Goal: Contribute content: Contribute content

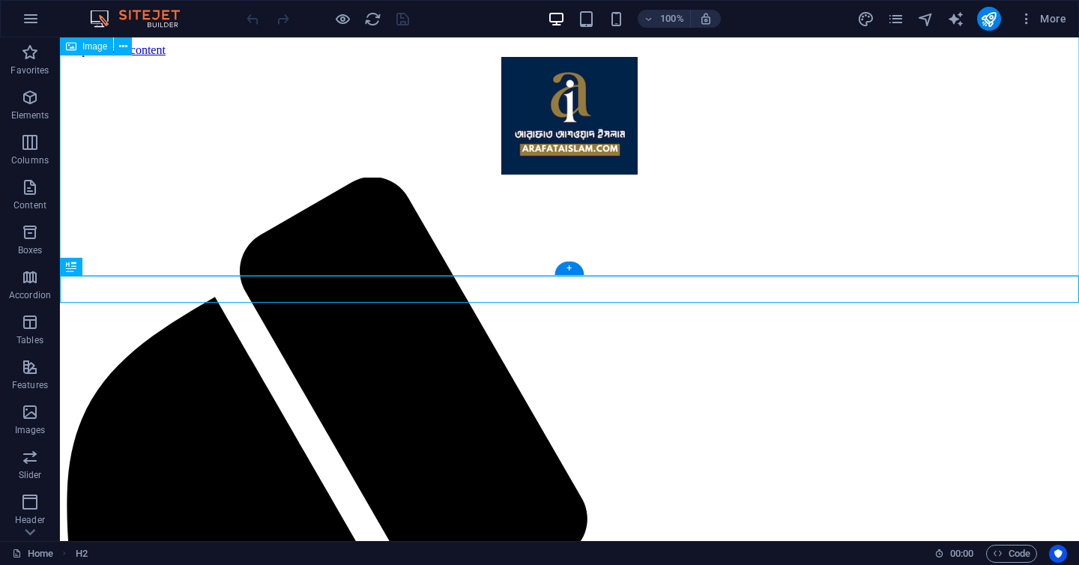
scroll to position [419, 0]
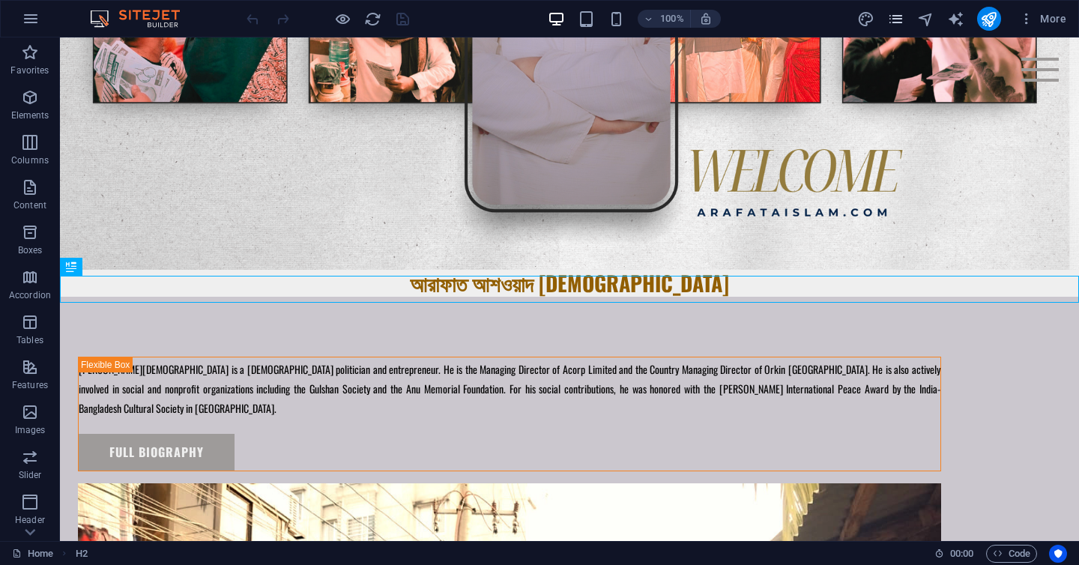
click at [895, 25] on icon "pages" at bounding box center [895, 18] width 17 height 17
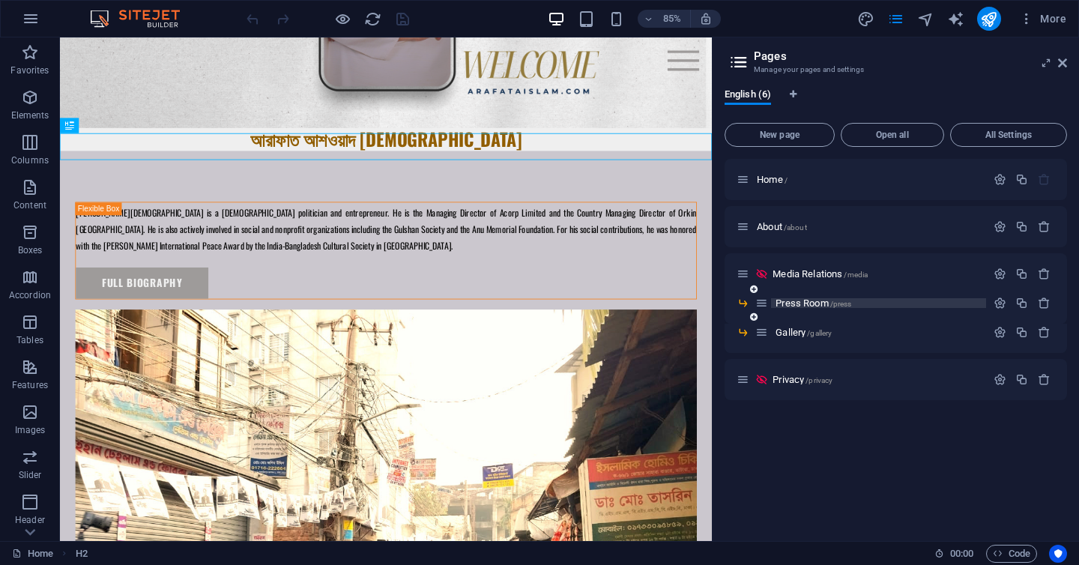
click at [771, 307] on div "Press Room /press" at bounding box center [878, 303] width 215 height 10
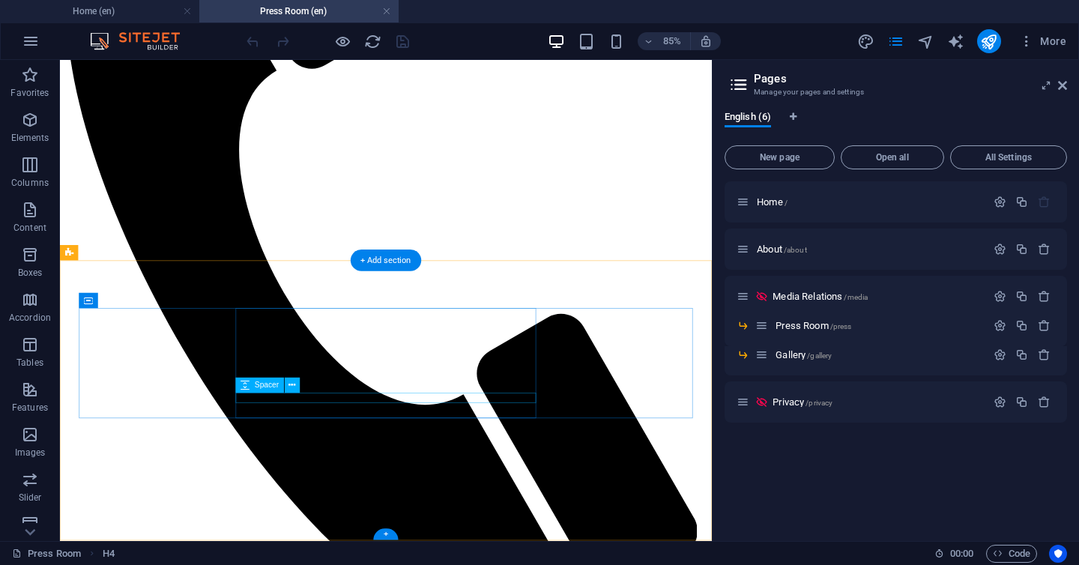
scroll to position [538, 0]
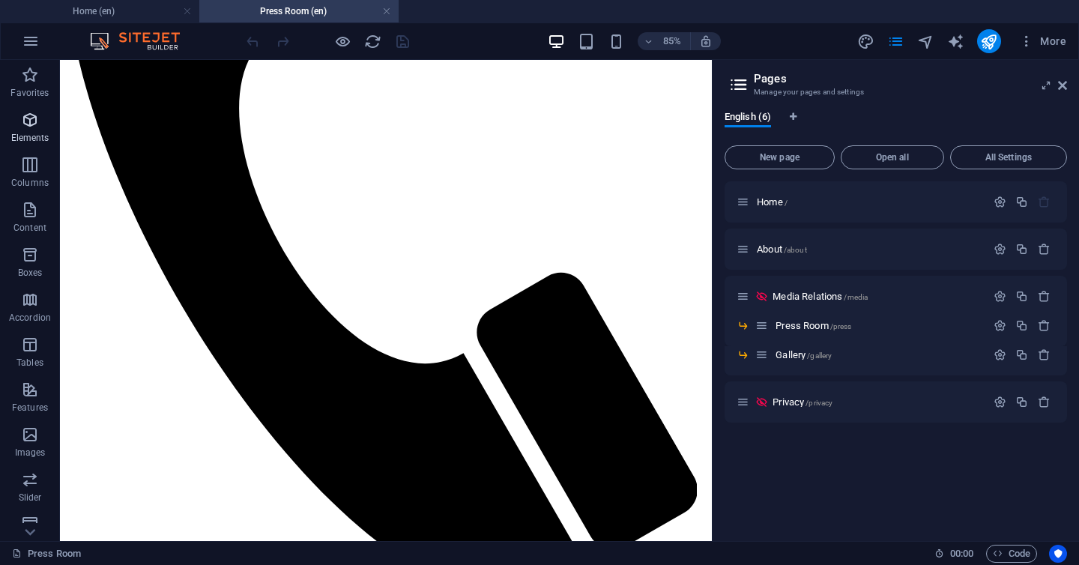
click at [34, 125] on icon "button" at bounding box center [30, 120] width 18 height 18
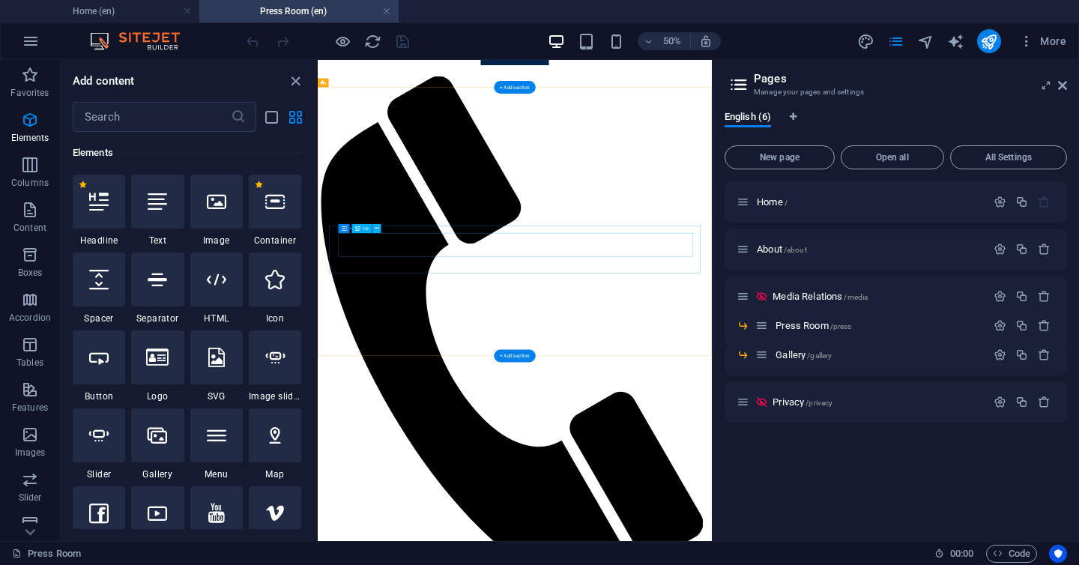
scroll to position [0, 0]
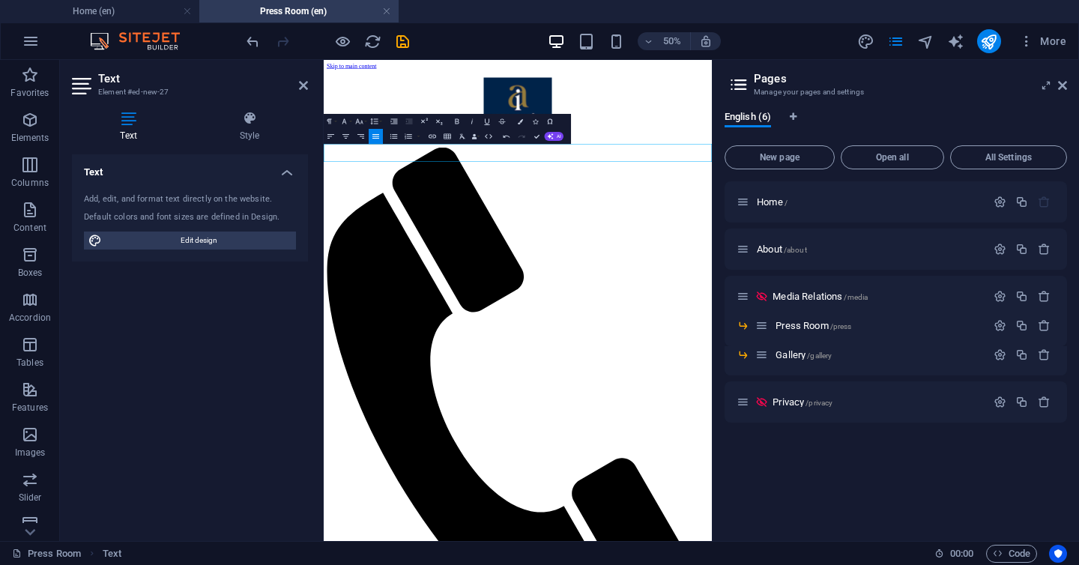
click at [240, 142] on h4 "Style" at bounding box center [249, 126] width 117 height 31
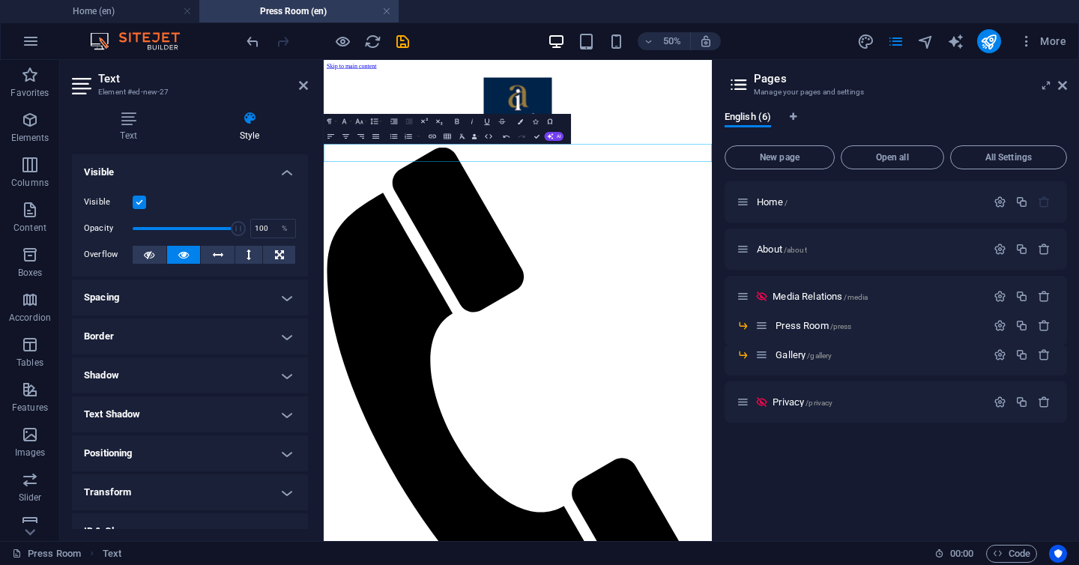
click at [295, 88] on header "Text Element #ed-new-27" at bounding box center [190, 79] width 236 height 39
click at [305, 88] on icon at bounding box center [303, 85] width 9 height 12
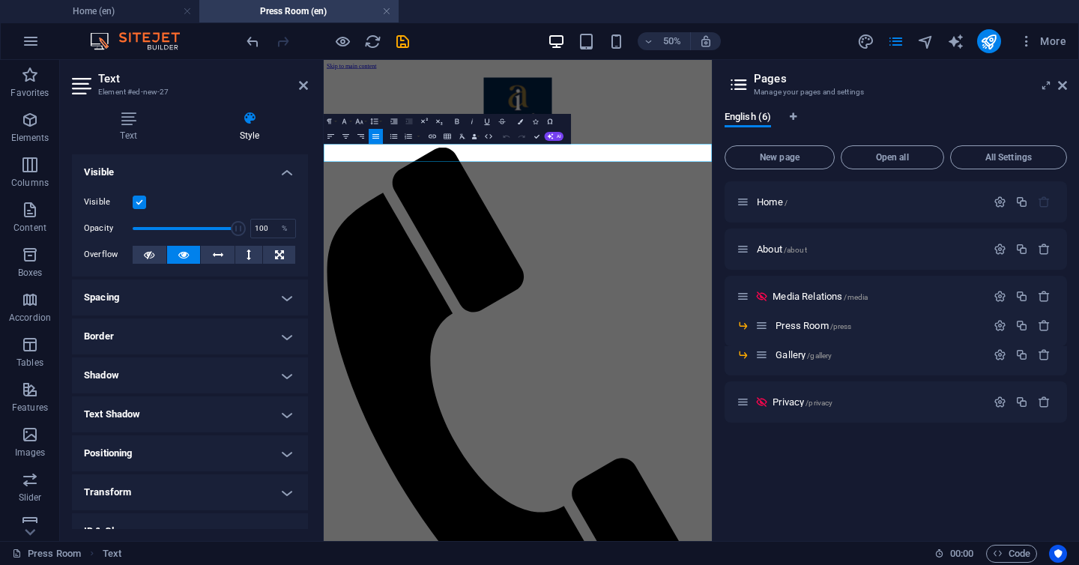
drag, startPoint x: 404, startPoint y: 258, endPoint x: 320, endPoint y: 234, distance: 87.5
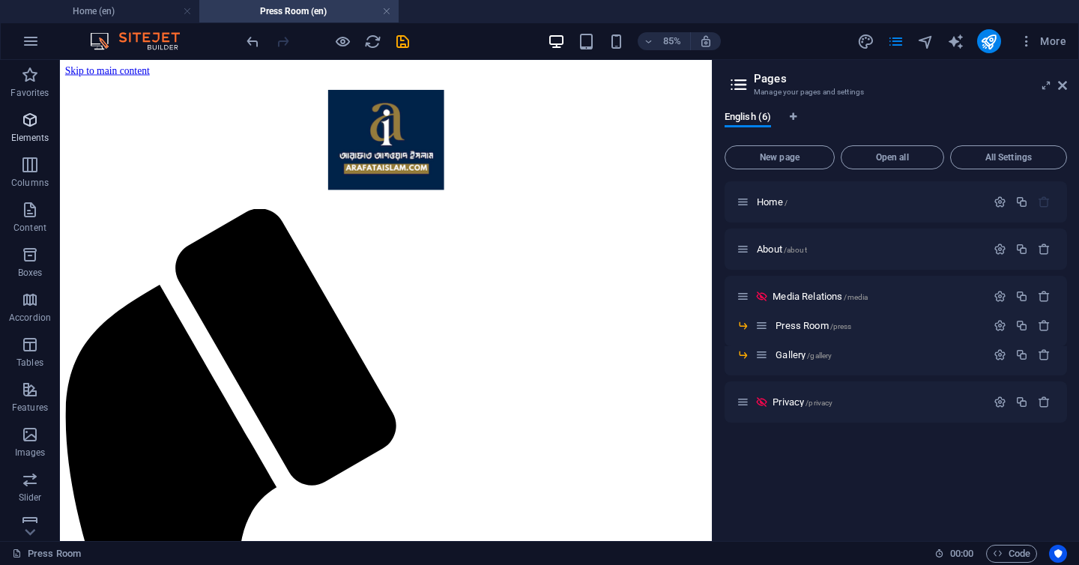
click at [43, 120] on span "Elements" at bounding box center [30, 129] width 60 height 36
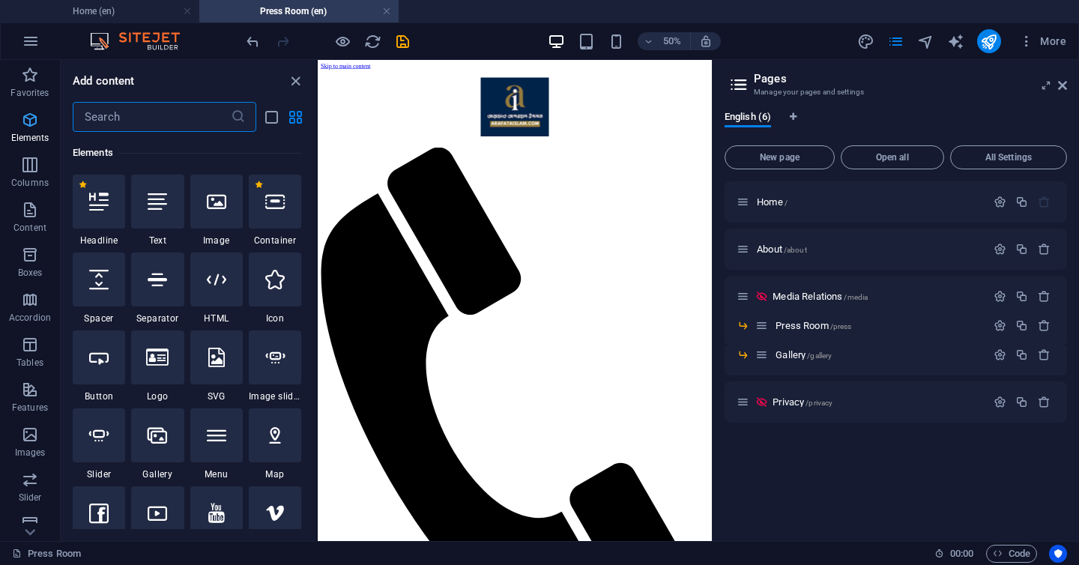
scroll to position [160, 0]
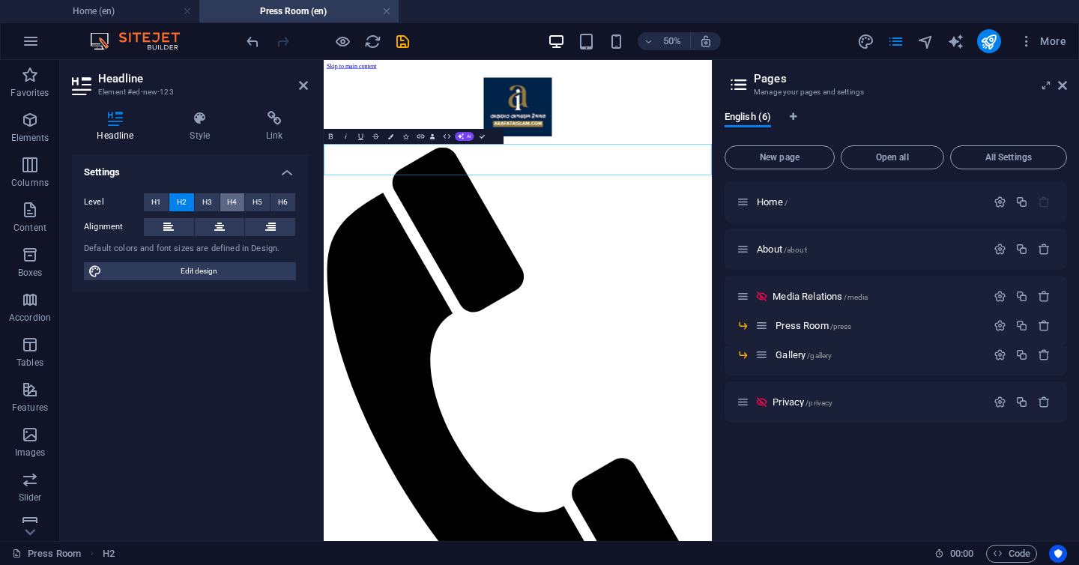
click at [234, 205] on span "H4" at bounding box center [232, 202] width 10 height 18
click at [256, 203] on span "H5" at bounding box center [257, 202] width 10 height 18
click at [306, 85] on icon at bounding box center [303, 85] width 9 height 12
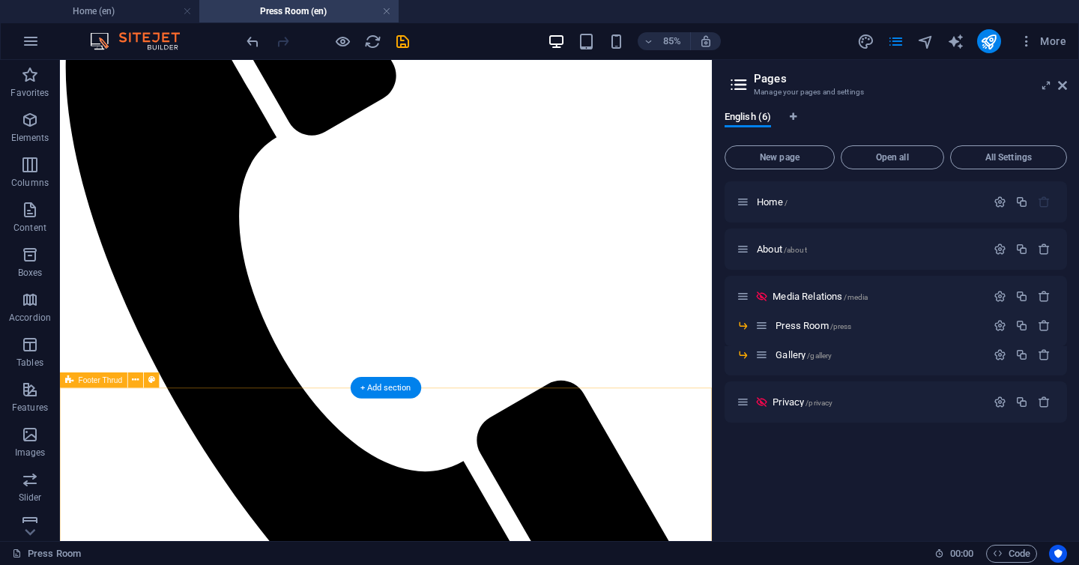
scroll to position [419, 0]
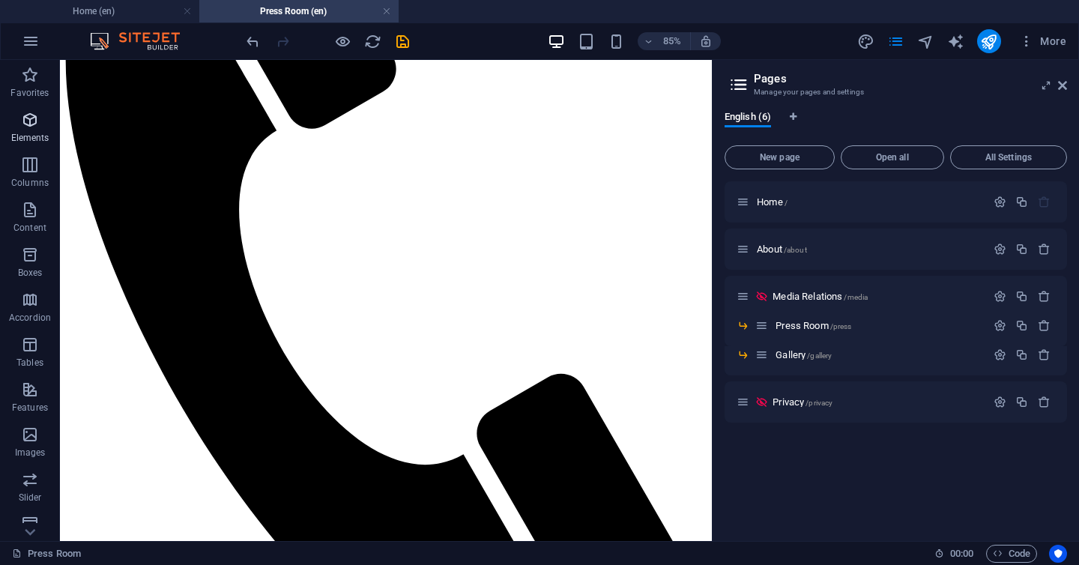
click at [40, 136] on p "Elements" at bounding box center [30, 138] width 38 height 12
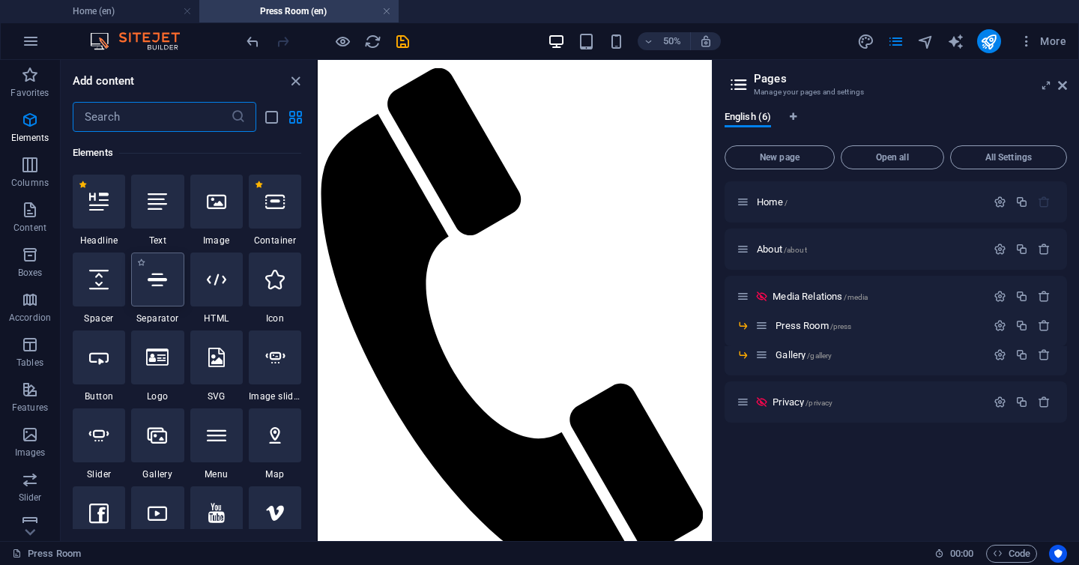
scroll to position [160, 0]
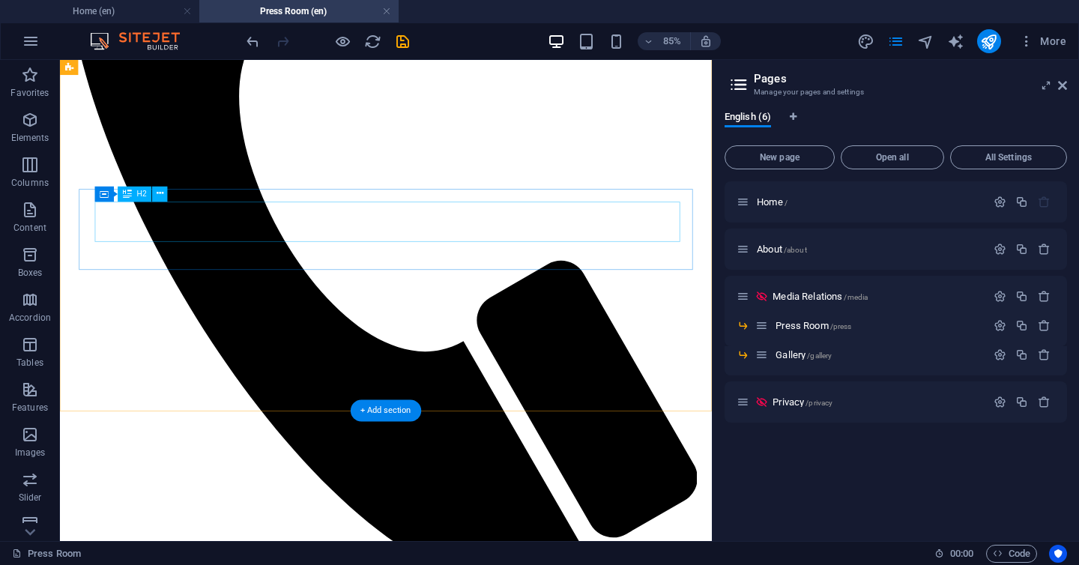
scroll to position [559, 0]
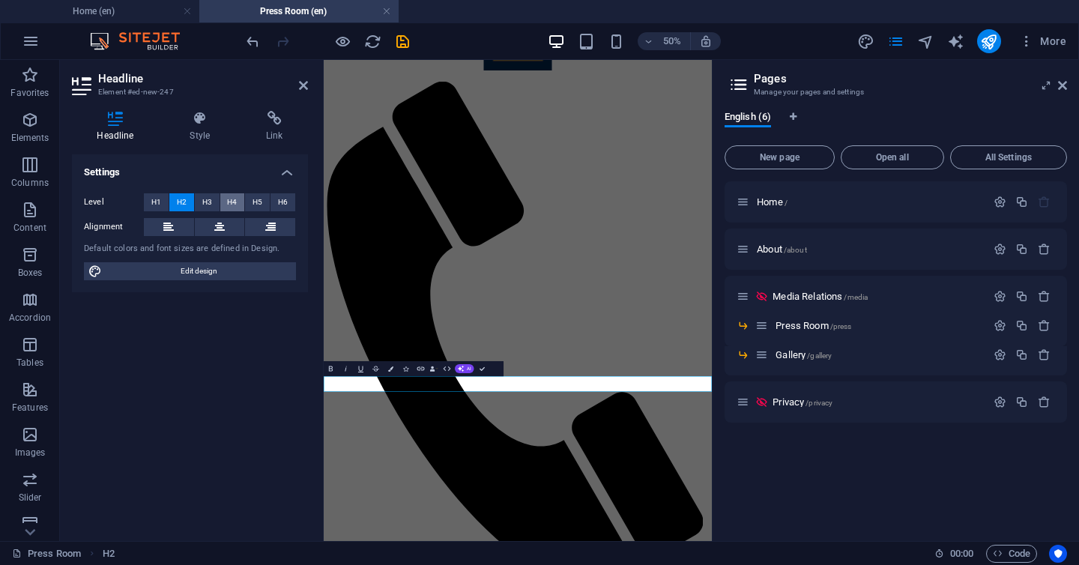
click at [237, 199] on button "H4" at bounding box center [232, 202] width 25 height 18
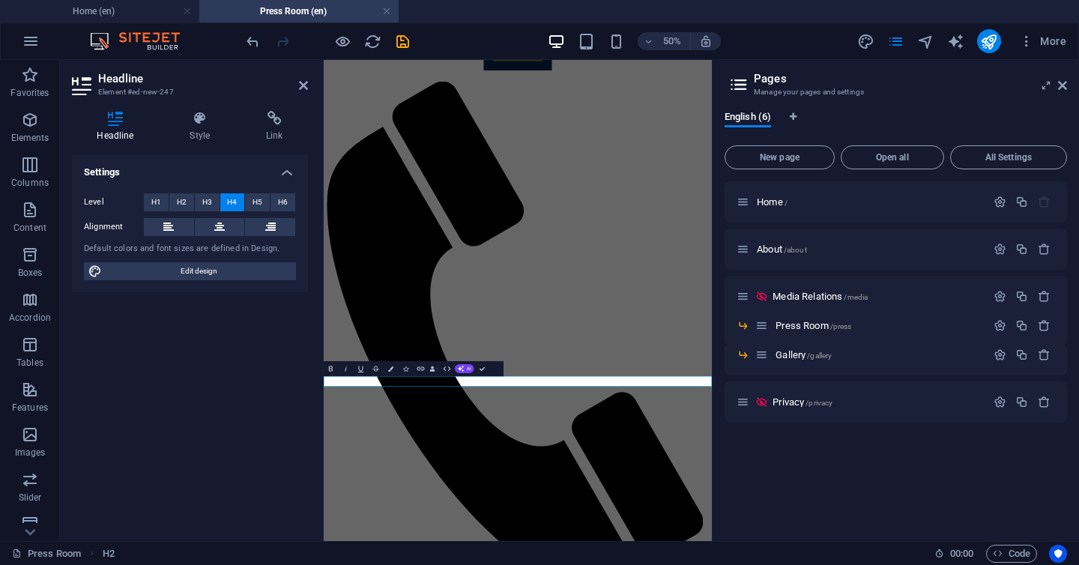
click at [299, 85] on icon at bounding box center [303, 85] width 9 height 12
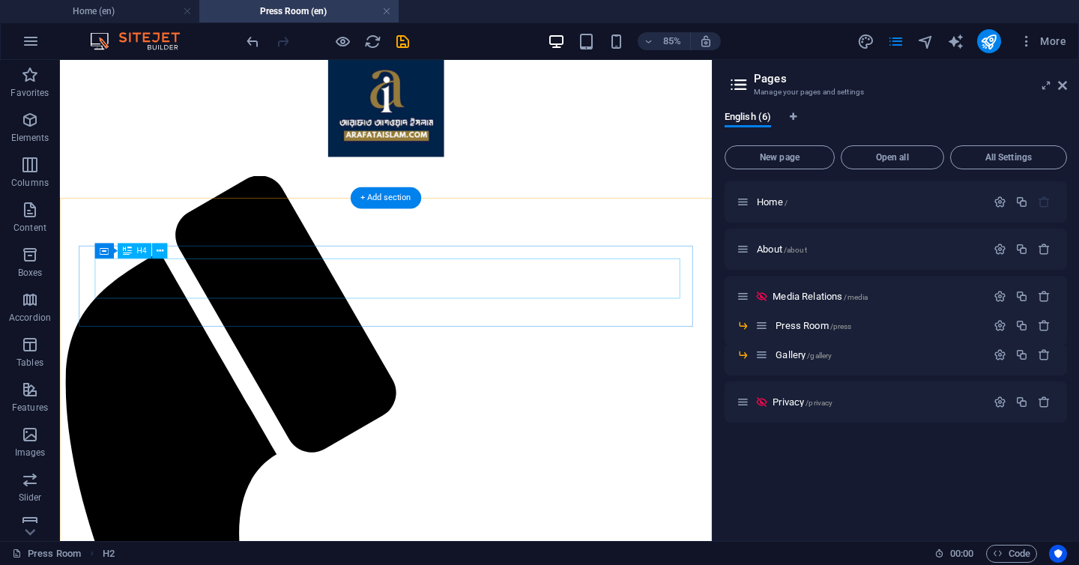
scroll to position [37, 0]
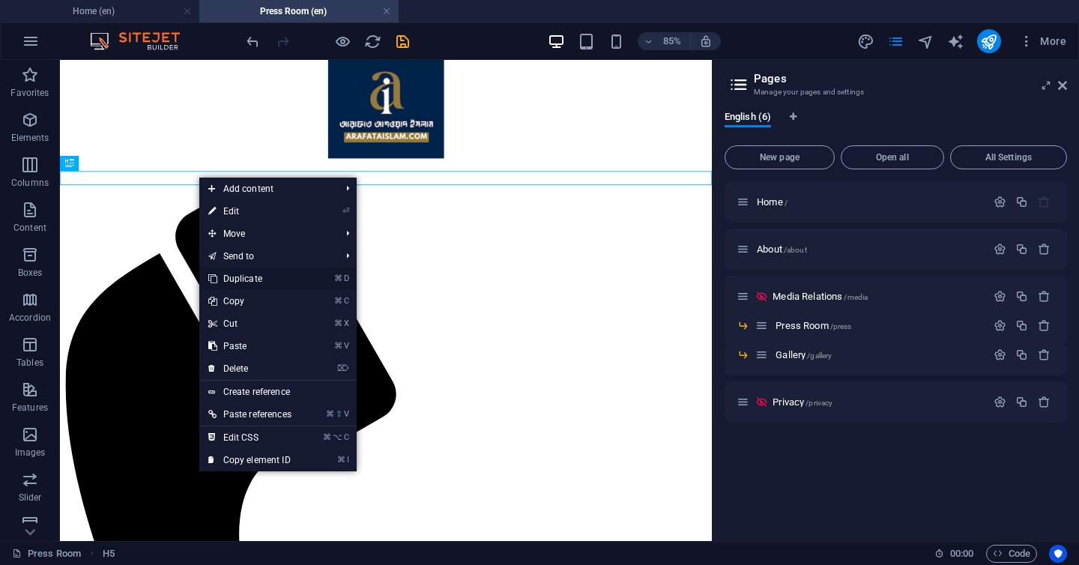
click at [256, 276] on link "⌘ D Duplicate" at bounding box center [249, 278] width 101 height 22
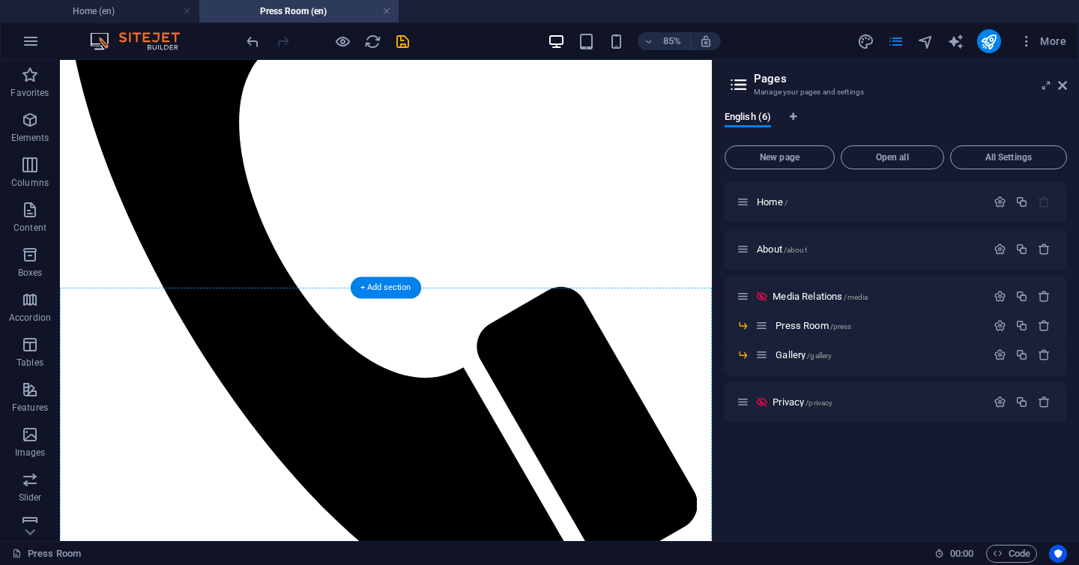
scroll to position [536, 0]
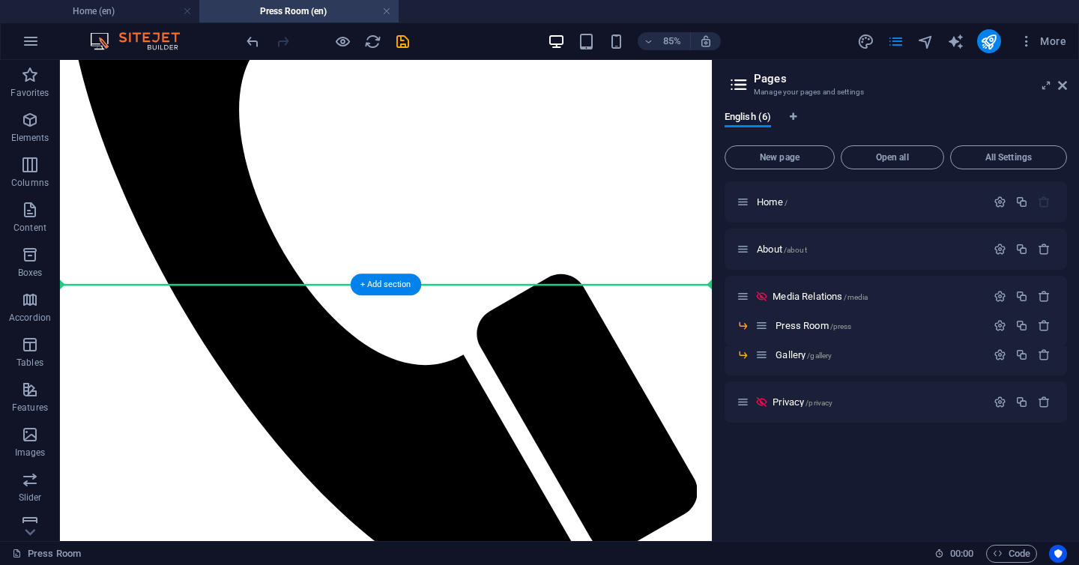
drag, startPoint x: 290, startPoint y: 219, endPoint x: 325, endPoint y: 330, distance: 116.3
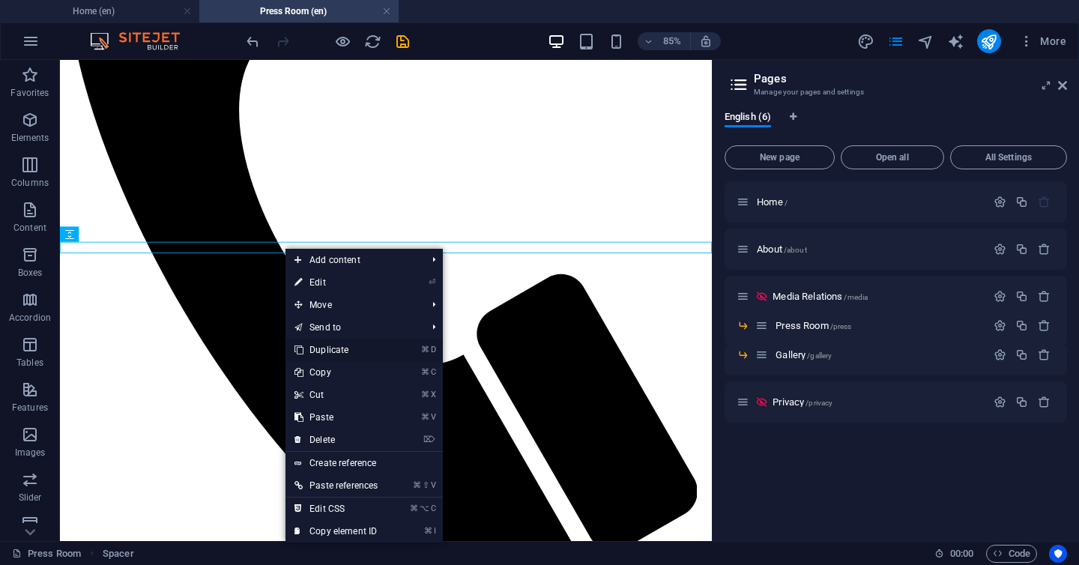
click at [319, 357] on link "⌘ D Duplicate" at bounding box center [335, 350] width 101 height 22
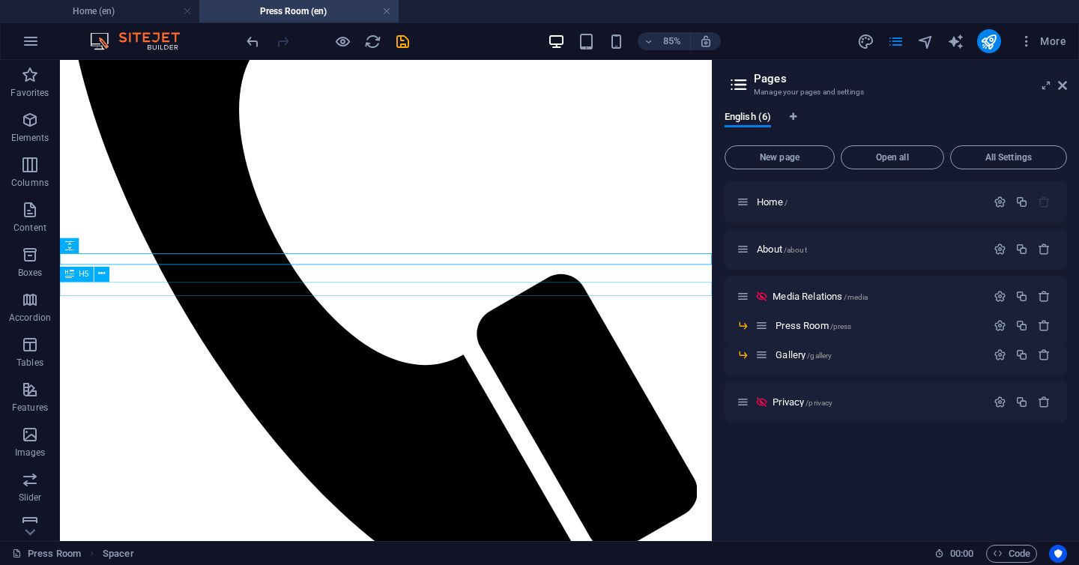
drag, startPoint x: 314, startPoint y: 293, endPoint x: 321, endPoint y: 334, distance: 41.9
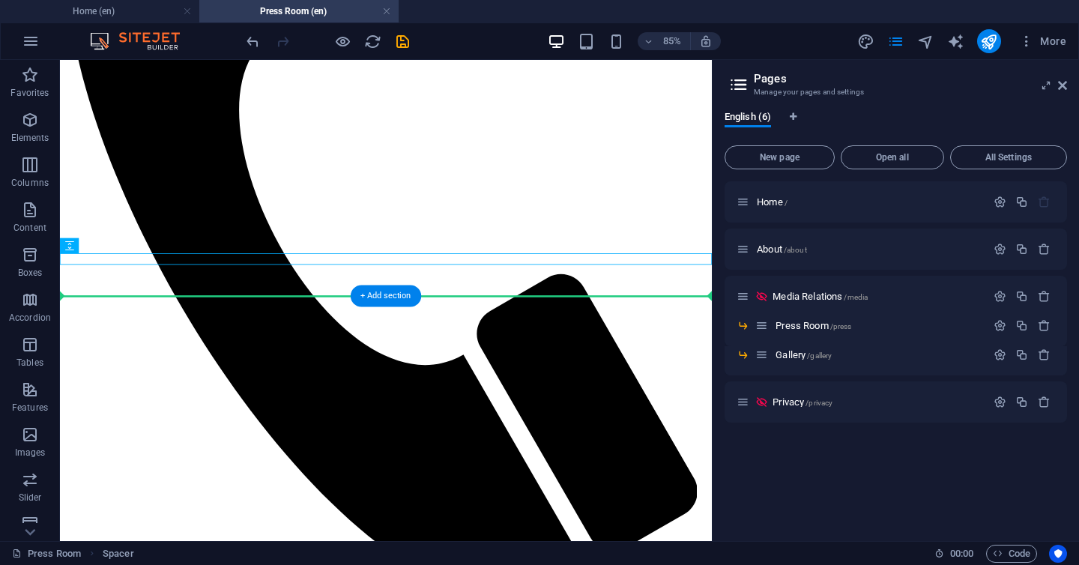
drag, startPoint x: 315, startPoint y: 288, endPoint x: 309, endPoint y: 350, distance: 61.7
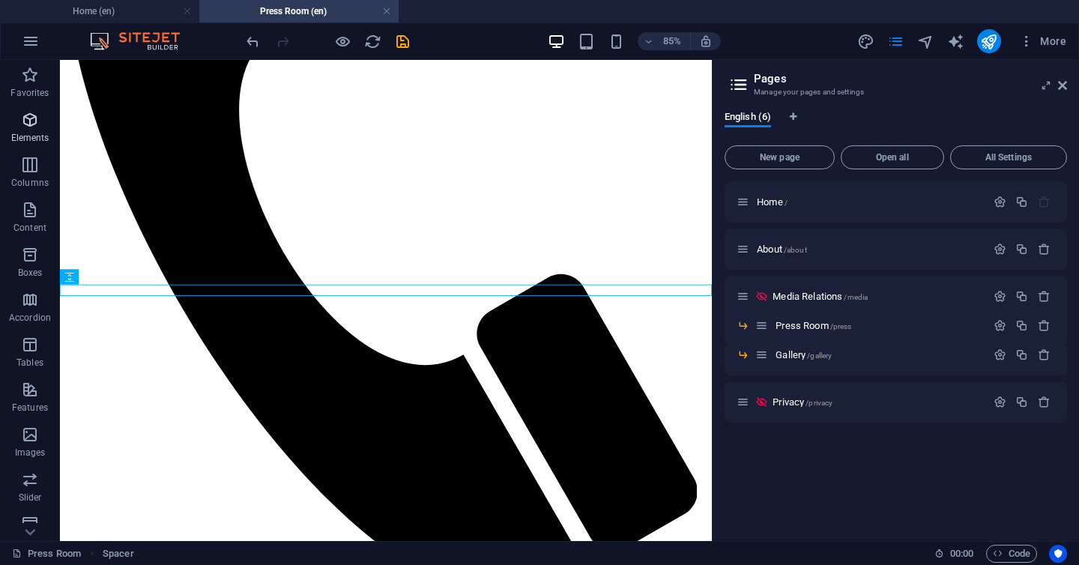
click at [28, 133] on p "Elements" at bounding box center [30, 138] width 38 height 12
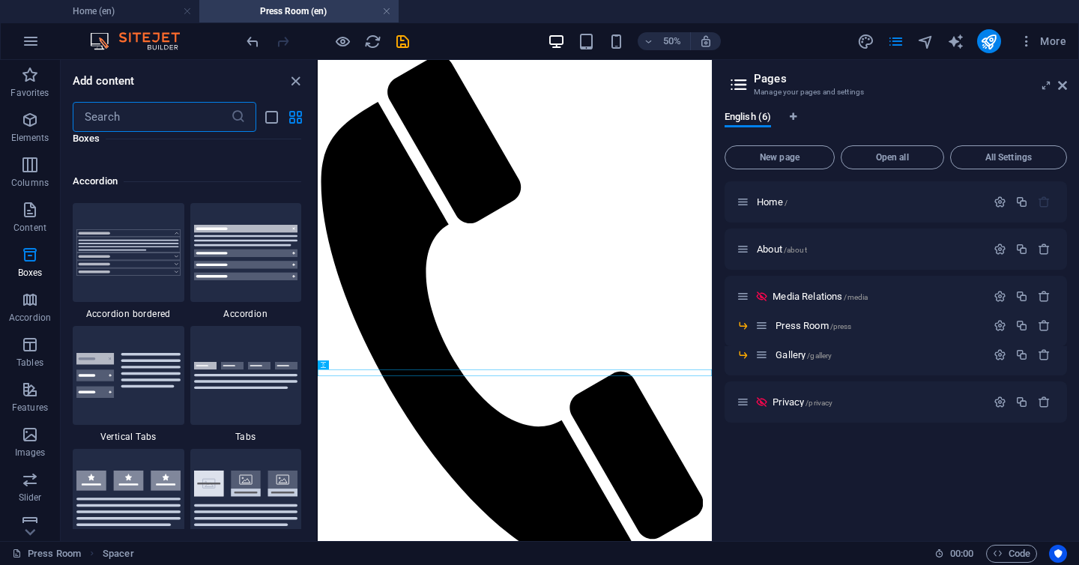
scroll to position [4755, 0]
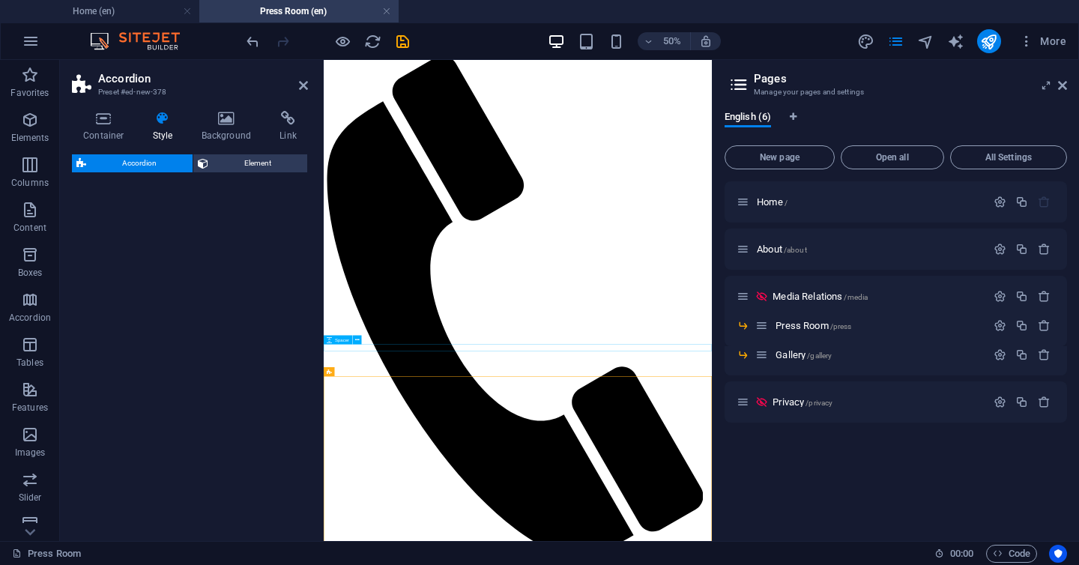
select select "rem"
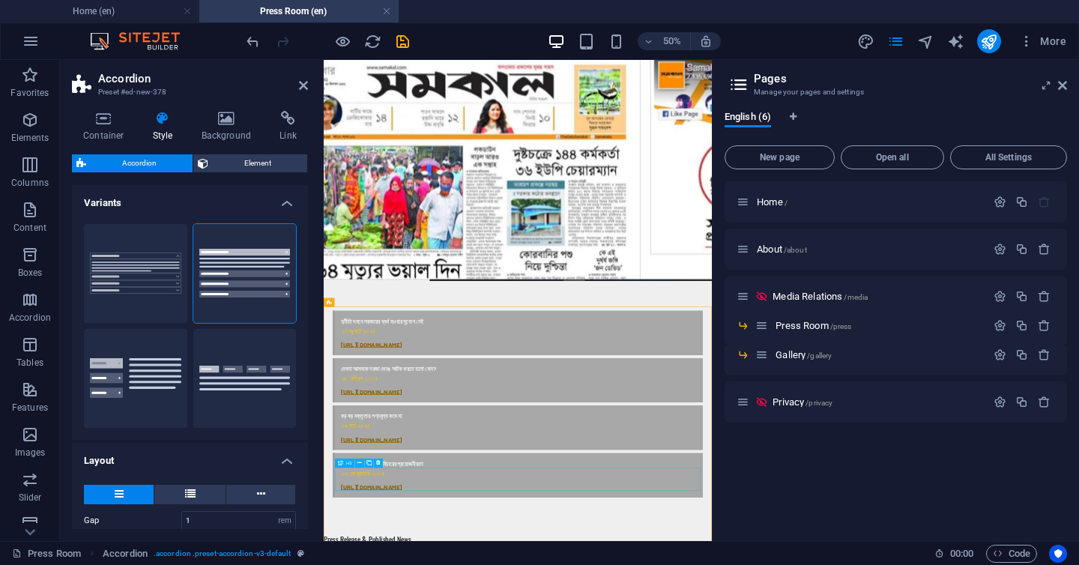
scroll to position [321, 0]
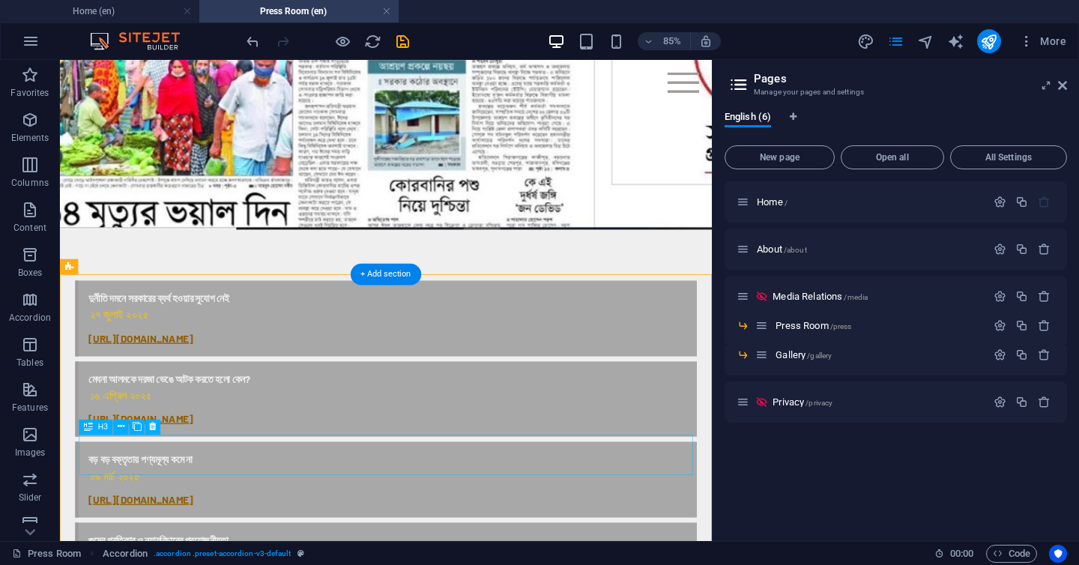
scroll to position [702, 0]
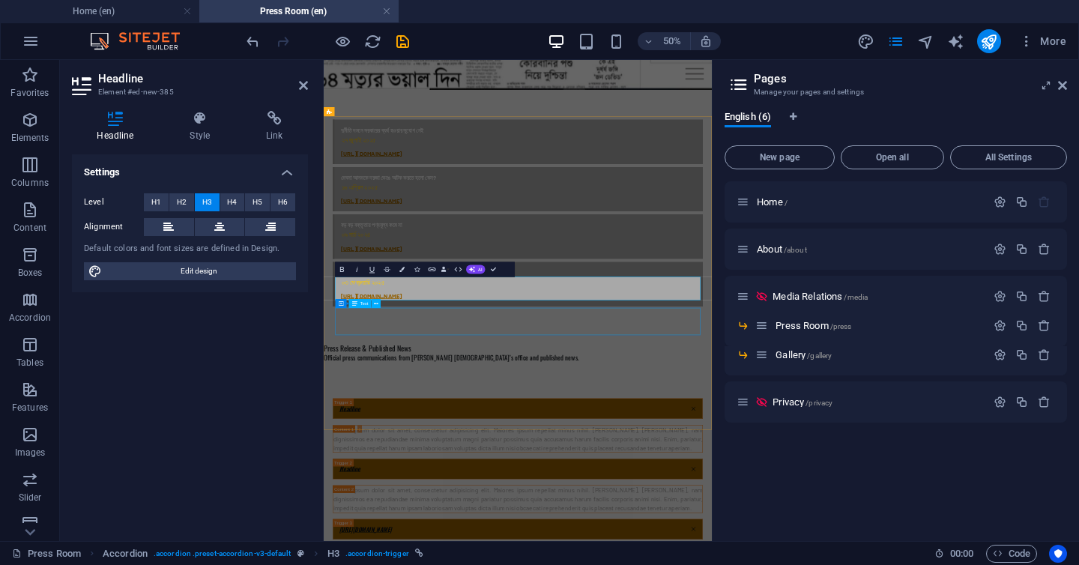
scroll to position [0, 6]
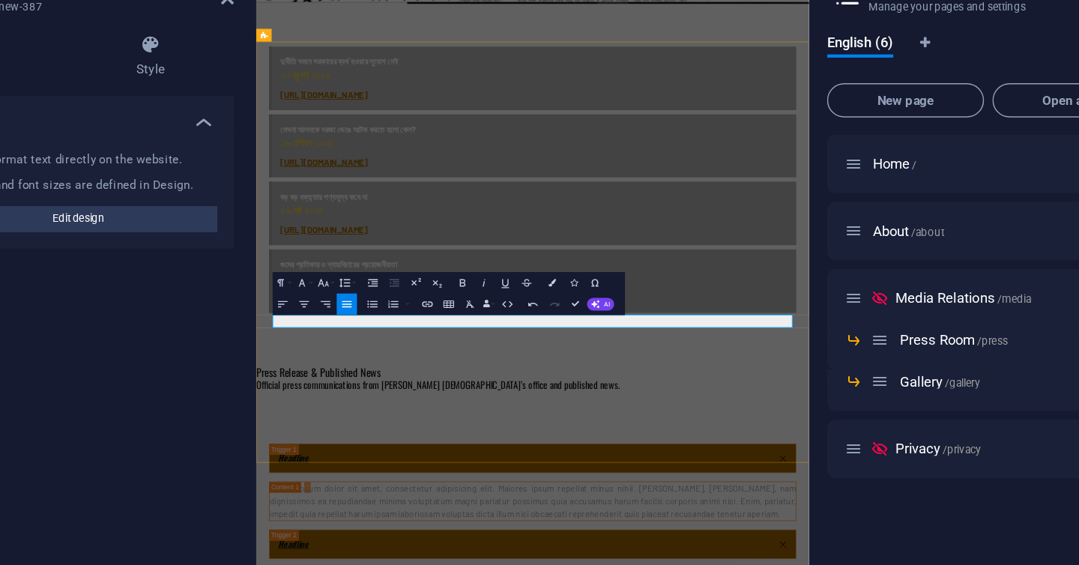
drag, startPoint x: 558, startPoint y: 467, endPoint x: 271, endPoint y: 466, distance: 286.9
click at [448, 303] on icon "button" at bounding box center [444, 300] width 9 height 9
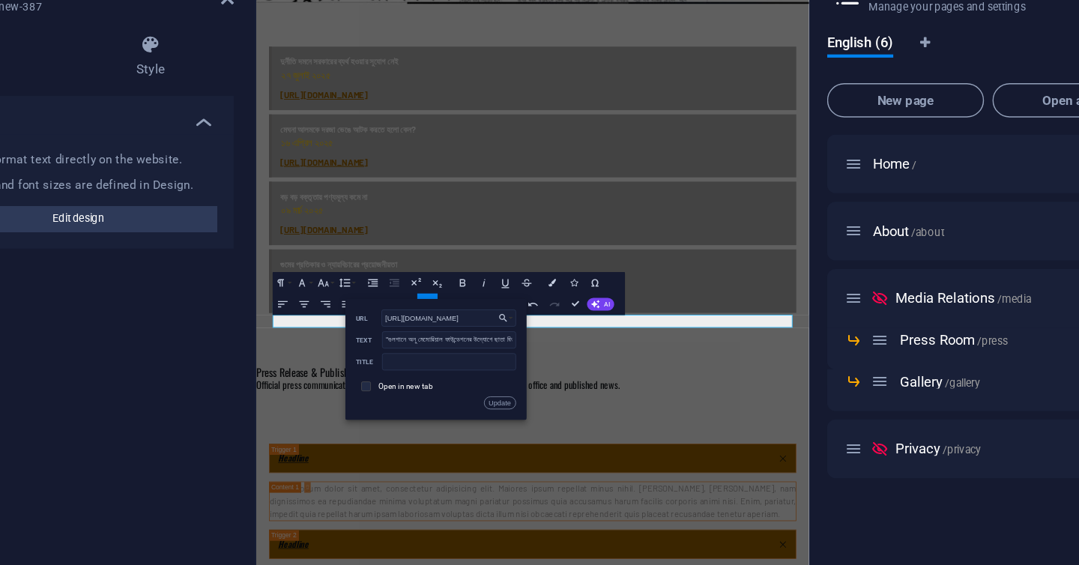
scroll to position [0, 0]
click at [399, 358] on input "checkbox" at bounding box center [399, 357] width 7 height 7
checkbox input "true"
click at [436, 343] on input "text" at bounding box center [459, 341] width 94 height 12
type input "Click for more"
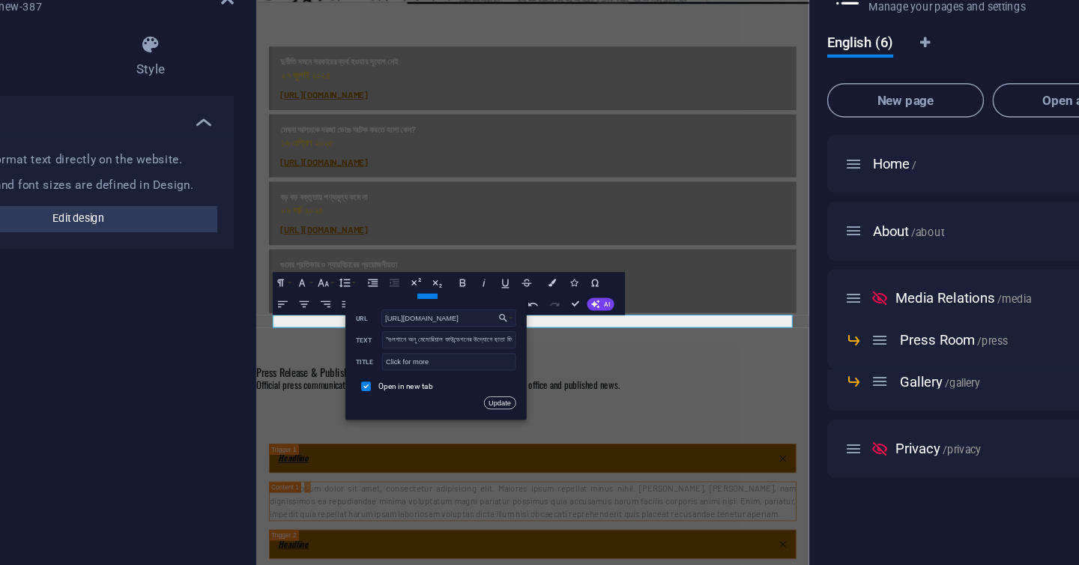
click at [492, 371] on button "Update" at bounding box center [494, 370] width 22 height 9
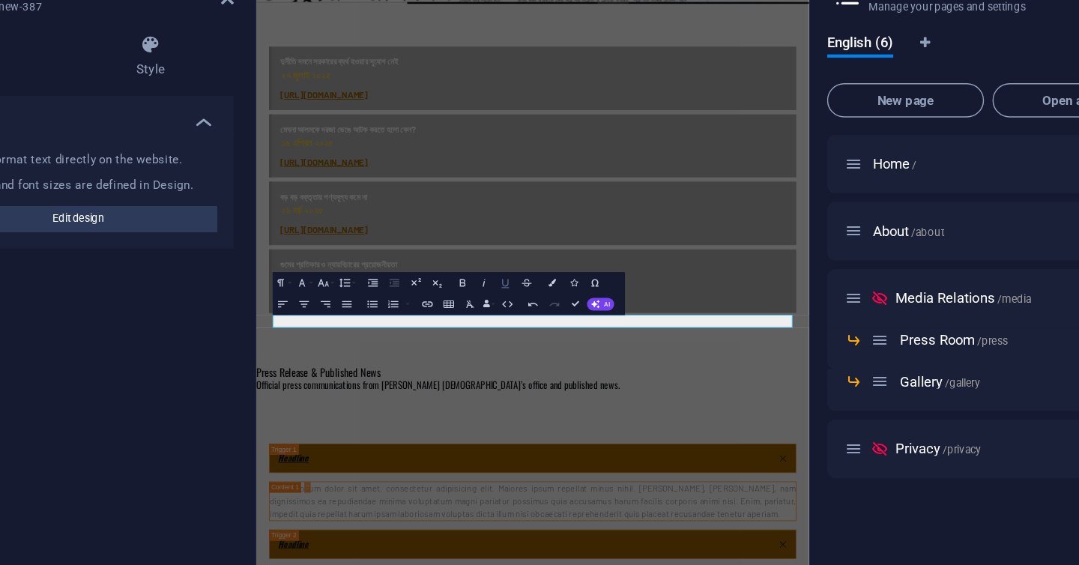
click at [500, 288] on icon "button" at bounding box center [498, 286] width 5 height 7
click at [464, 288] on icon "button" at bounding box center [468, 285] width 9 height 9
drag, startPoint x: 587, startPoint y: 464, endPoint x: 275, endPoint y: 467, distance: 312.4
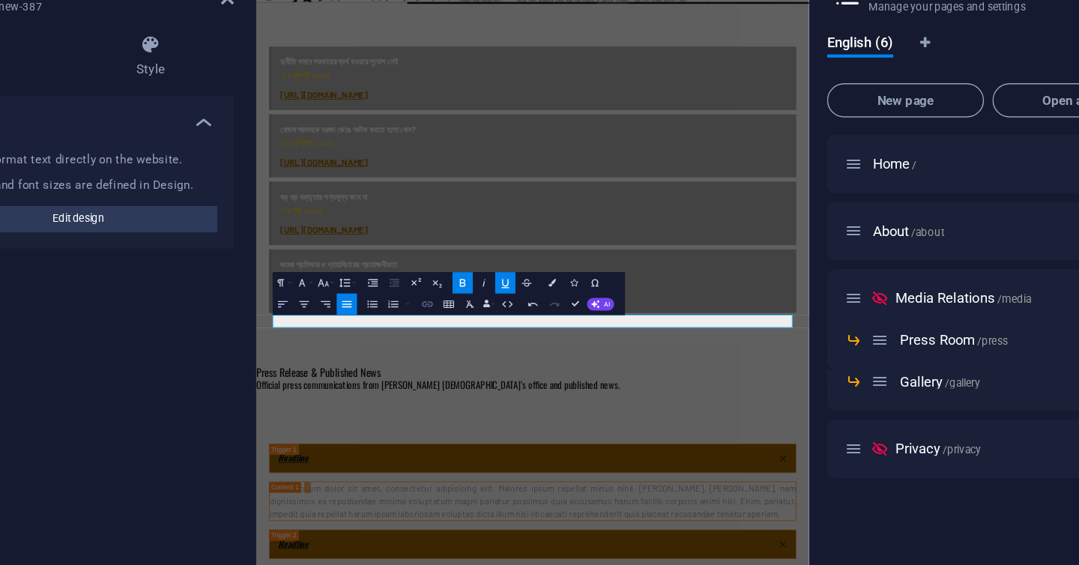
type input ""গুলশানে অনু মেমোরিয়াল ফাউন্ডেশনের উদ্যোগে ছাতা বিতরণ""
checkbox input "false"
click at [443, 306] on button "Insert Link" at bounding box center [444, 300] width 14 height 15
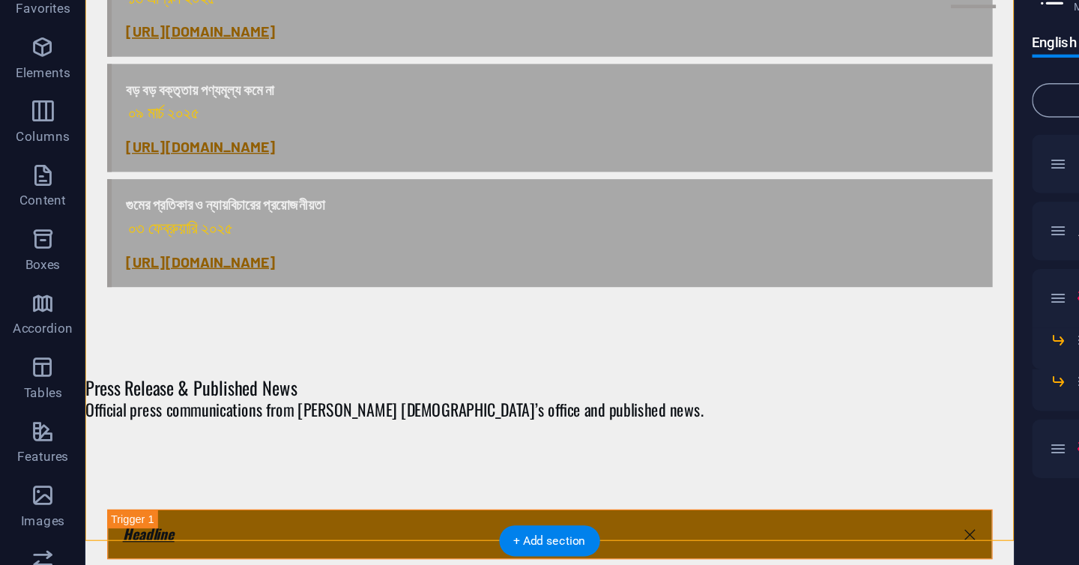
scroll to position [928, 0]
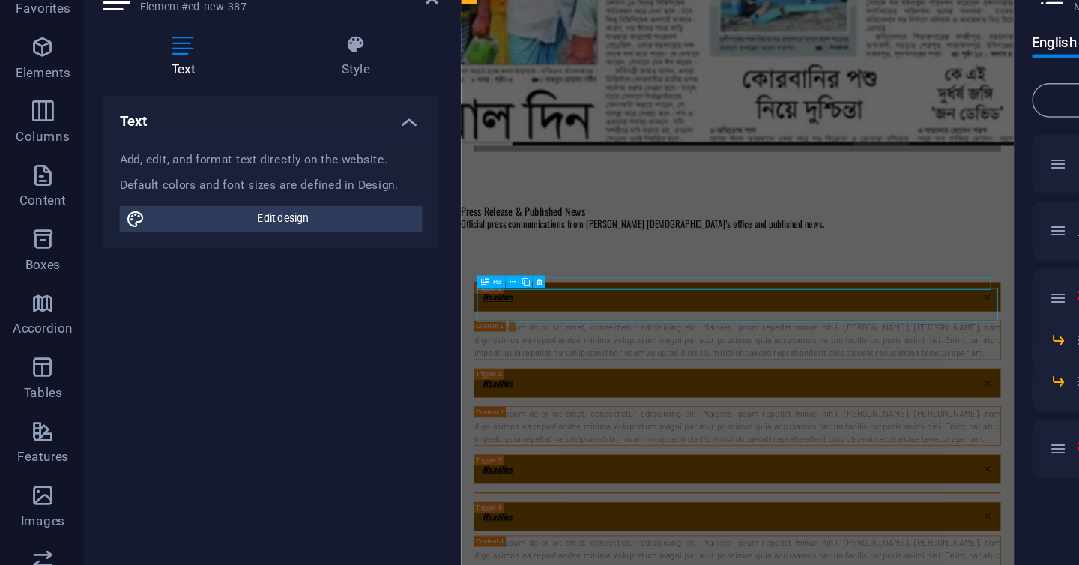
scroll to position [773, 0]
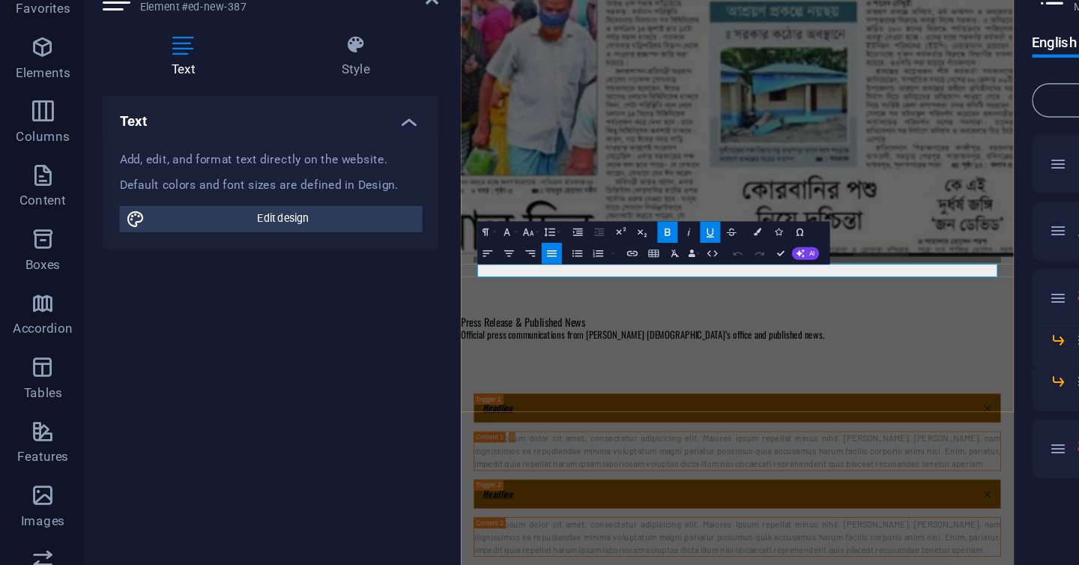
click at [443, 266] on icon "button" at bounding box center [444, 265] width 9 height 9
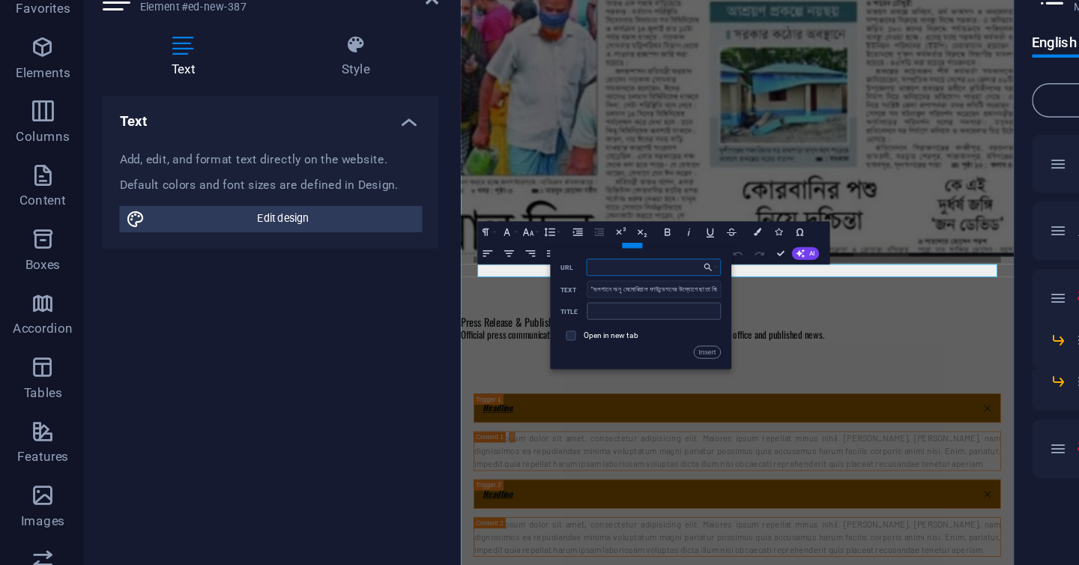
paste input "https://www.jaijaidinbd.com/city-metropolis/468850"
type input "https://www.jaijaidinbd.com/city-metropolis/468850"
click at [482, 306] on input "text" at bounding box center [459, 306] width 94 height 12
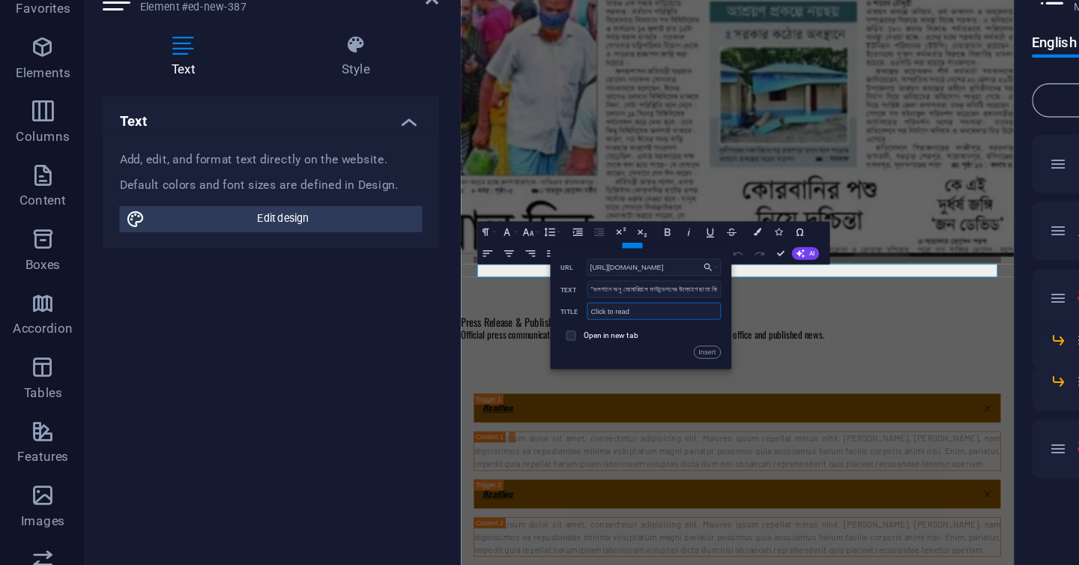
type input "Click to read"
click at [403, 324] on span at bounding box center [400, 322] width 7 height 7
click at [402, 325] on span at bounding box center [400, 322] width 7 height 7
click at [401, 323] on input "checkbox" at bounding box center [399, 321] width 7 height 7
checkbox input "true"
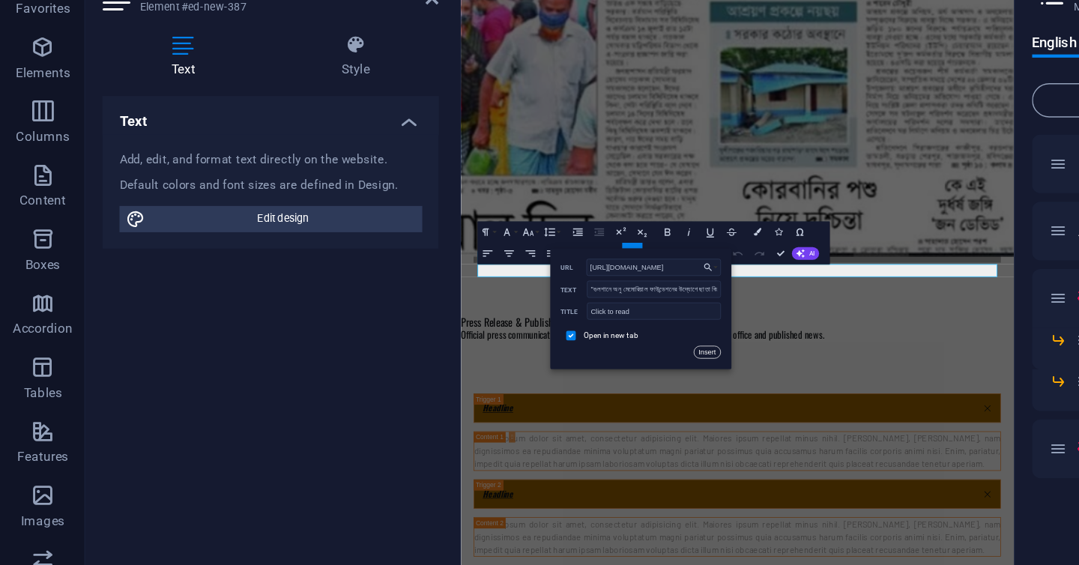
click at [494, 330] on button "Insert" at bounding box center [496, 334] width 19 height 9
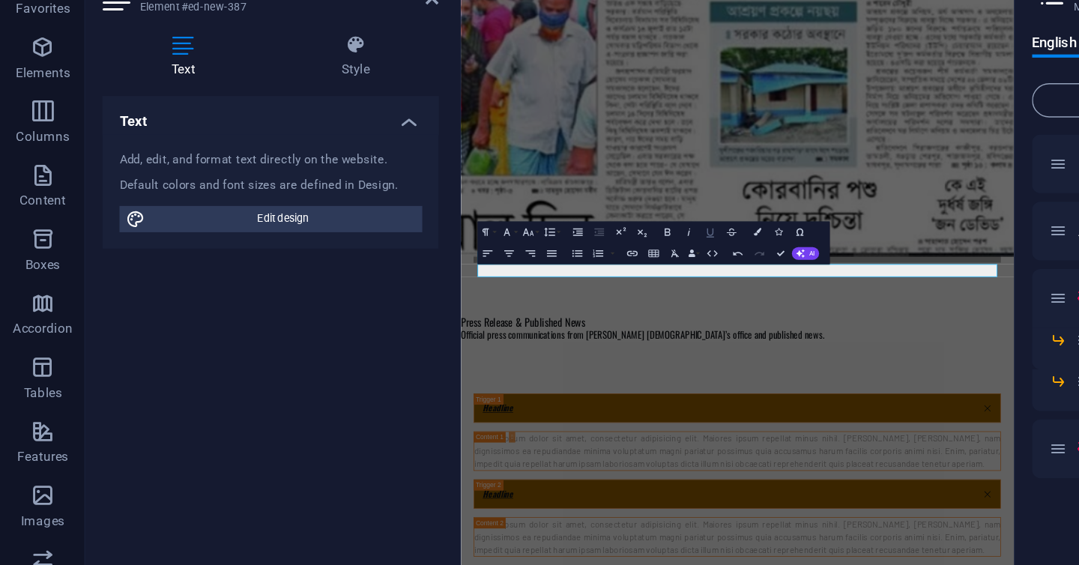
click at [500, 250] on icon "button" at bounding box center [498, 250] width 9 height 9
click at [500, 249] on icon "button" at bounding box center [498, 250] width 9 height 9
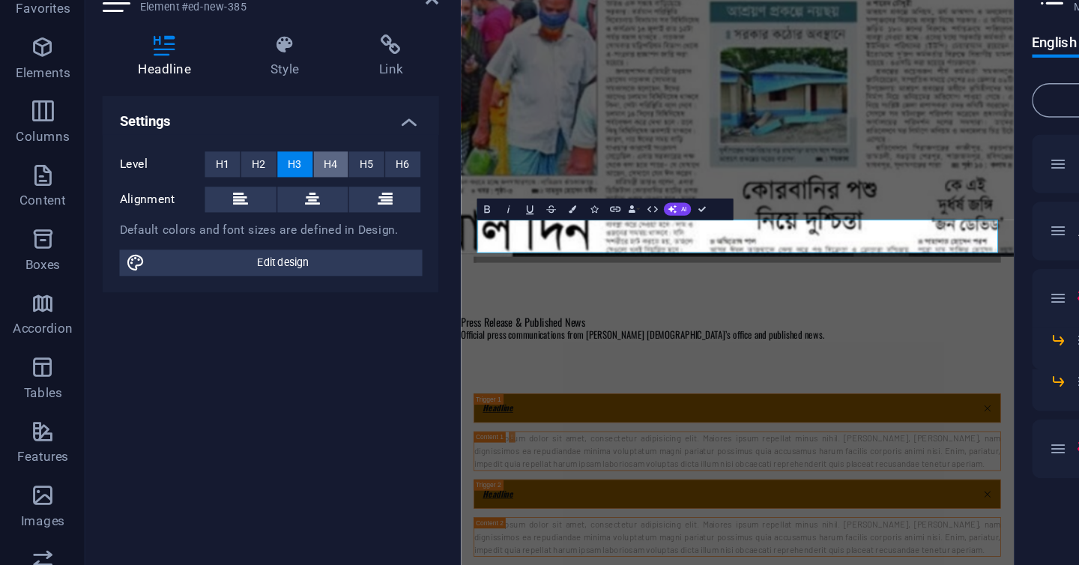
click at [235, 205] on span "H4" at bounding box center [232, 202] width 10 height 18
click at [203, 205] on span "H3" at bounding box center [207, 202] width 10 height 18
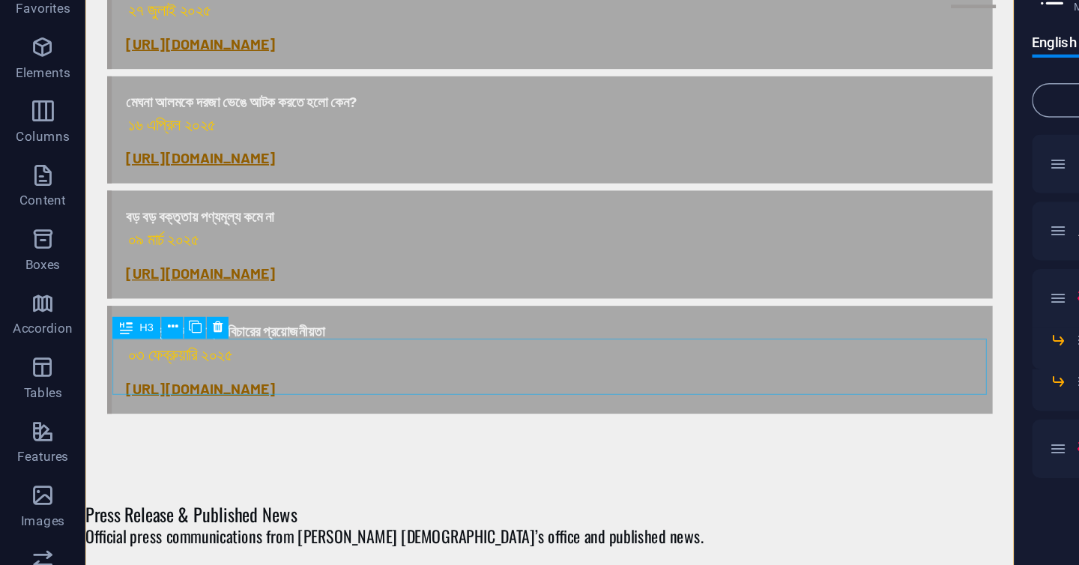
scroll to position [820, 0]
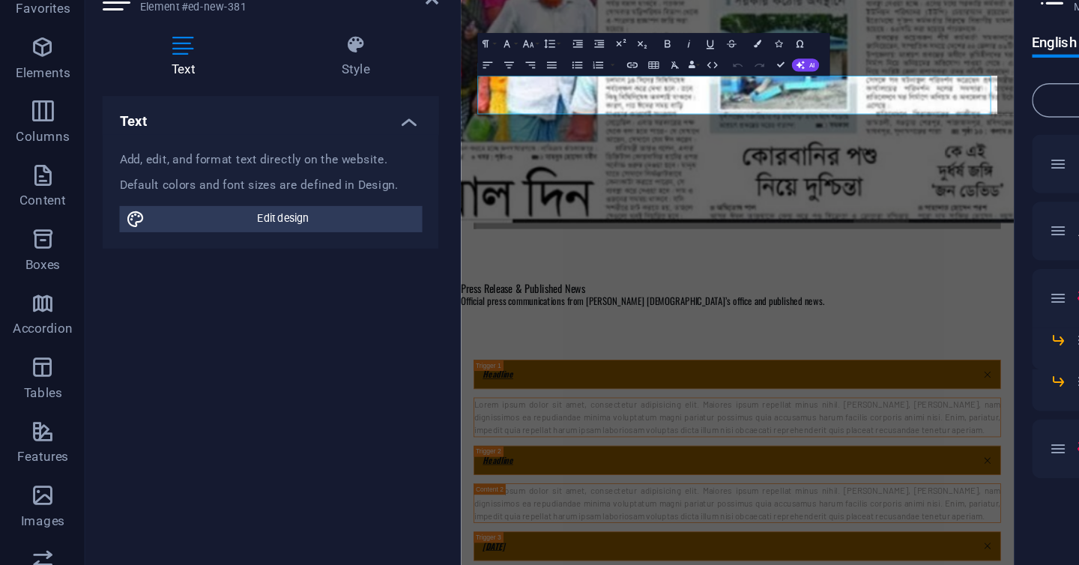
scroll to position [773, 0]
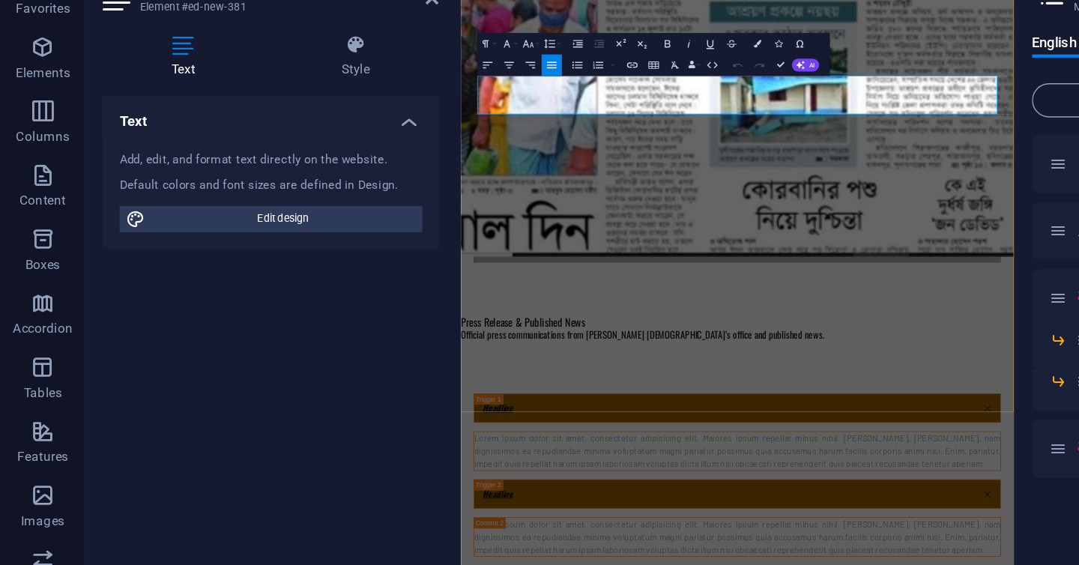
scroll to position [752, 0]
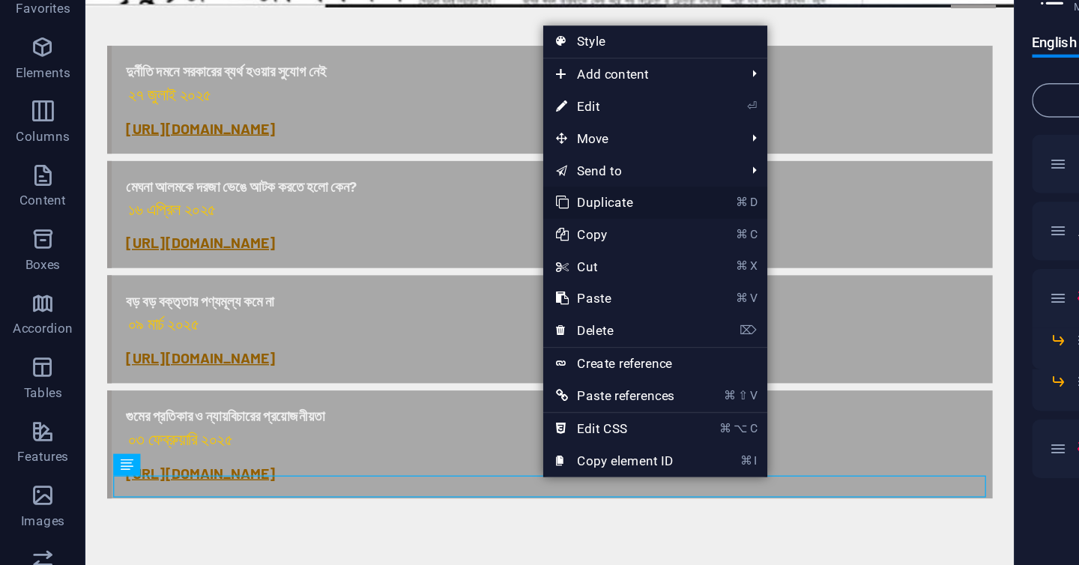
click at [430, 226] on link "⌘ D Duplicate" at bounding box center [431, 229] width 101 height 22
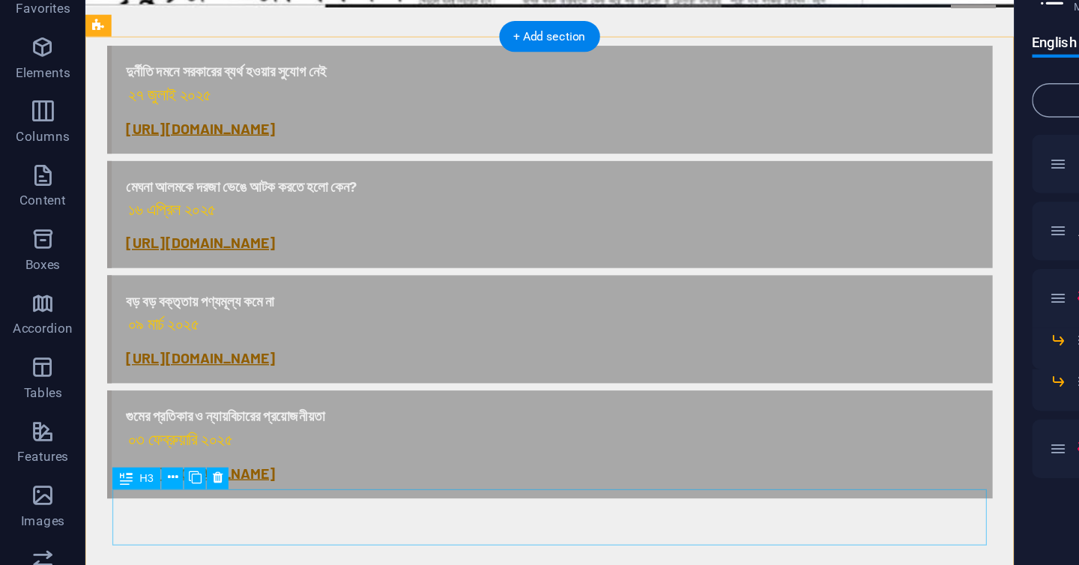
scroll to position [854, 0]
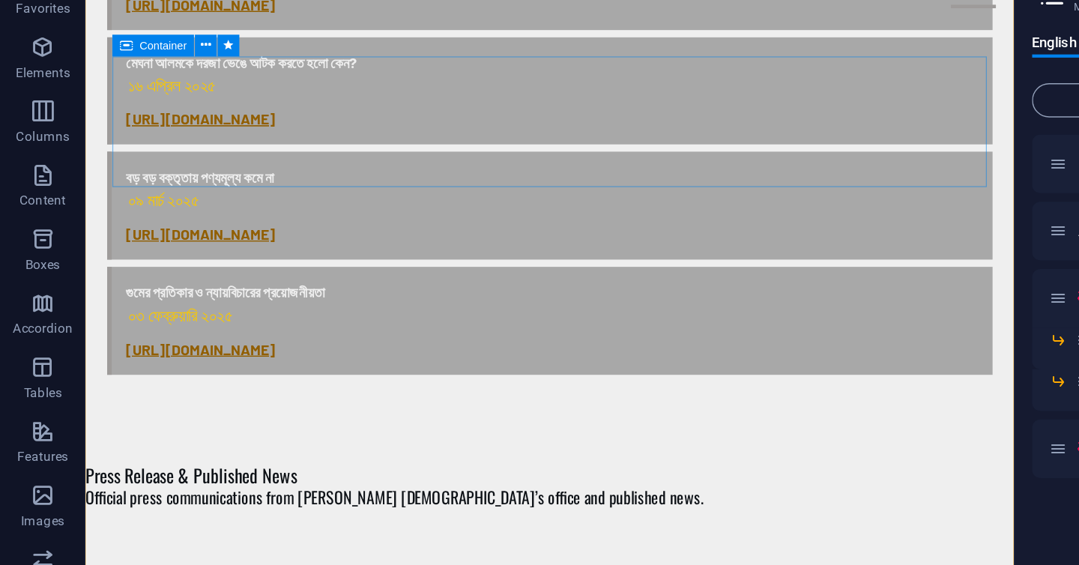
drag, startPoint x: 391, startPoint y: 380, endPoint x: 403, endPoint y: 67, distance: 312.6
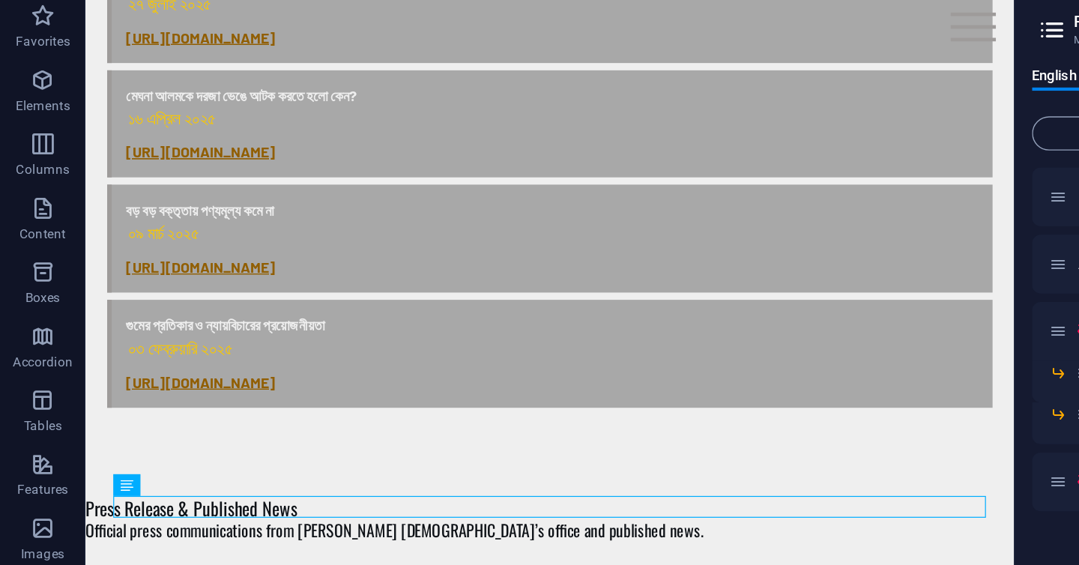
drag, startPoint x: 421, startPoint y: 414, endPoint x: 425, endPoint y: 92, distance: 321.4
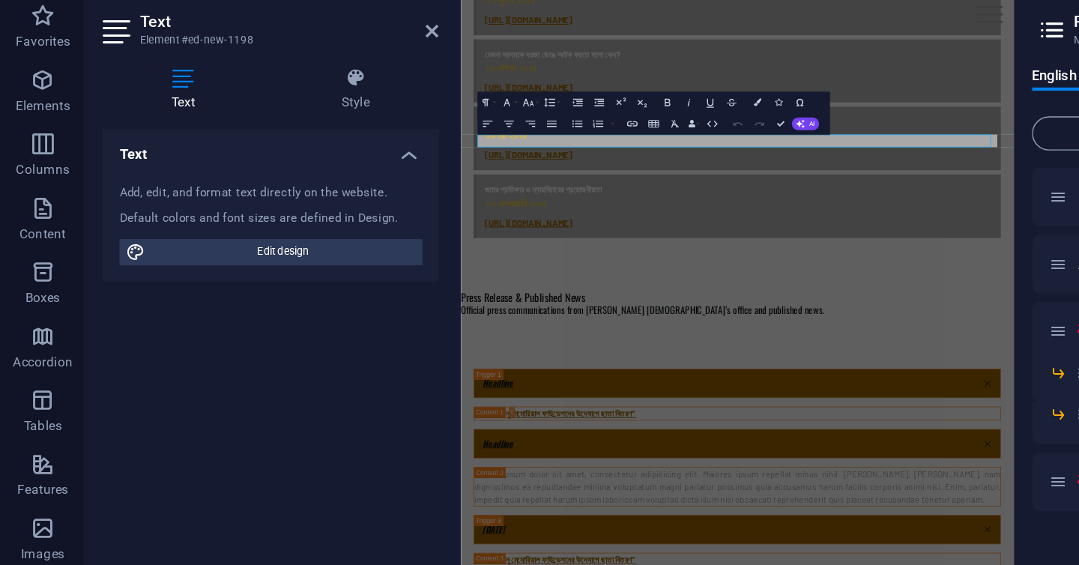
scroll to position [737, 0]
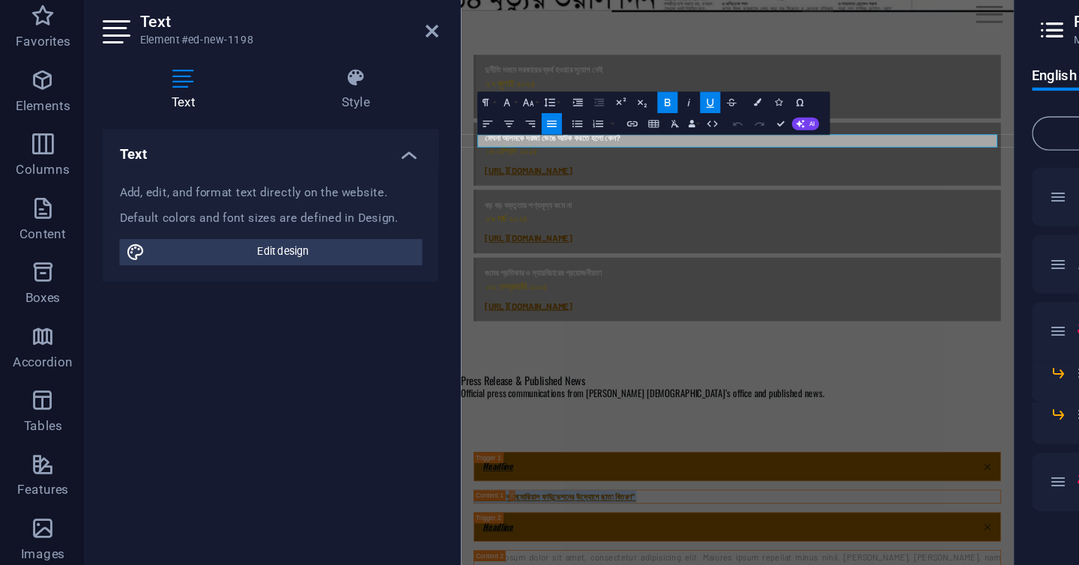
drag, startPoint x: 801, startPoint y: 196, endPoint x: 440, endPoint y: 196, distance: 360.3
click at [461, 196] on html "Skip to main content Menu Home About Media Relations Press Room Gallery আরাফাত …" at bounding box center [849, 353] width 776 height 2190
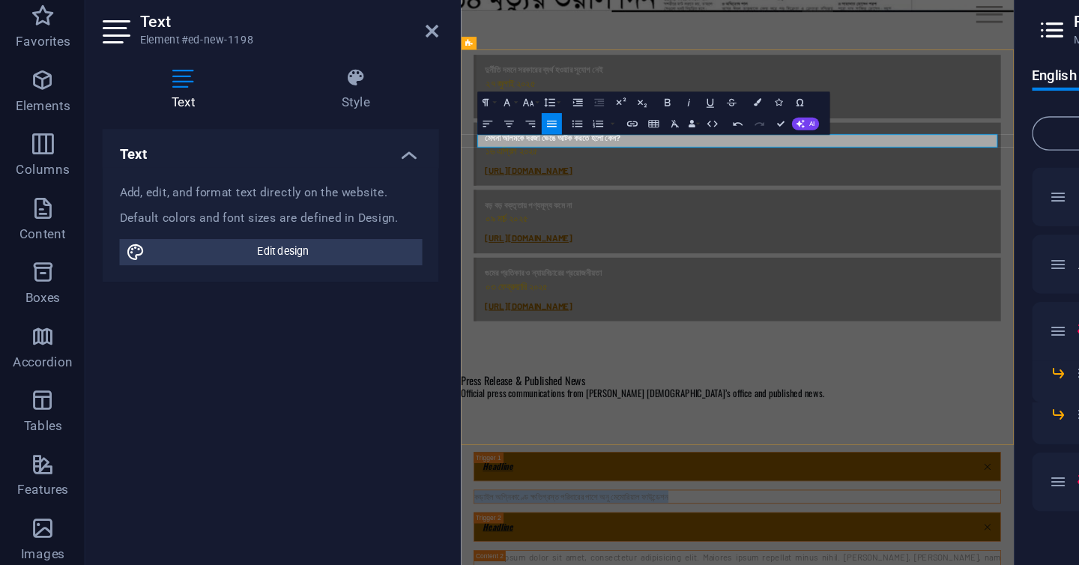
click at [440, 151] on icon "button" at bounding box center [444, 150] width 9 height 9
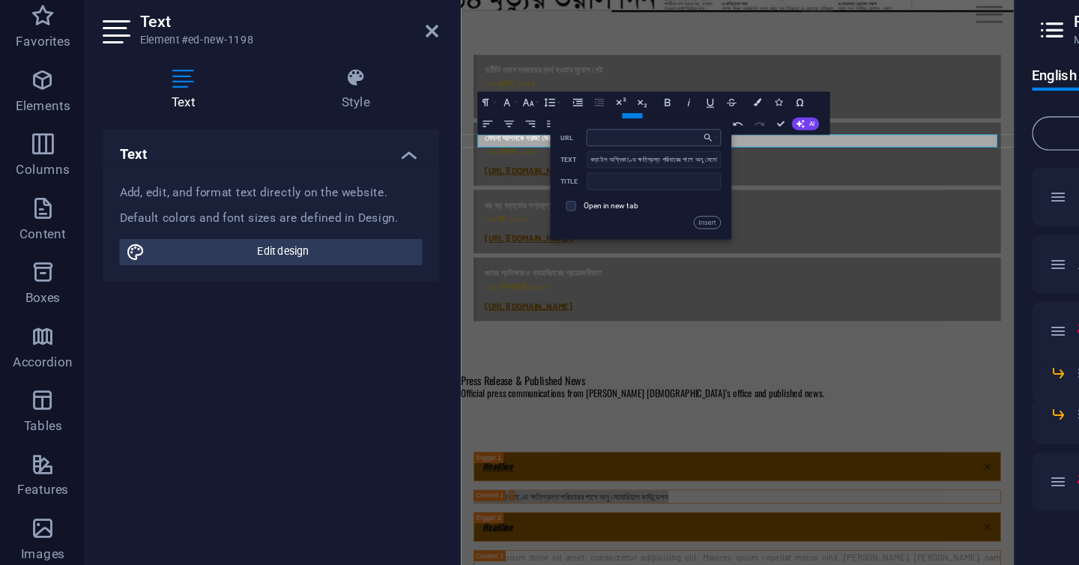
click at [435, 161] on input "URL" at bounding box center [458, 160] width 94 height 12
type input "https://samakal.com/bangladesh/article/273510"
click at [443, 185] on input "text" at bounding box center [459, 191] width 94 height 12
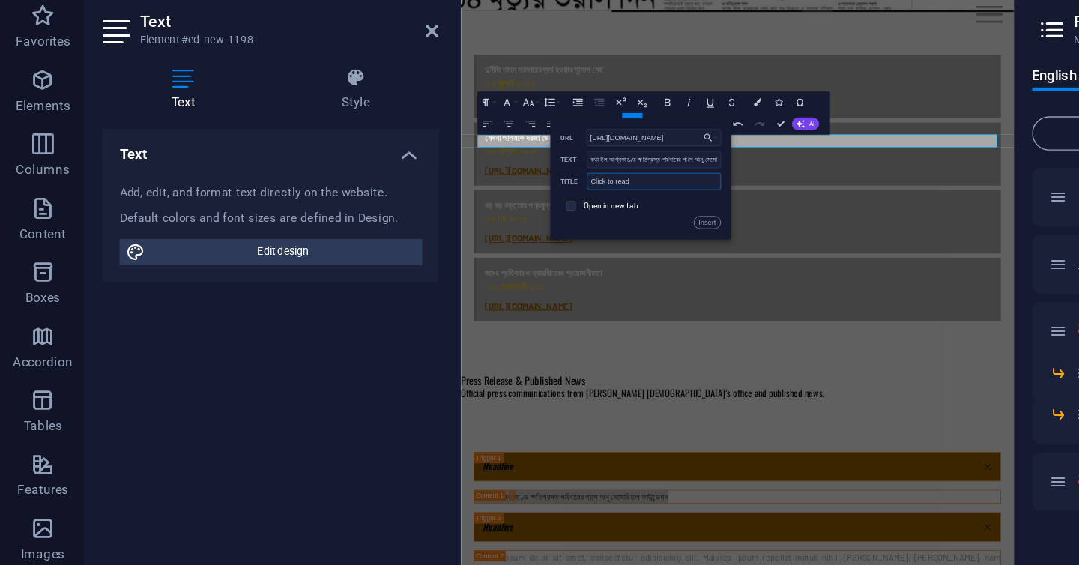
type input "Click to read"
click at [402, 210] on input "checkbox" at bounding box center [399, 207] width 7 height 7
checkbox input "true"
click at [497, 223] on button "Insert" at bounding box center [496, 219] width 19 height 9
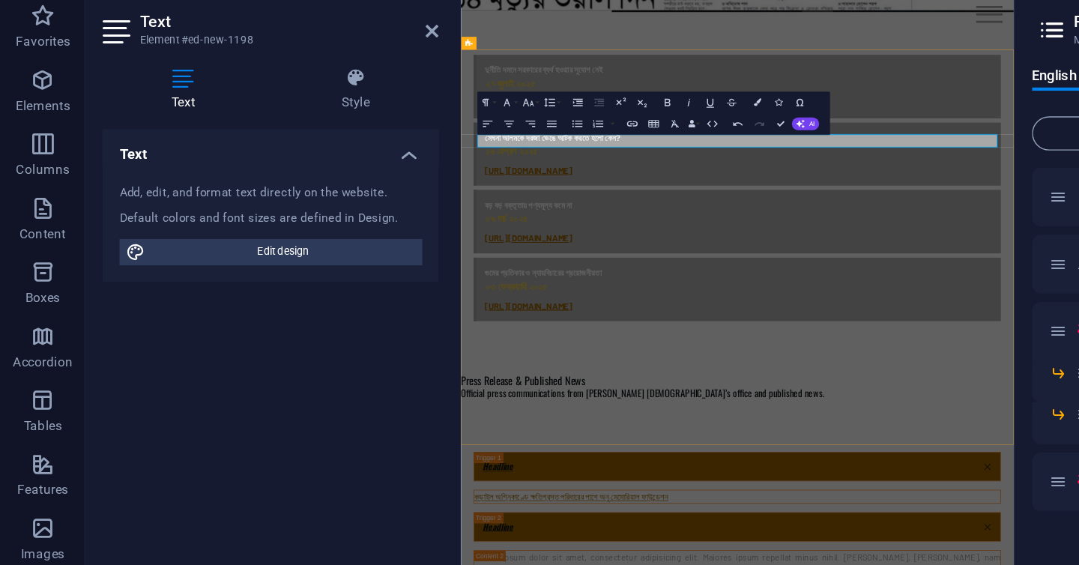
click at [466, 133] on icon "button" at bounding box center [468, 135] width 9 height 9
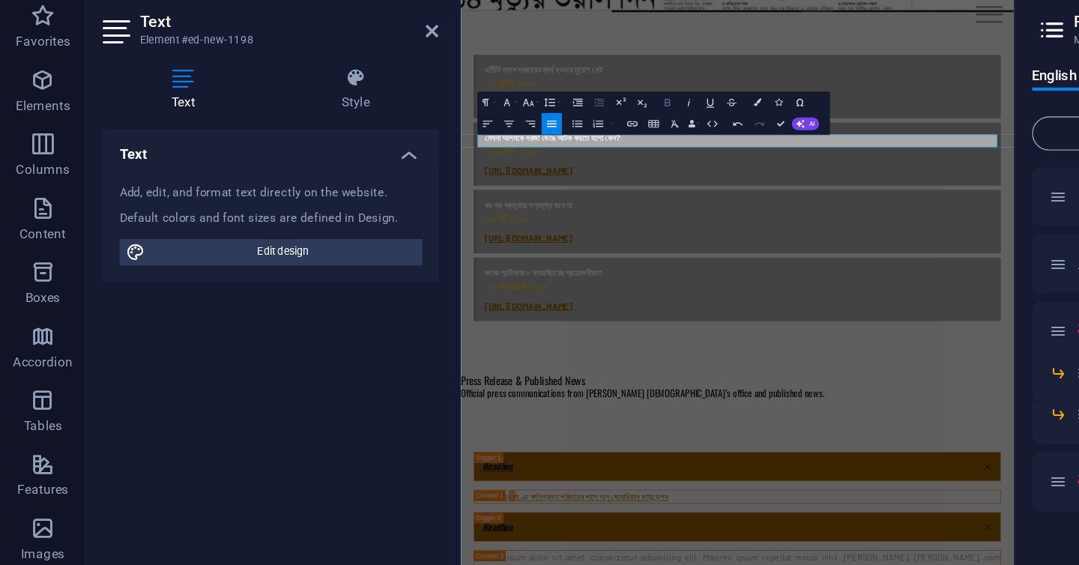
click at [466, 133] on icon "button" at bounding box center [468, 135] width 9 height 9
click at [501, 139] on icon "button" at bounding box center [498, 135] width 9 height 9
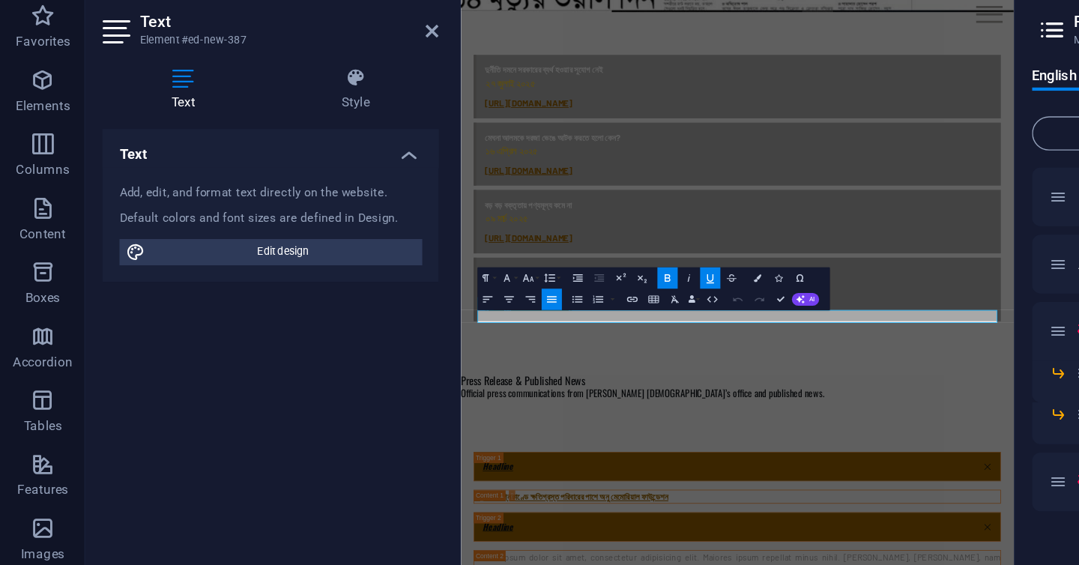
scroll to position [719, 0]
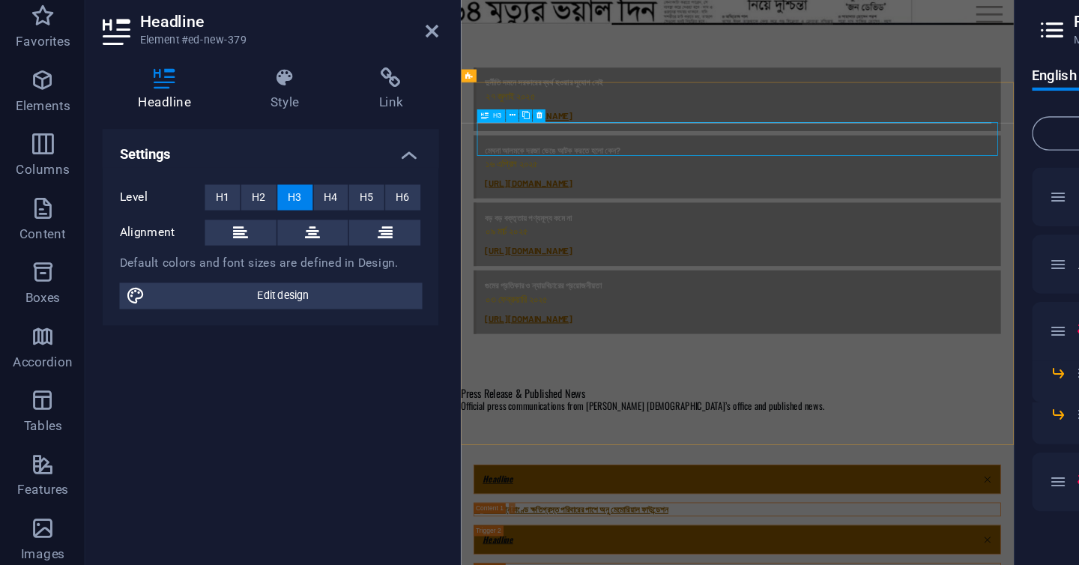
scroll to position [691, 0]
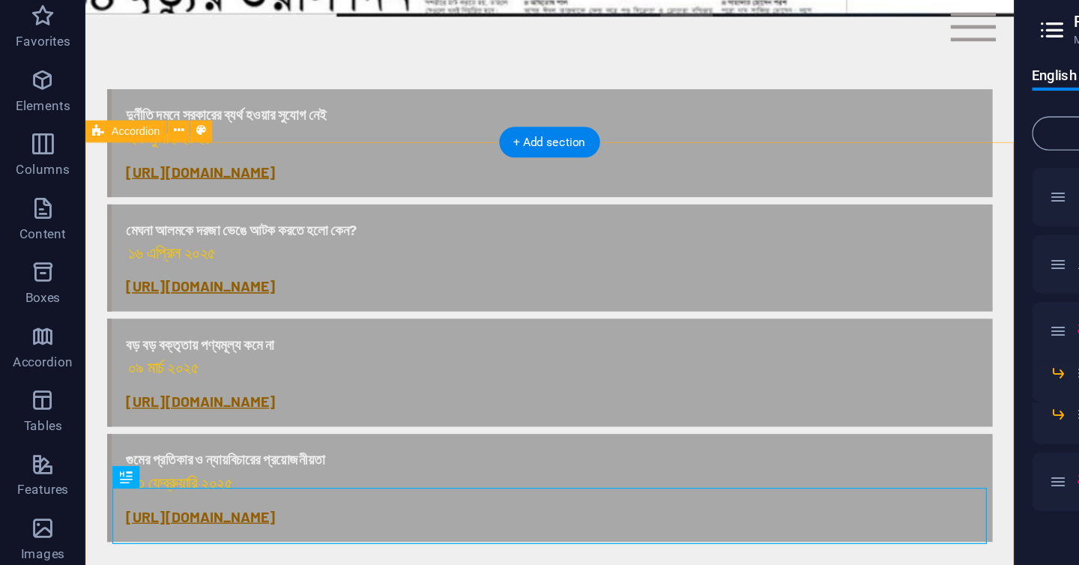
scroll to position [738, 0]
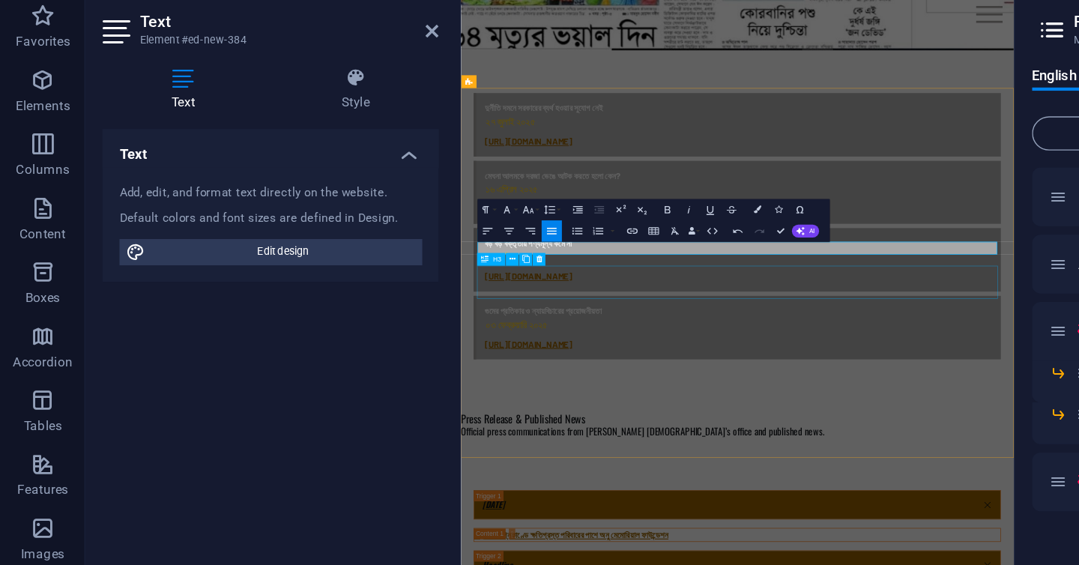
scroll to position [0, 2]
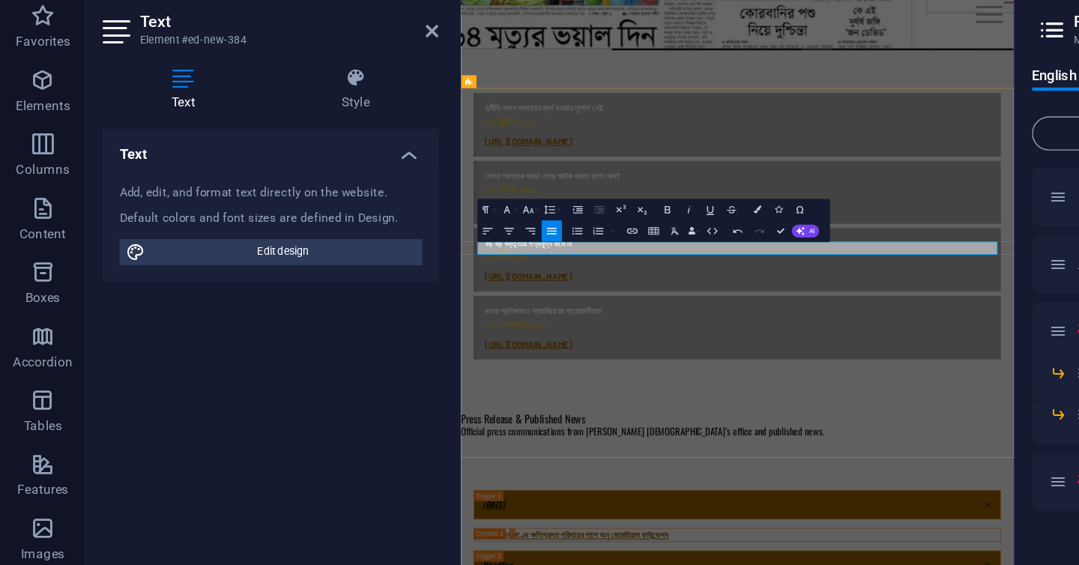
click at [446, 223] on icon "button" at bounding box center [444, 225] width 9 height 9
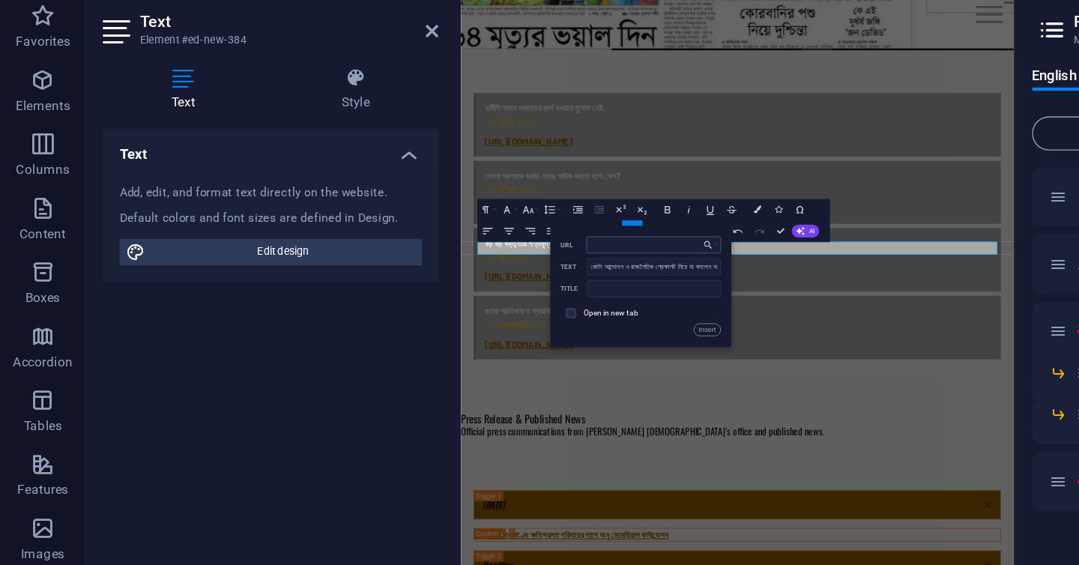
click at [443, 237] on input "URL" at bounding box center [458, 235] width 94 height 12
type input "https://dailybangladeshsongbad.com/905/"
click at [446, 267] on input "text" at bounding box center [459, 266] width 94 height 12
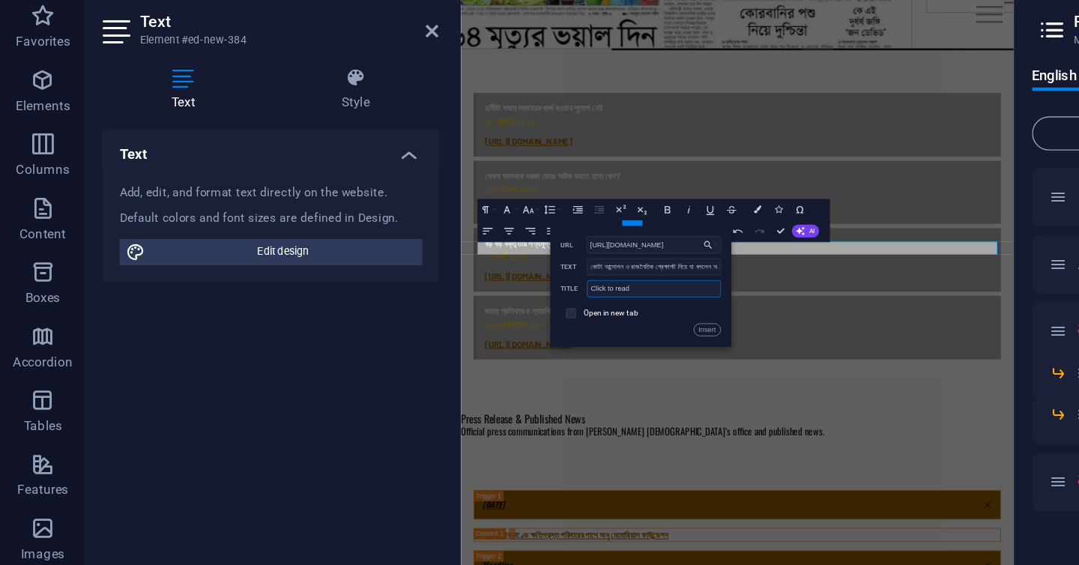
type input "Click to read"
click at [396, 282] on input "checkbox" at bounding box center [399, 282] width 7 height 7
checkbox input "true"
click at [497, 297] on button "Insert" at bounding box center [496, 295] width 19 height 9
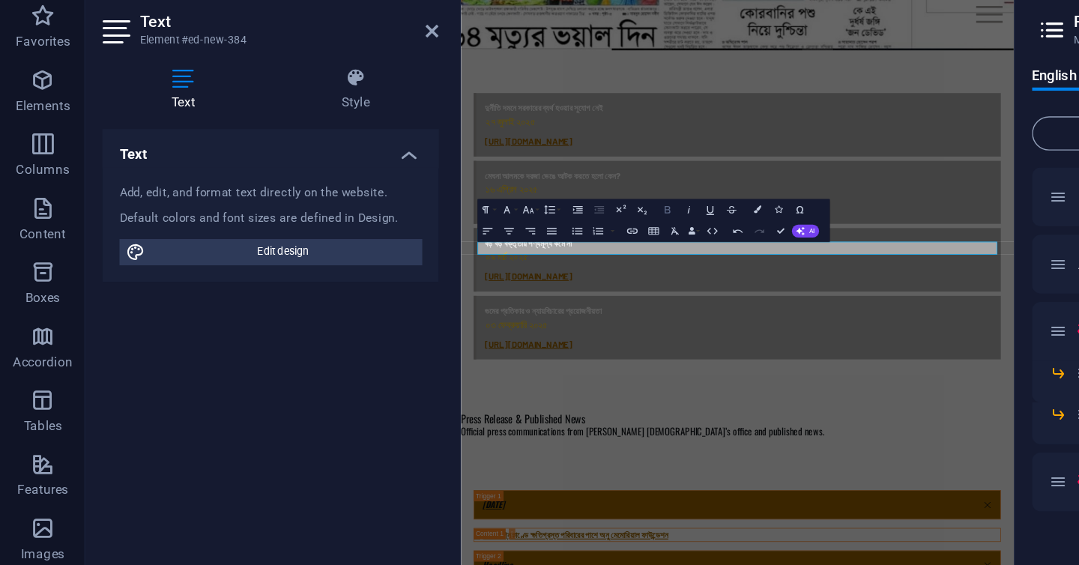
click at [470, 211] on icon "button" at bounding box center [468, 210] width 9 height 9
click at [498, 210] on icon "button" at bounding box center [498, 210] width 9 height 9
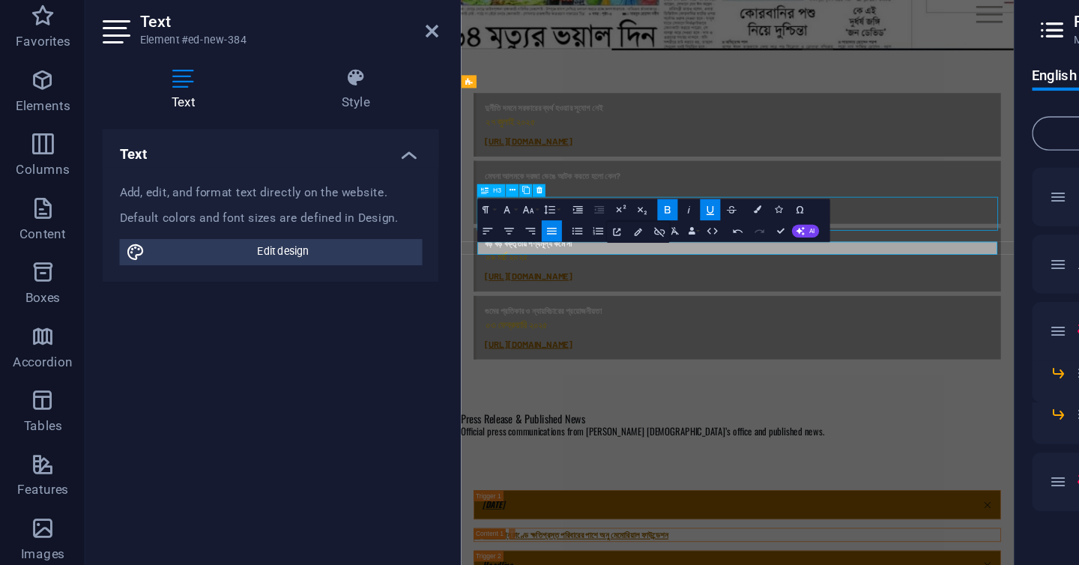
select select "rem"
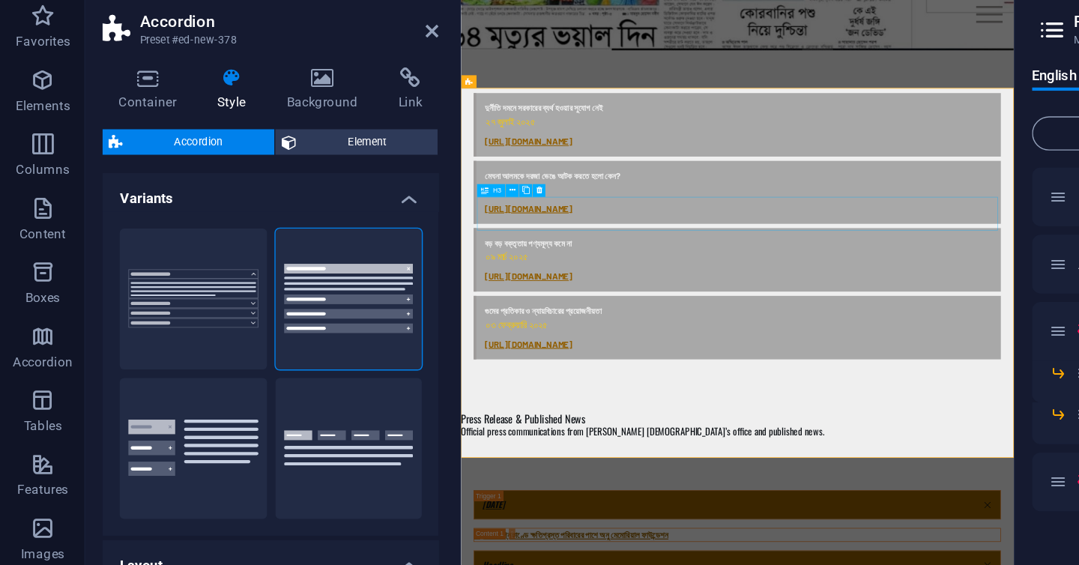
click at [303, 85] on icon at bounding box center [303, 85] width 9 height 12
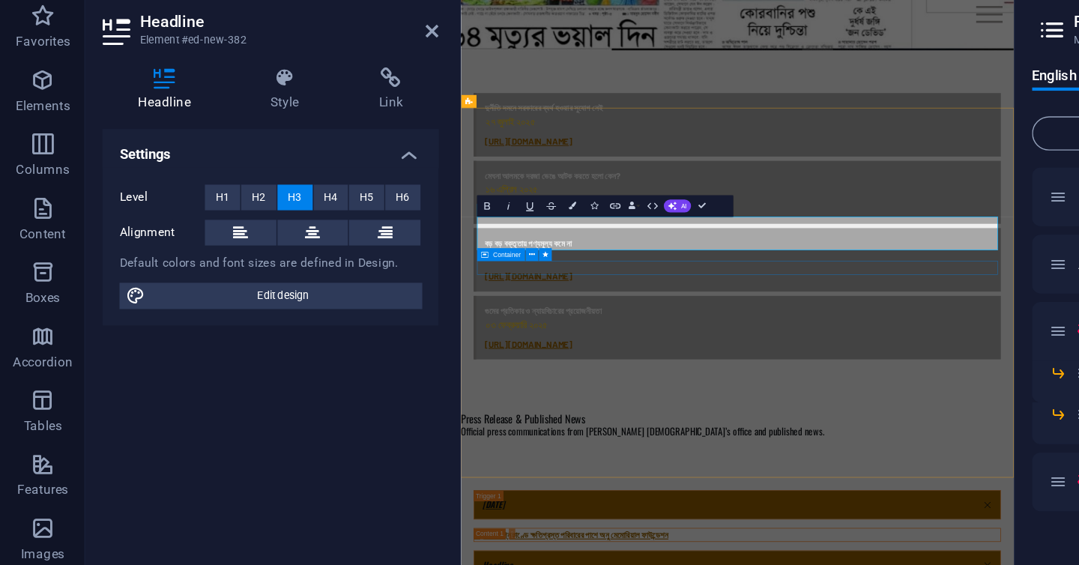
scroll to position [655, 0]
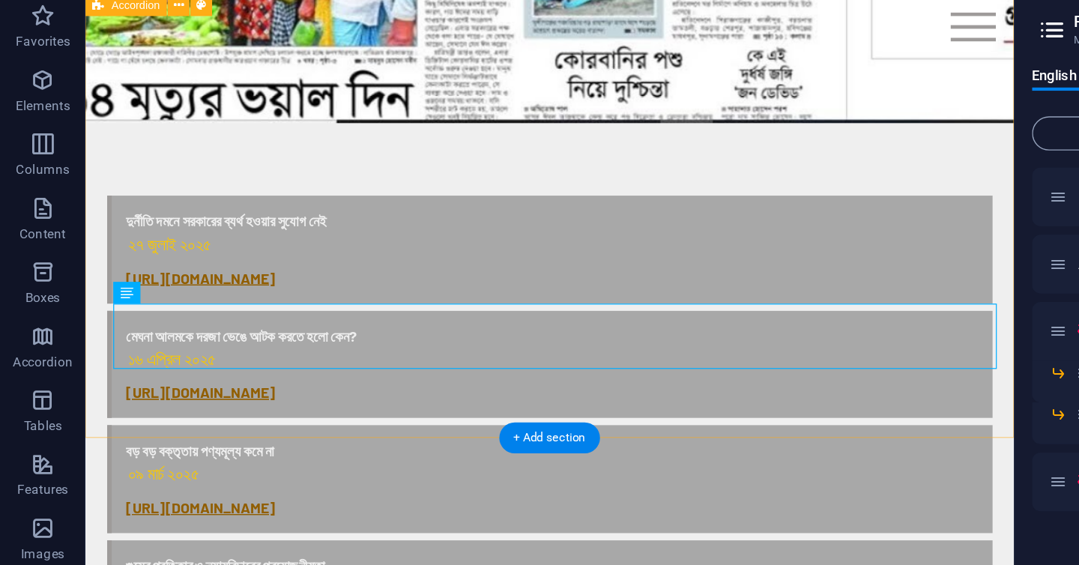
scroll to position [967, 0]
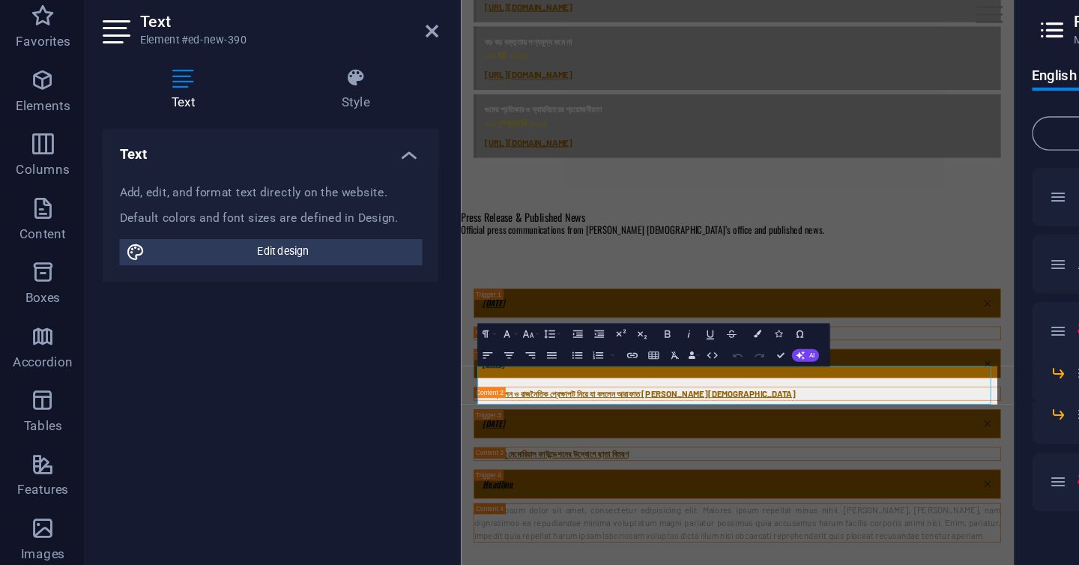
scroll to position [701, 0]
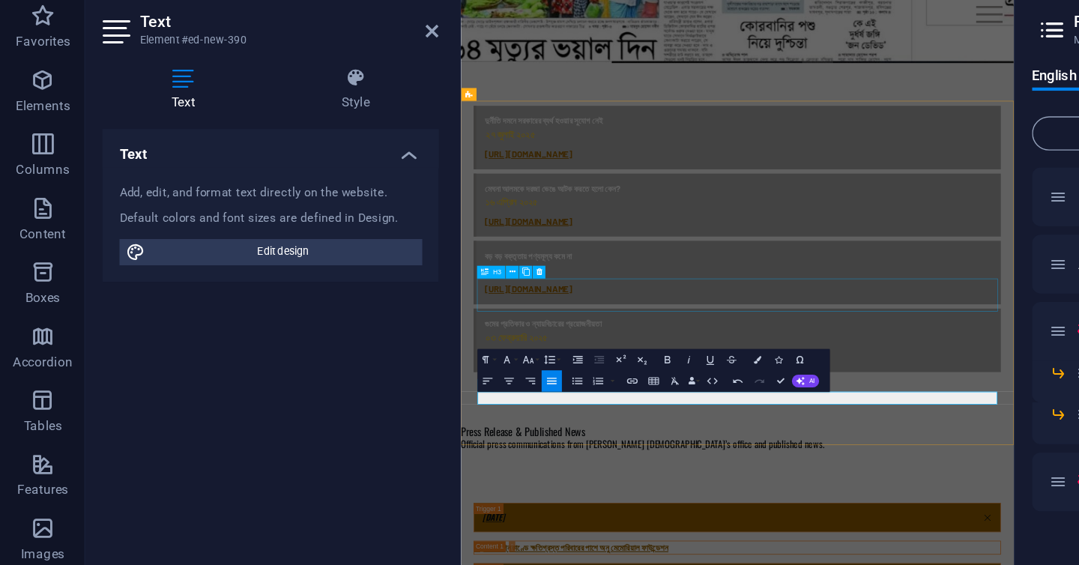
scroll to position [0, 2]
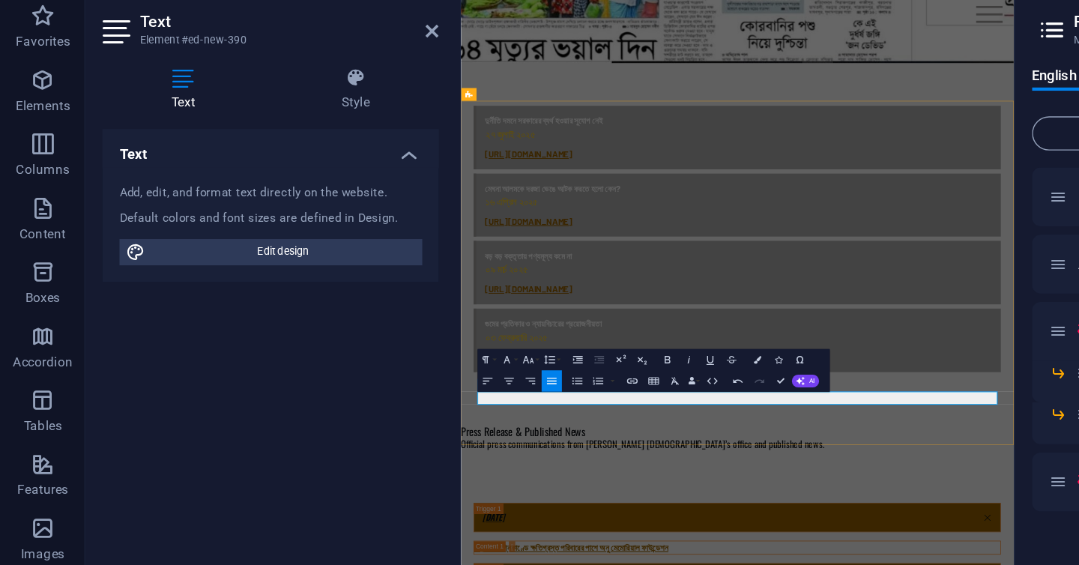
click at [441, 333] on icon "button" at bounding box center [444, 331] width 9 height 9
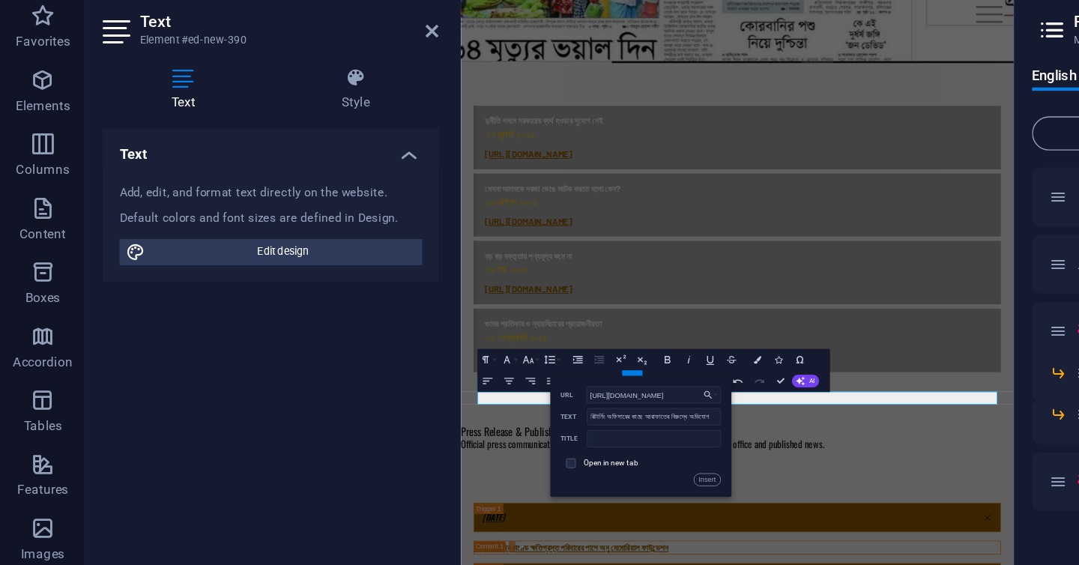
scroll to position [0, 2785]
type input "https://www.bd-journal.com/bangladesh/metropoliton/257666/%E0%A6%B0%E0%A6%BF%E0…"
click at [405, 388] on span at bounding box center [400, 389] width 14 height 14
click at [443, 372] on input "text" at bounding box center [459, 372] width 94 height 12
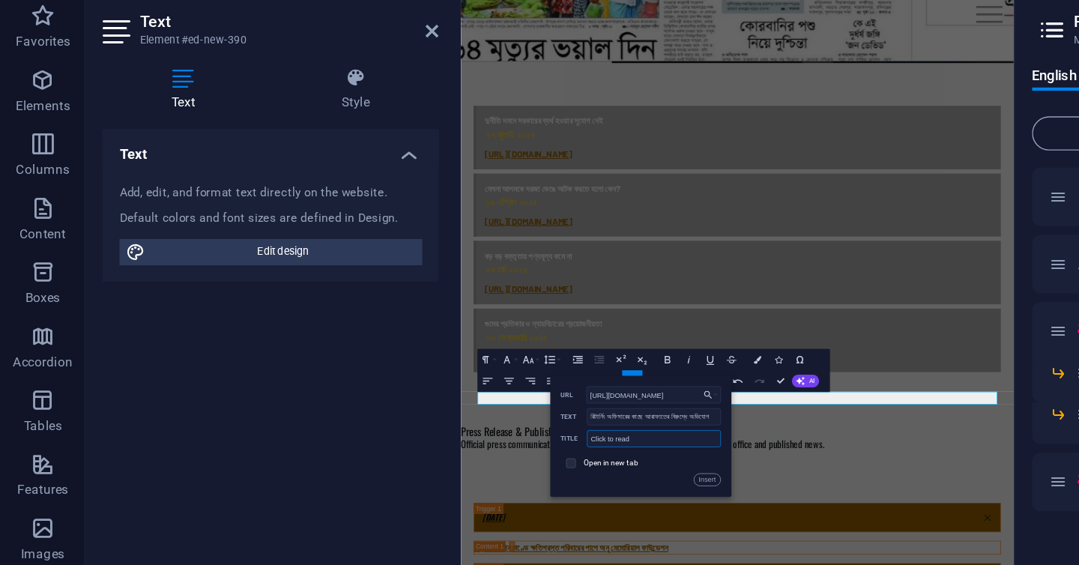
type input "Click to read"
click at [402, 390] on input "checkbox" at bounding box center [399, 387] width 7 height 7
checkbox input "true"
click at [495, 399] on button "Insert" at bounding box center [496, 400] width 19 height 9
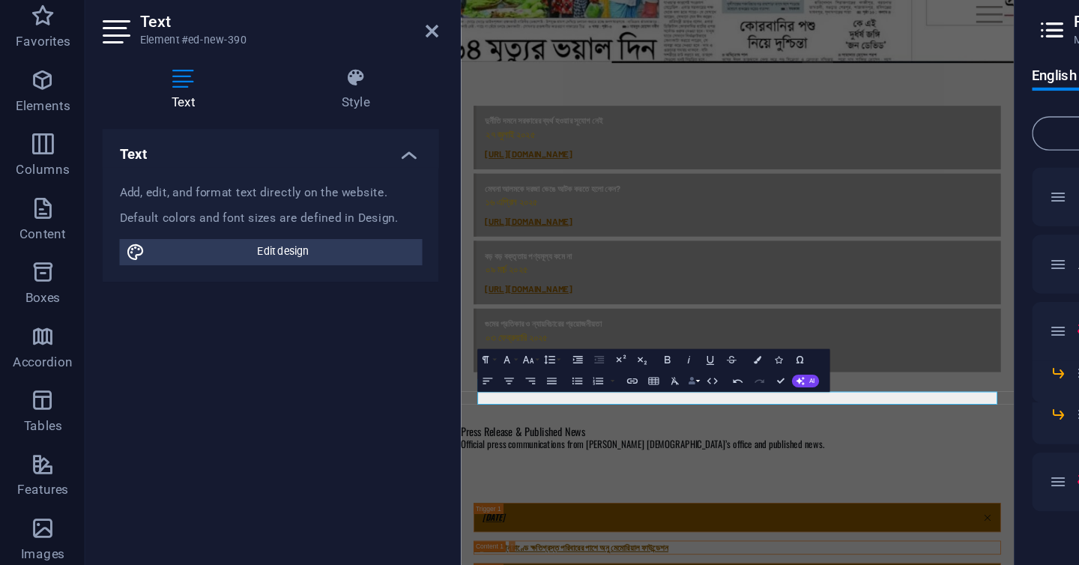
click at [486, 337] on button "Data Bindings" at bounding box center [487, 331] width 10 height 15
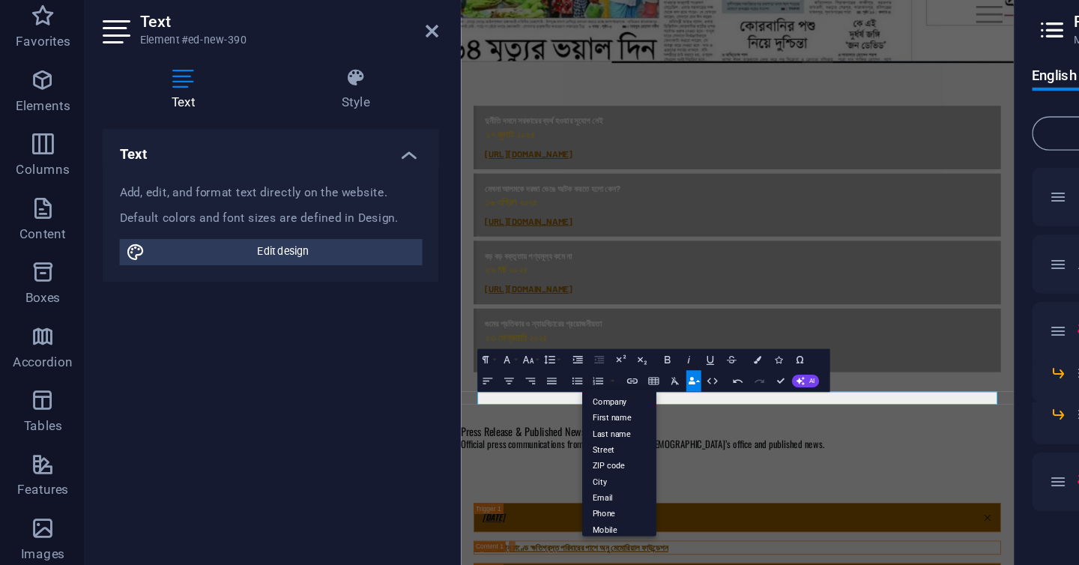
click at [486, 337] on button "Data Bindings" at bounding box center [487, 331] width 10 height 15
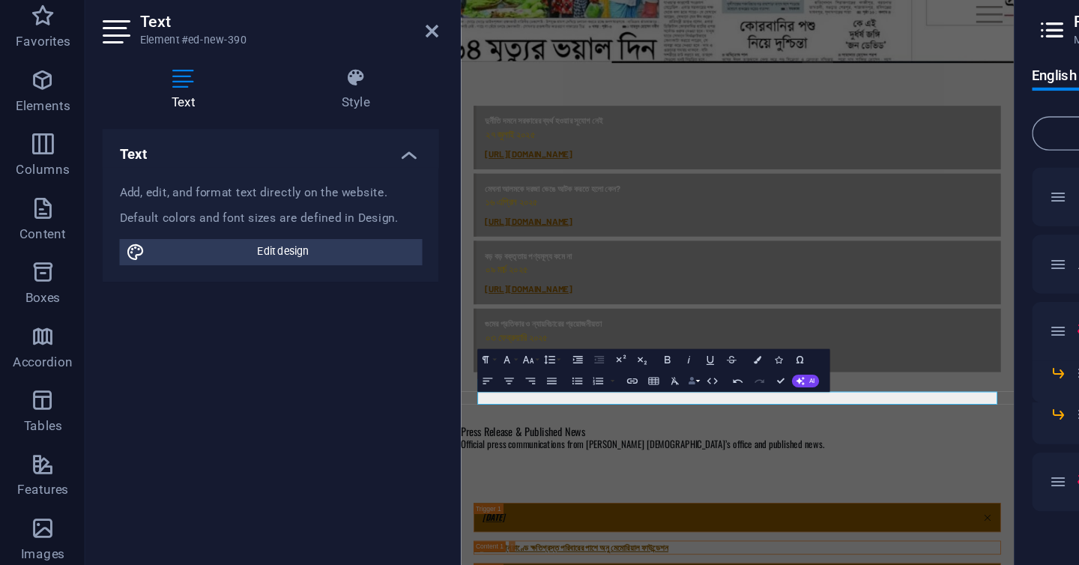
click at [486, 337] on button "Data Bindings" at bounding box center [487, 331] width 10 height 15
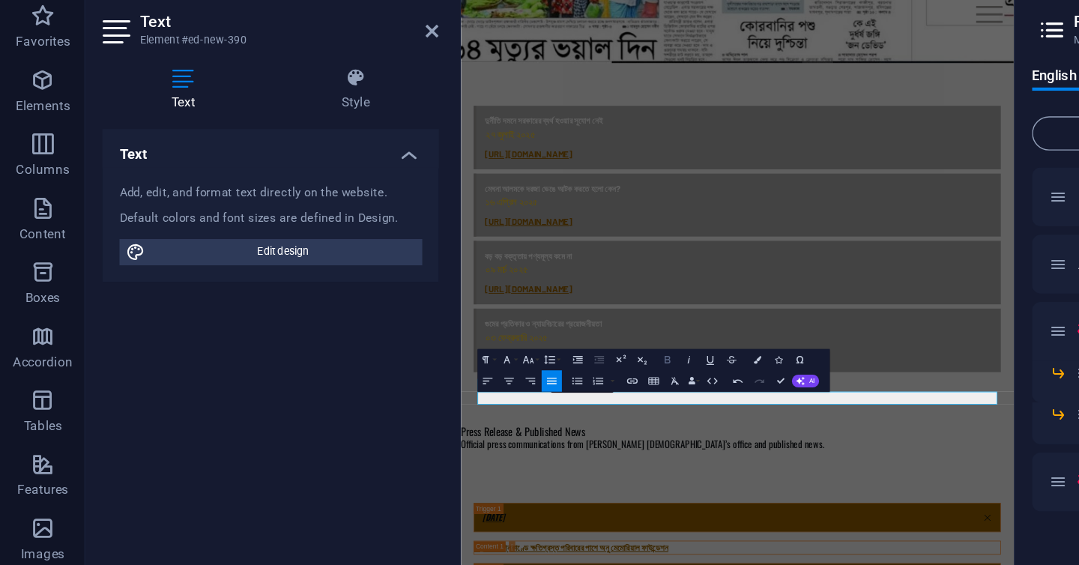
click at [470, 317] on icon "button" at bounding box center [468, 316] width 9 height 9
click at [501, 315] on icon "button" at bounding box center [498, 316] width 9 height 9
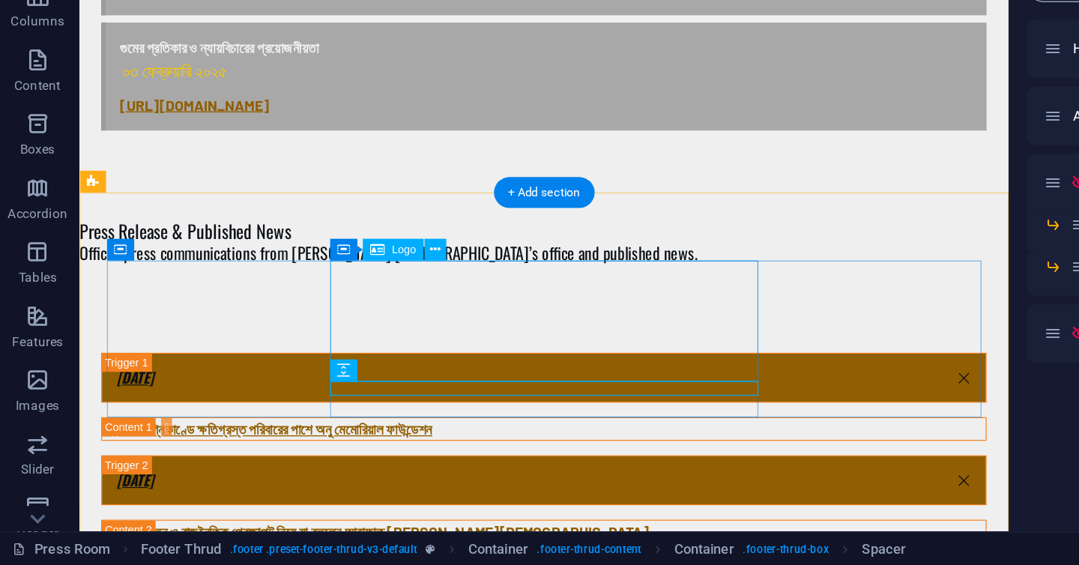
scroll to position [898, 0]
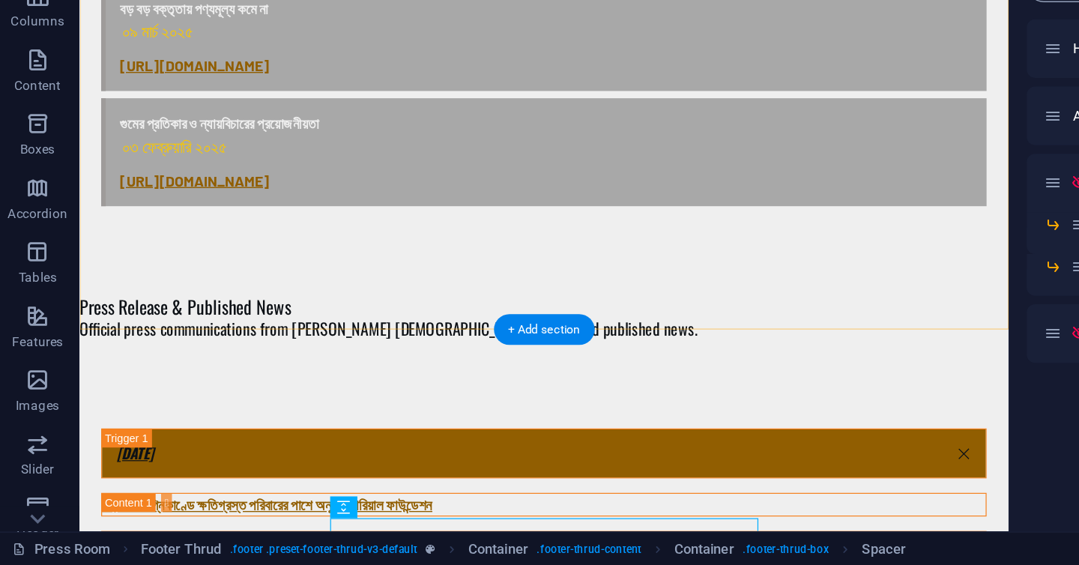
click at [582, 267] on div "03 January 2025 কড়াইল অগ্নিকাণ্ডে ক্ষতিগ্রস্ত পরিবারের পাশে অনু মেমোরিয়াল ফাউ…" at bounding box center [462, 487] width 767 height 440
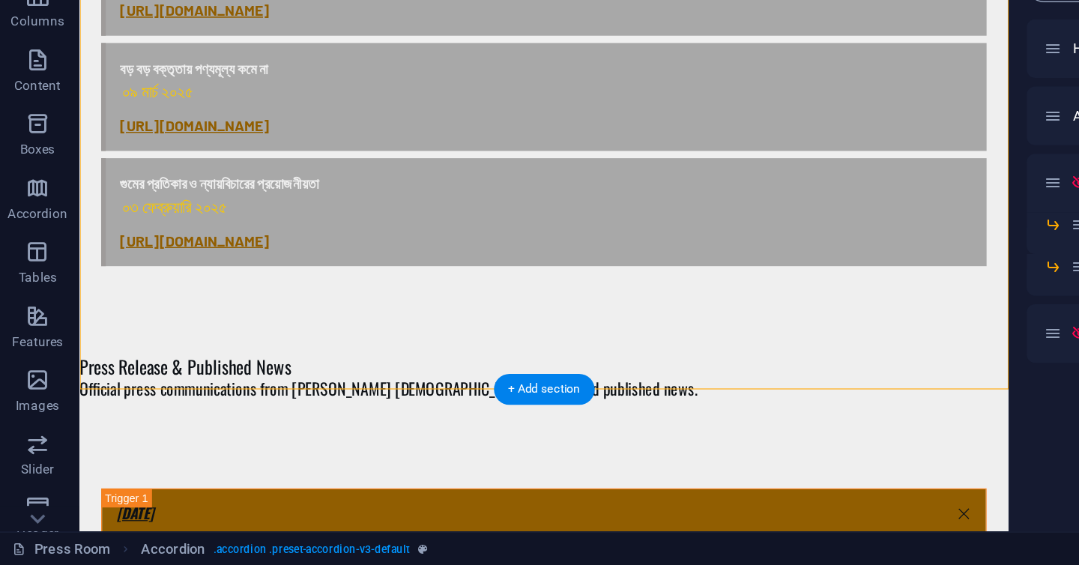
scroll to position [852, 0]
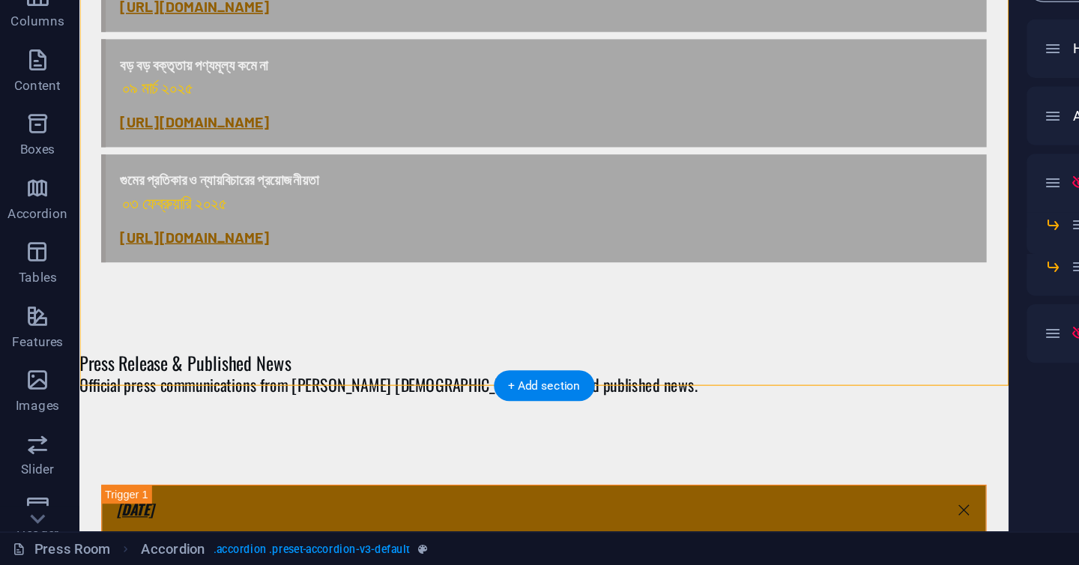
click at [418, 314] on div "03 January 2025 কড়াইল অগ্নিকাণ্ডে ক্ষতিগ্রস্ত পরিবারের পাশে অনু মেমোরিয়াল ফাউ…" at bounding box center [462, 534] width 767 height 440
select select "rem"
select select "px"
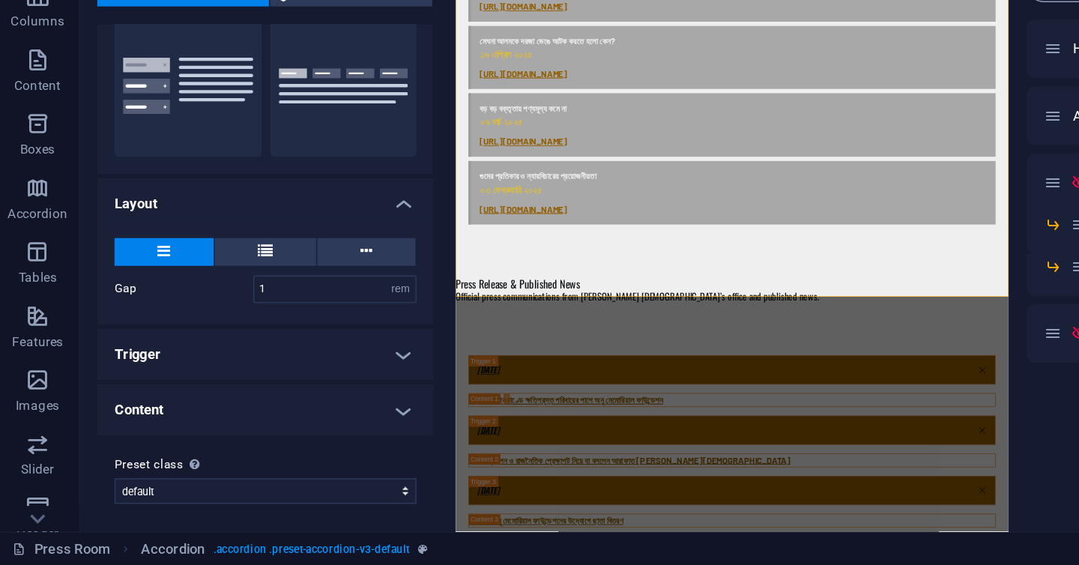
scroll to position [156, 0]
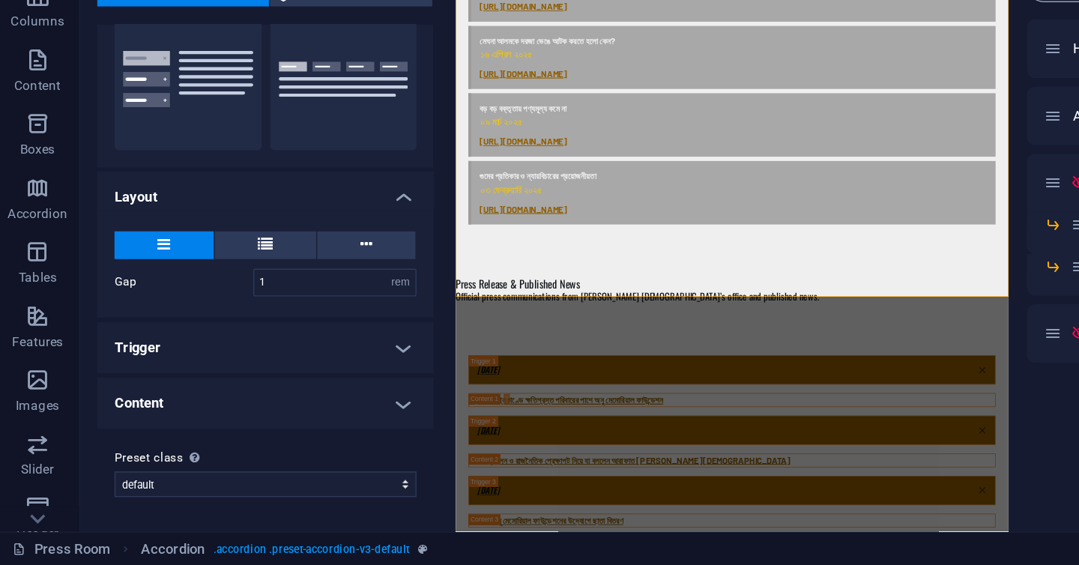
click at [285, 451] on h4 "Content" at bounding box center [190, 451] width 236 height 36
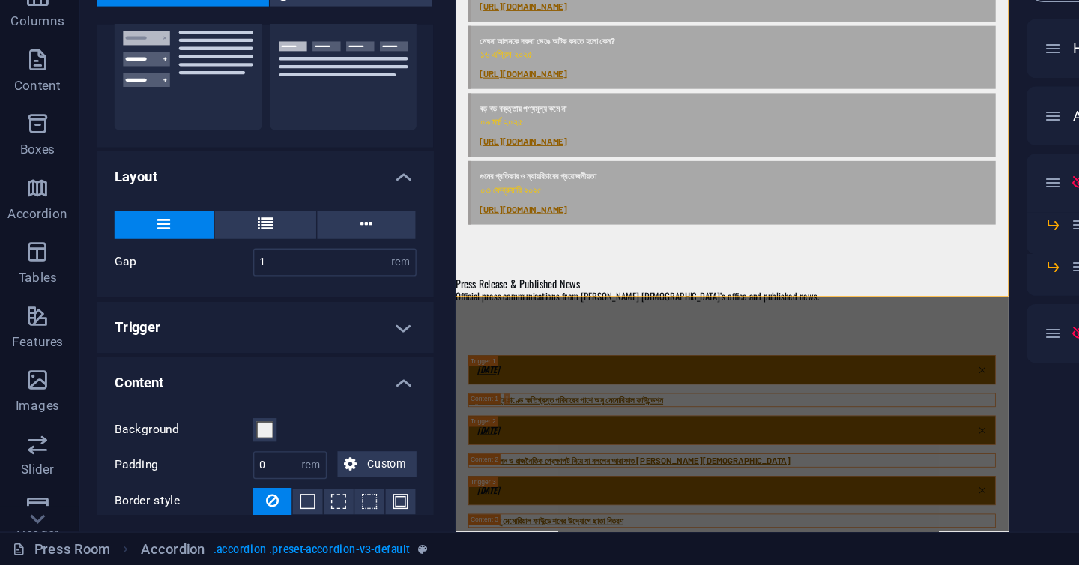
scroll to position [170, 0]
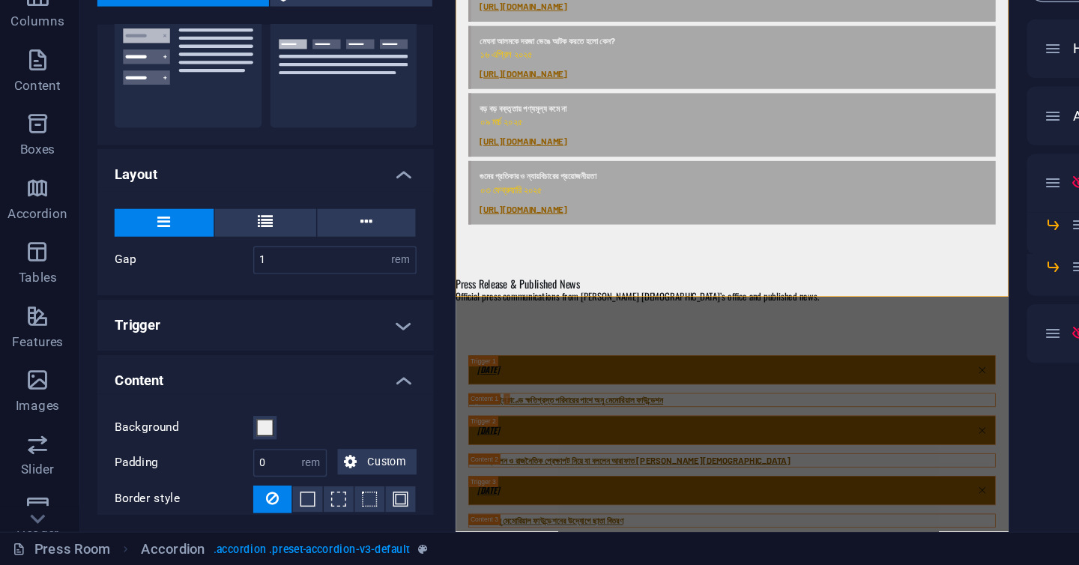
drag, startPoint x: 271, startPoint y: 389, endPoint x: 271, endPoint y: 435, distance: 46.4
click at [271, 466] on ul "Layout Gap 1 px rem % vh vw Width 25 % Fill space Only for Desktop- and Tabletm…" at bounding box center [190, 433] width 236 height 321
click at [273, 396] on h4 "Trigger" at bounding box center [190, 396] width 236 height 36
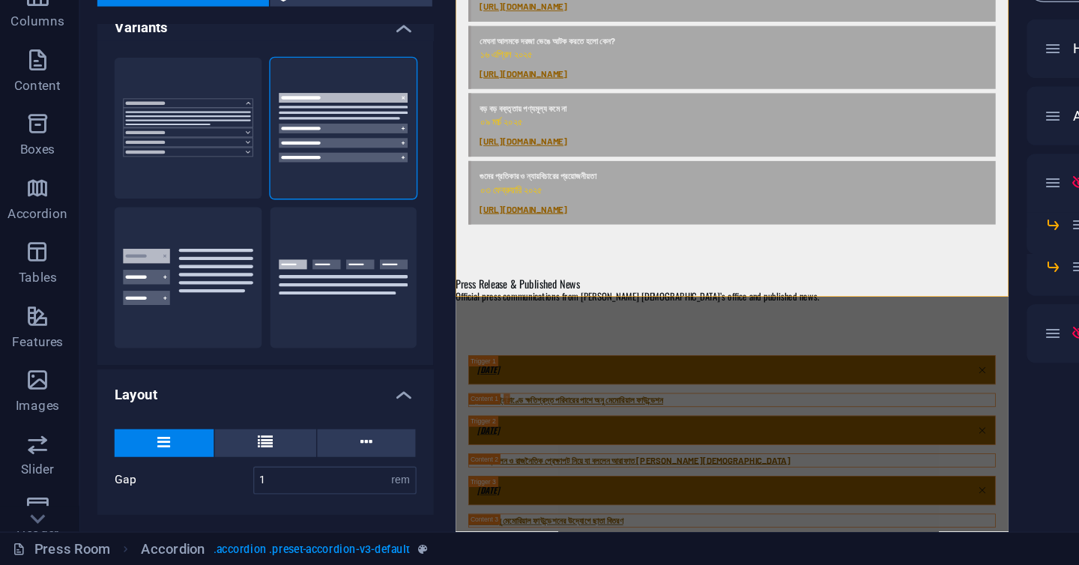
scroll to position [16, 0]
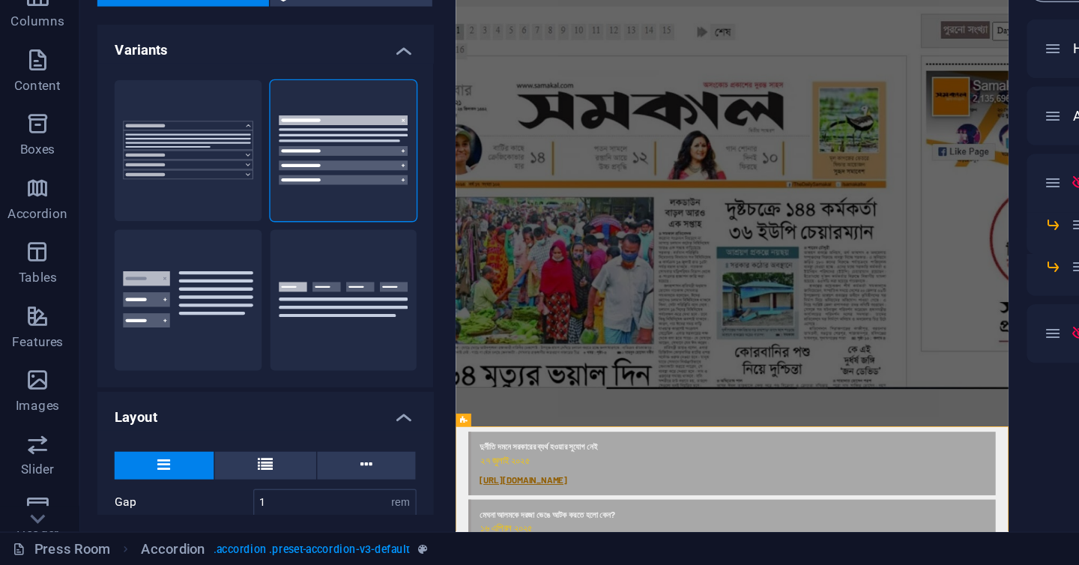
scroll to position [0, 0]
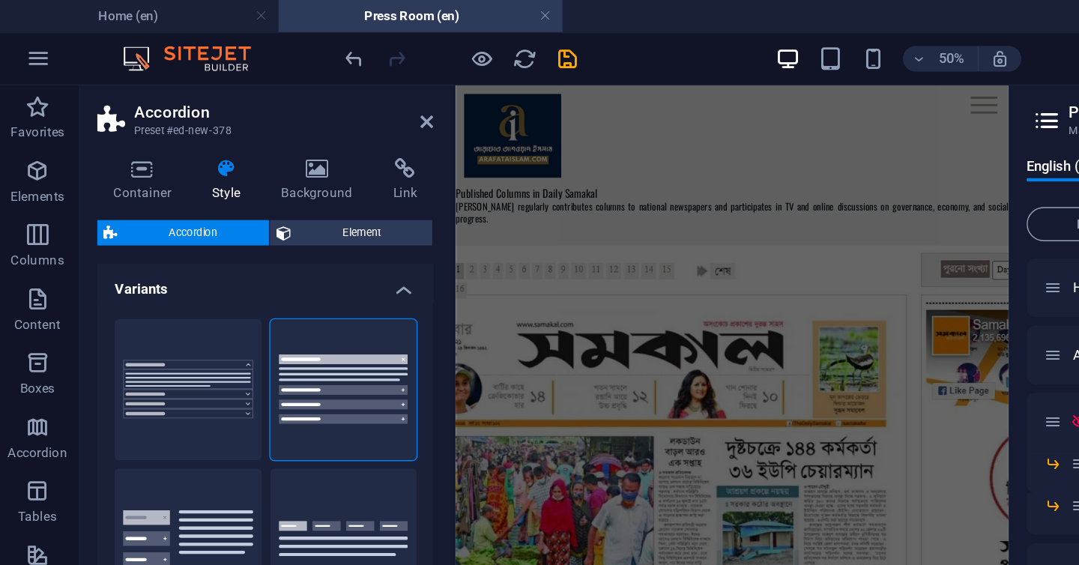
click at [306, 76] on h2 "Accordion" at bounding box center [203, 78] width 210 height 13
click at [297, 145] on div "Container Style Background Link Size Height Default px rem % vh vw Min. height …" at bounding box center [190, 320] width 236 height 418
click at [297, 139] on h4 "Link" at bounding box center [288, 126] width 40 height 31
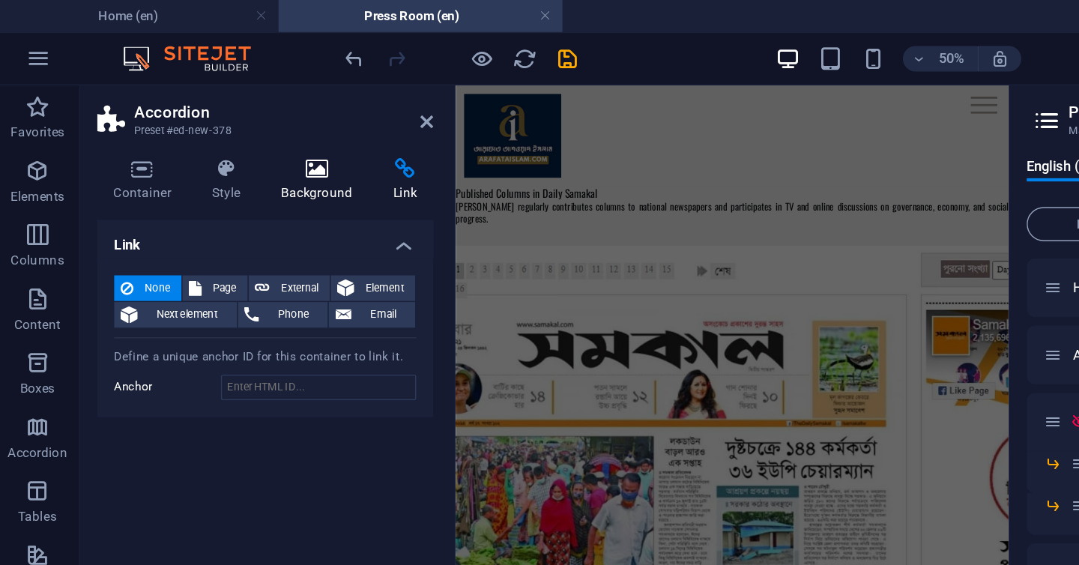
click at [252, 121] on icon at bounding box center [226, 118] width 73 height 15
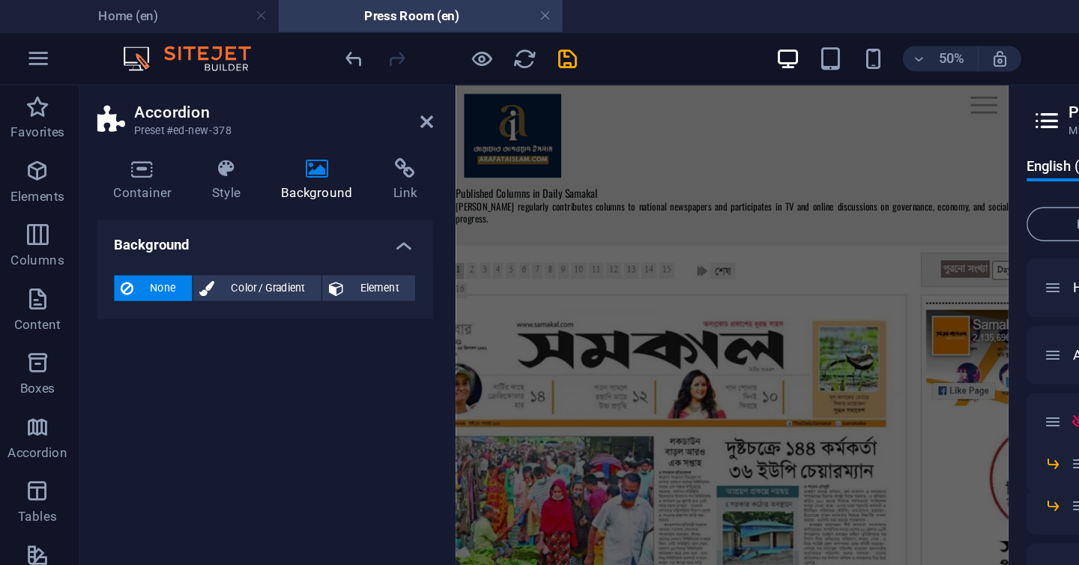
click at [288, 102] on div "Container Style Background Link Size Height Default px rem % vh vw Min. height …" at bounding box center [190, 320] width 260 height 442
click at [133, 117] on icon at bounding box center [104, 118] width 64 height 15
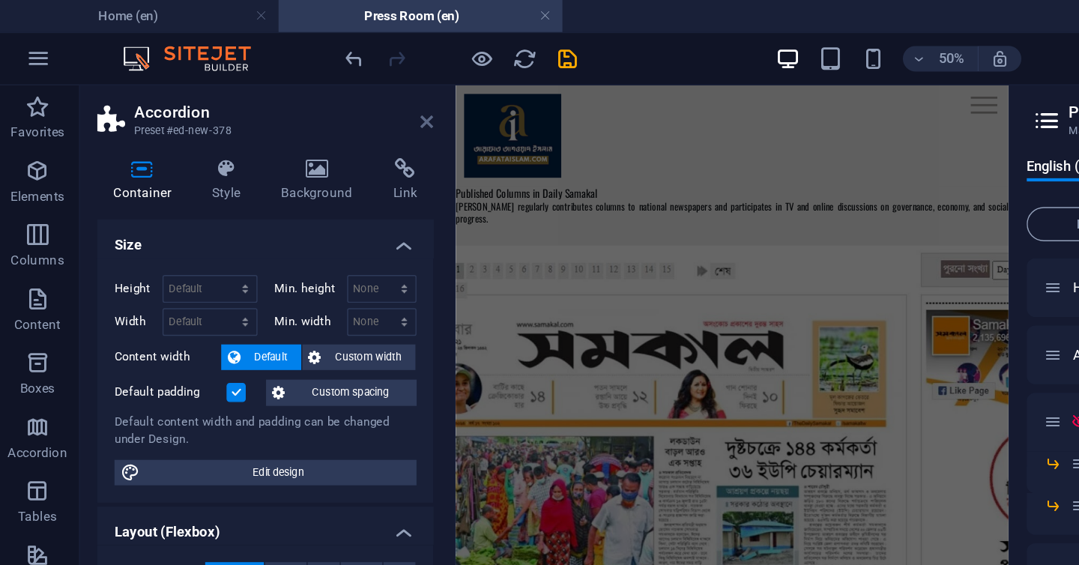
click at [299, 85] on icon at bounding box center [303, 85] width 9 height 12
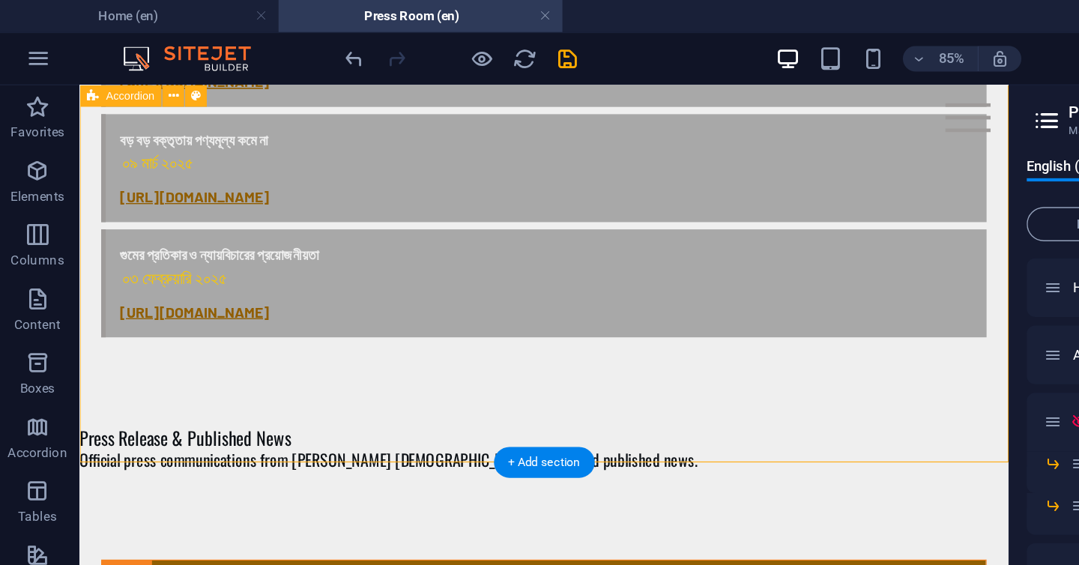
scroll to position [988, 0]
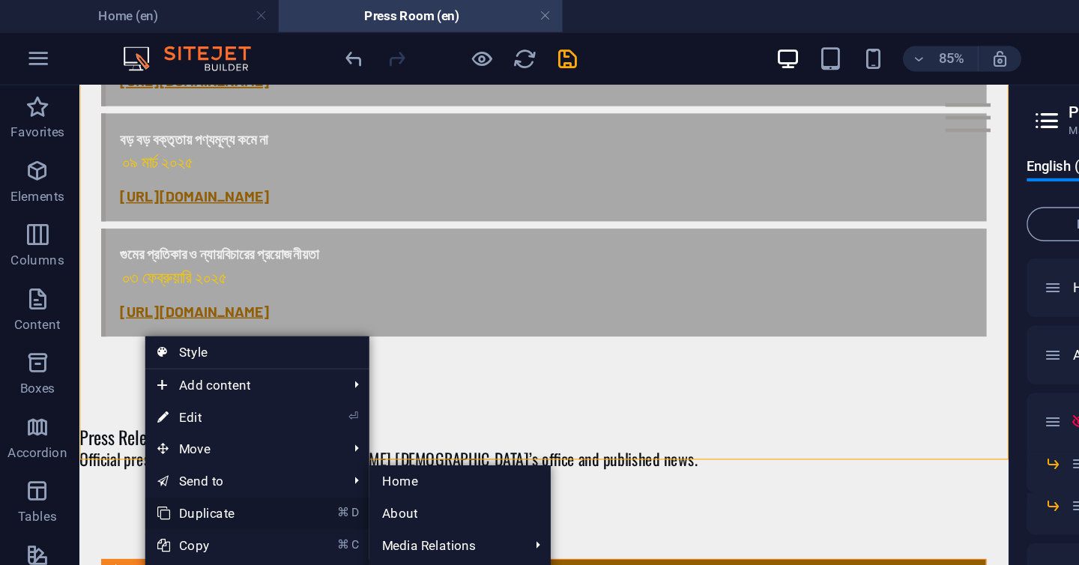
click at [142, 355] on link "⌘ D Duplicate" at bounding box center [156, 360] width 101 height 22
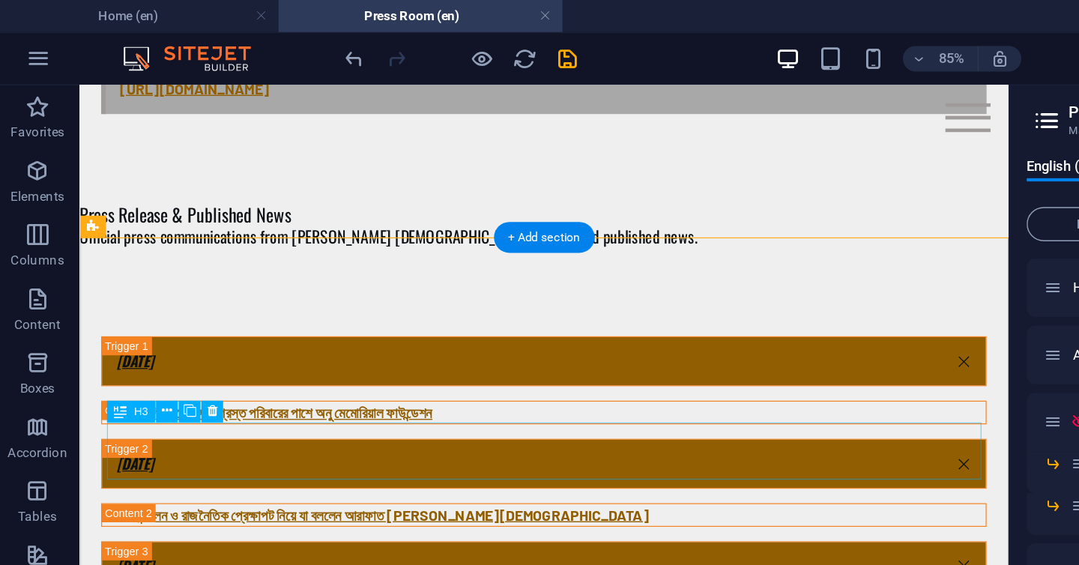
scroll to position [1172, 0]
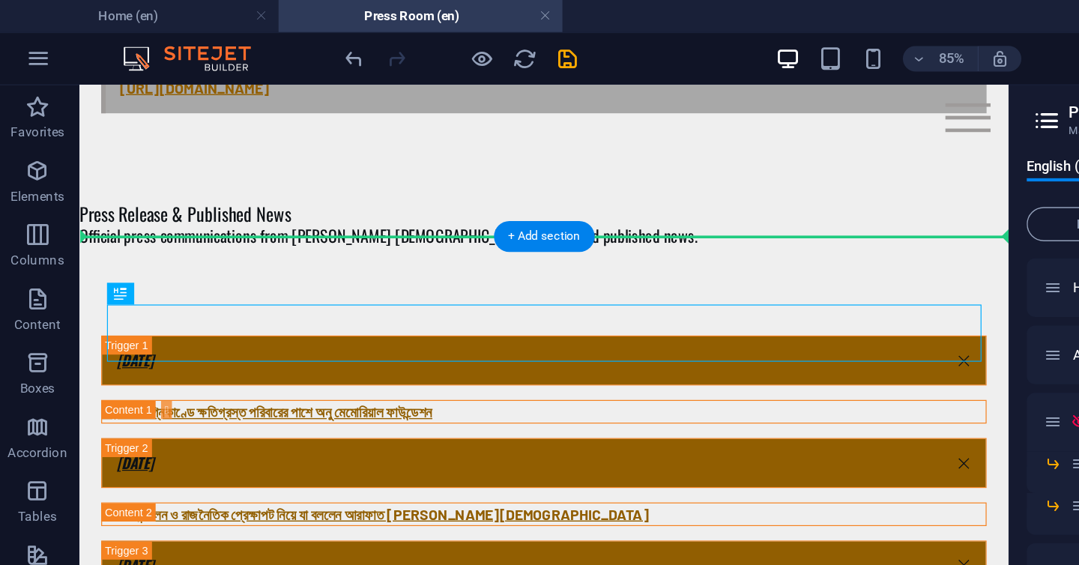
drag, startPoint x: 233, startPoint y: 304, endPoint x: 228, endPoint y: 175, distance: 129.0
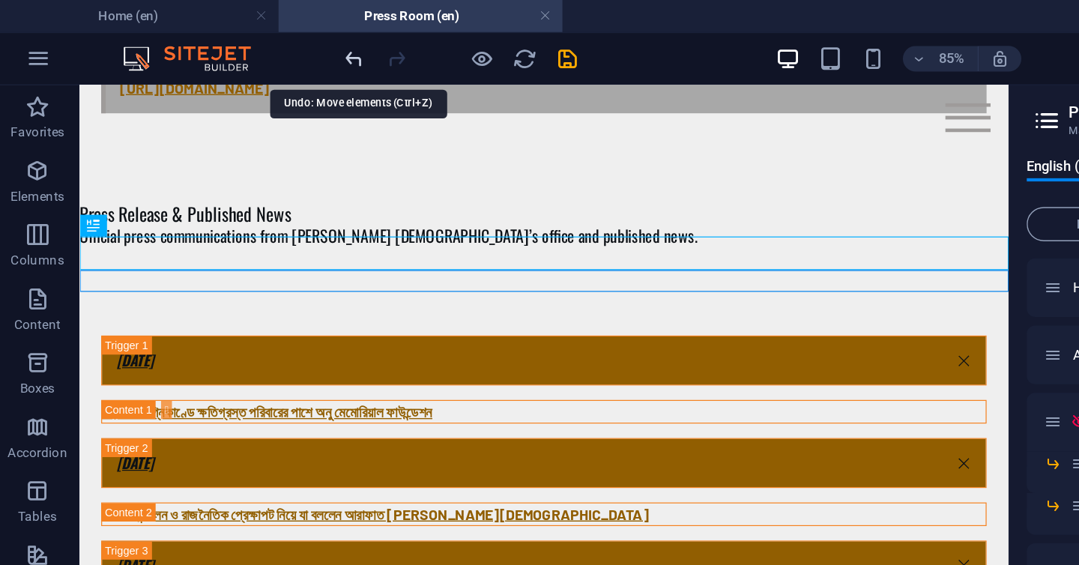
click at [259, 44] on icon "undo" at bounding box center [252, 41] width 17 height 17
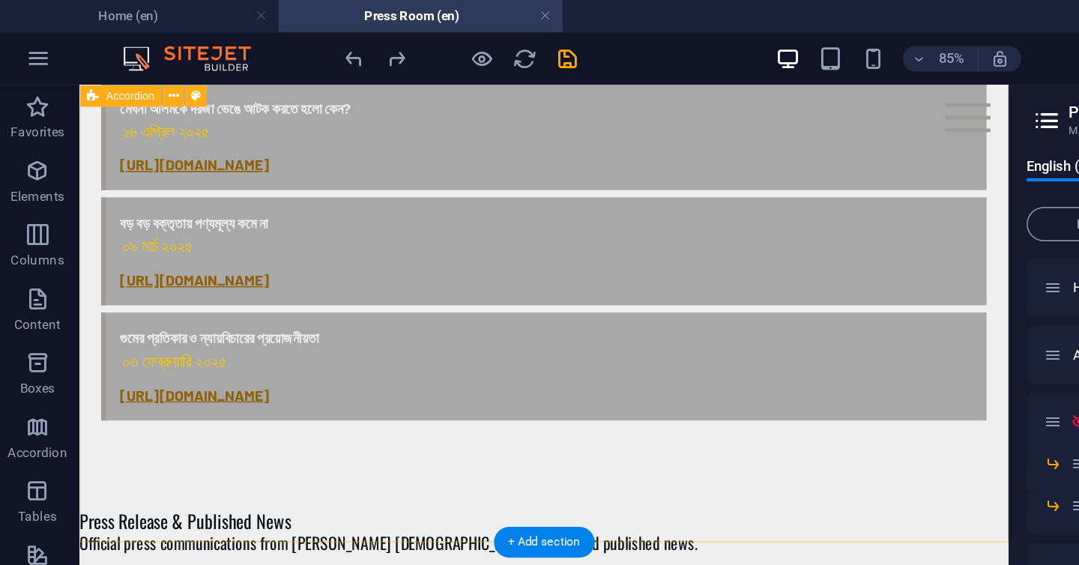
scroll to position [918, 0]
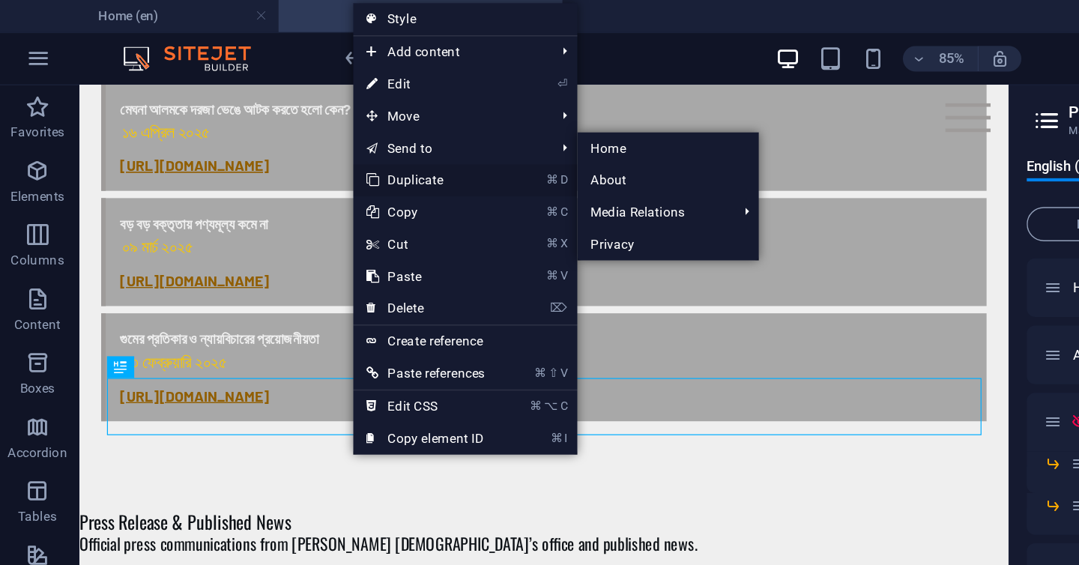
click at [291, 122] on link "⌘ D Duplicate" at bounding box center [302, 126] width 101 height 22
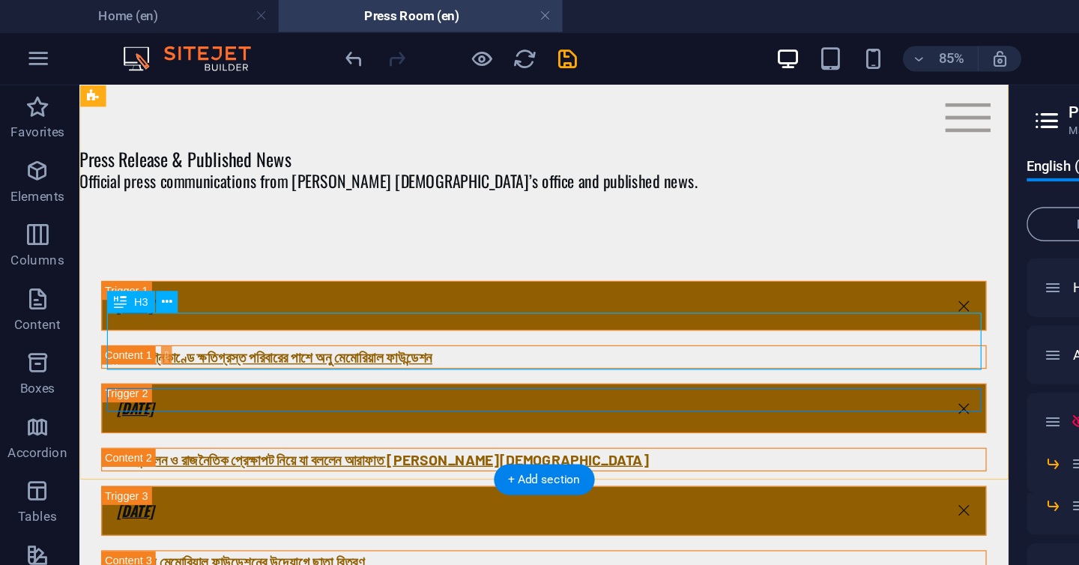
scroll to position [1229, 0]
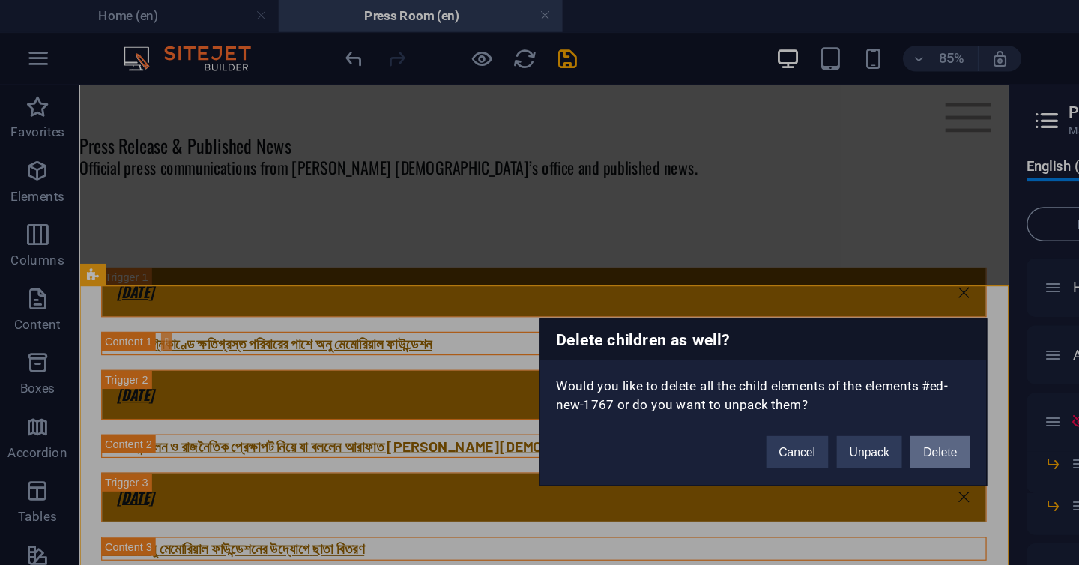
click at [661, 307] on button "Delete" at bounding box center [664, 317] width 42 height 22
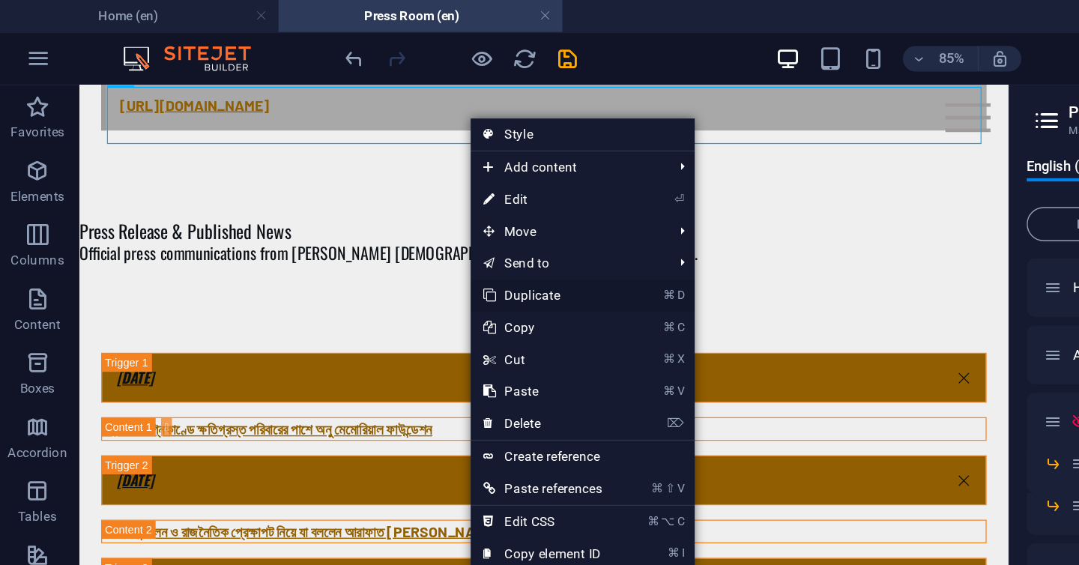
click at [379, 204] on link "⌘ D Duplicate" at bounding box center [384, 207] width 101 height 22
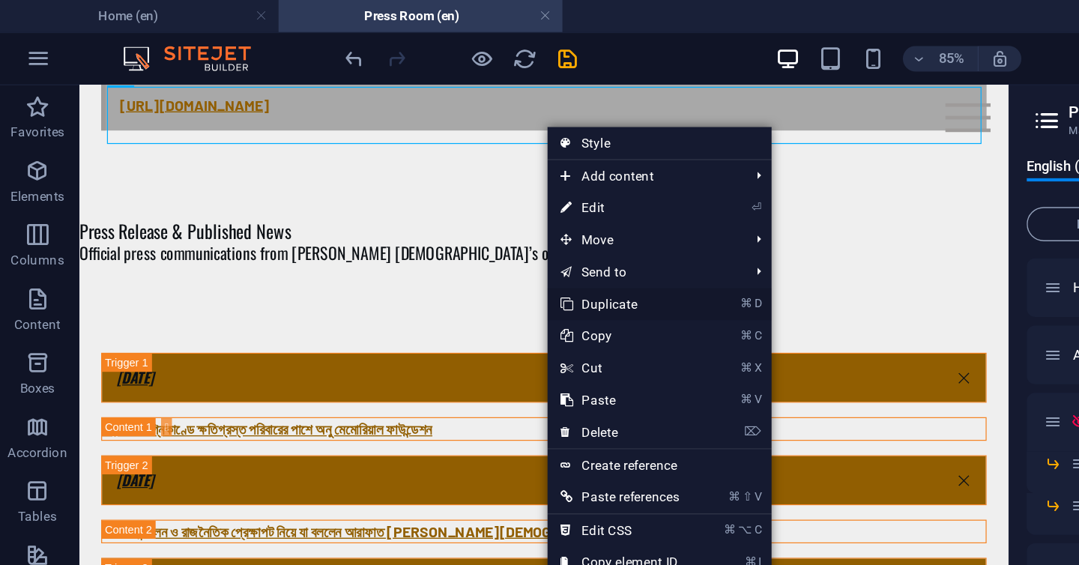
click at [414, 216] on link "⌘ D Duplicate" at bounding box center [438, 213] width 101 height 22
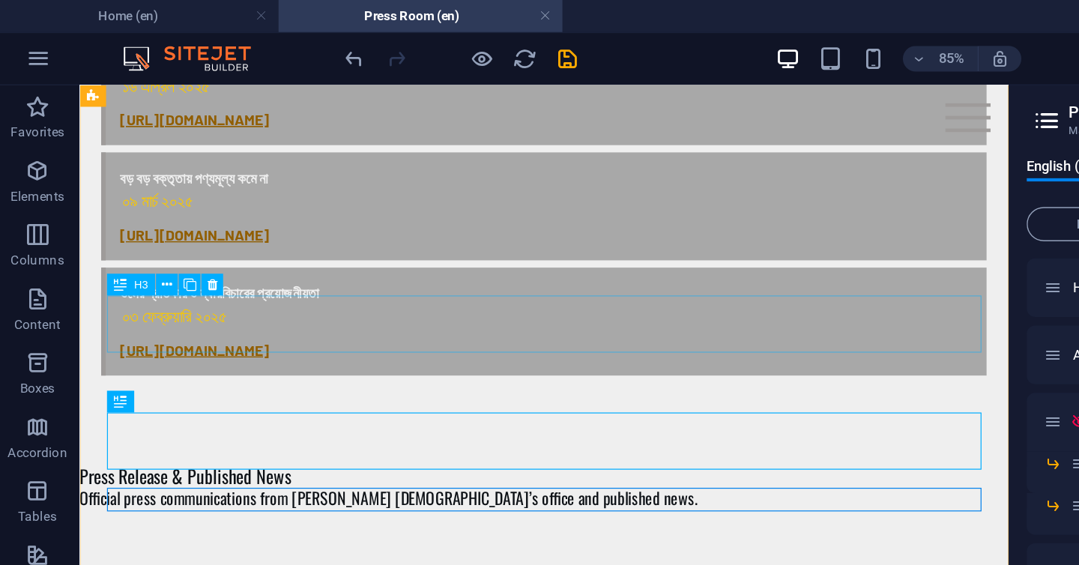
scroll to position [986, 0]
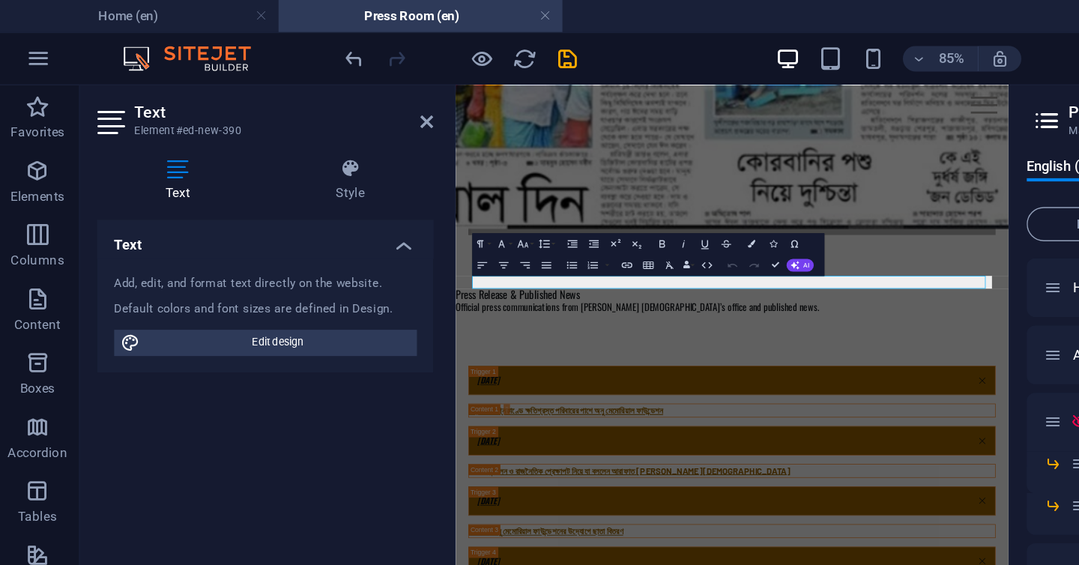
scroll to position [955, 0]
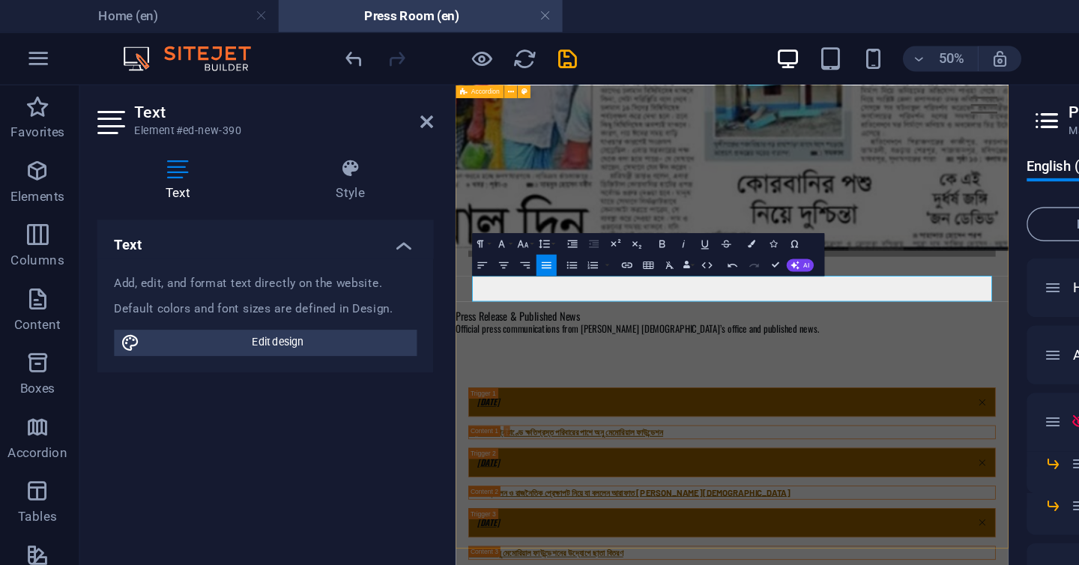
drag, startPoint x: 835, startPoint y: 369, endPoint x: 464, endPoint y: 364, distance: 370.9
click at [443, 186] on icon "button" at bounding box center [443, 186] width 7 height 4
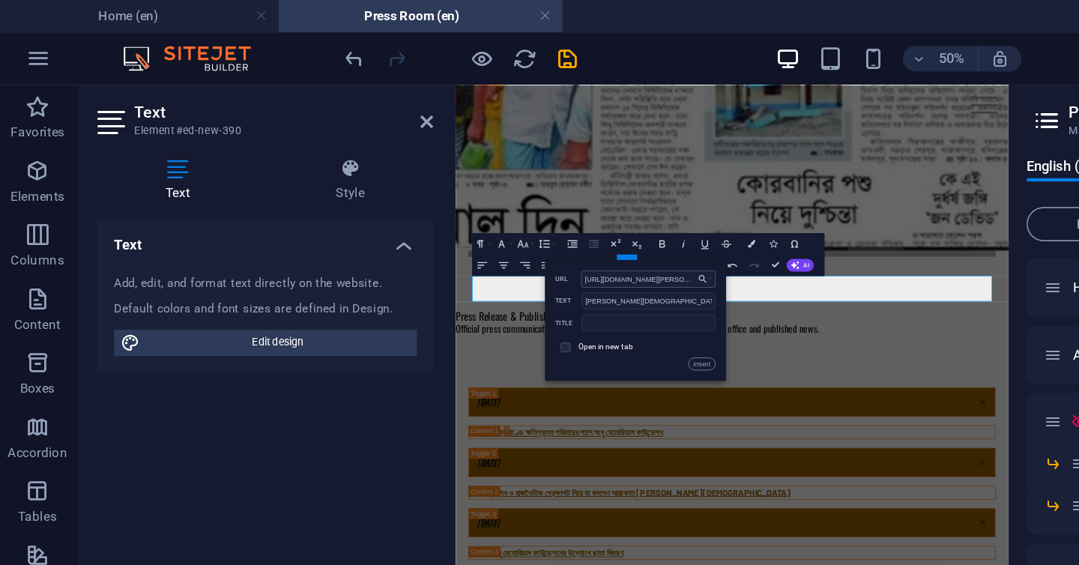
scroll to position [0, 291]
type input "https://www.prlog.org/13021657-arafat-ashwad-islam-receives-the-desher-daak-per…"
click at [420, 228] on input "text" at bounding box center [459, 227] width 94 height 12
type input "Click to read"
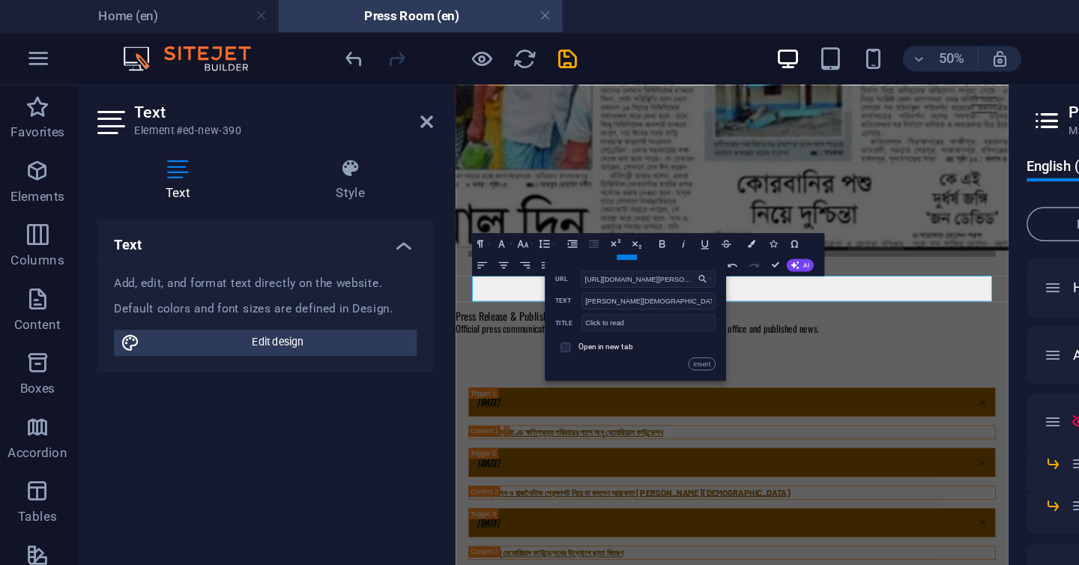
click at [403, 246] on span at bounding box center [400, 243] width 7 height 7
click at [403, 241] on span at bounding box center [400, 243] width 7 height 7
click at [402, 246] on span at bounding box center [400, 243] width 7 height 7
click at [402, 244] on span at bounding box center [400, 243] width 7 height 7
click at [403, 243] on span at bounding box center [400, 243] width 7 height 7
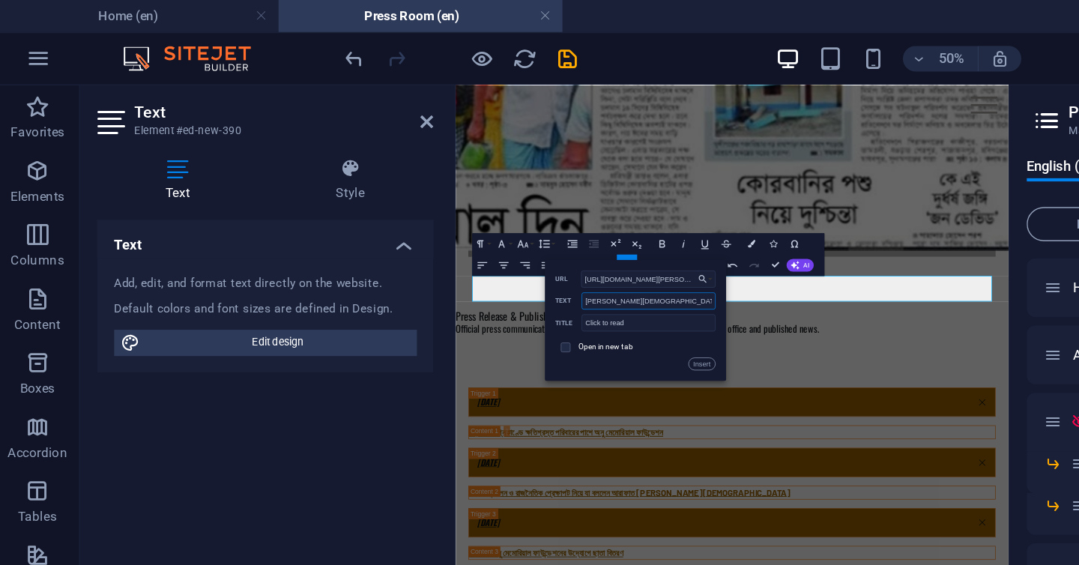
click at [449, 209] on input "Arafat Ashwad Islam receives the Desher Daak Personality Award" at bounding box center [459, 211] width 94 height 12
click at [443, 224] on input "Click to read" at bounding box center [459, 227] width 94 height 12
click at [402, 243] on input "checkbox" at bounding box center [399, 243] width 7 height 7
checkbox input "true"
click at [497, 252] on button "Insert" at bounding box center [496, 255] width 19 height 9
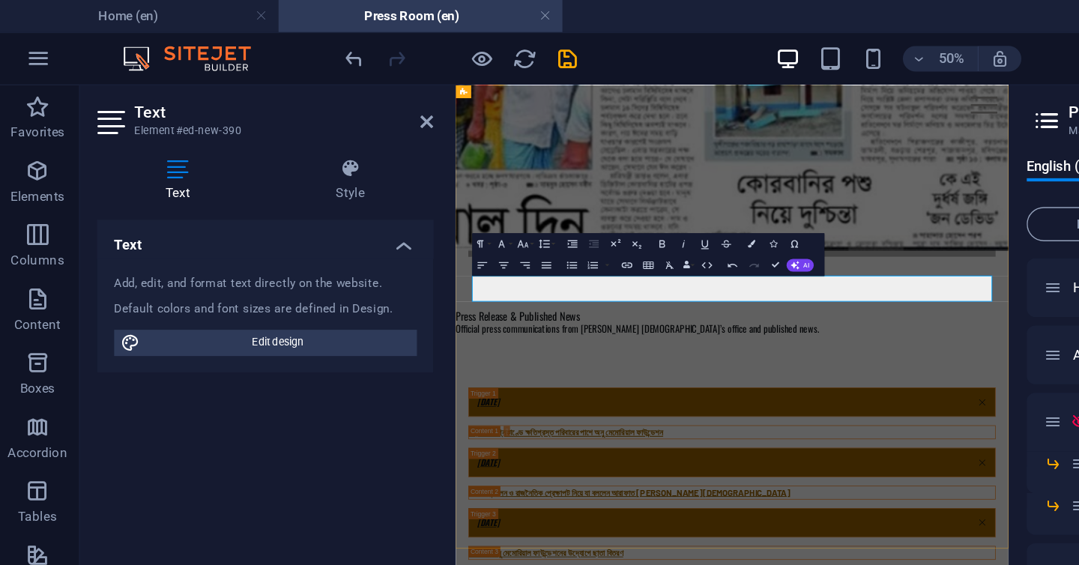
click at [468, 174] on icon "button" at bounding box center [468, 171] width 9 height 9
click at [498, 172] on icon "button" at bounding box center [498, 171] width 9 height 9
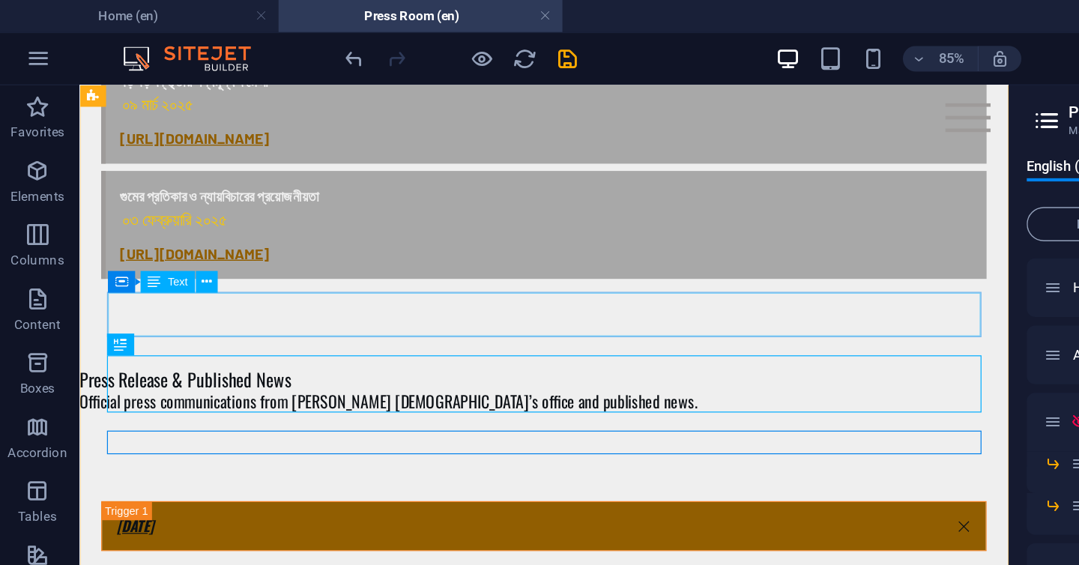
scroll to position [1051, 0]
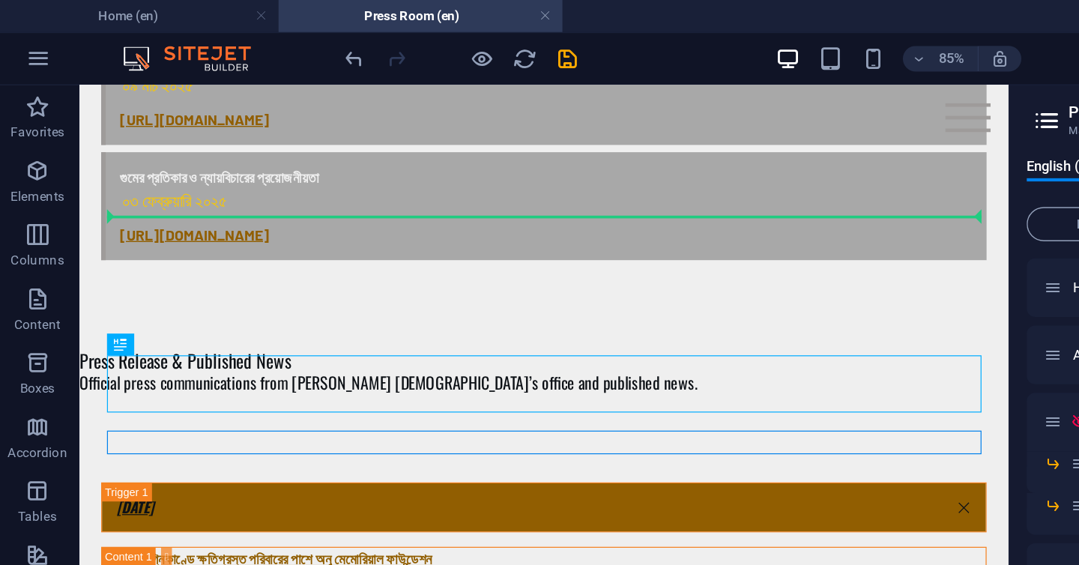
drag, startPoint x: 222, startPoint y: 331, endPoint x: 221, endPoint y: 196, distance: 135.6
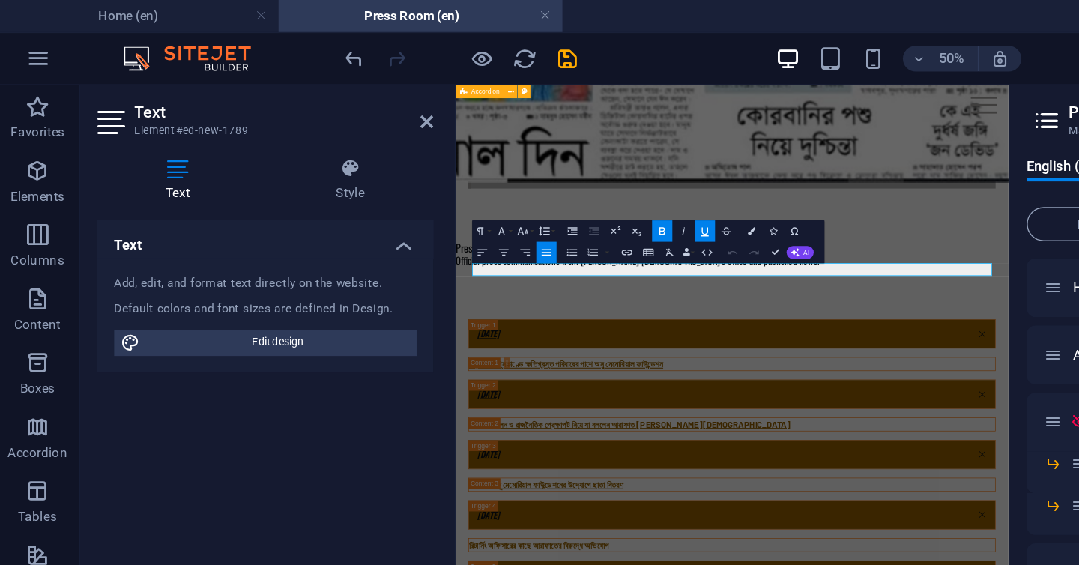
scroll to position [973, 0]
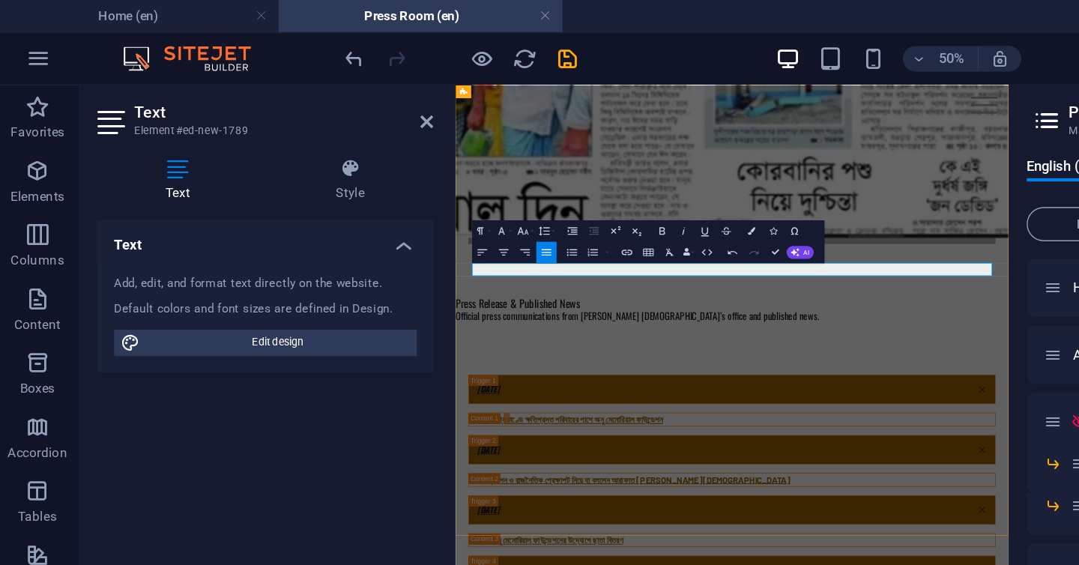
click at [443, 179] on icon "button" at bounding box center [444, 177] width 9 height 9
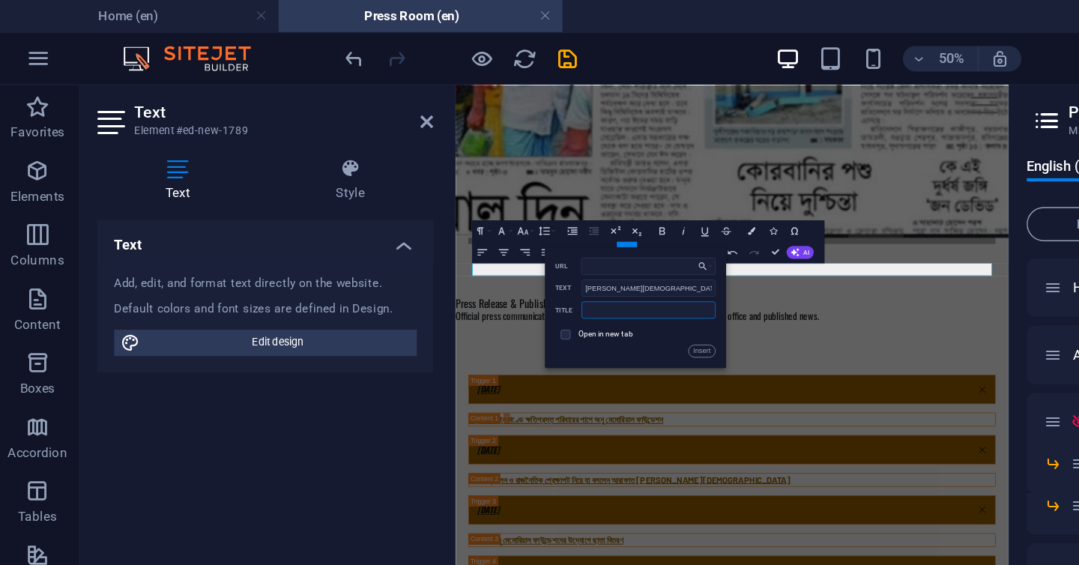
click at [429, 222] on input "text" at bounding box center [459, 218] width 94 height 12
click at [424, 223] on div "Clivk to read Title" at bounding box center [449, 218] width 112 height 13
click at [424, 219] on input "Clivk to read" at bounding box center [459, 218] width 94 height 12
type input "Click to read"
click at [411, 231] on label "Open in new tab" at bounding box center [429, 234] width 38 height 6
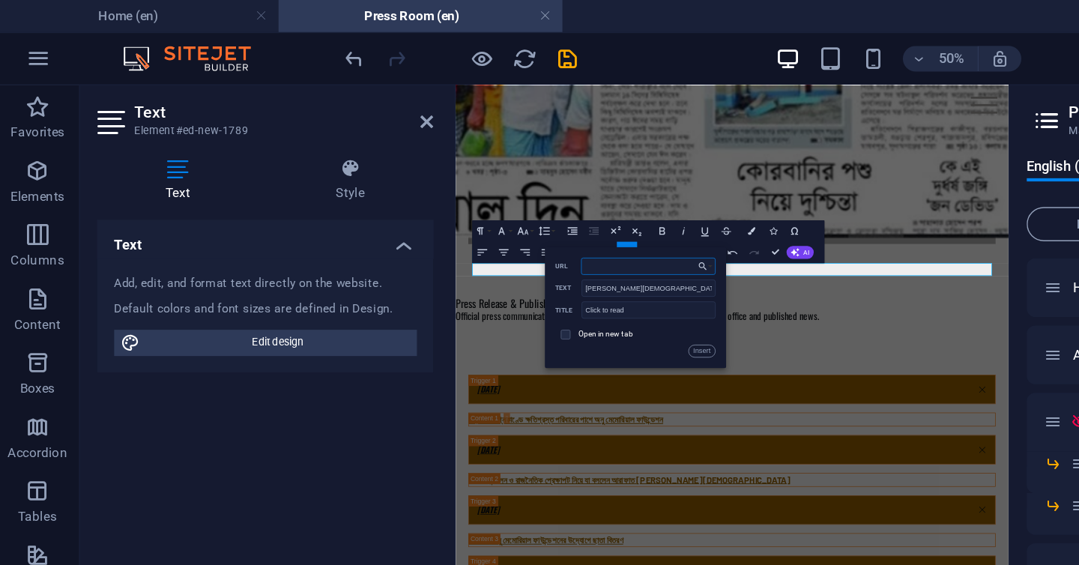
click at [440, 185] on input "URL" at bounding box center [458, 187] width 94 height 12
paste input "https://www.fox21news.com/business/press-releases/ein-presswire/713624111/arafa…"
type input "https://www.fox21news.com/business/press-releases/ein-presswire/713624111/arafa…"
click at [492, 242] on button "Insert" at bounding box center [496, 246] width 19 height 9
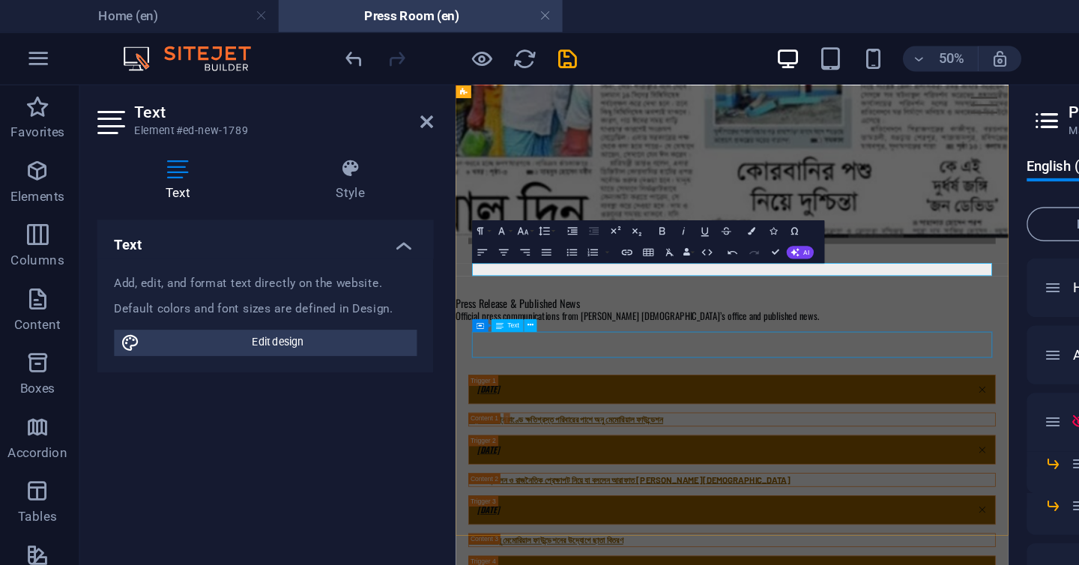
scroll to position [0, 0]
click at [467, 163] on icon "button" at bounding box center [468, 162] width 9 height 9
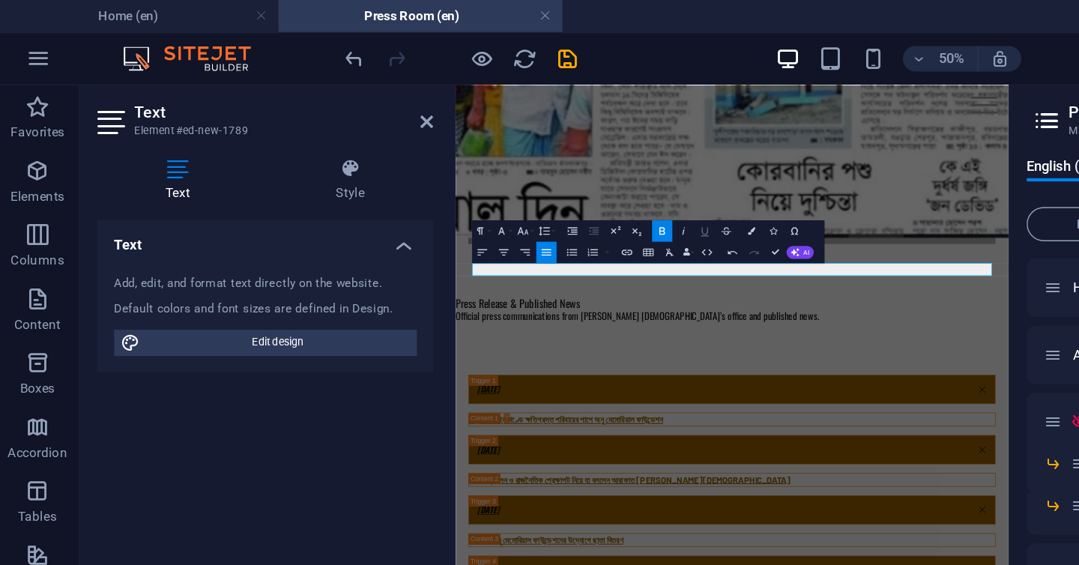
click at [503, 162] on button "Underline" at bounding box center [498, 162] width 14 height 15
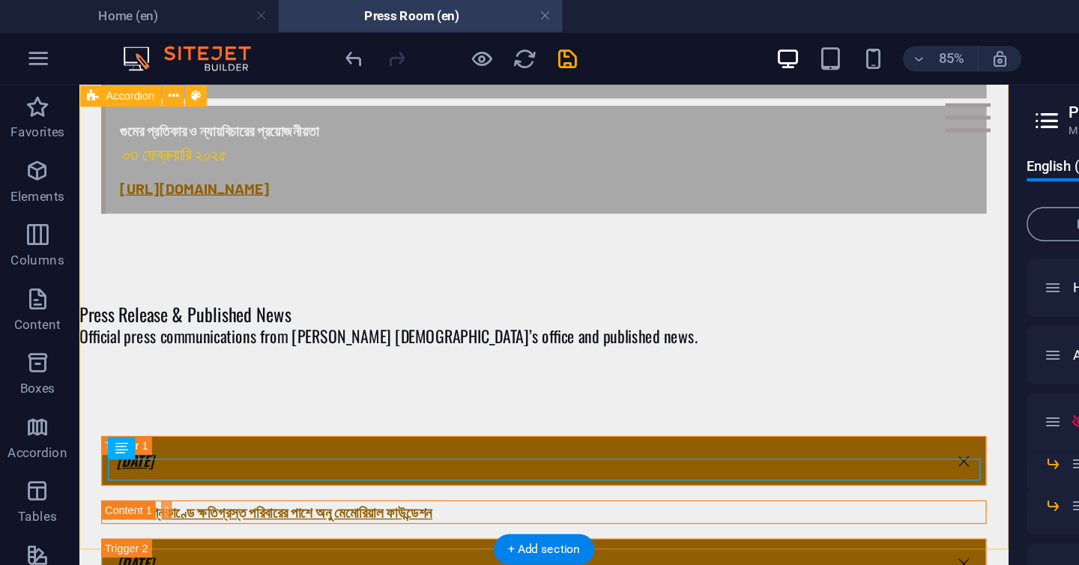
scroll to position [1235, 0]
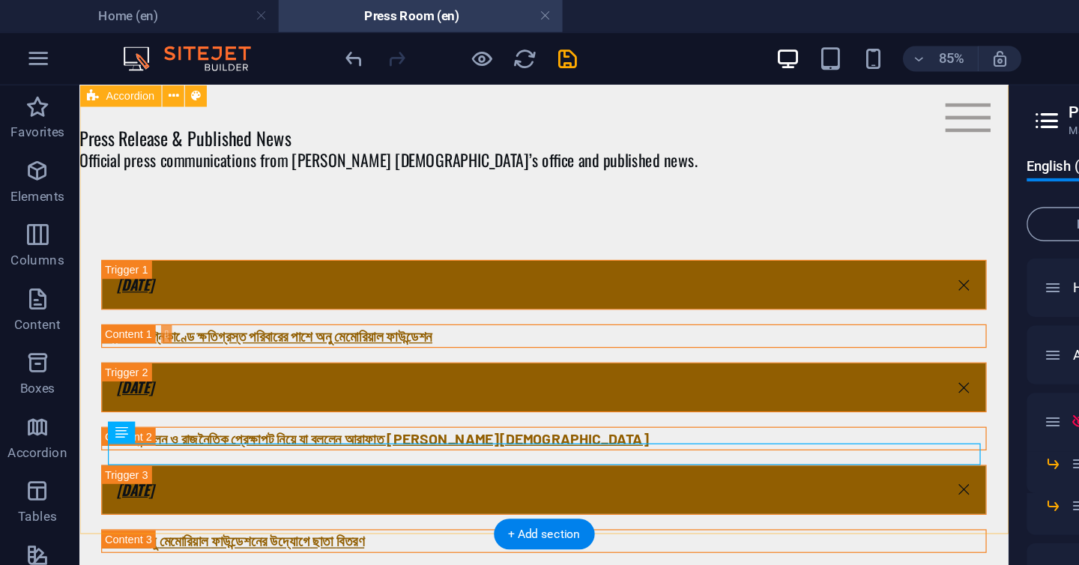
click at [695, 375] on div "03 January 2025 কড়াইল অগ্নিকাণ্ডে ক্ষতিগ্রস্ত পরিবারের পাশে অনু মেমোরিয়াল ফাউ…" at bounding box center [462, 525] width 767 height 712
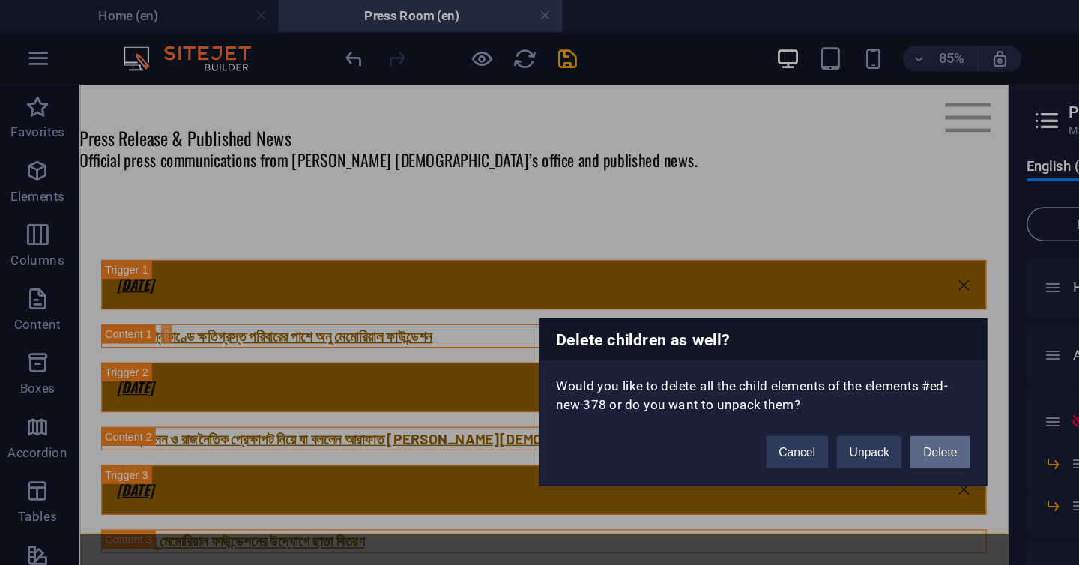
click at [654, 320] on button "Delete" at bounding box center [664, 317] width 42 height 22
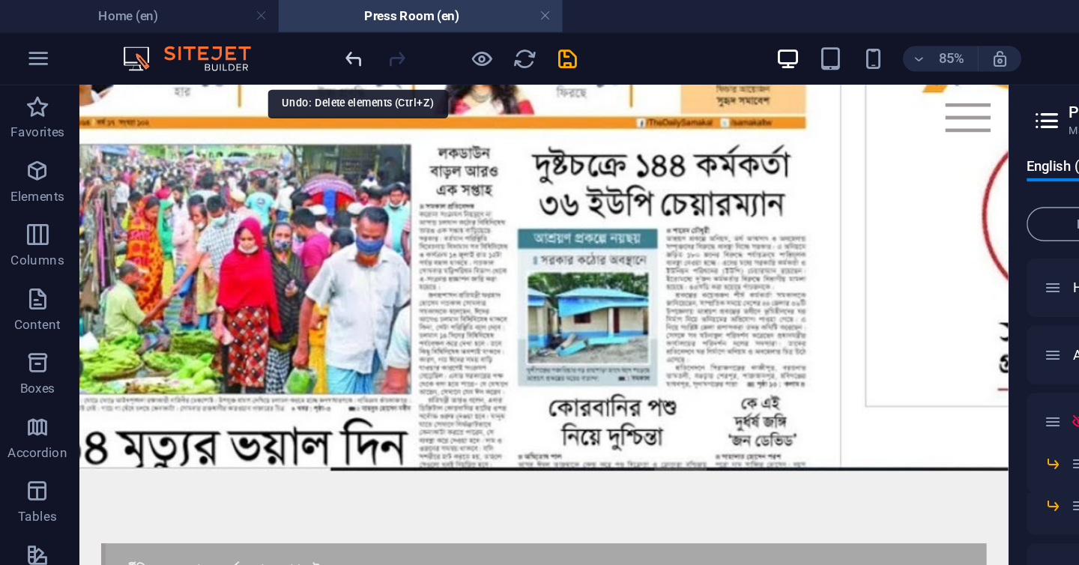
click at [257, 42] on icon "undo" at bounding box center [252, 41] width 17 height 17
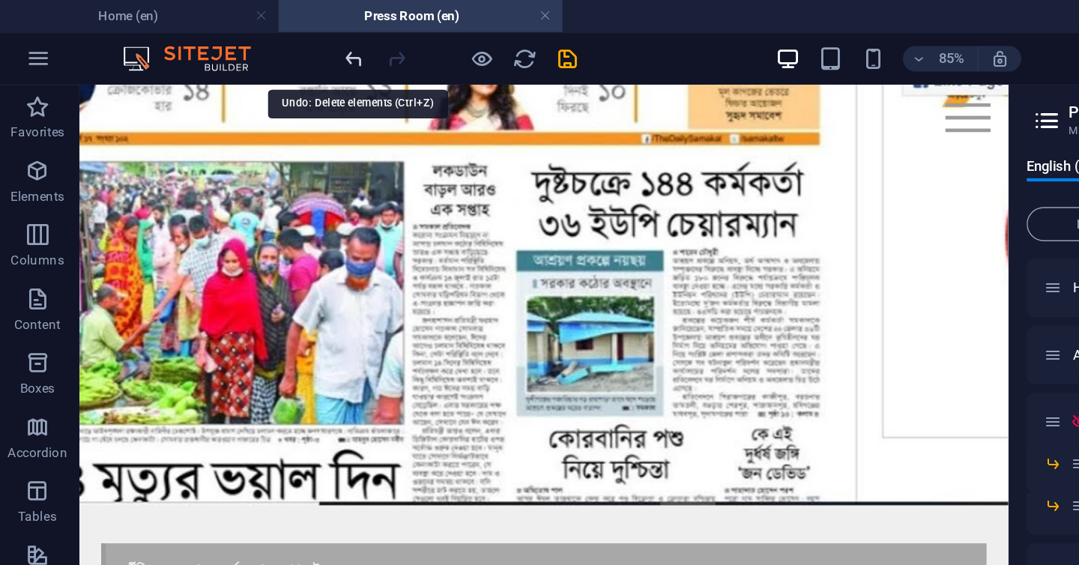
scroll to position [1235, 0]
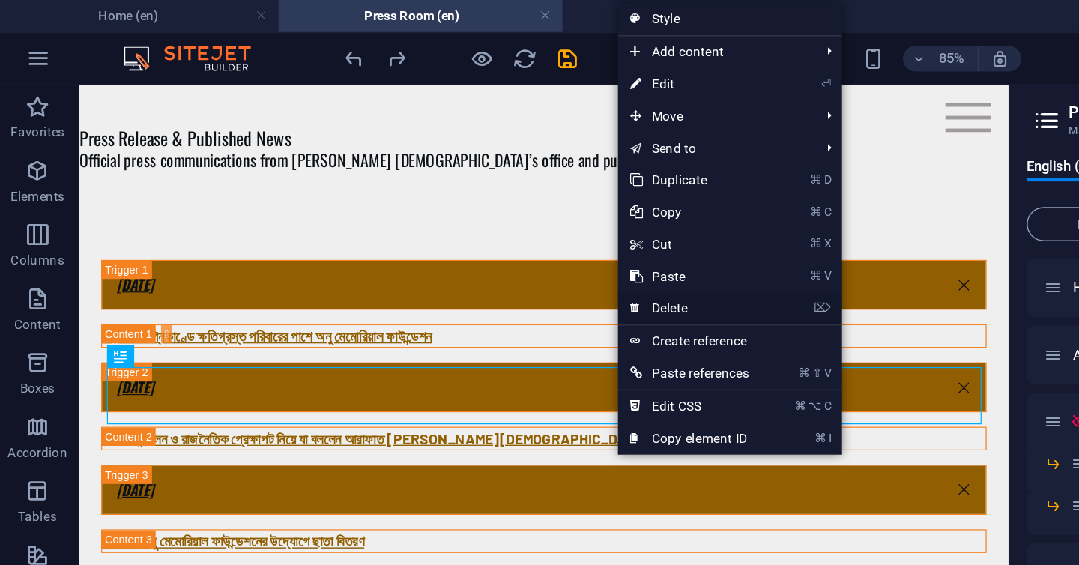
click at [459, 217] on link "⌦ Delete" at bounding box center [487, 216] width 101 height 22
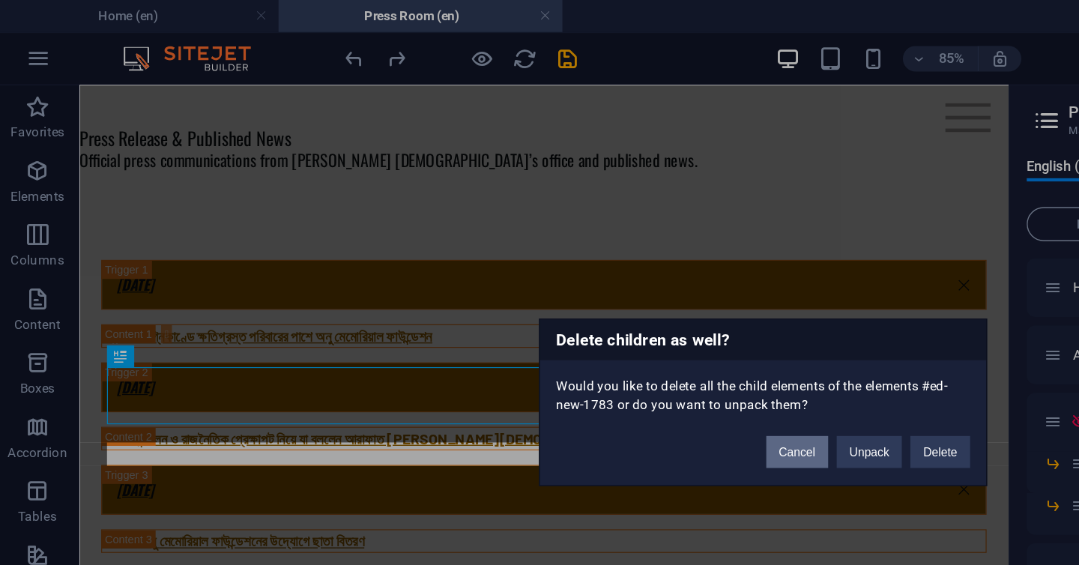
click at [560, 321] on button "Cancel" at bounding box center [563, 317] width 43 height 22
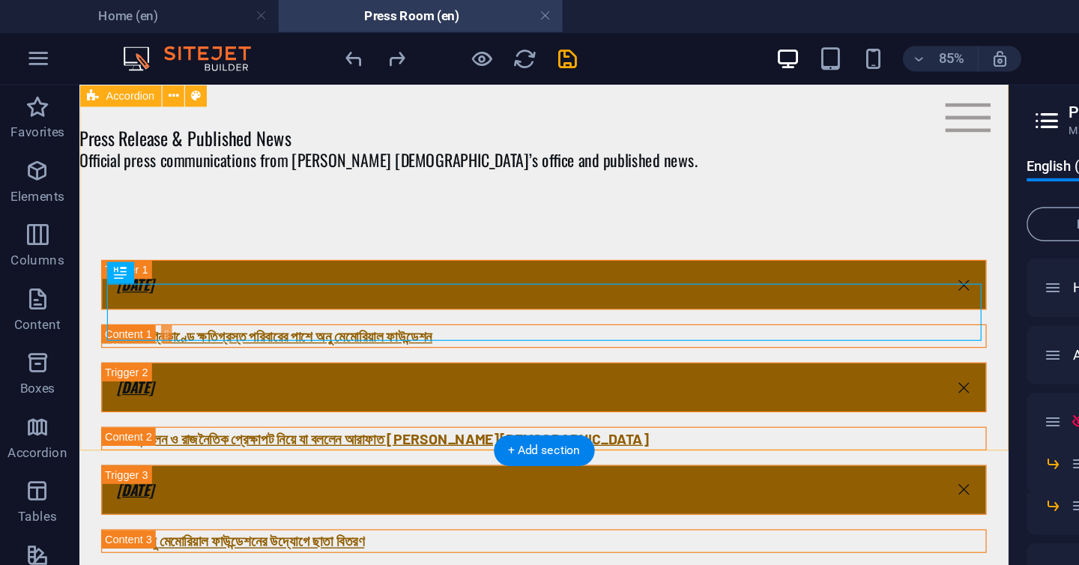
scroll to position [1305, 0]
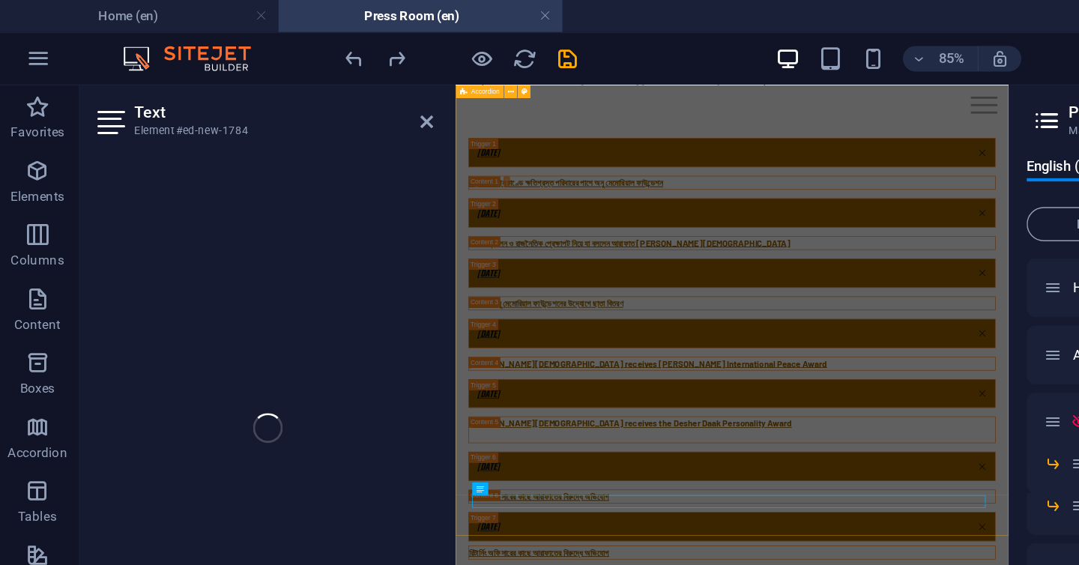
scroll to position [973, 0]
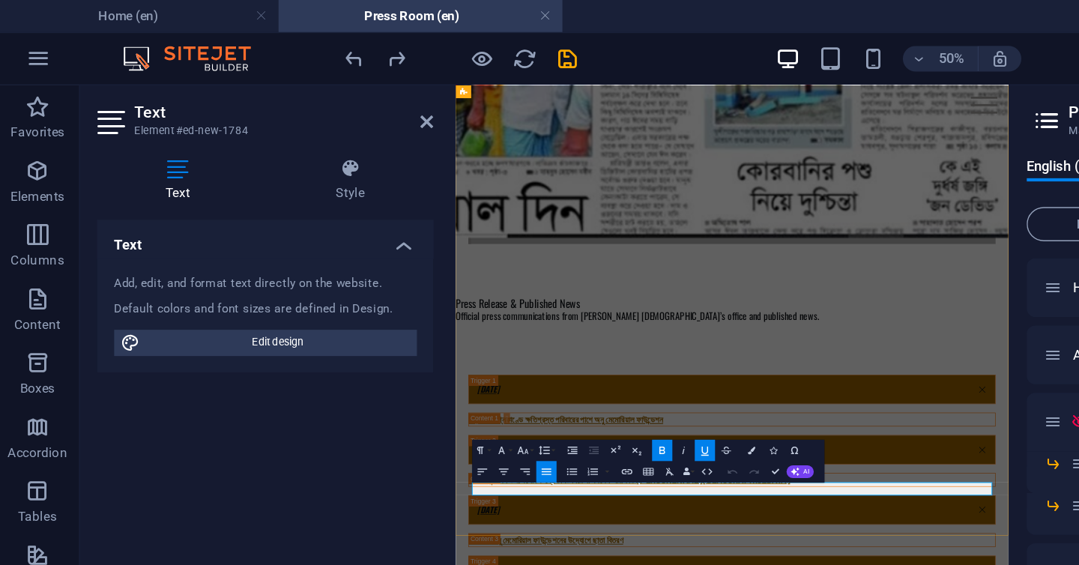
click at [475, 333] on icon "button" at bounding box center [473, 330] width 5 height 5
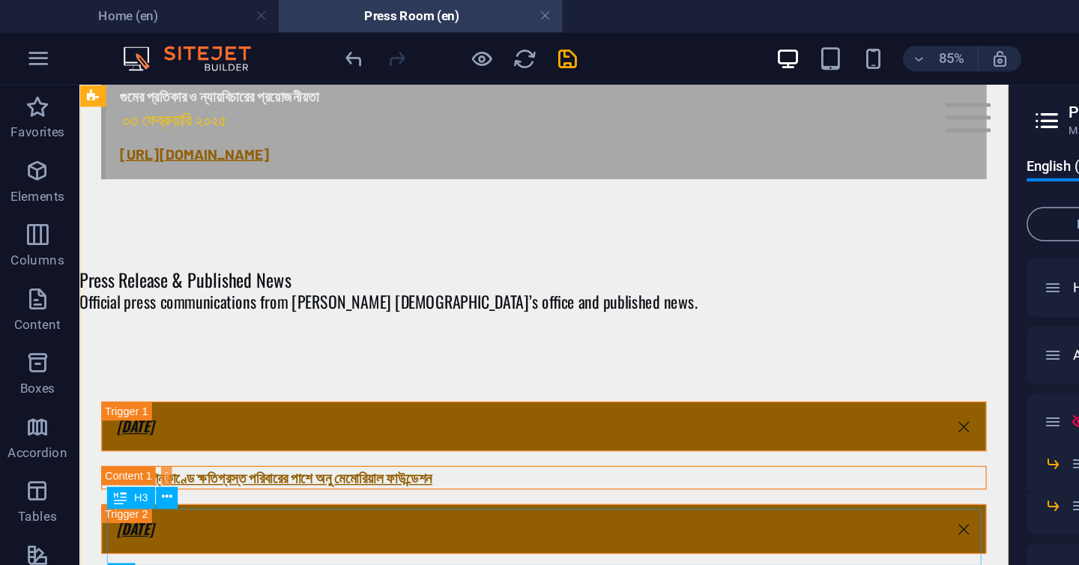
scroll to position [1193, 0]
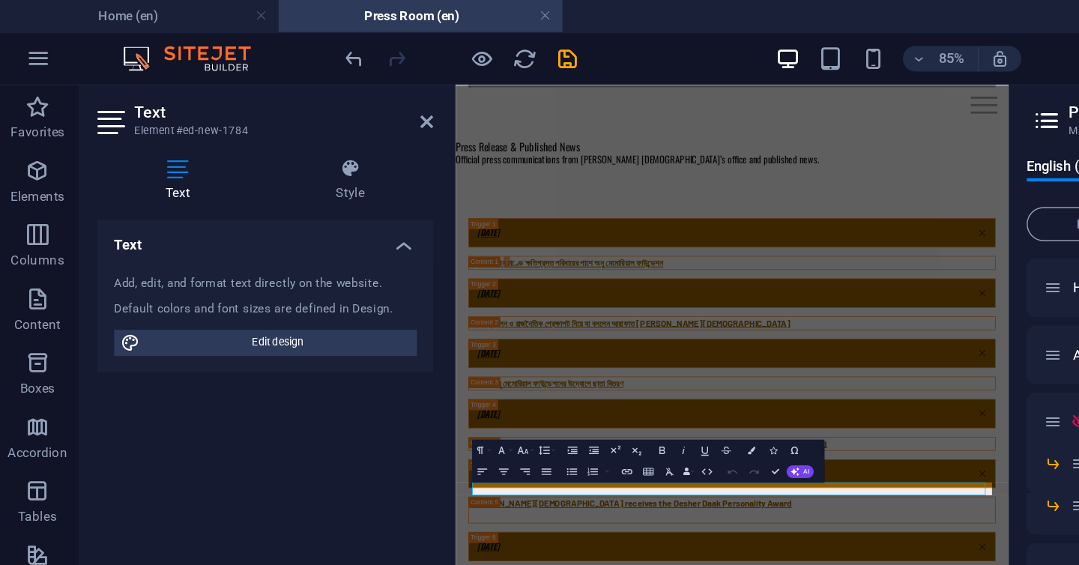
scroll to position [973, 0]
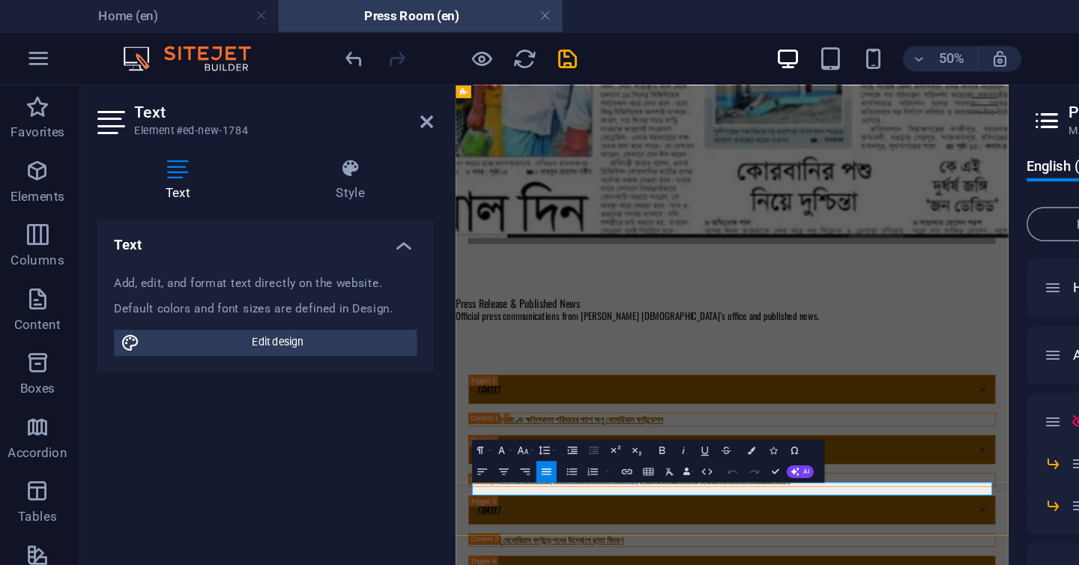
click at [446, 330] on icon "button" at bounding box center [444, 331] width 9 height 9
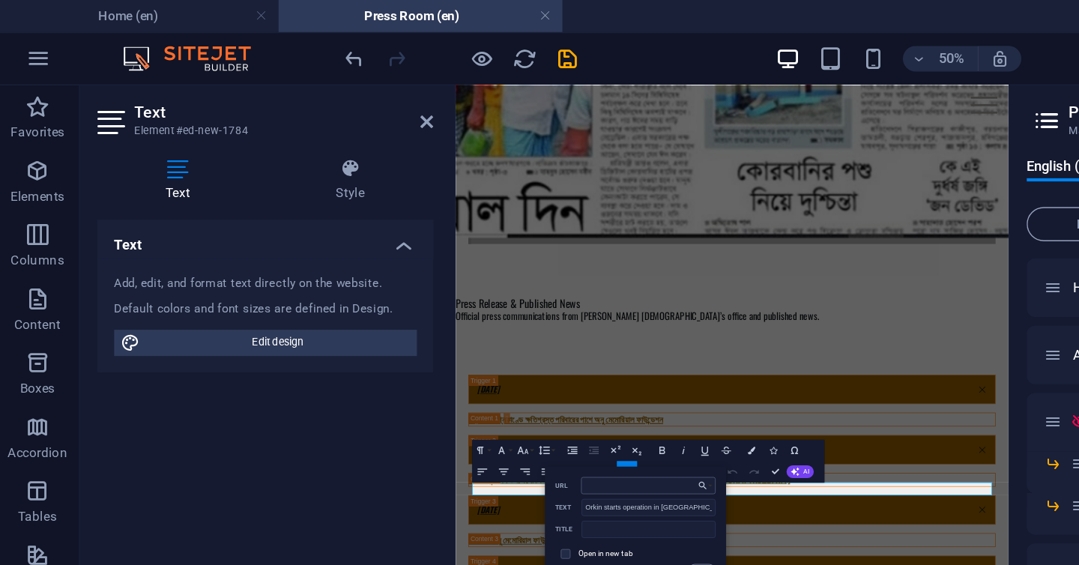
click at [423, 338] on input "URL" at bounding box center [458, 341] width 94 height 12
type input "https://www.tbsnews.net/companies/orkin-starts-operation-bangladesh"
click at [430, 369] on input "text" at bounding box center [459, 372] width 94 height 12
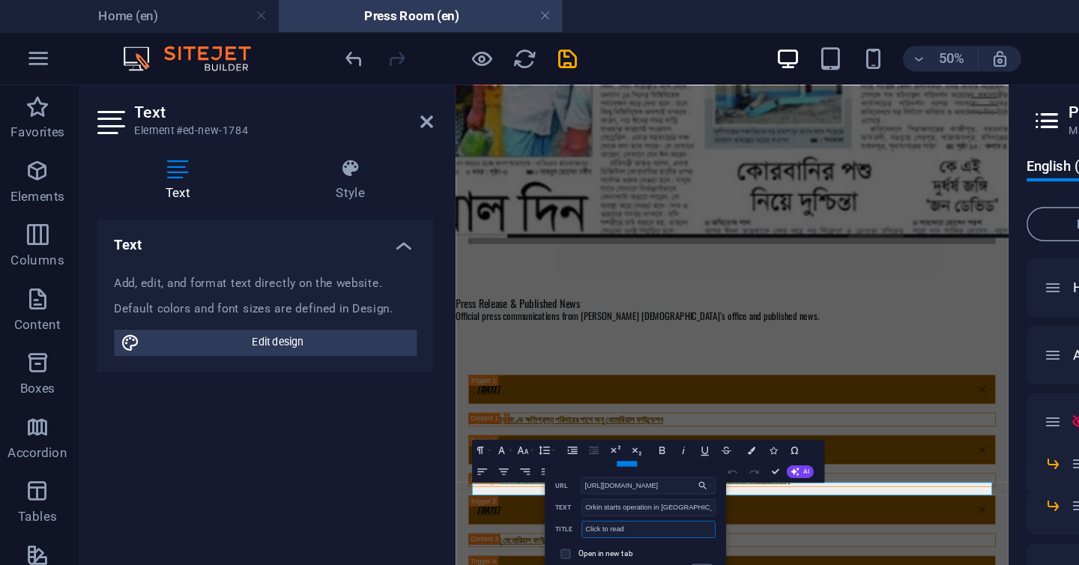
type input "Click to read"
click at [403, 389] on span at bounding box center [400, 388] width 7 height 7
click at [401, 389] on input "checkbox" at bounding box center [399, 387] width 7 height 7
checkbox input "true"
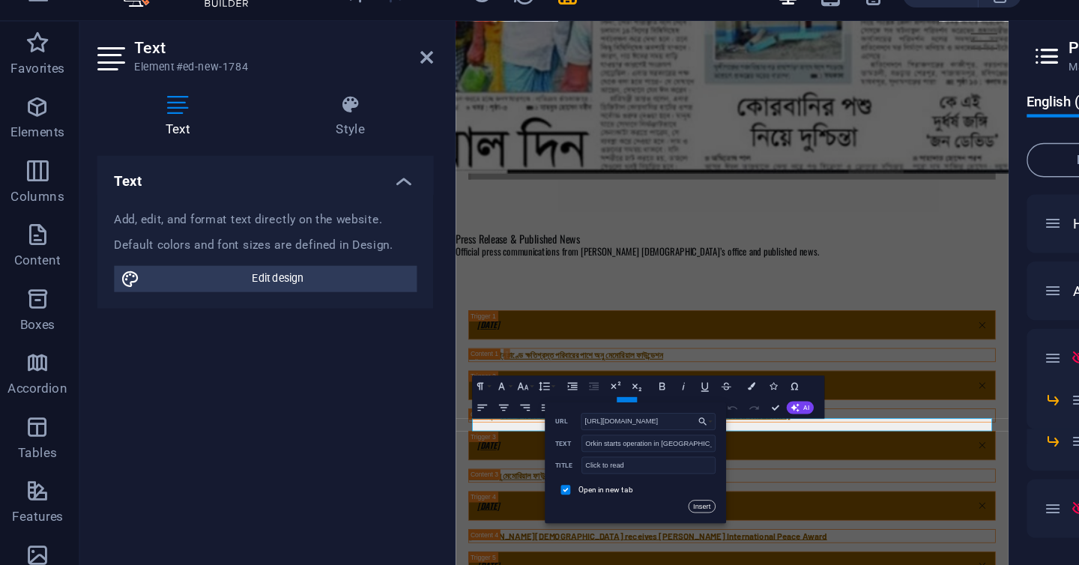
click at [497, 398] on button "Insert" at bounding box center [496, 400] width 19 height 9
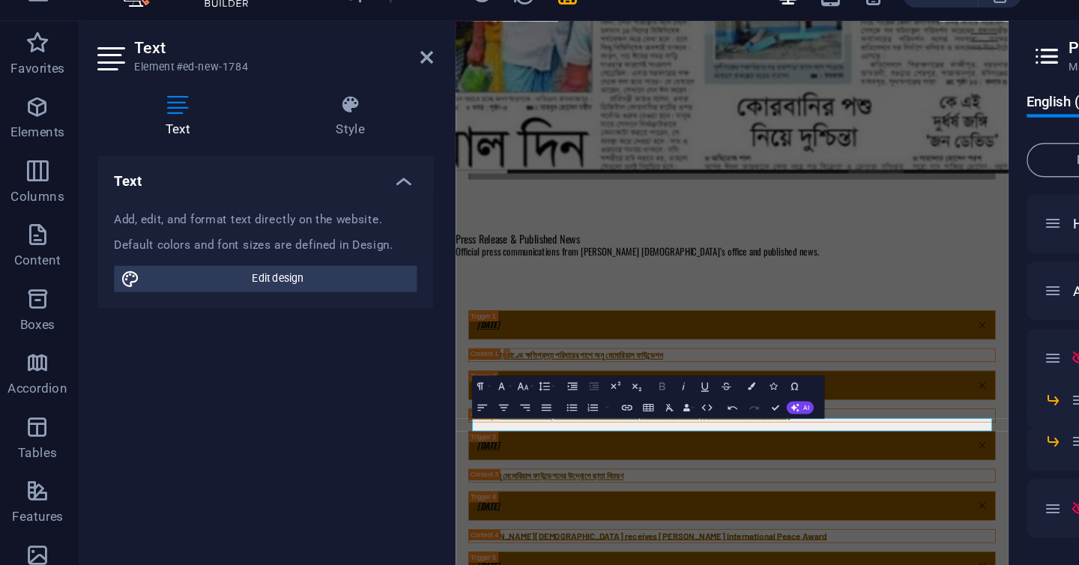
click at [471, 316] on icon "button" at bounding box center [468, 316] width 9 height 9
click at [502, 315] on icon "button" at bounding box center [498, 316] width 9 height 9
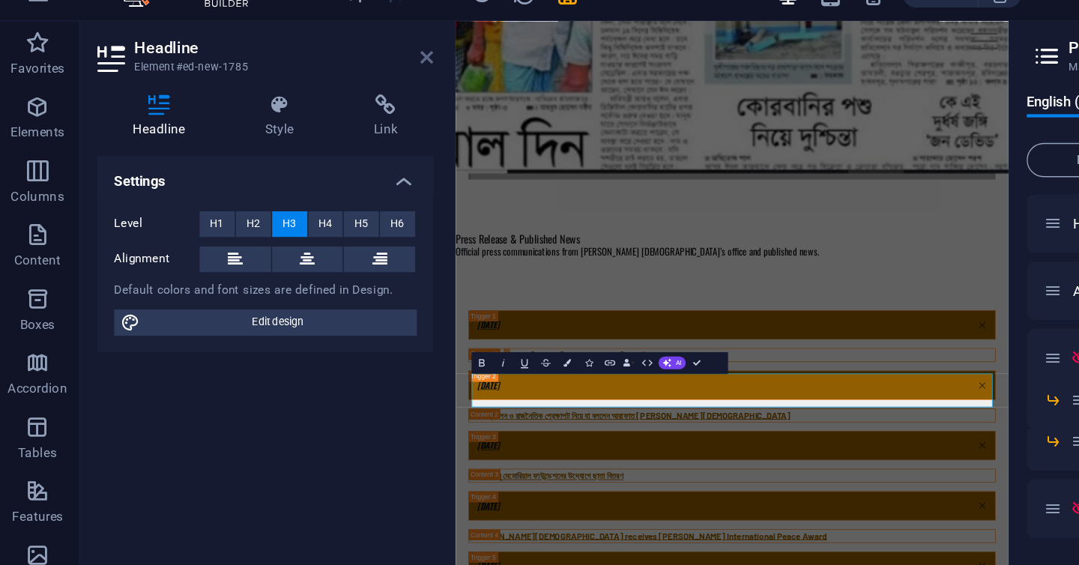
click at [307, 85] on icon at bounding box center [303, 85] width 9 height 12
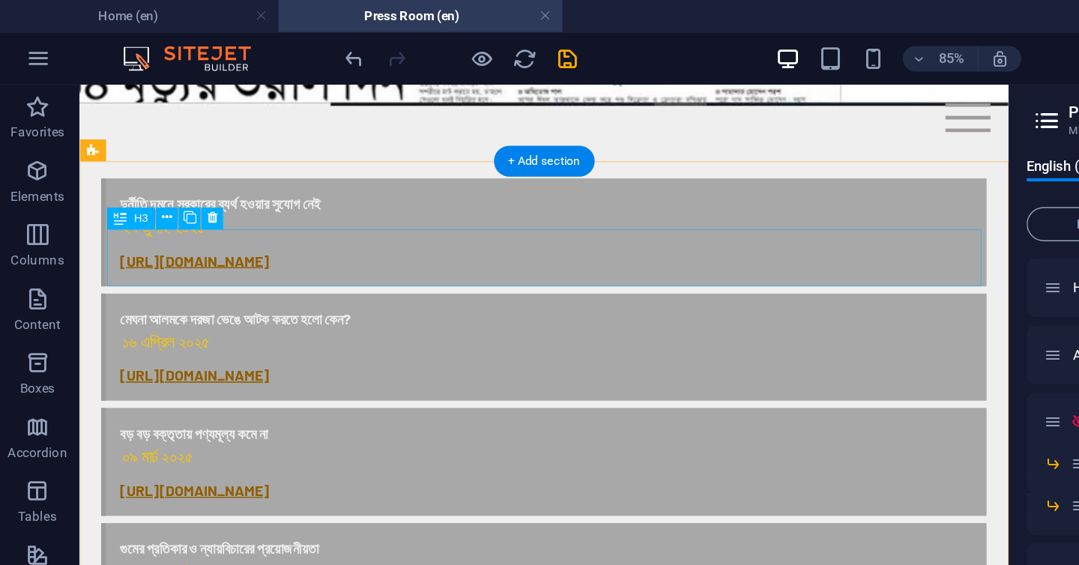
scroll to position [744, 0]
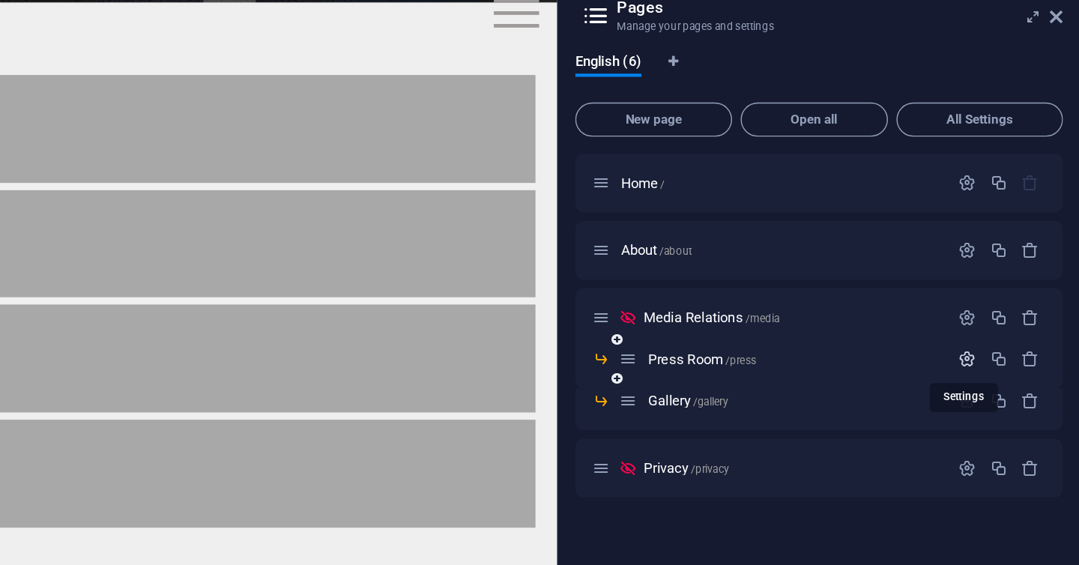
click at [1002, 321] on icon "button" at bounding box center [999, 325] width 13 height 13
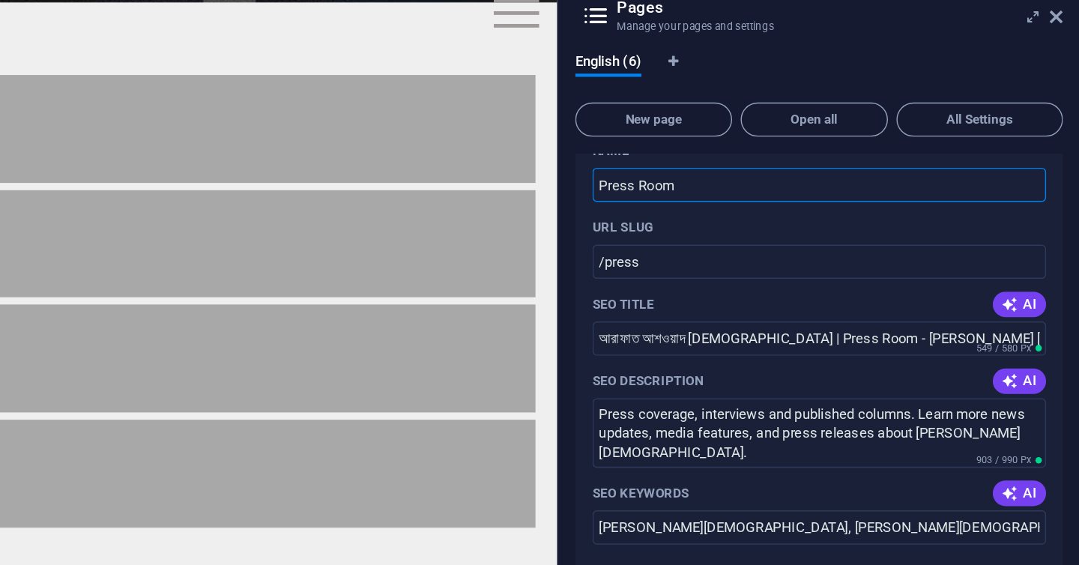
scroll to position [181, 0]
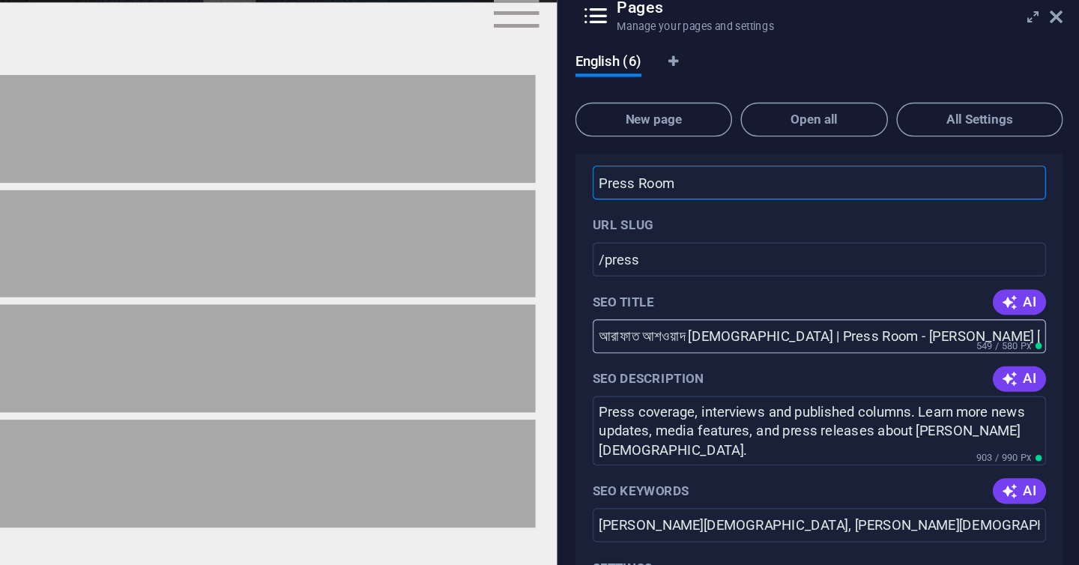
click at [856, 306] on input "আরাফাত আশওয়াদ ইসলাম | Press Room - Arafat Ashwad Islam" at bounding box center [895, 309] width 318 height 24
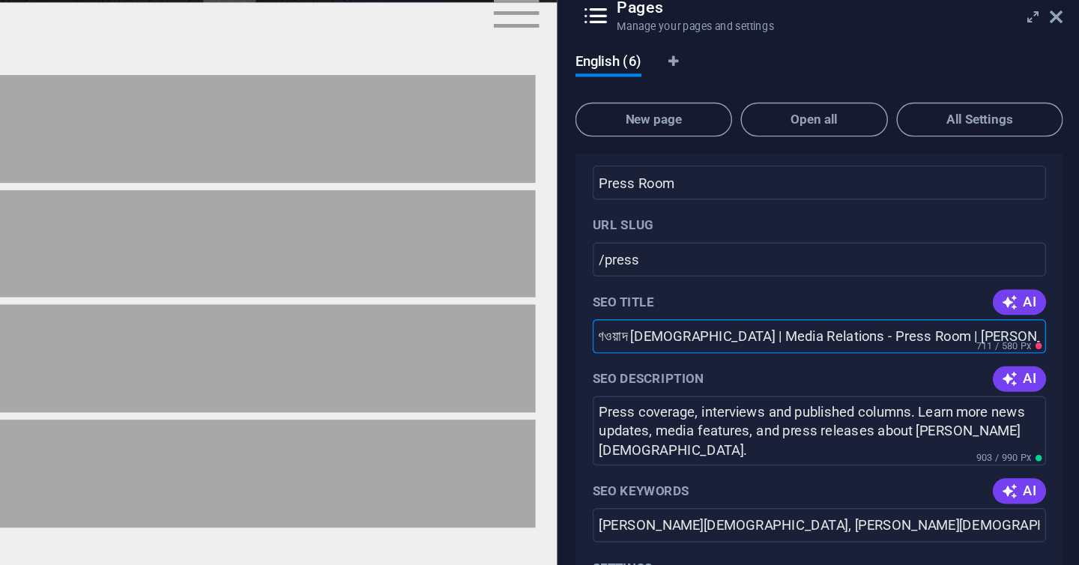
scroll to position [0, 0]
drag, startPoint x: 813, startPoint y: 309, endPoint x: 715, endPoint y: 292, distance: 99.5
click at [714, 292] on aside "Pages Manage your pages and settings English (6) New page Open all All Settings…" at bounding box center [895, 300] width 367 height 481
click at [884, 310] on input "Media Relations - Press Room | Arafat Ashwad Islam" at bounding box center [895, 309] width 318 height 24
click at [928, 310] on input "Media Relations - Press Room | Arafat Ashwad Islam" at bounding box center [895, 309] width 318 height 24
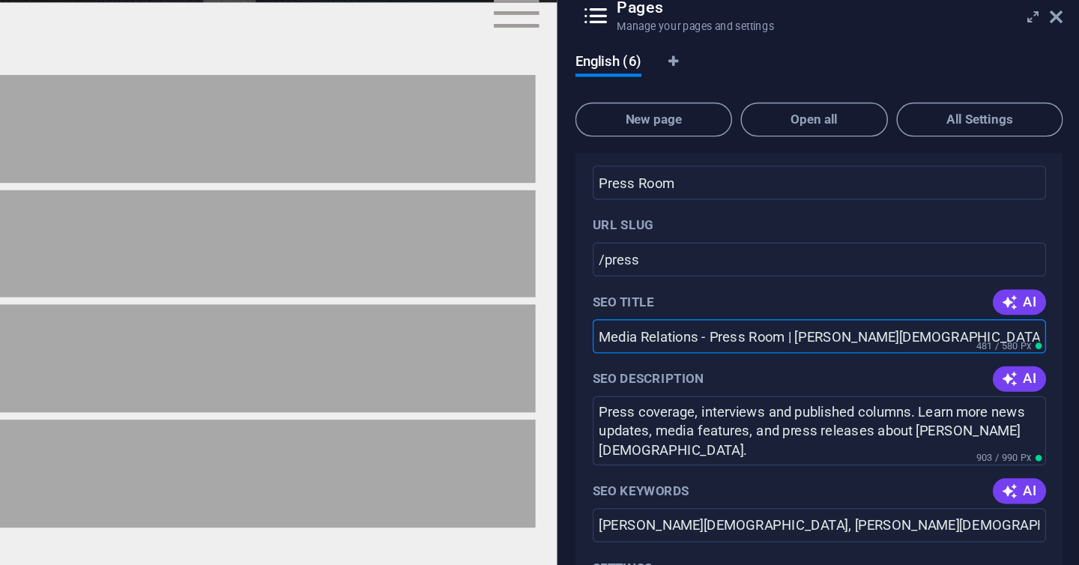
click at [928, 310] on input "Media Relations - Press Room | Arafat Ashwad Islam" at bounding box center [895, 309] width 318 height 24
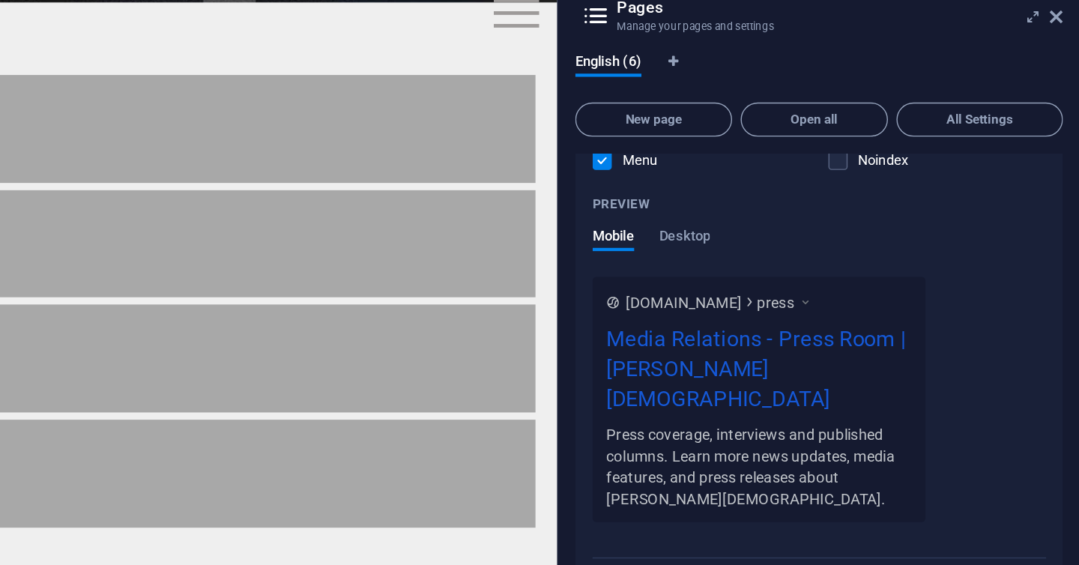
scroll to position [524, 0]
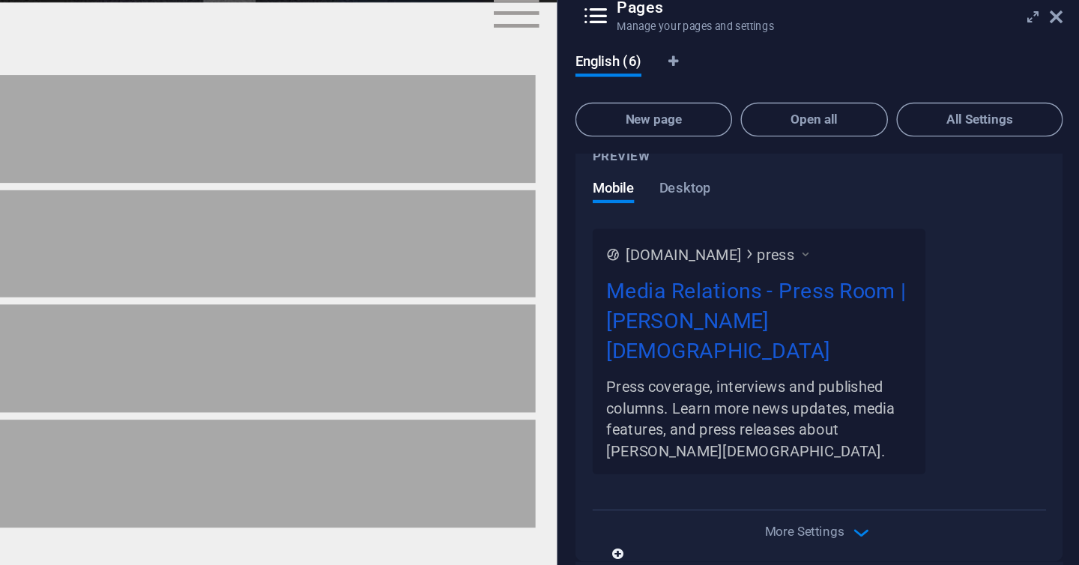
type input "Media Relations - Press Room | Arafat Ashwad Islam"
click at [996, 470] on icon "button" at bounding box center [999, 476] width 13 height 13
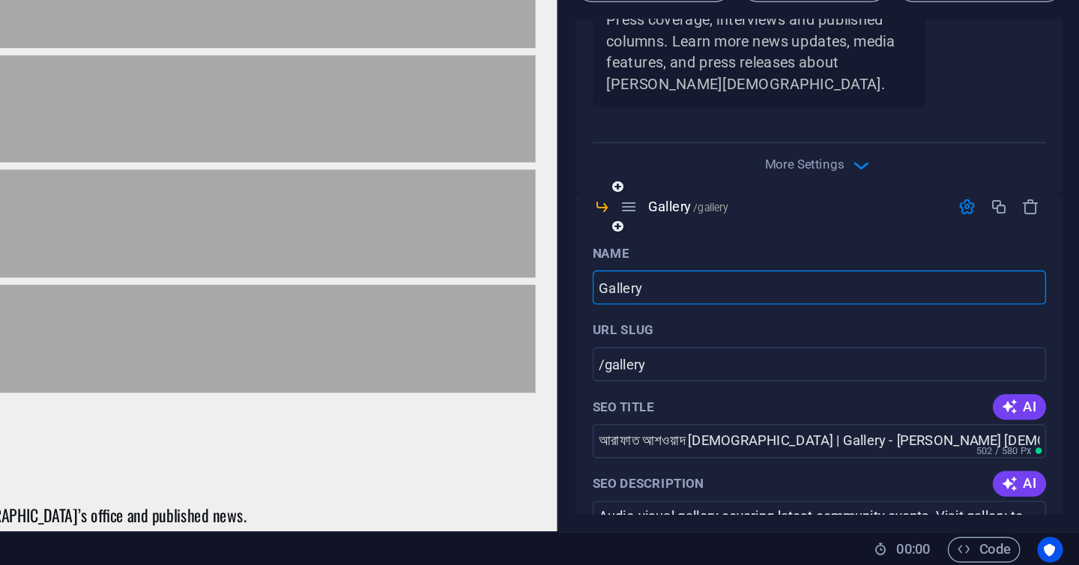
scroll to position [697, 0]
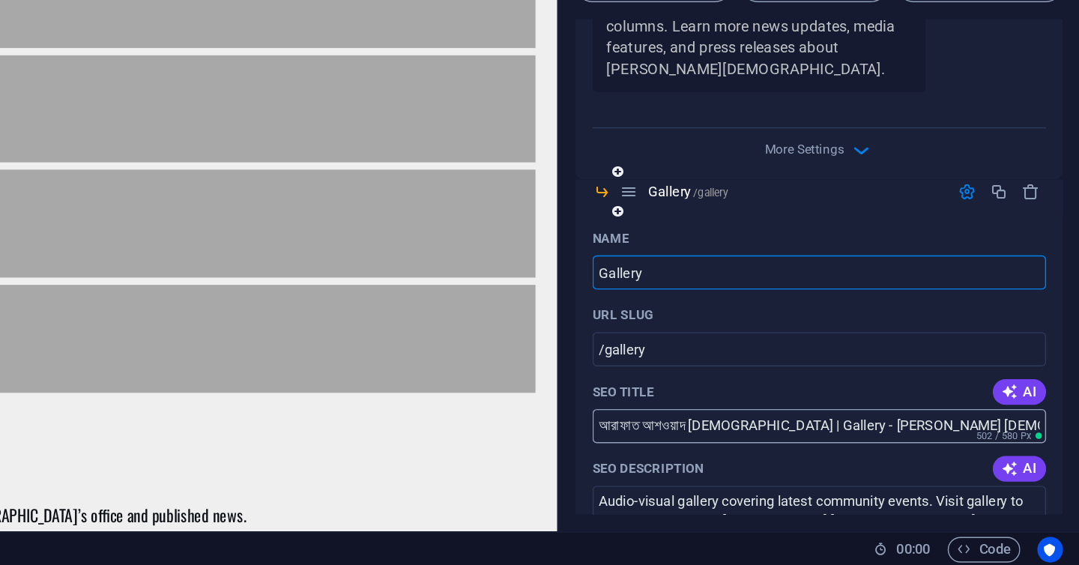
click at [861, 455] on input "আরাফাত আশওয়াদ ইসলাম | Gallery - Arafat Ashwad Islam" at bounding box center [895, 467] width 318 height 24
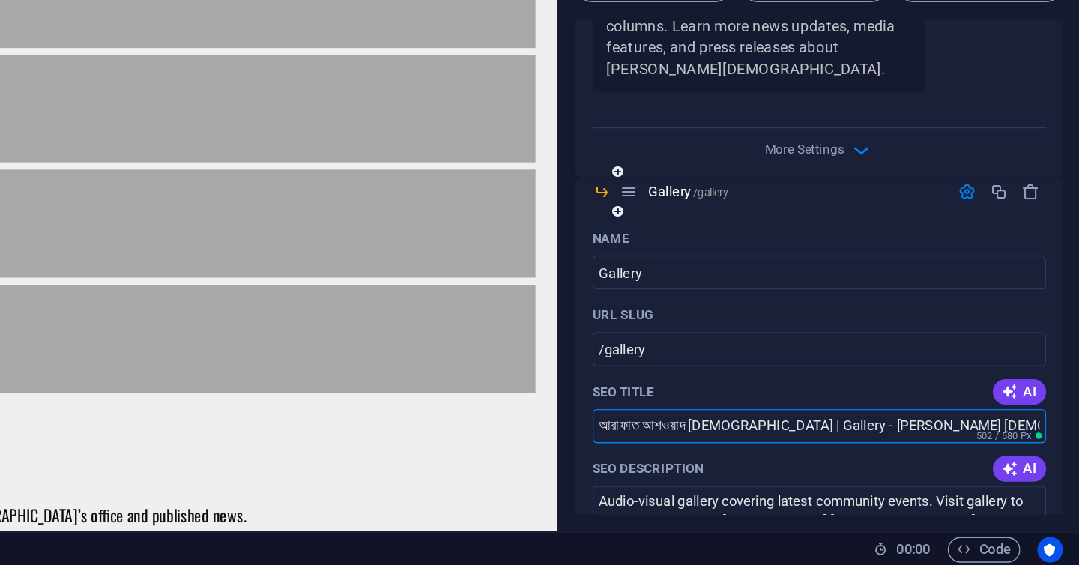
click at [861, 455] on input "আরাফাত আশওয়াদ ইসলাম | Gallery - Arafat Ashwad Islam" at bounding box center [895, 467] width 318 height 24
paste input "Media Relations - Press Room |"
drag, startPoint x: 816, startPoint y: 444, endPoint x: 756, endPoint y: 435, distance: 60.6
click at [753, 455] on input "Media Relations - Press Room | Arafat Ashwad Islam" at bounding box center [895, 467] width 318 height 24
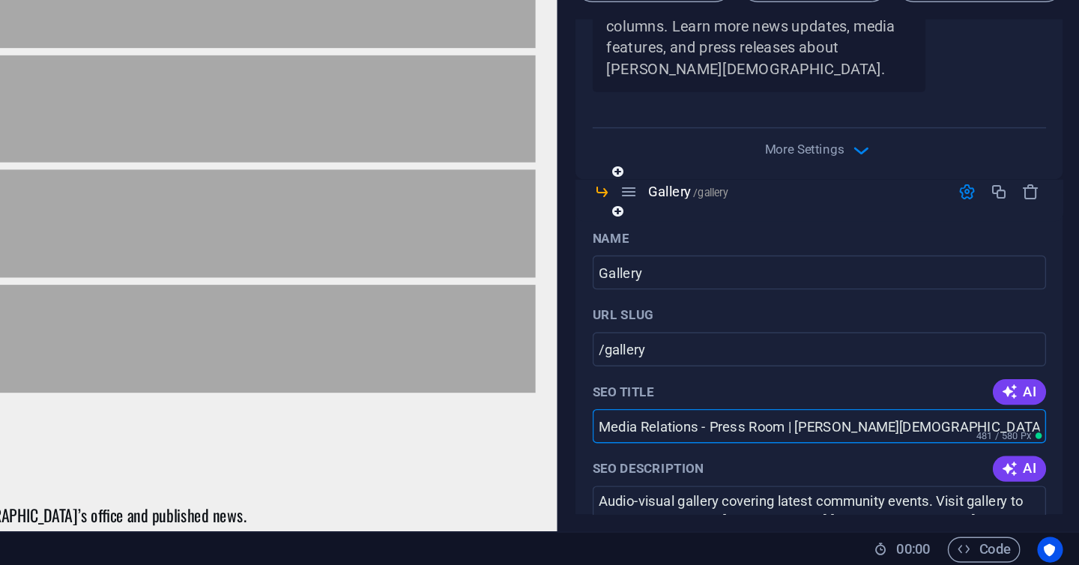
click at [875, 455] on input "Media Relations - Press Room | Arafat Ashwad Islam" at bounding box center [895, 467] width 318 height 24
type input "Media Relations - Gallery | Arafat Ashwad Islam"
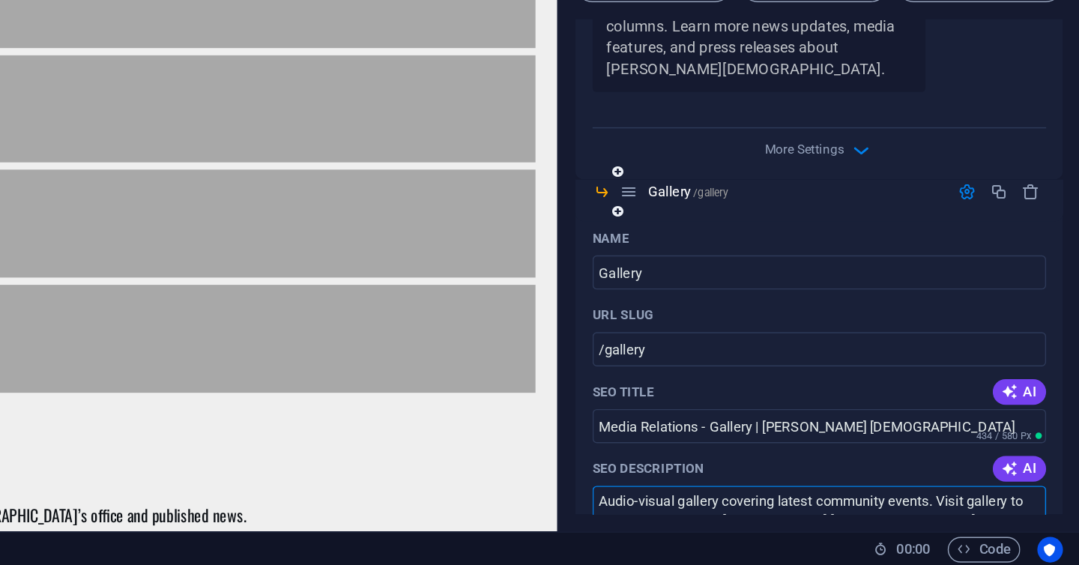
click at [891, 509] on textarea "Audio-visual gallery covering latest community events. Visit gallery to find ou…" at bounding box center [895, 533] width 318 height 49
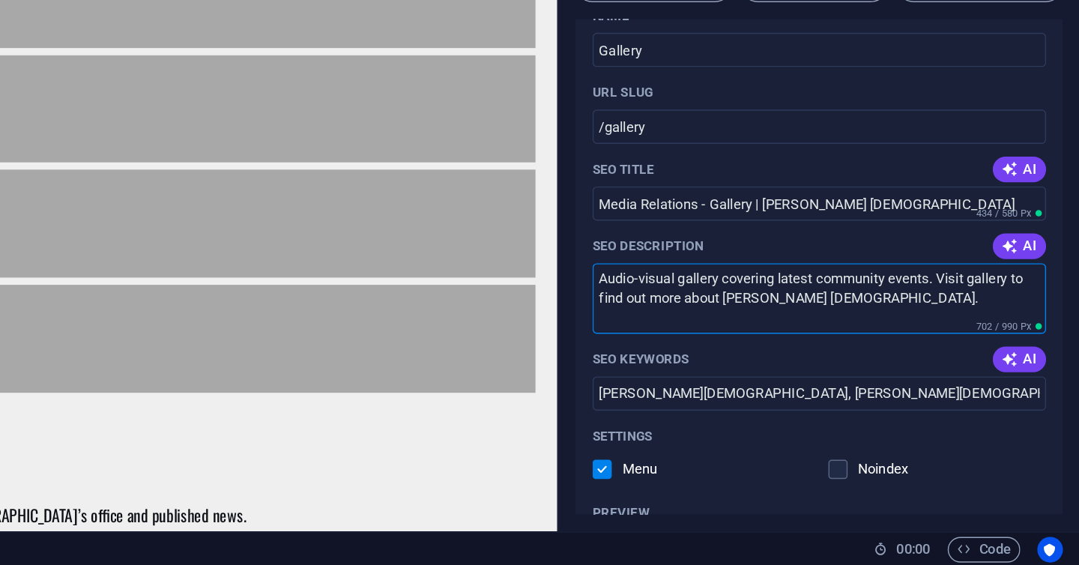
scroll to position [844, 0]
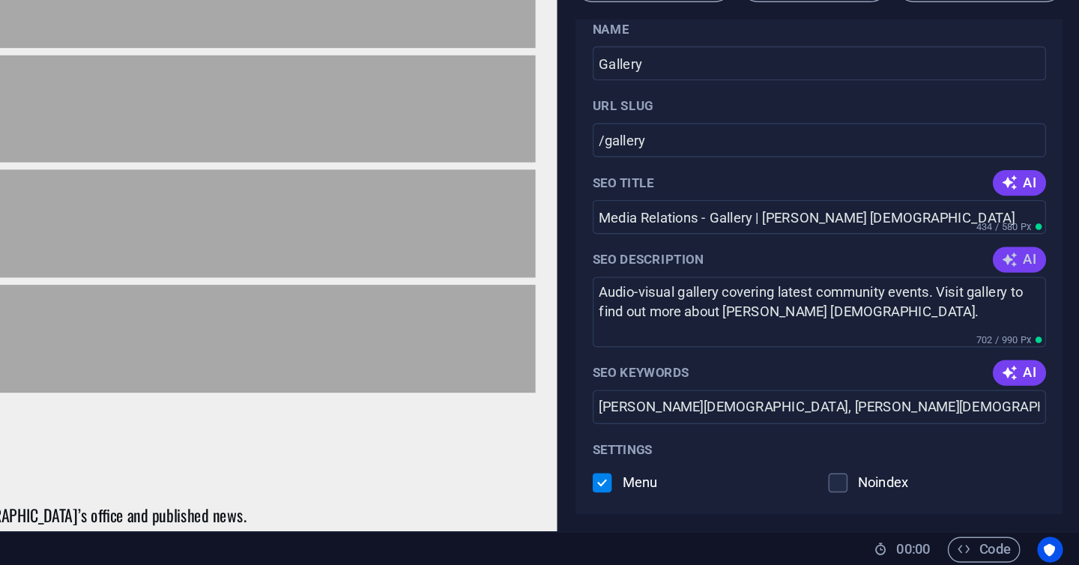
click at [1035, 344] on span "AI" at bounding box center [1035, 350] width 25 height 12
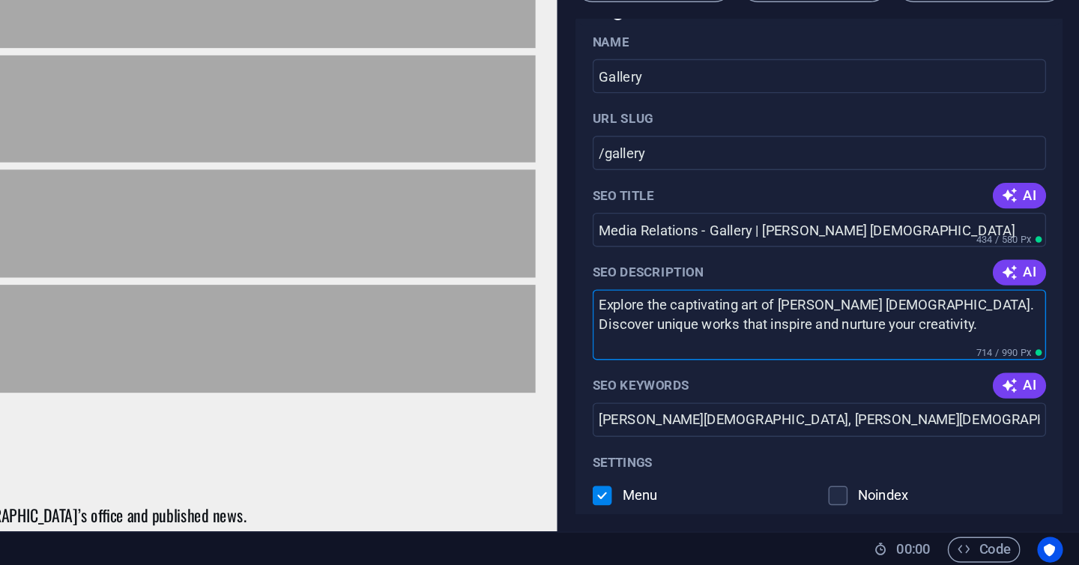
click at [796, 371] on textarea "Explore the captivating art of Arafat Ashwad Islam. Discover unique works that …" at bounding box center [895, 395] width 318 height 49
drag, startPoint x: 794, startPoint y: 359, endPoint x: 861, endPoint y: 362, distance: 66.7
click at [861, 371] on textarea "Explore the captivating art of Arafat Ashwad Islam. Discover unique works that …" at bounding box center [895, 395] width 318 height 49
click at [964, 371] on textarea "Explore latest social and community events. View interviews and Arafat Ashwad I…" at bounding box center [895, 395] width 318 height 49
click at [962, 371] on textarea "Explore latest social and community events. View interviews and Arafat Ashwad I…" at bounding box center [895, 395] width 318 height 49
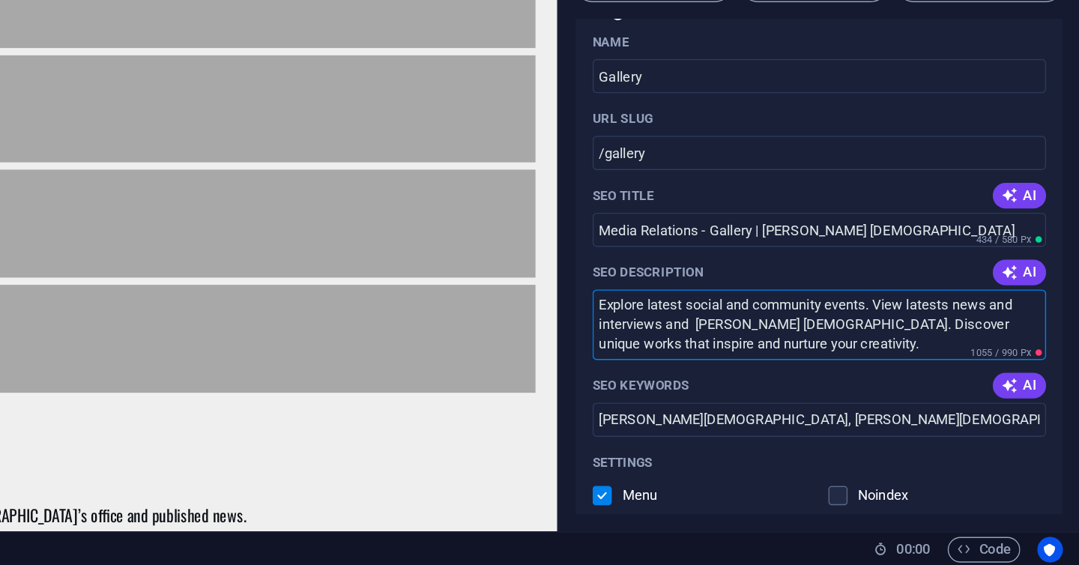
click at [812, 371] on textarea "Explore latest social and community events. View latests news and interviews an…" at bounding box center [895, 395] width 318 height 49
click at [891, 379] on textarea "Explore latest social and community events. View latests news and interviews of…" at bounding box center [895, 395] width 318 height 49
drag, startPoint x: 896, startPoint y: 378, endPoint x: 906, endPoint y: 404, distance: 28.0
click at [903, 404] on div "Name Gallery ​ URL SLUG /gallery ​ SEO Title AI Media Relations - Gallery | Ara…" at bounding box center [895, 515] width 342 height 660
click at [1031, 353] on icon "button" at bounding box center [1029, 359] width 12 height 12
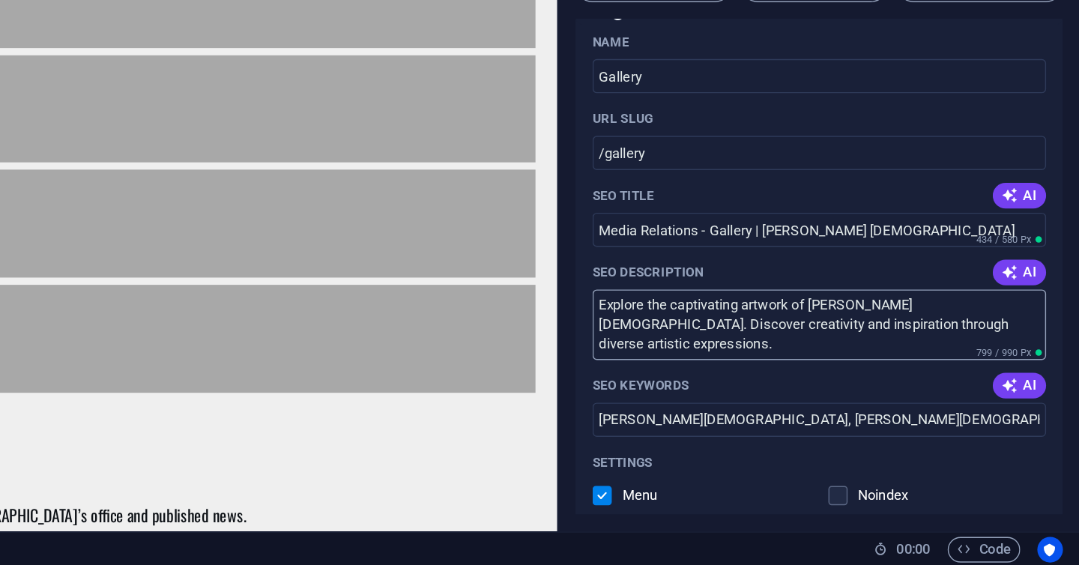
click at [933, 371] on textarea "Explore the captivating artwork of Arafat Ashwad Islam. Discover creativity and…" at bounding box center [895, 395] width 318 height 49
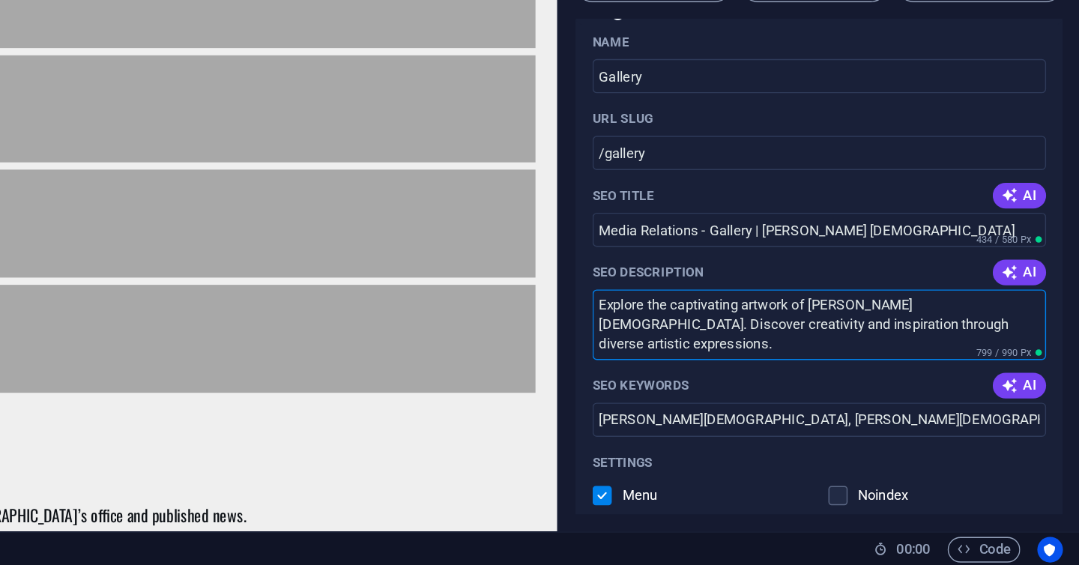
click at [933, 371] on textarea "Explore the captivating artwork of Arafat Ashwad Islam. Discover creativity and…" at bounding box center [895, 395] width 318 height 49
click at [869, 371] on textarea "Explore the captivating artwork of Arafat Ashwad Islam. Discover creativity and…" at bounding box center [895, 395] width 318 height 49
drag, startPoint x: 881, startPoint y: 360, endPoint x: 791, endPoint y: 358, distance: 89.9
click at [791, 371] on textarea "Explore the captivating artwork of Arafat Ashwad Islam. Discover creativity and…" at bounding box center [895, 395] width 318 height 49
drag, startPoint x: 781, startPoint y: 374, endPoint x: 804, endPoint y: 392, distance: 28.8
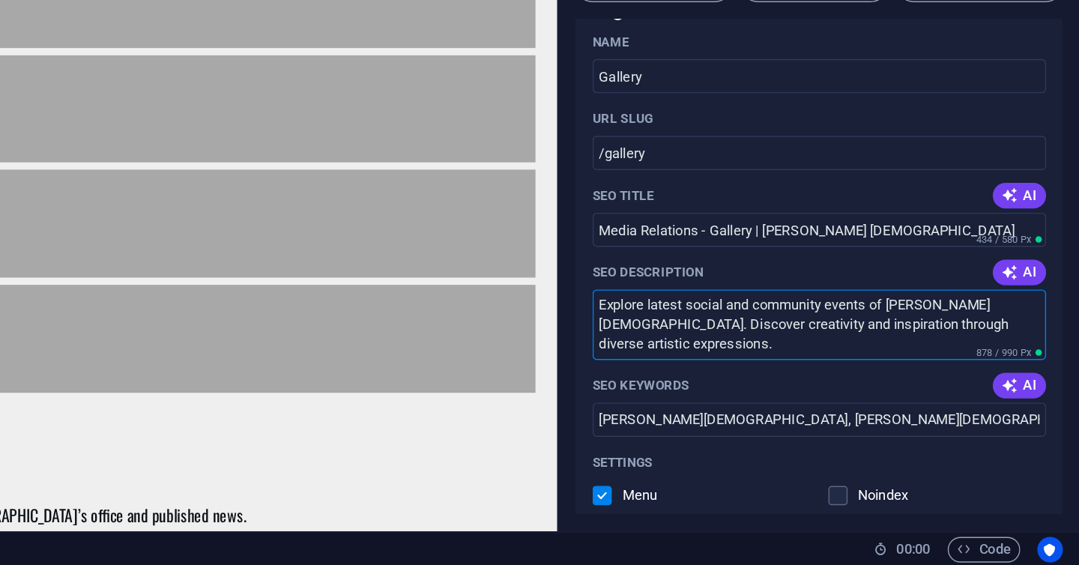
click at [804, 392] on textarea "Explore latest social and community events of Arafat Ashwad Islam. Discover cre…" at bounding box center [895, 395] width 318 height 49
type textarea "Explore latest social and community events of Arafat Ashwad Islam."
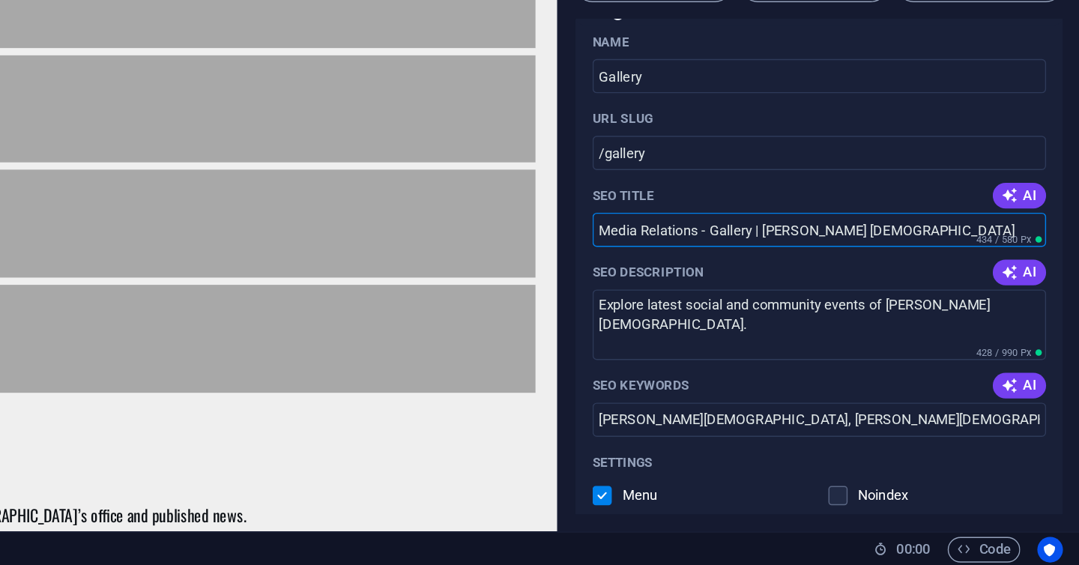
click at [853, 317] on input "Media Relations - Gallery | Arafat Ashwad Islam" at bounding box center [895, 329] width 318 height 24
click at [823, 317] on input "Media Relations - Recent | Arafat Ashwad Islam" at bounding box center [895, 329] width 318 height 24
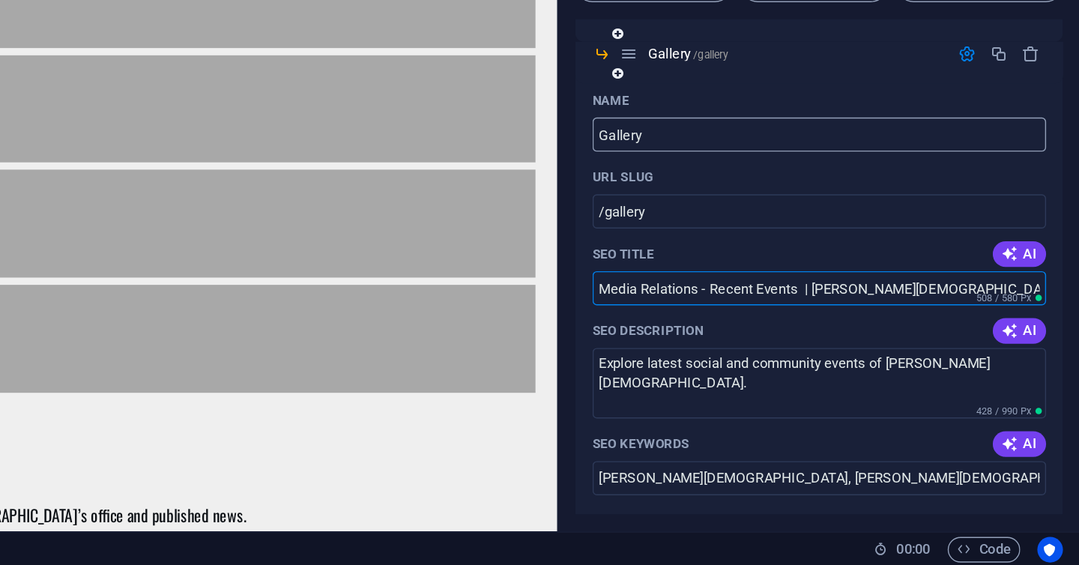
type input "Media Relations - Recent Events | Arafat Ashwad Islam"
click at [781, 250] on input "Gallery" at bounding box center [895, 262] width 318 height 24
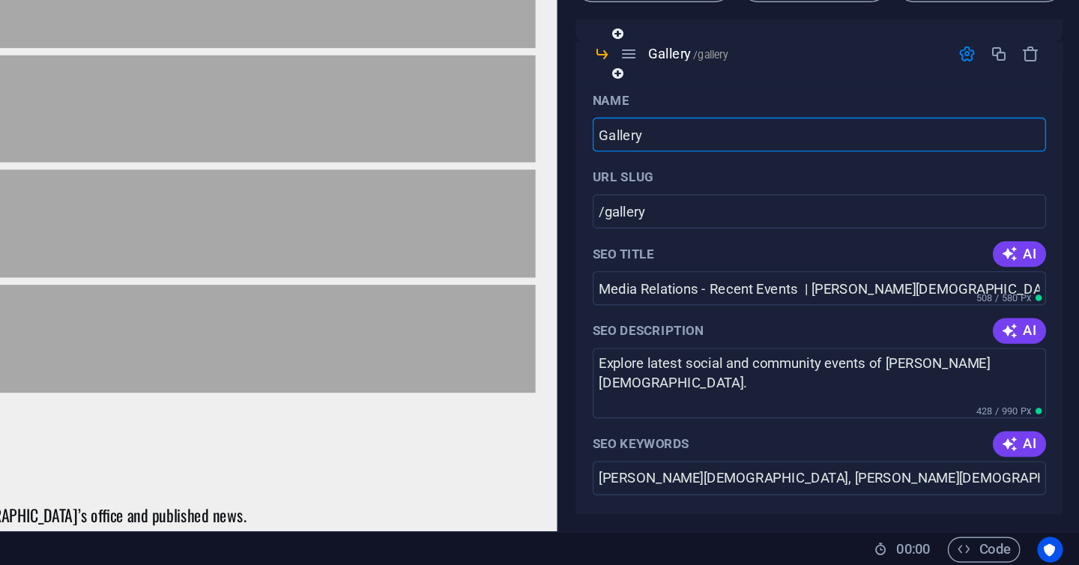
click at [781, 250] on input "Gallery" at bounding box center [895, 262] width 318 height 24
type input "Recent"
type input "/rece"
type input "Recent Even"
type input "/recent-e"
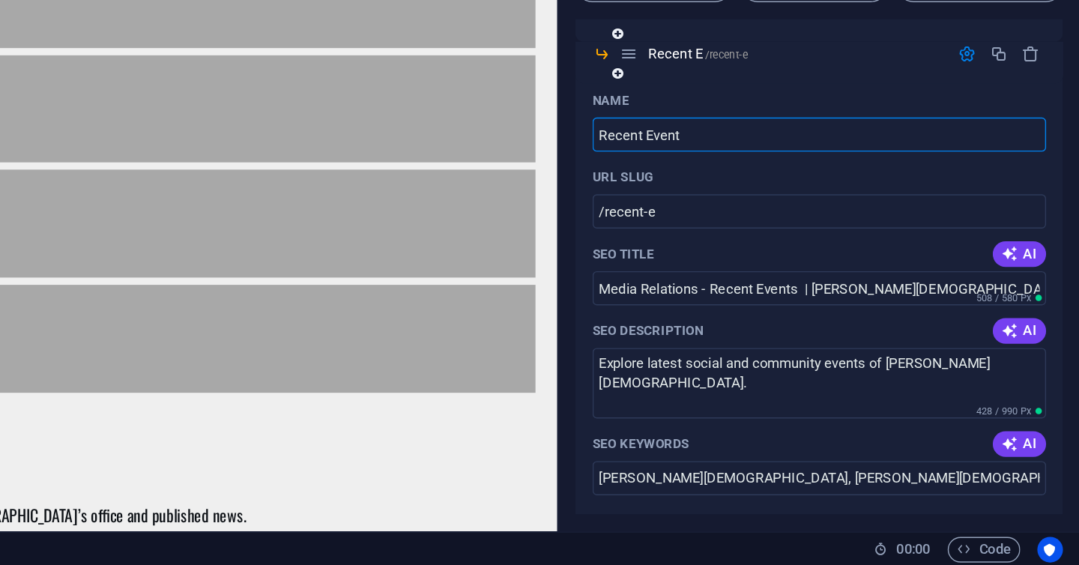
type input "Recent Events"
type input "/recent-eventas"
type input "Recent Events"
type input "/recent-events"
type input "Recent Events"
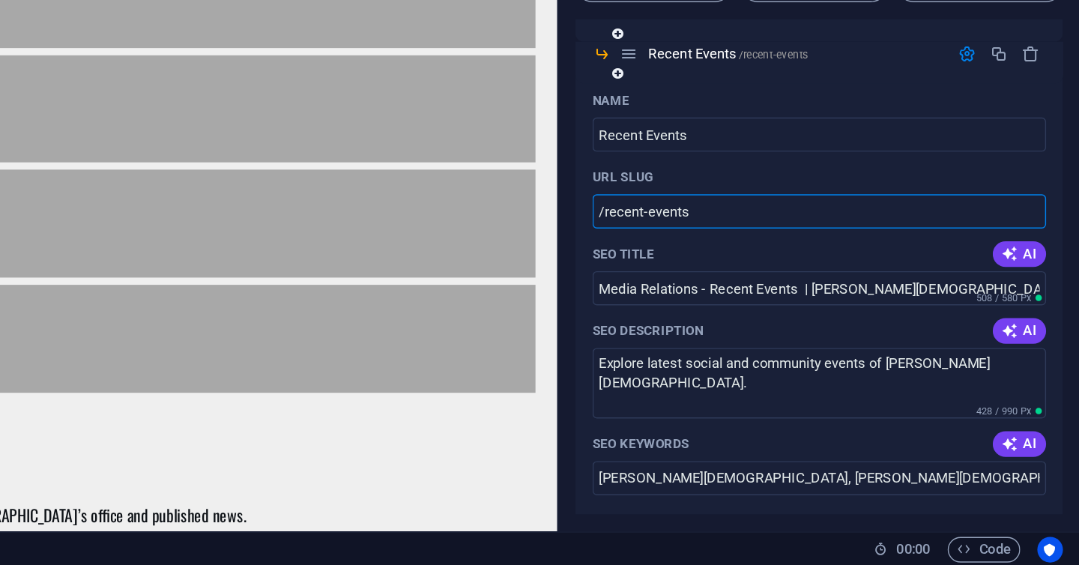
click at [776, 304] on input "/recent-events" at bounding box center [895, 316] width 318 height 24
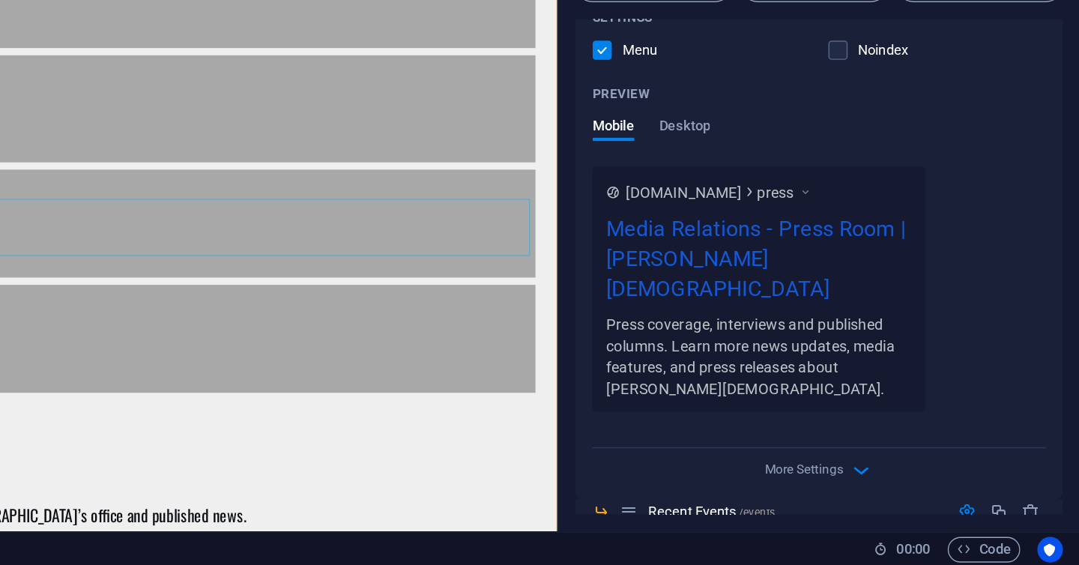
scroll to position [1369, 0]
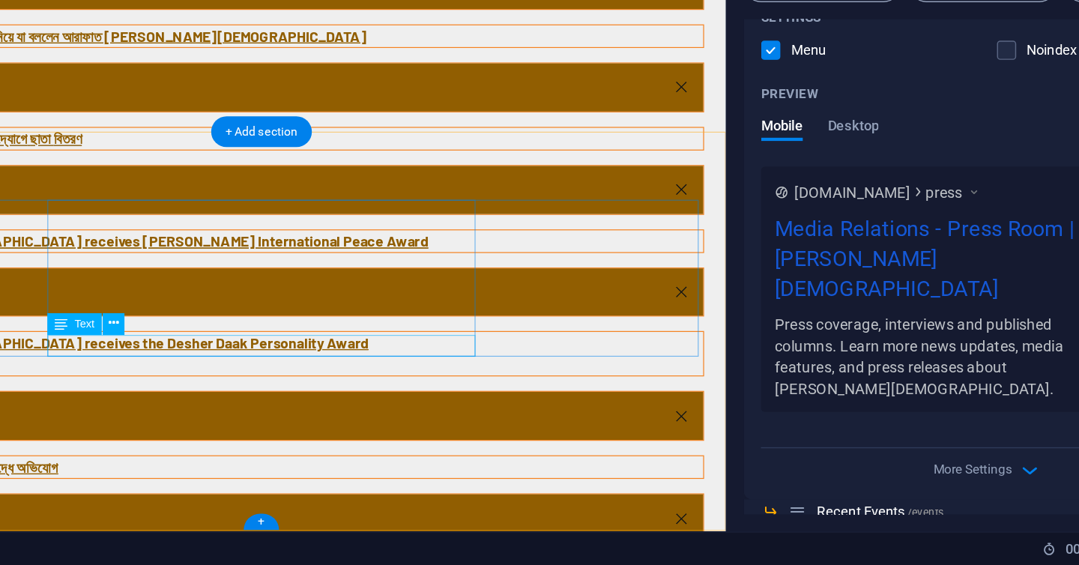
type input "/events"
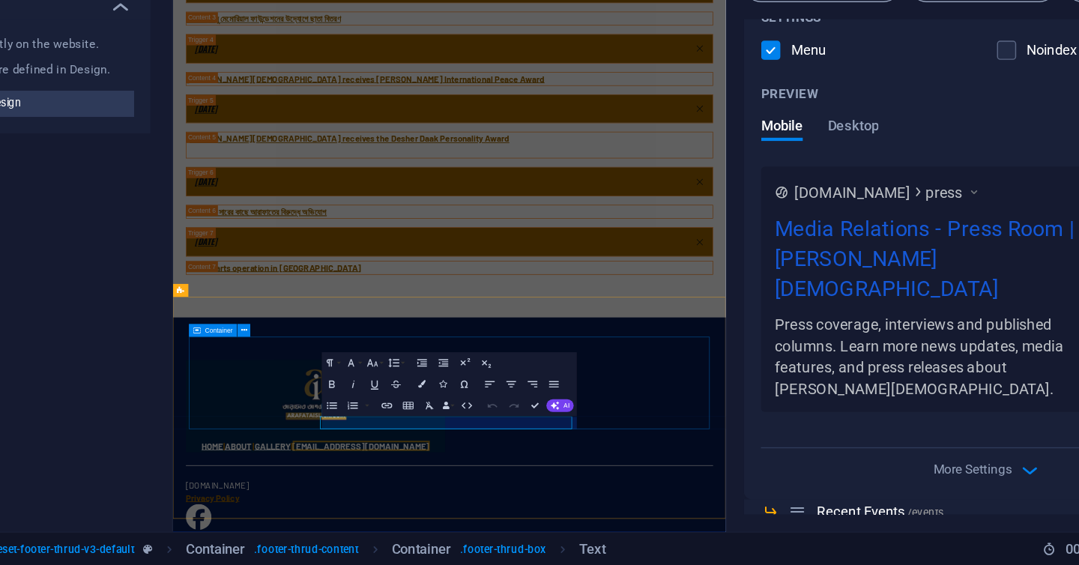
scroll to position [973, 0]
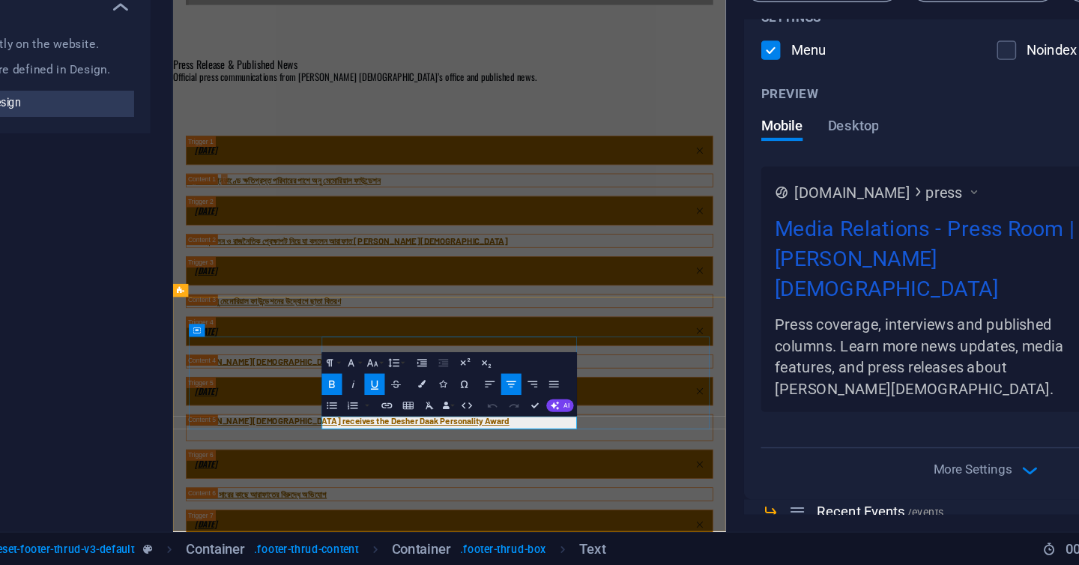
drag, startPoint x: 563, startPoint y: 656, endPoint x: 515, endPoint y: 656, distance: 47.9
drag, startPoint x: 517, startPoint y: 655, endPoint x: 560, endPoint y: 657, distance: 43.5
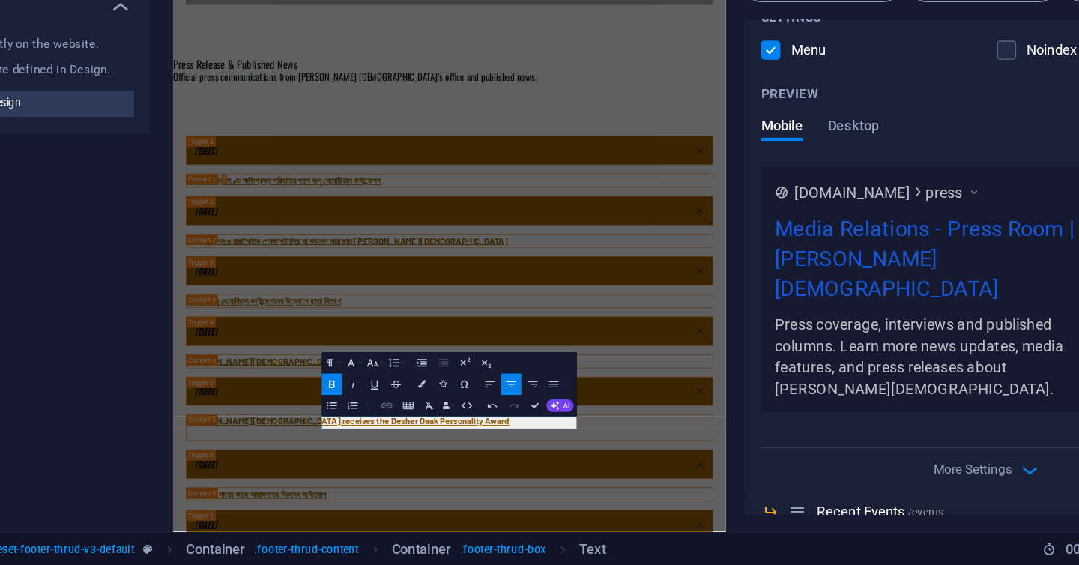
click at [471, 450] on icon "button" at bounding box center [473, 452] width 7 height 4
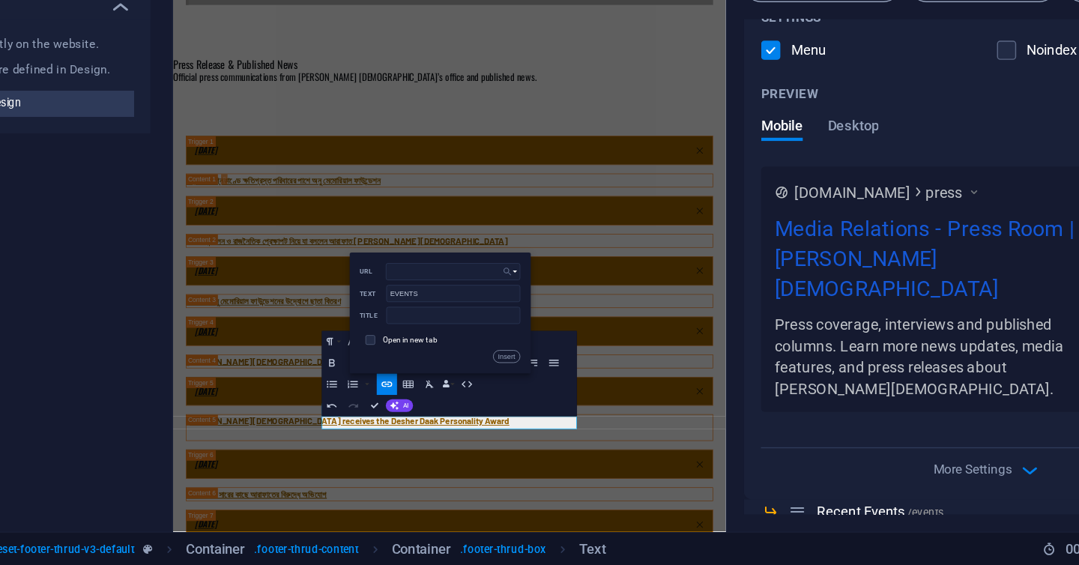
click at [556, 357] on icon "button" at bounding box center [558, 358] width 5 height 5
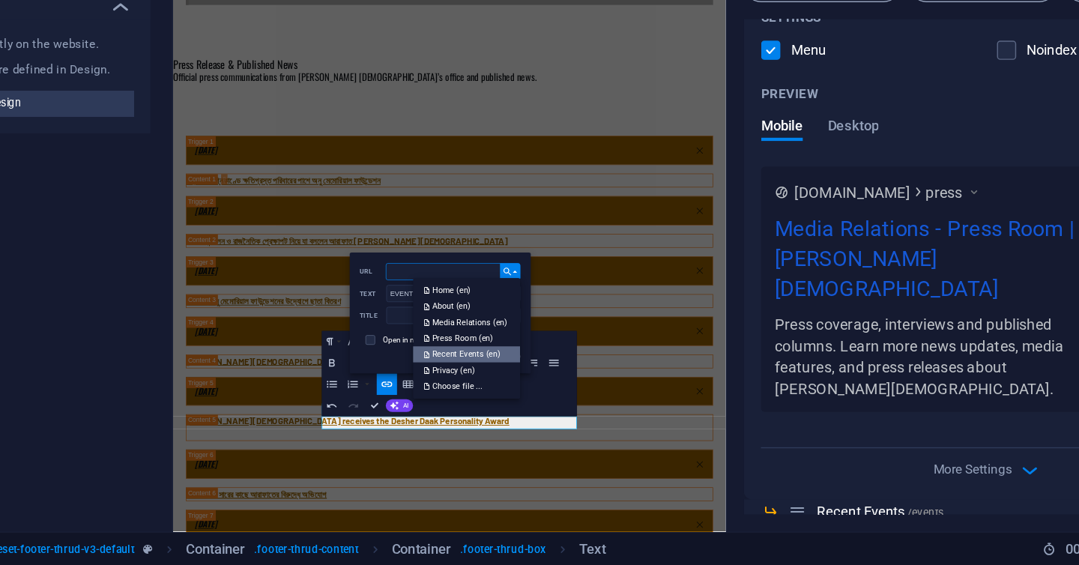
click at [543, 414] on p "Recent Events (en)" at bounding box center [527, 416] width 55 height 11
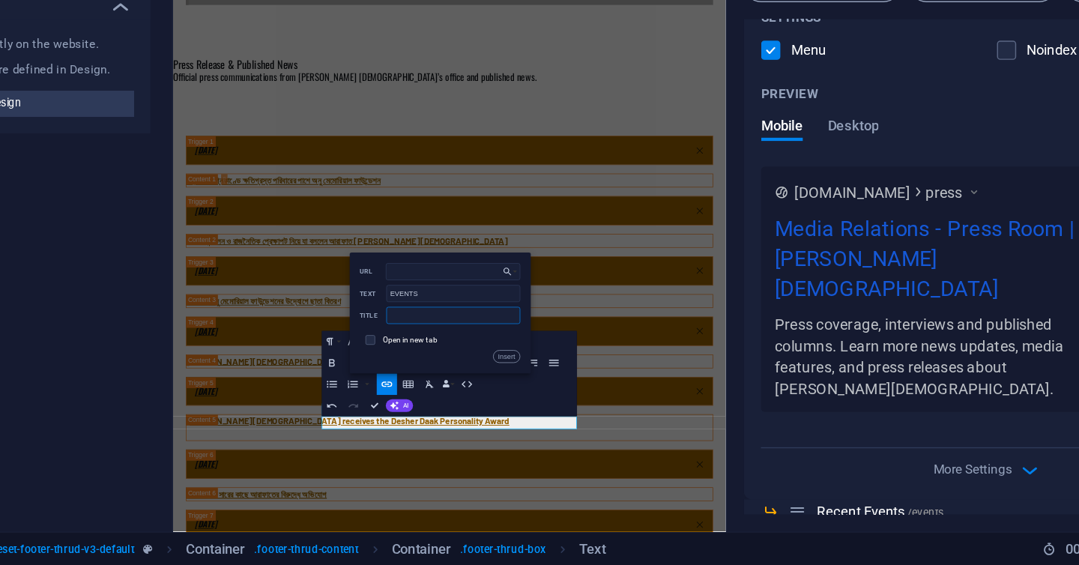
click at [524, 389] on input "text" at bounding box center [520, 389] width 94 height 12
type input "Click for more"
click at [554, 414] on button "Insert" at bounding box center [557, 418] width 19 height 9
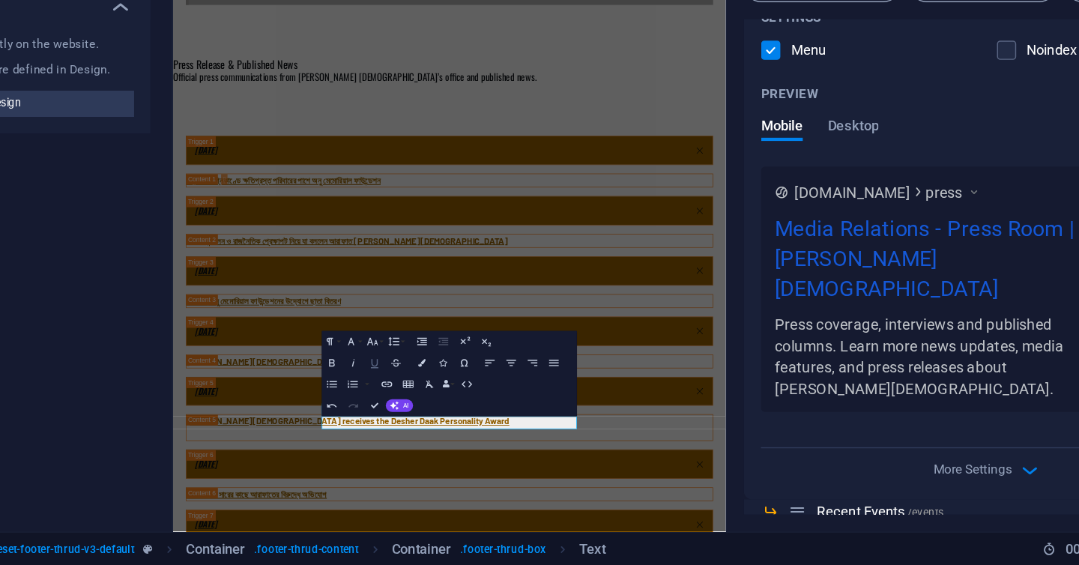
click at [462, 421] on icon "button" at bounding box center [465, 422] width 9 height 9
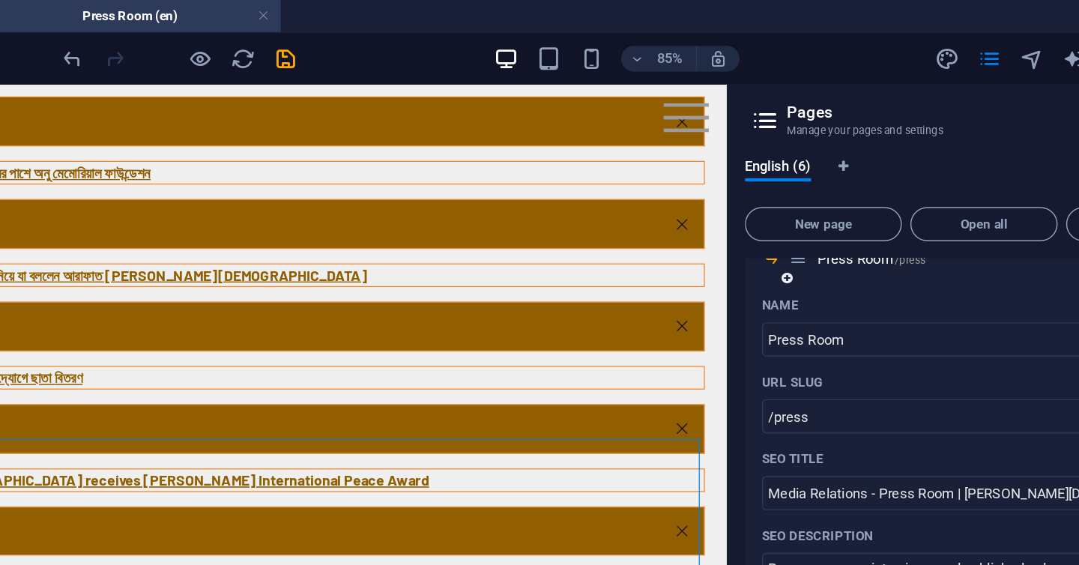
scroll to position [0, 0]
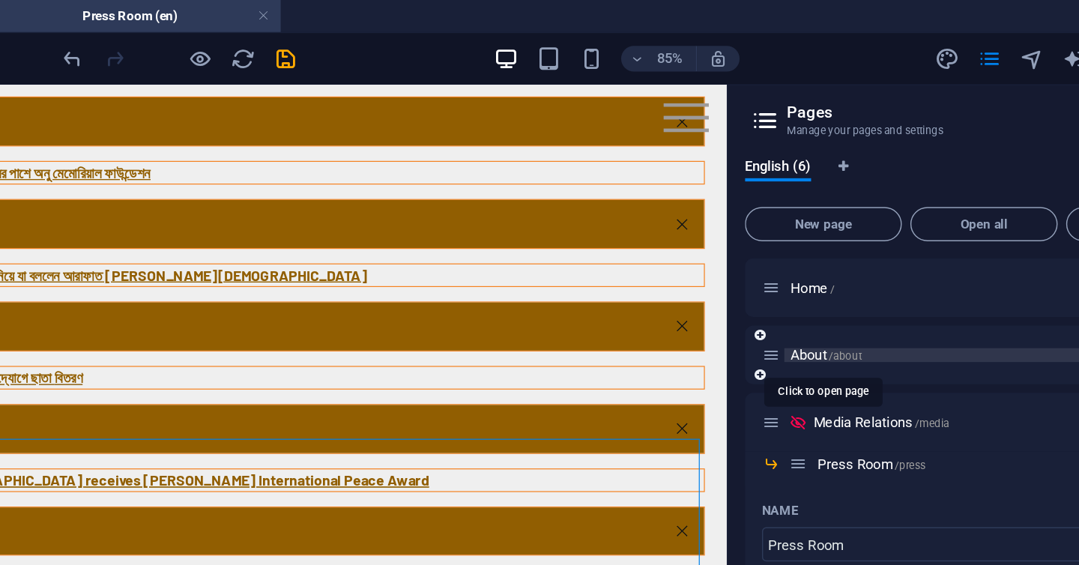
click at [775, 246] on span "About /about" at bounding box center [782, 248] width 50 height 11
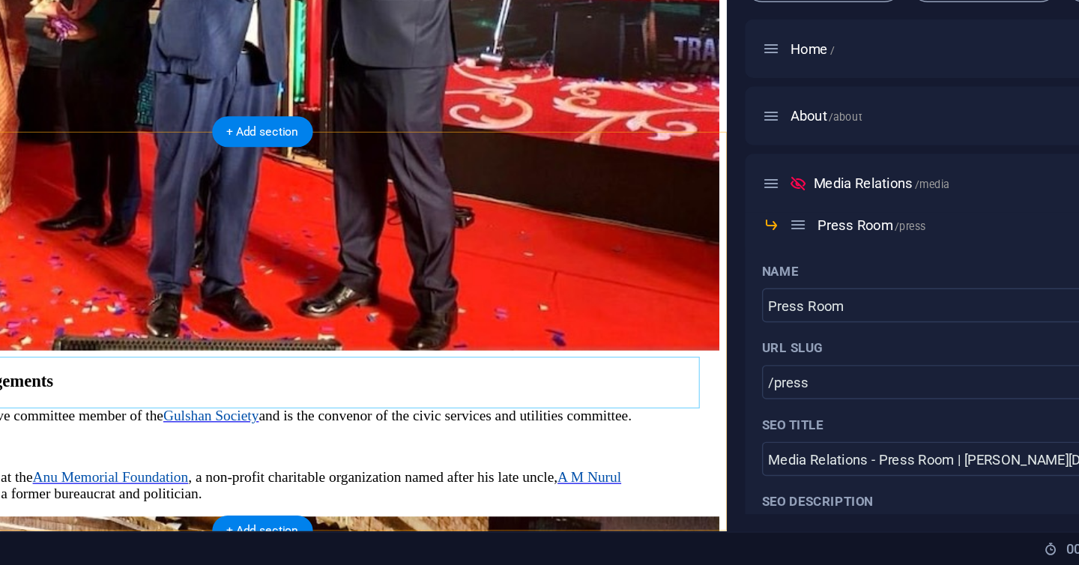
scroll to position [1933, 0]
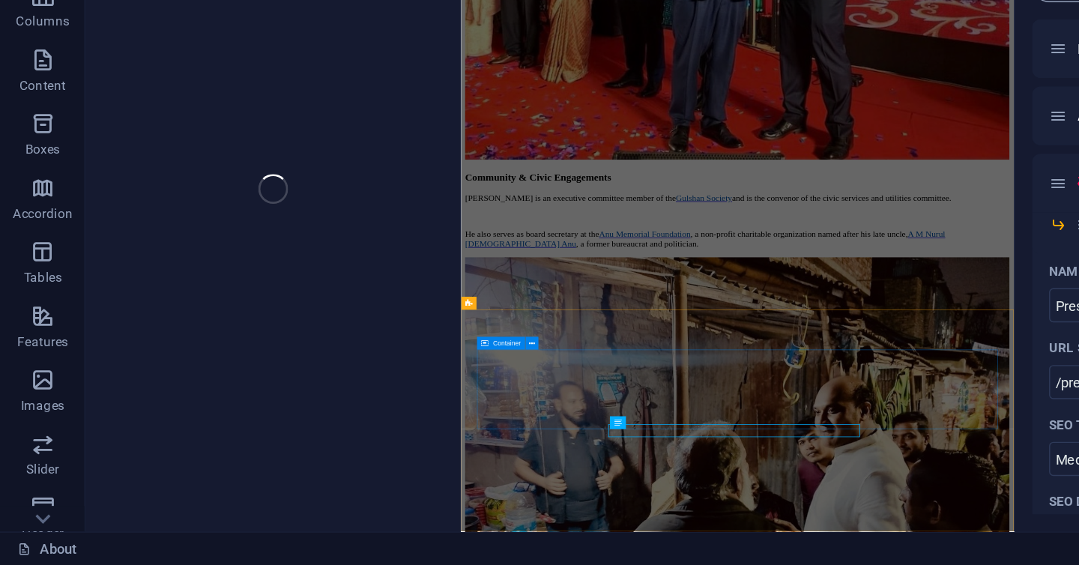
scroll to position [1530, 0]
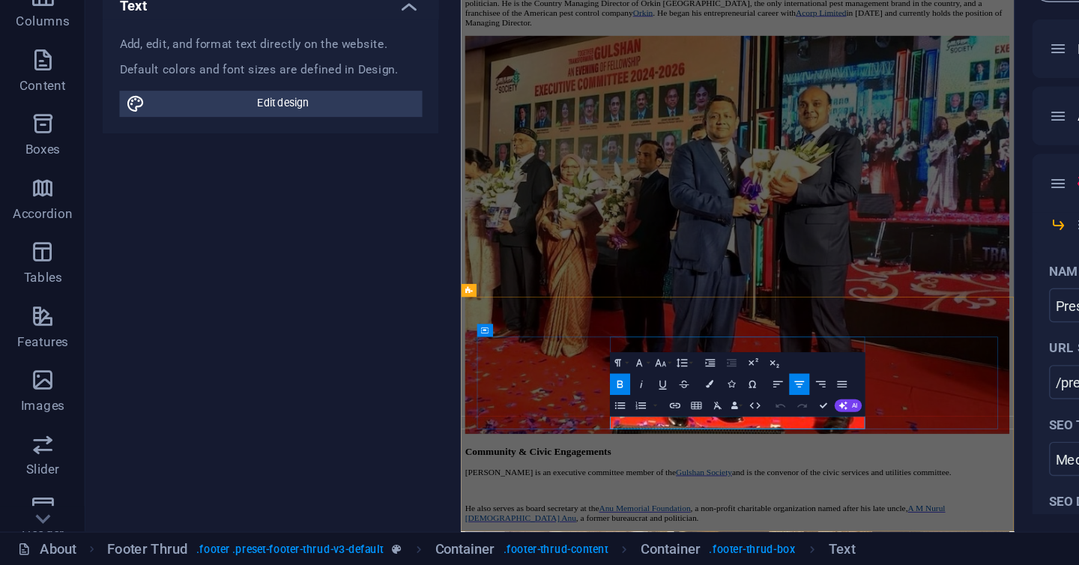
drag, startPoint x: 802, startPoint y: 655, endPoint x: 862, endPoint y: 650, distance: 60.2
drag, startPoint x: 853, startPoint y: 655, endPoint x: 797, endPoint y: 658, distance: 56.3
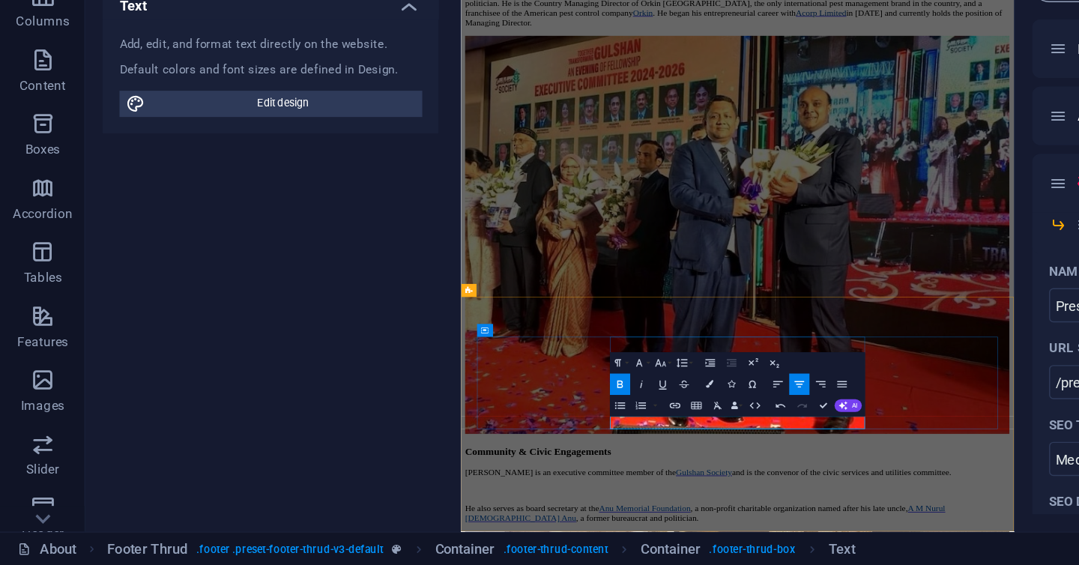
drag, startPoint x: 806, startPoint y: 653, endPoint x: 852, endPoint y: 653, distance: 45.7
click at [471, 451] on icon "button" at bounding box center [473, 453] width 7 height 4
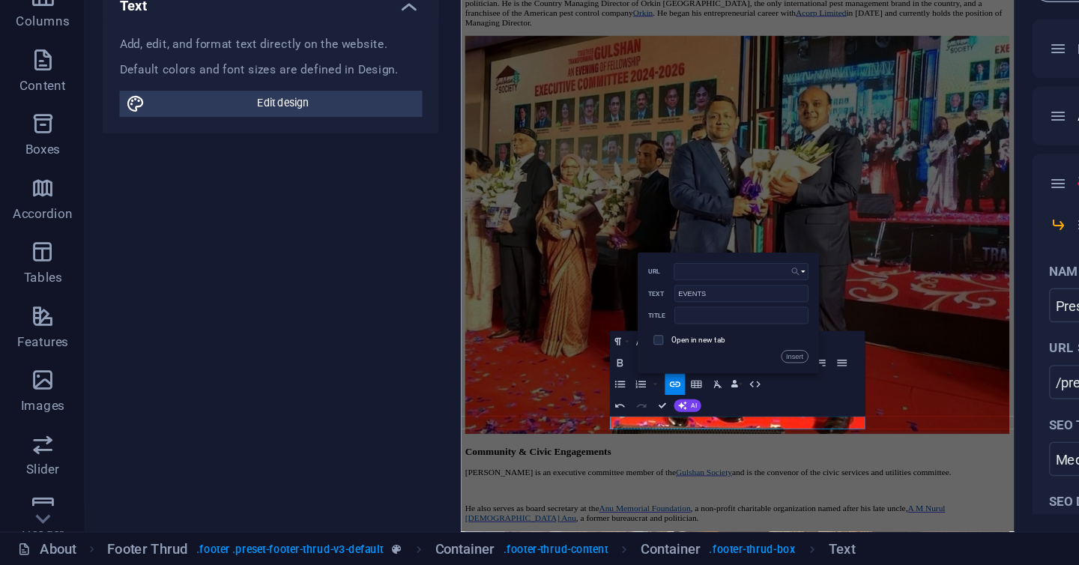
click at [553, 354] on button "Choose Link" at bounding box center [560, 359] width 14 height 12
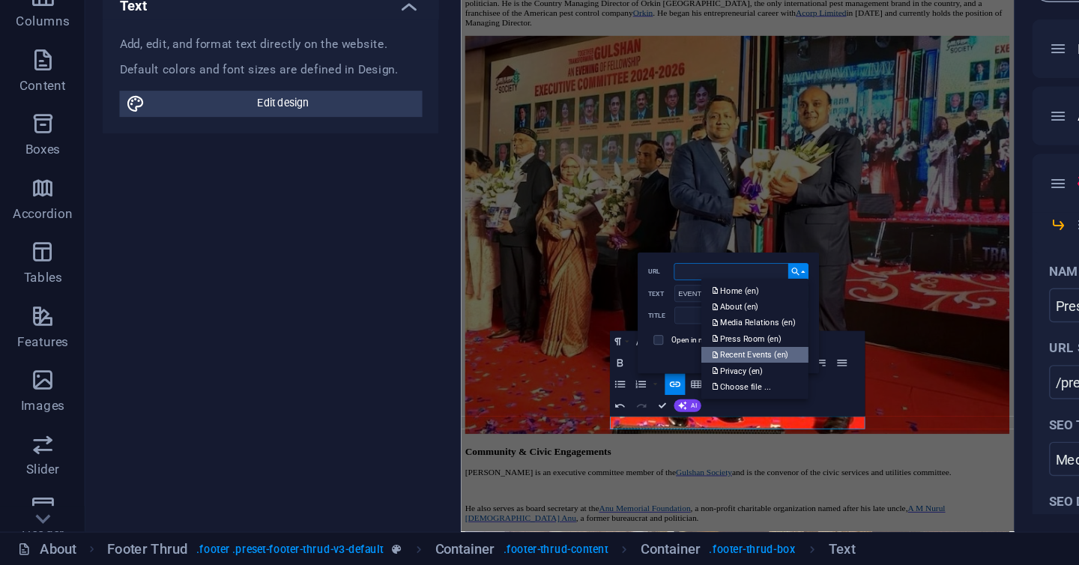
click at [513, 416] on p "Recent Events (en)" at bounding box center [527, 416] width 55 height 11
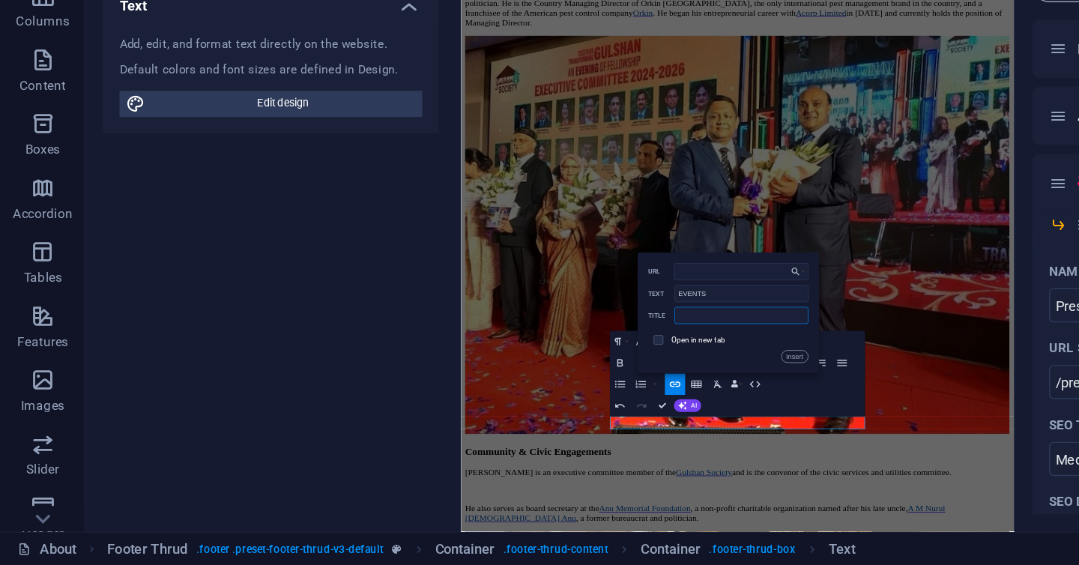
click at [499, 388] on input "text" at bounding box center [520, 390] width 94 height 12
type input "Click for more"
click at [557, 414] on button "Insert" at bounding box center [557, 418] width 19 height 9
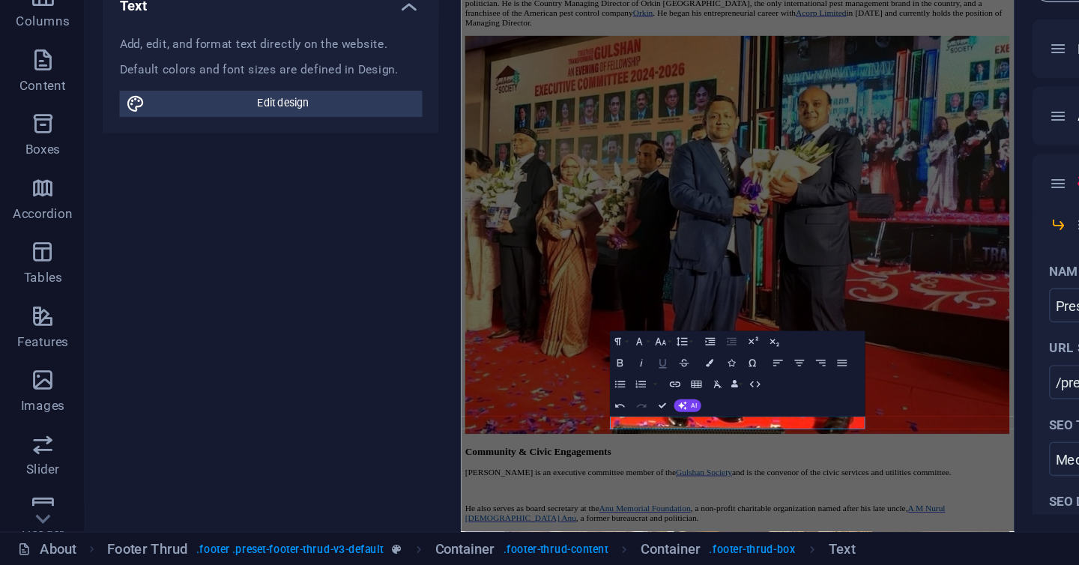
click at [466, 419] on icon "button" at bounding box center [465, 422] width 9 height 9
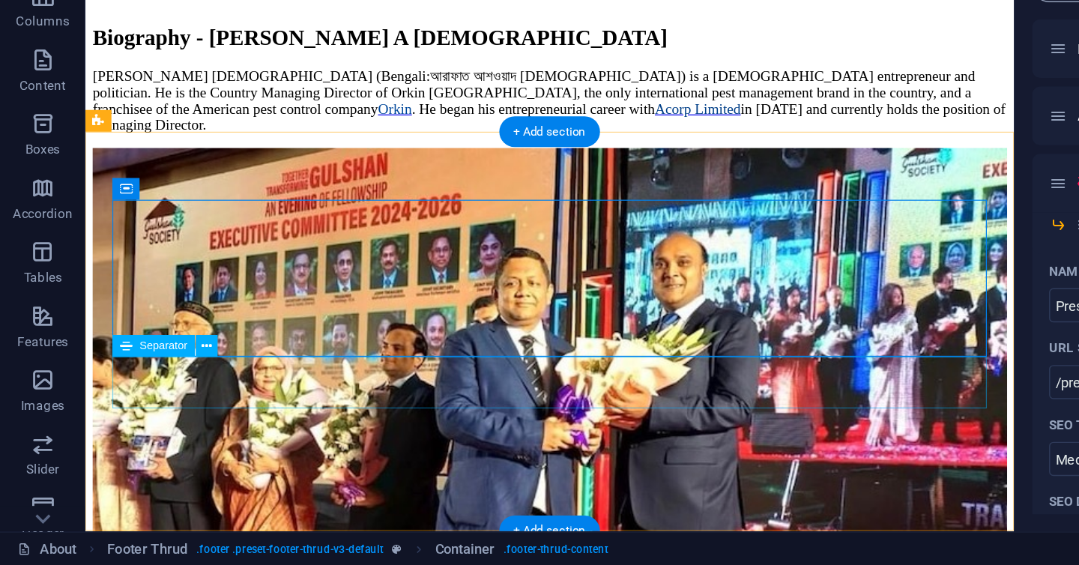
scroll to position [1933, 0]
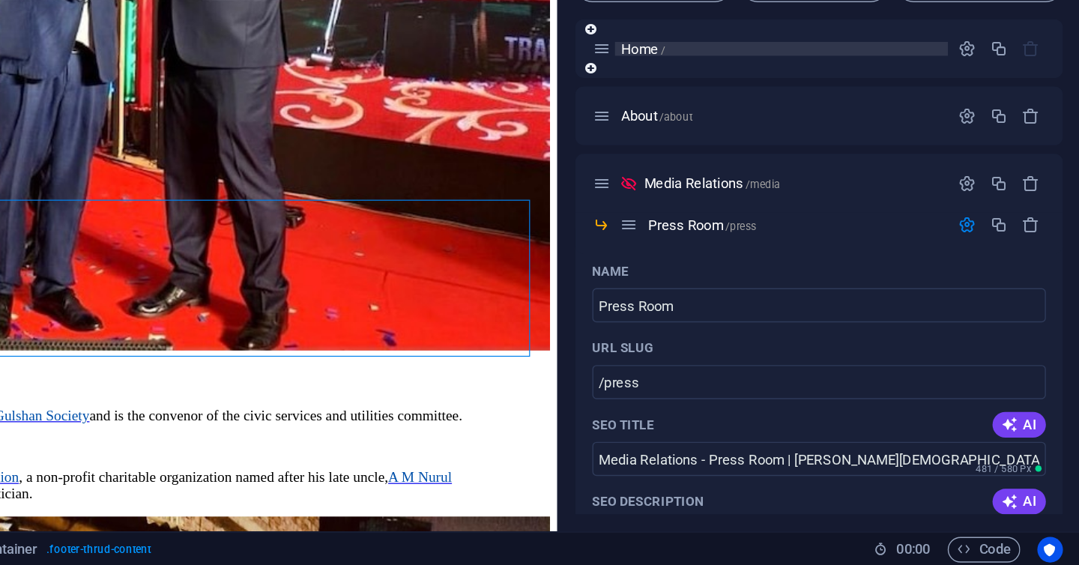
click at [776, 200] on span "Home /" at bounding box center [772, 201] width 31 height 11
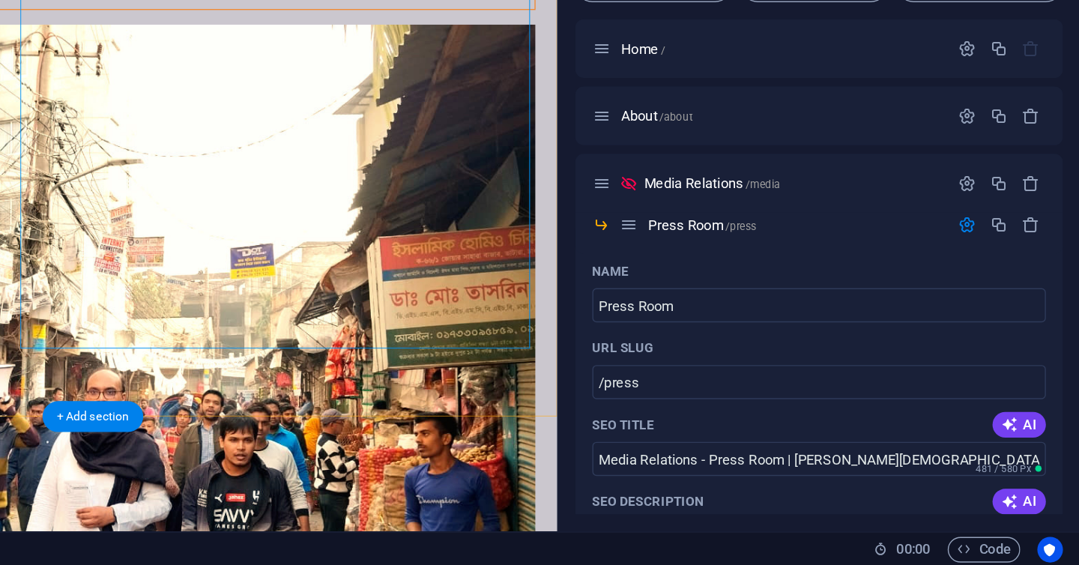
scroll to position [756, 0]
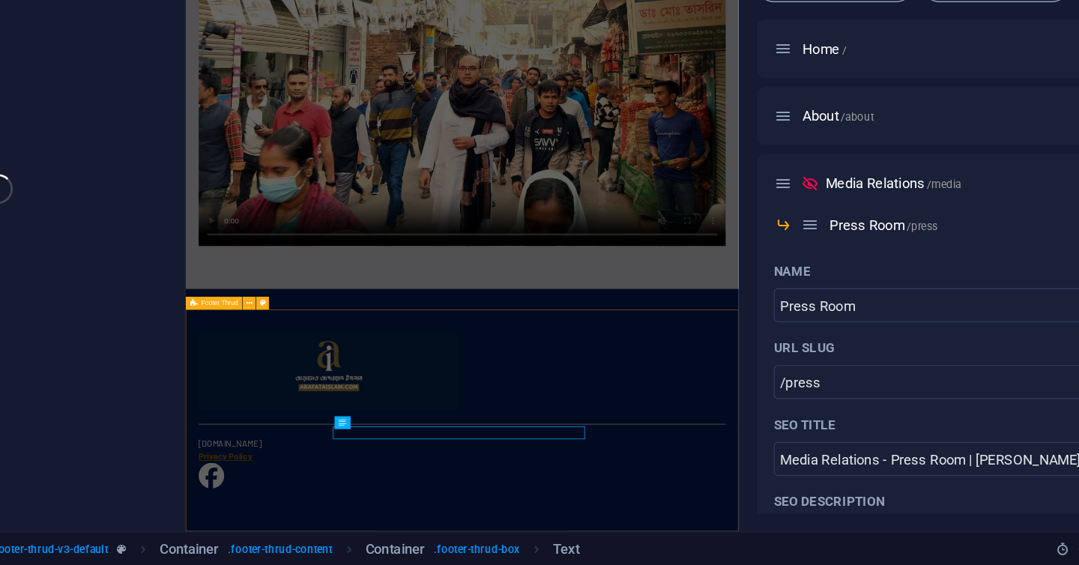
scroll to position [368, 0]
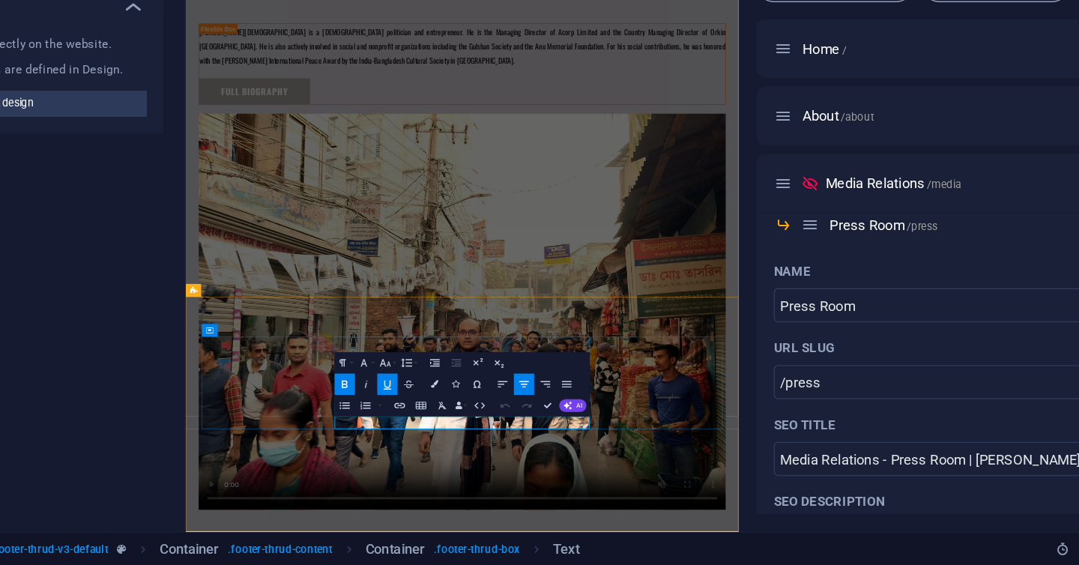
drag, startPoint x: 705, startPoint y: 310, endPoint x: 535, endPoint y: 655, distance: 384.3
drag, startPoint x: 527, startPoint y: 655, endPoint x: 579, endPoint y: 655, distance: 51.7
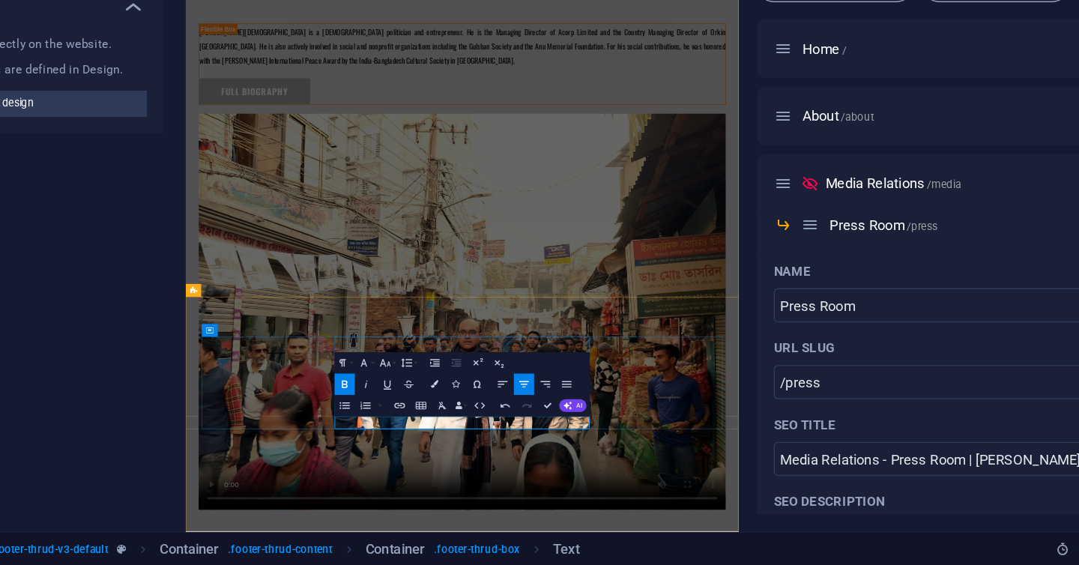
drag, startPoint x: 575, startPoint y: 653, endPoint x: 533, endPoint y: 656, distance: 41.3
click at [470, 452] on icon "button" at bounding box center [473, 453] width 7 height 4
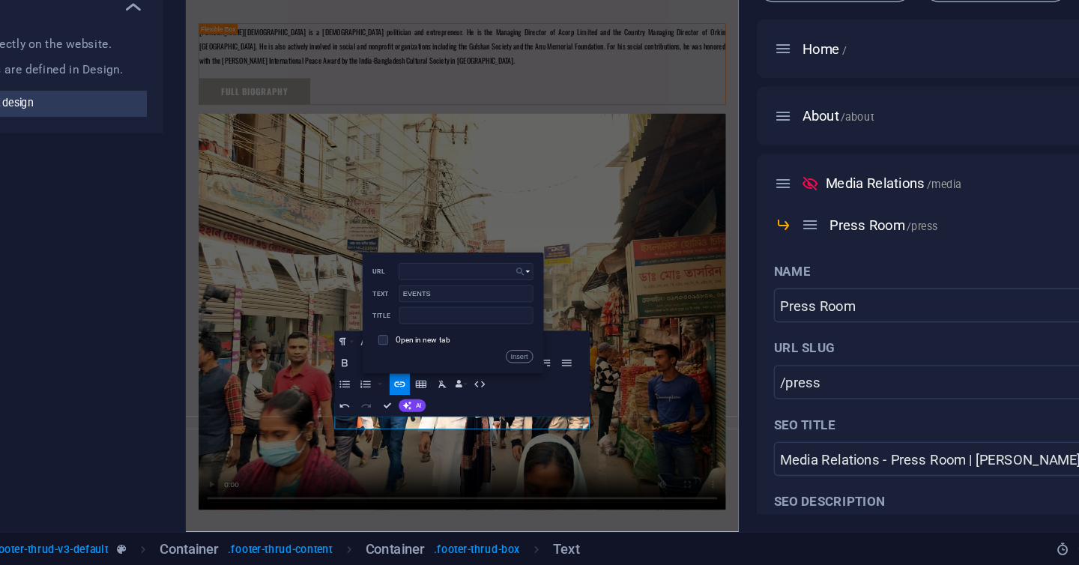
click at [561, 354] on icon "button" at bounding box center [557, 358] width 7 height 9
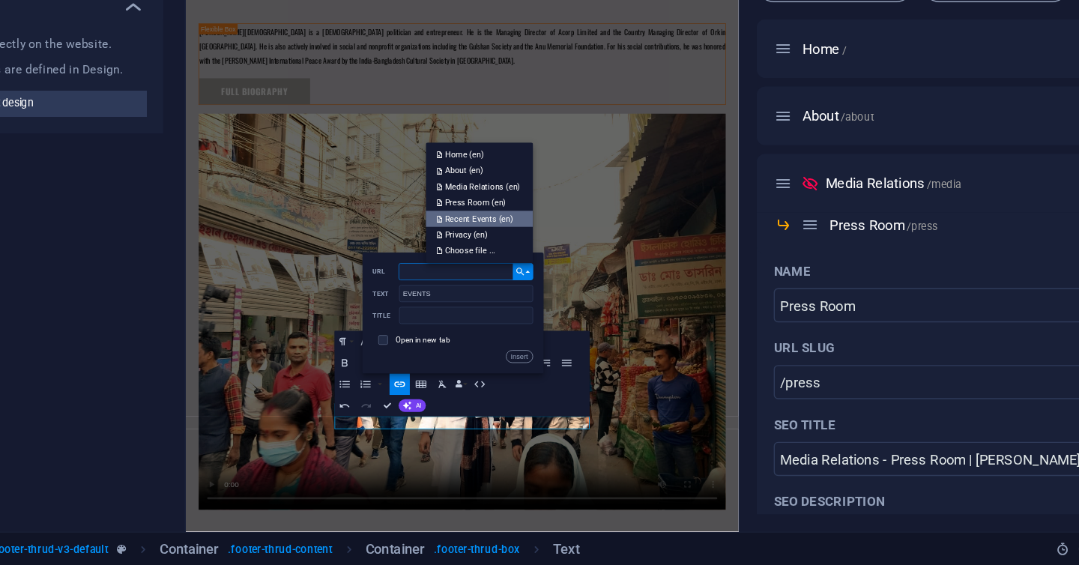
click at [554, 317] on p "Recent Events (en)" at bounding box center [527, 321] width 55 height 11
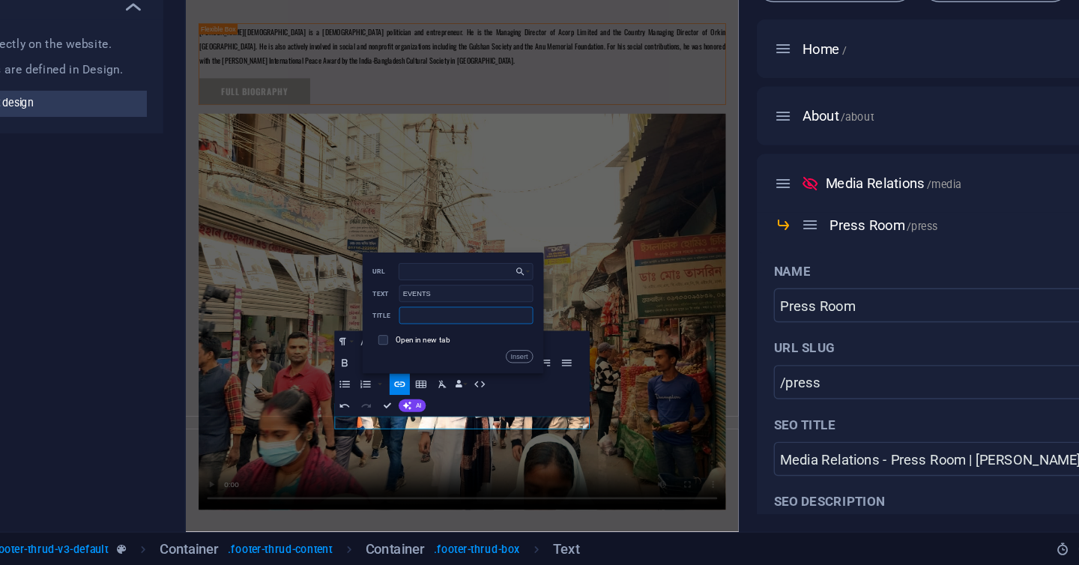
click at [512, 385] on input "text" at bounding box center [520, 390] width 94 height 12
type input "Click for more"
click at [560, 420] on button "Insert" at bounding box center [557, 418] width 19 height 9
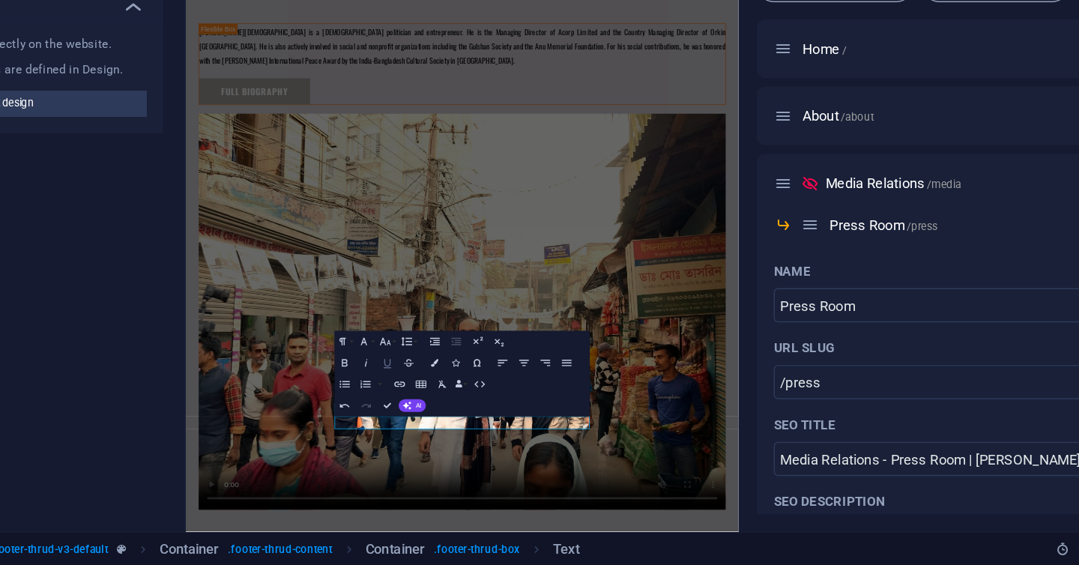
click at [462, 425] on icon "button" at bounding box center [465, 422] width 9 height 9
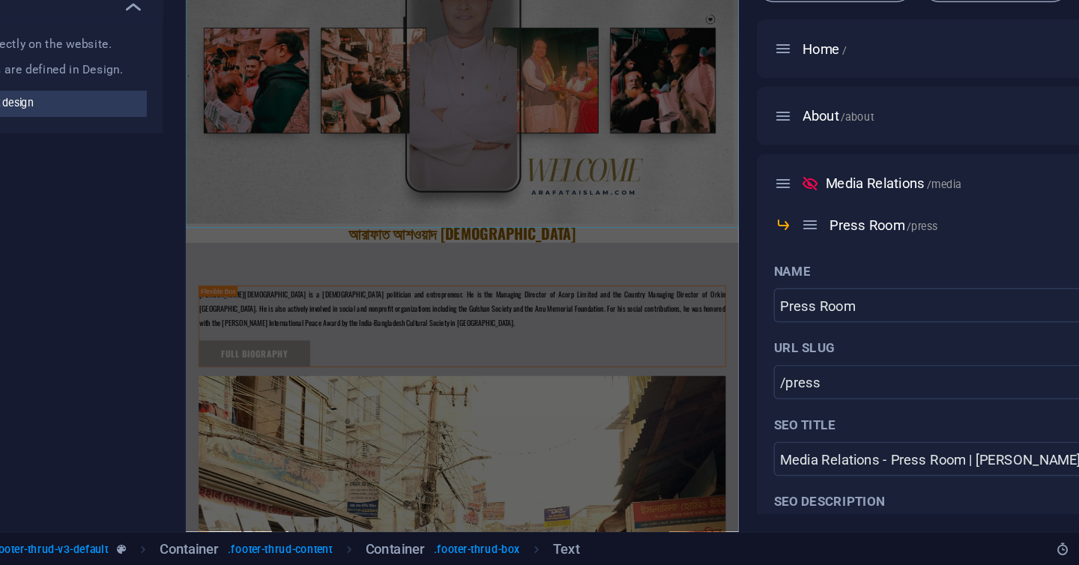
scroll to position [0, 0]
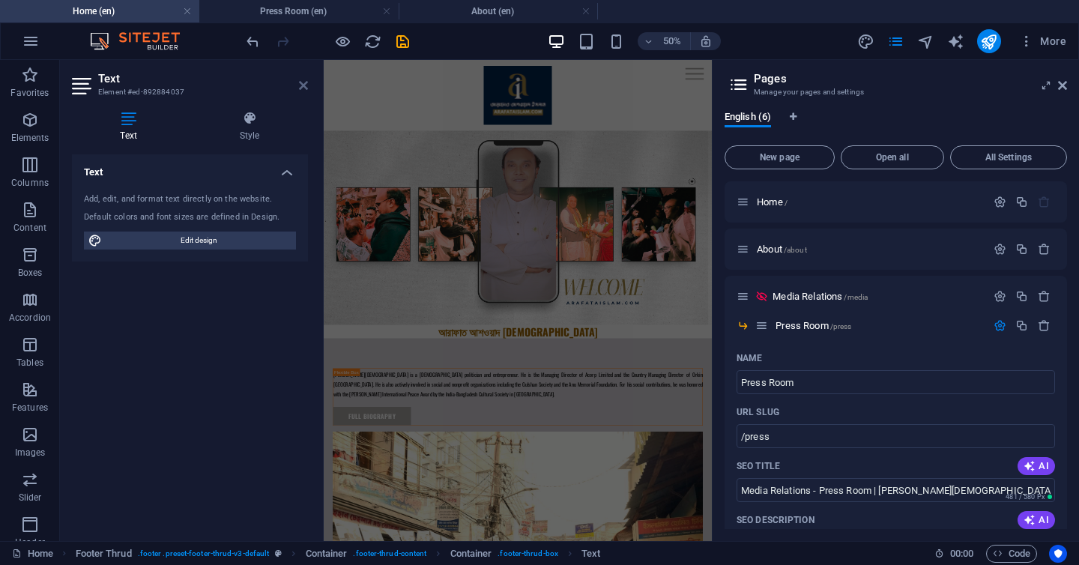
click at [306, 90] on icon at bounding box center [303, 85] width 9 height 12
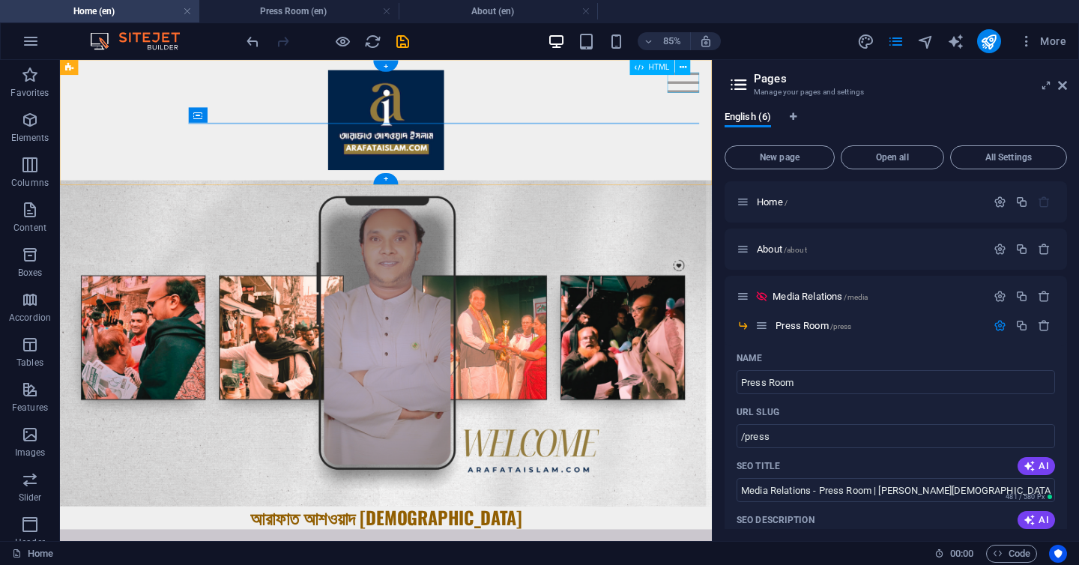
click at [788, 82] on div "Menu" at bounding box center [793, 87] width 37 height 24
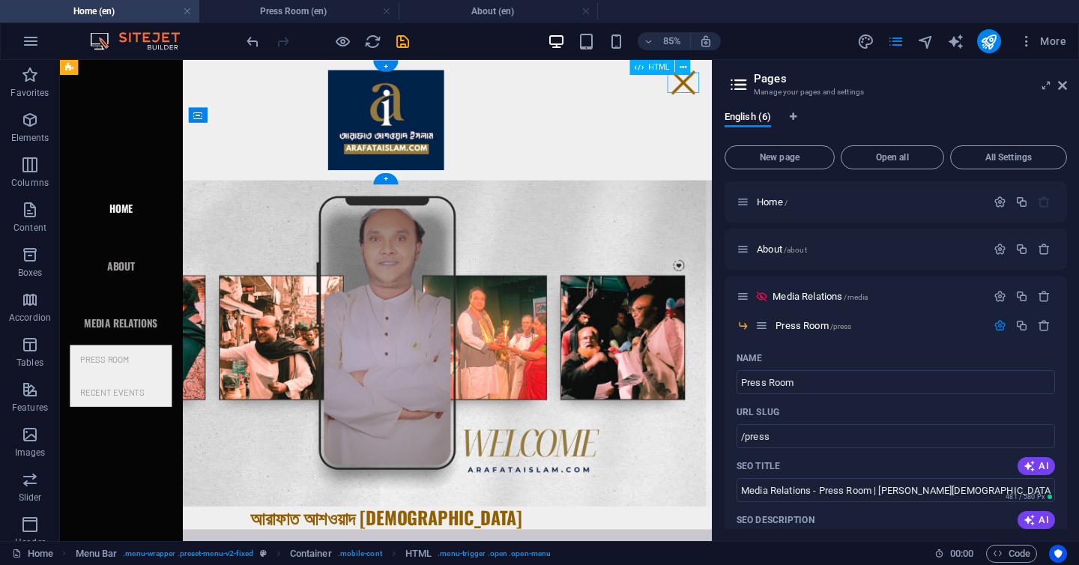
click at [788, 82] on div "Menu" at bounding box center [793, 87] width 37 height 24
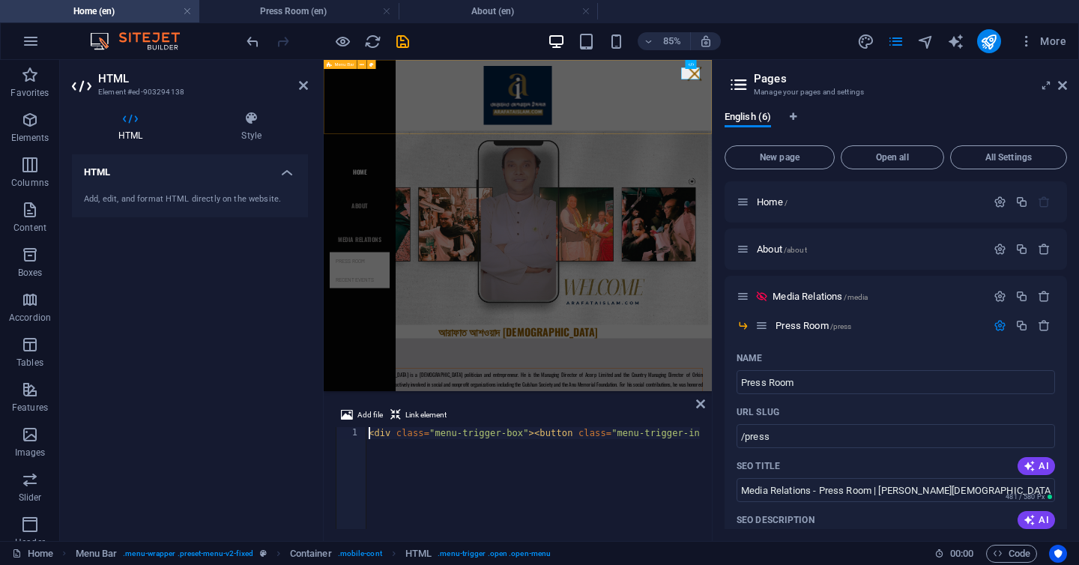
click at [1051, 99] on div "Menu" at bounding box center [1065, 88] width 37 height 24
click at [300, 96] on header "HTML Element #ed-903294138" at bounding box center [190, 79] width 236 height 39
click at [301, 91] on icon at bounding box center [303, 85] width 9 height 12
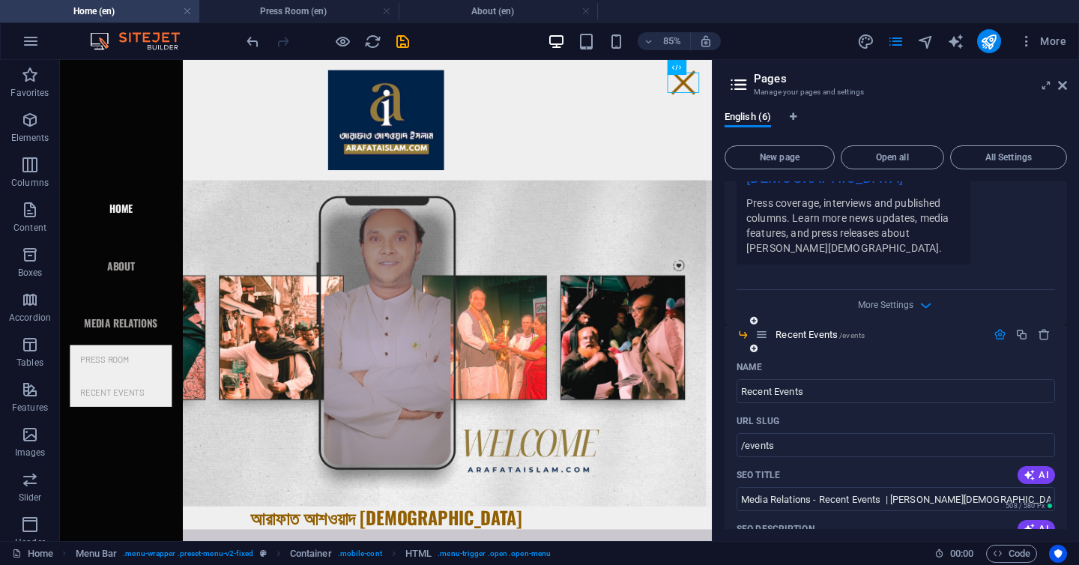
scroll to position [663, 0]
click at [812, 331] on span "Recent Events /events" at bounding box center [819, 336] width 89 height 11
click at [812, 357] on div "Name" at bounding box center [895, 369] width 318 height 24
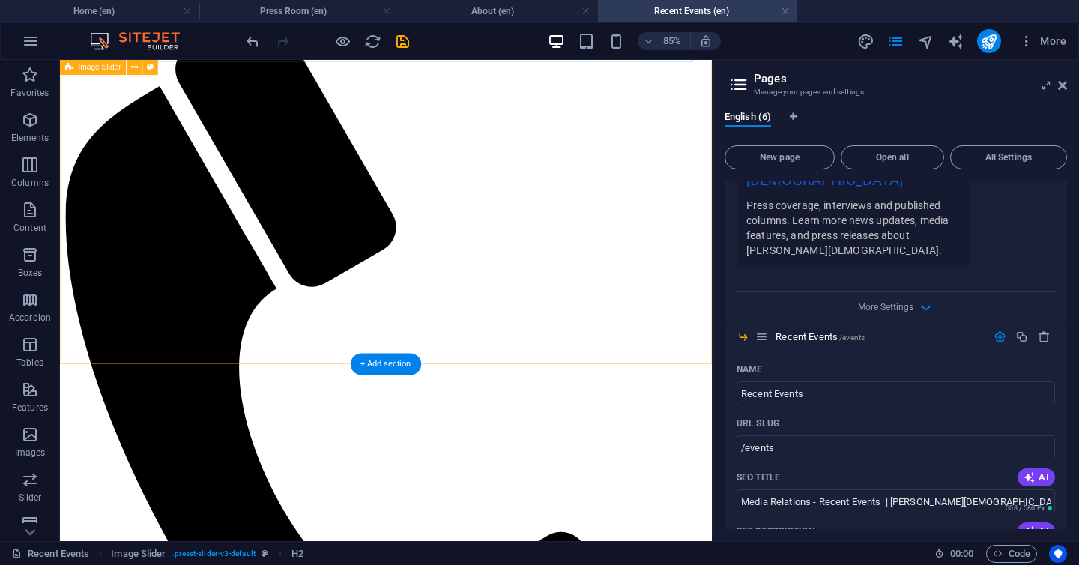
scroll to position [0, 0]
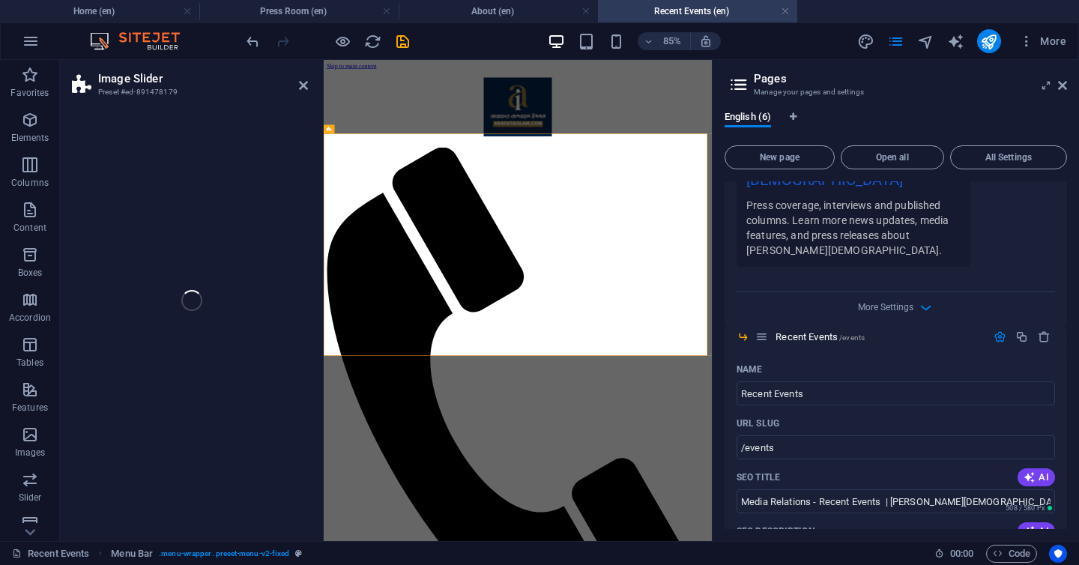
select select "region"
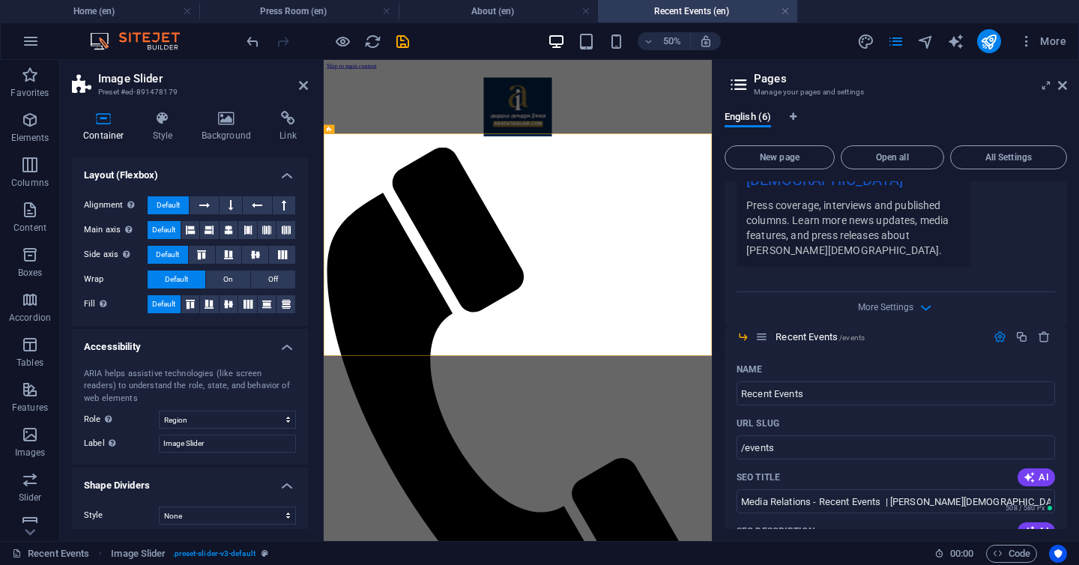
scroll to position [206, 0]
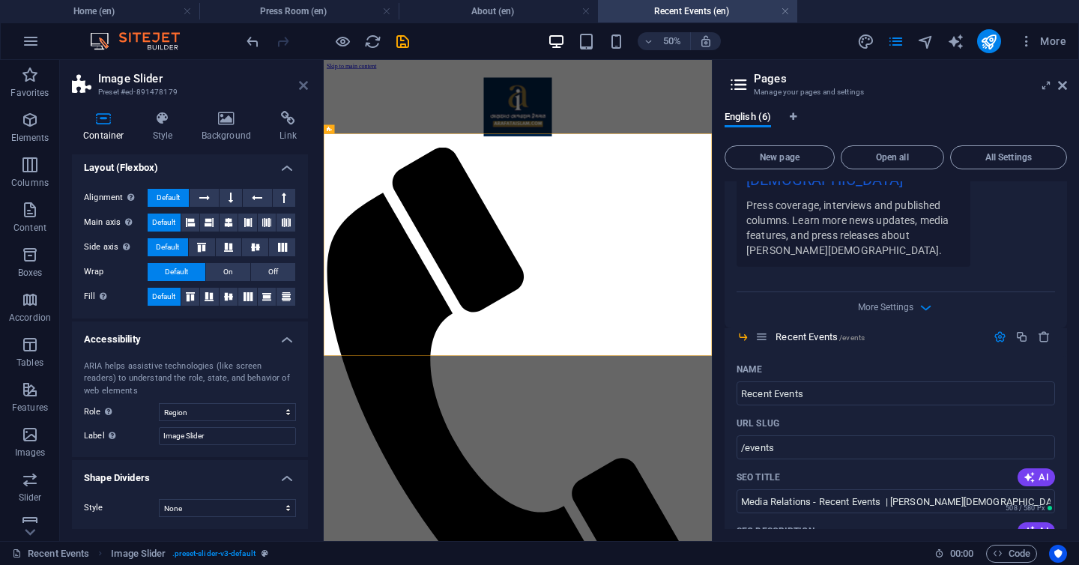
click at [301, 87] on icon at bounding box center [303, 85] width 9 height 12
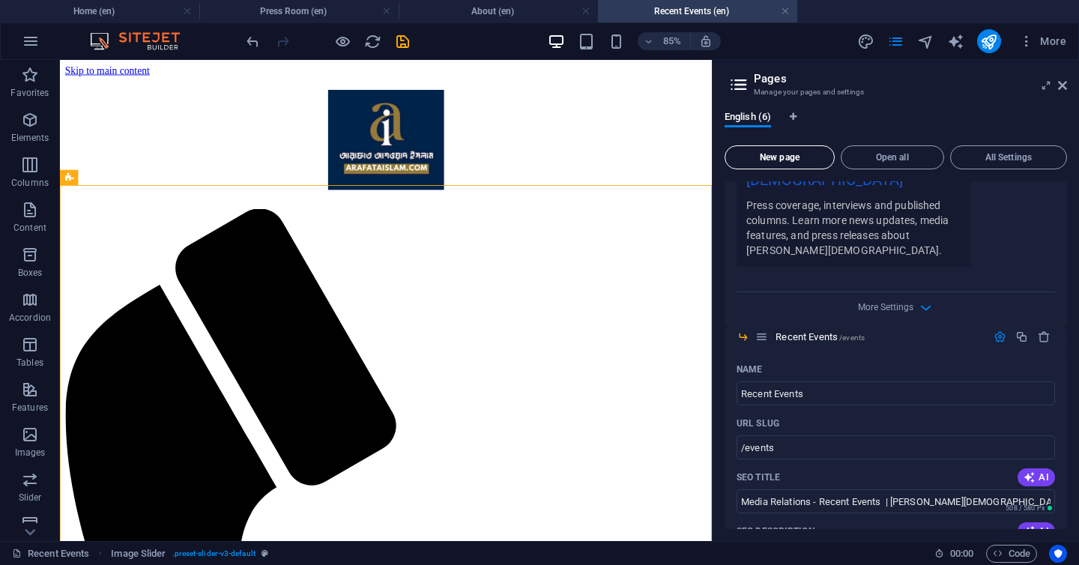
drag, startPoint x: 843, startPoint y: 378, endPoint x: 805, endPoint y: 157, distance: 225.0
click at [811, 184] on div "Home / About /about Media Relations /media Press Room /press Name Press Room ​ …" at bounding box center [895, 269] width 342 height 1502
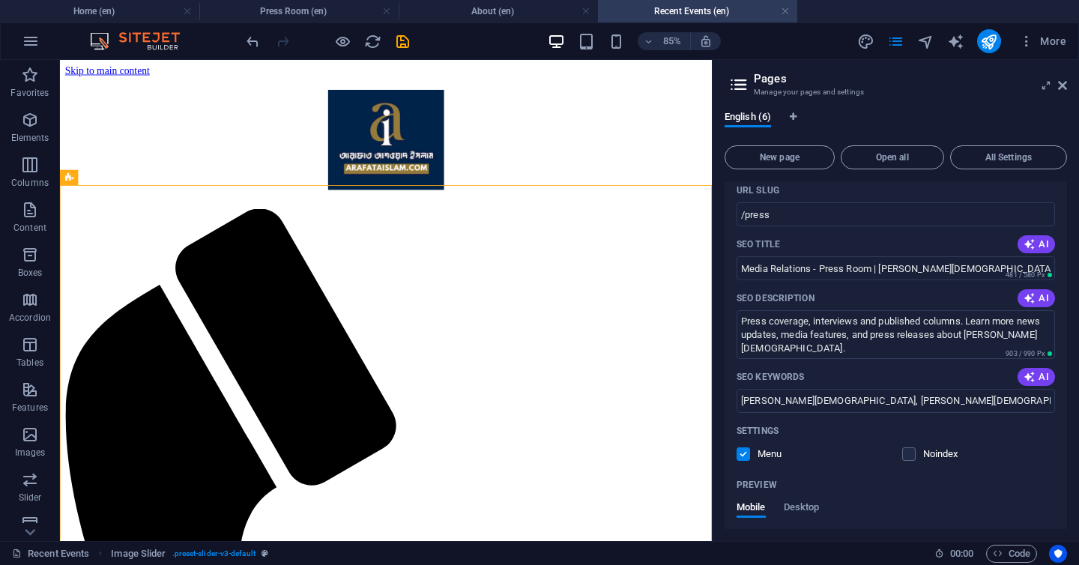
scroll to position [0, 0]
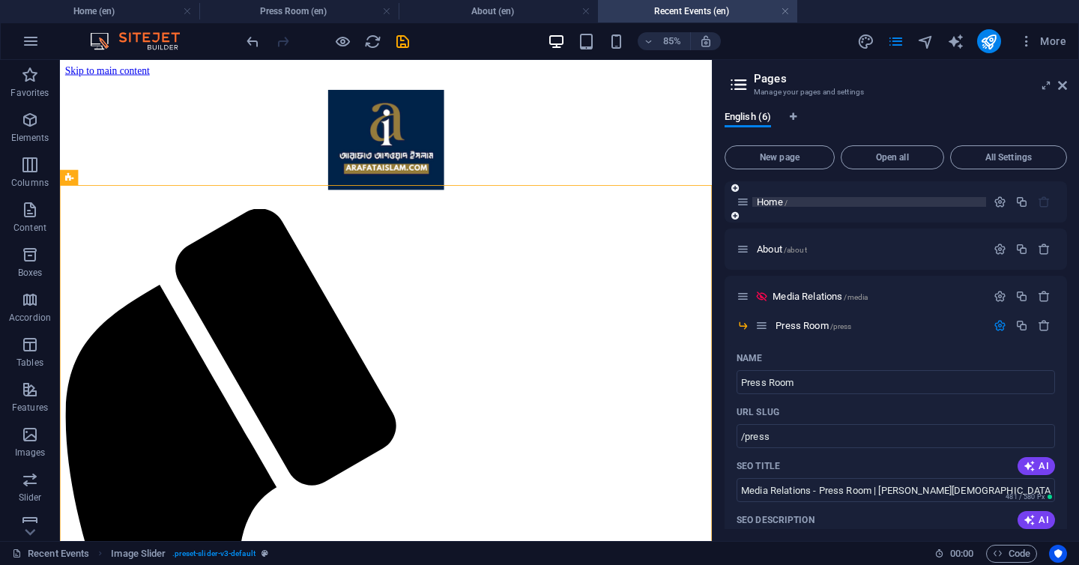
click at [773, 205] on span "Home /" at bounding box center [772, 201] width 31 height 11
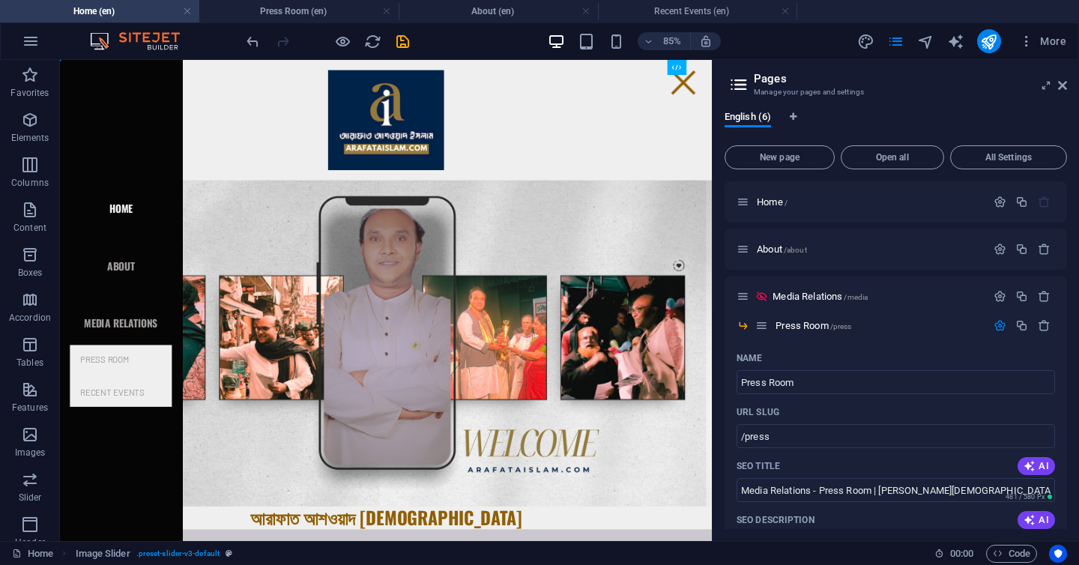
click at [796, 85] on div "Menu" at bounding box center [793, 87] width 37 height 24
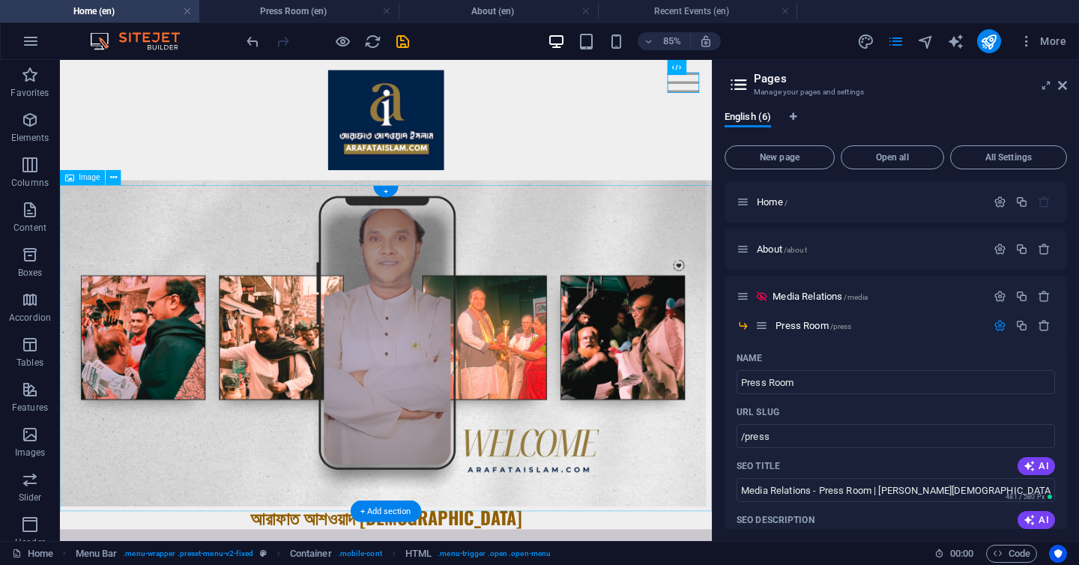
click at [738, 268] on figure at bounding box center [443, 394] width 767 height 384
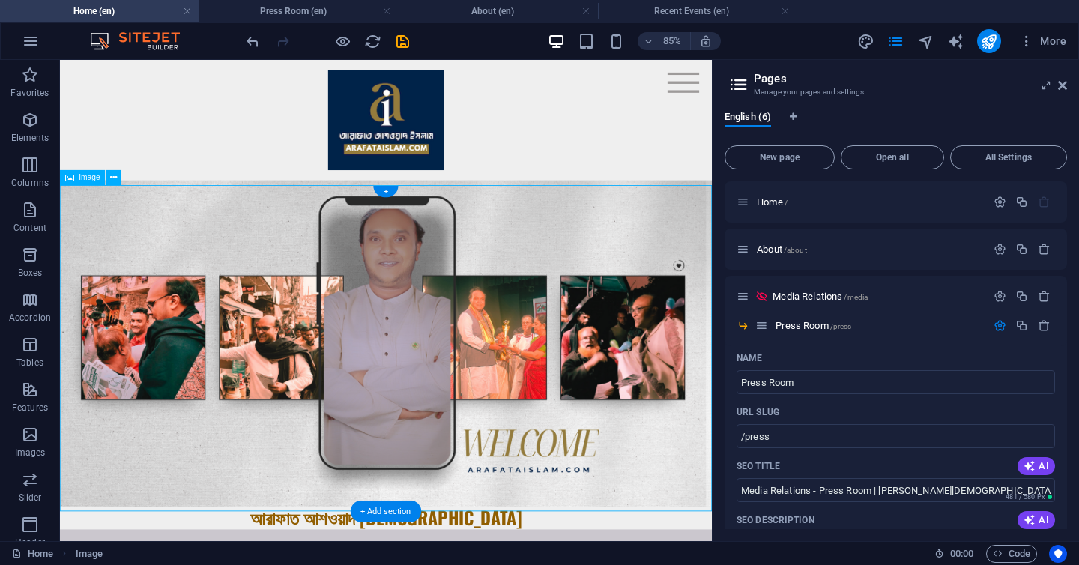
click at [738, 268] on figure at bounding box center [443, 394] width 767 height 384
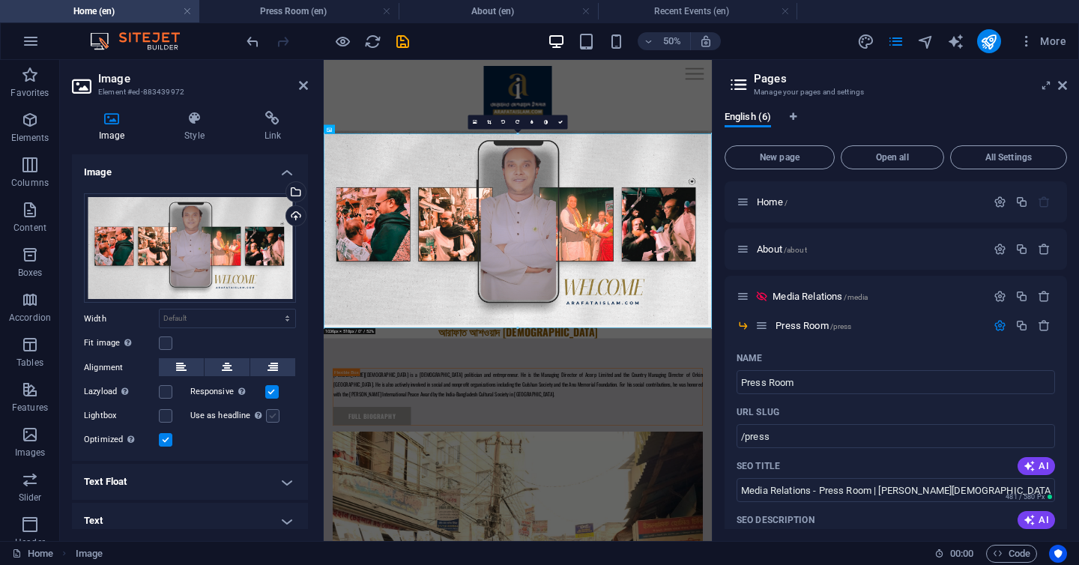
click at [277, 411] on label at bounding box center [272, 415] width 13 height 13
click at [0, 0] on input "Use as headline The image will be wrapped in an H1 headline tag. Useful for giv…" at bounding box center [0, 0] width 0 height 0
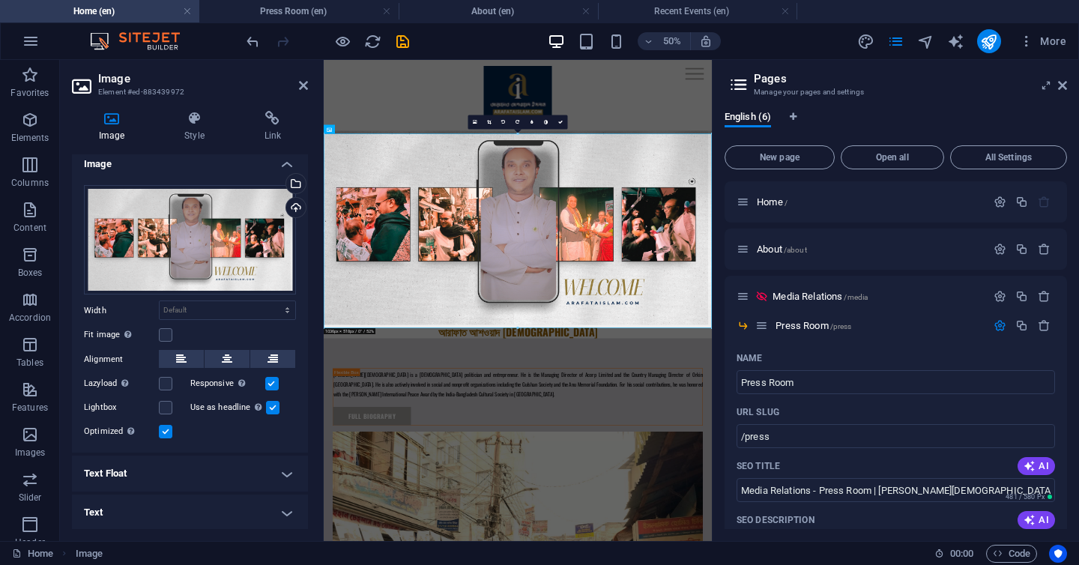
click at [265, 145] on div "Image Style Link Image Drag files here, click to choose files or select files f…" at bounding box center [190, 320] width 236 height 418
click at [270, 128] on h4 "Link" at bounding box center [272, 126] width 70 height 31
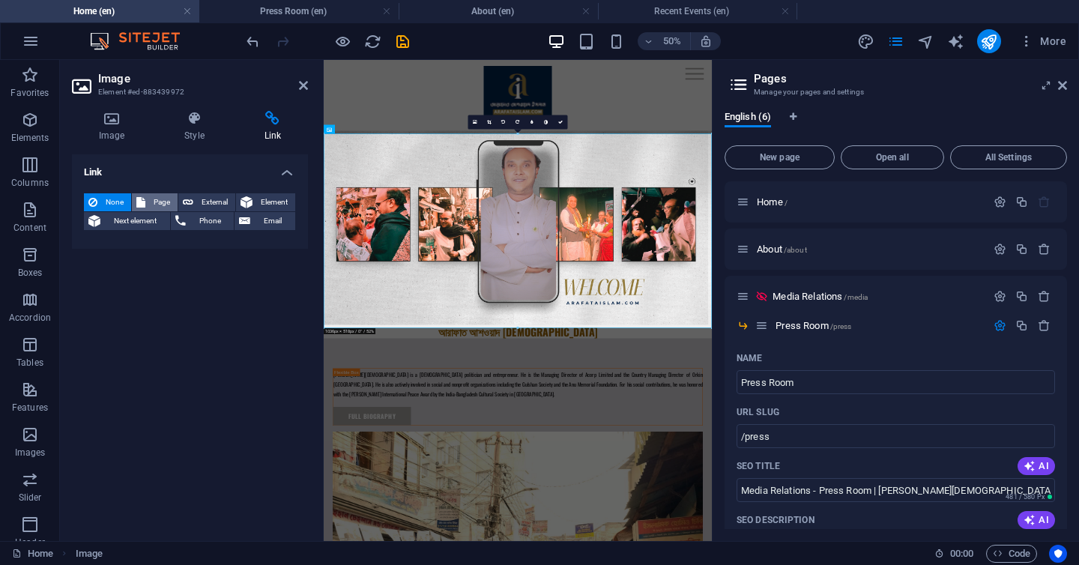
click at [153, 201] on span "Page" at bounding box center [161, 202] width 23 height 18
select select
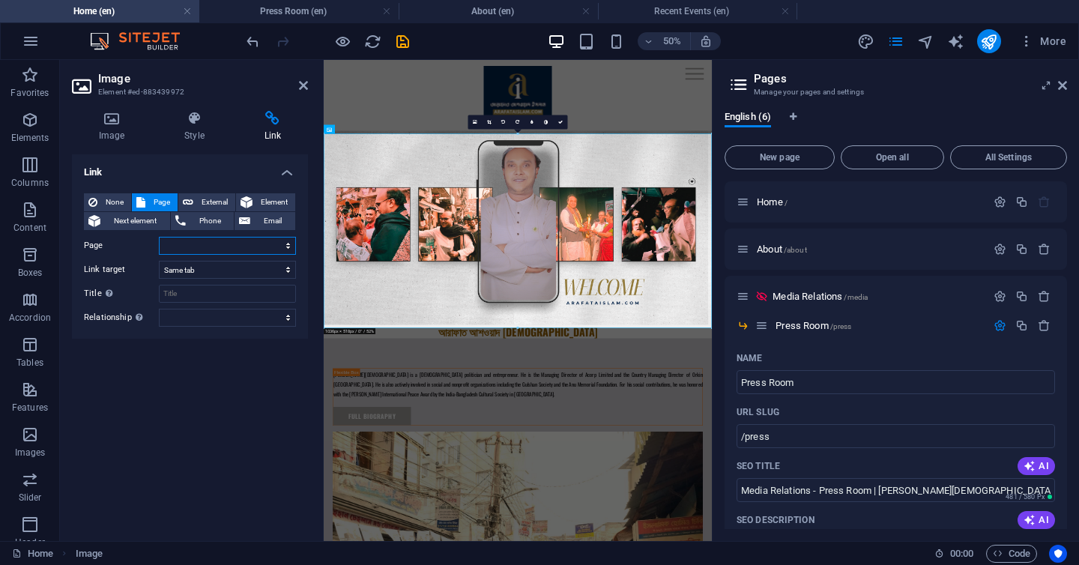
click at [294, 243] on select "Home About Media Relations -- Press Room -- Recent Events Privacy" at bounding box center [227, 246] width 137 height 18
click at [159, 237] on select "Home About Media Relations -- Press Room -- Recent Events Privacy" at bounding box center [227, 246] width 137 height 18
click at [127, 130] on h4 "Image" at bounding box center [114, 126] width 85 height 31
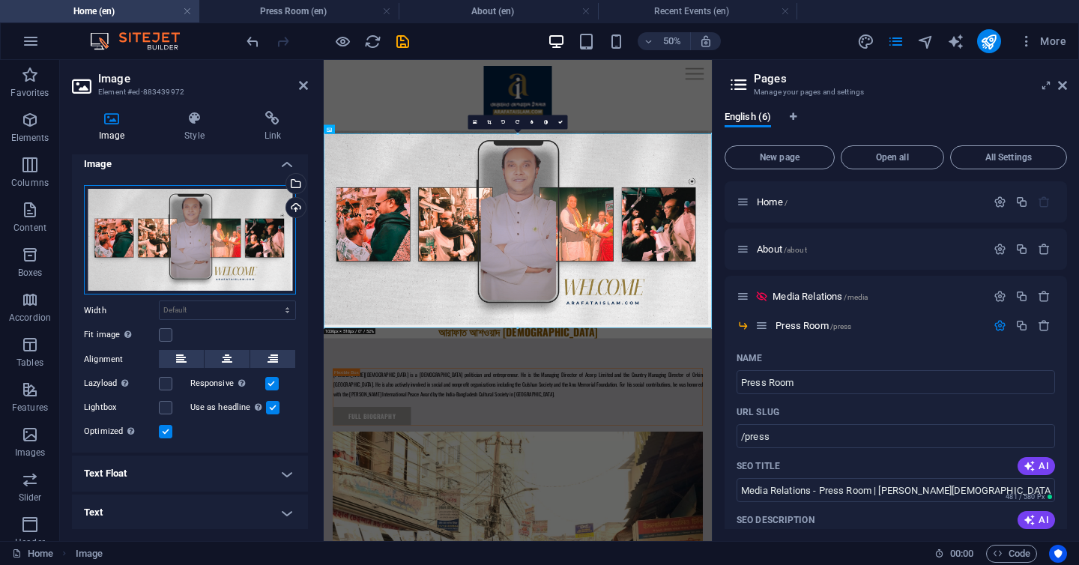
click at [199, 258] on div "Drag files here, click to choose files or select files from Files or our free s…" at bounding box center [190, 240] width 212 height 110
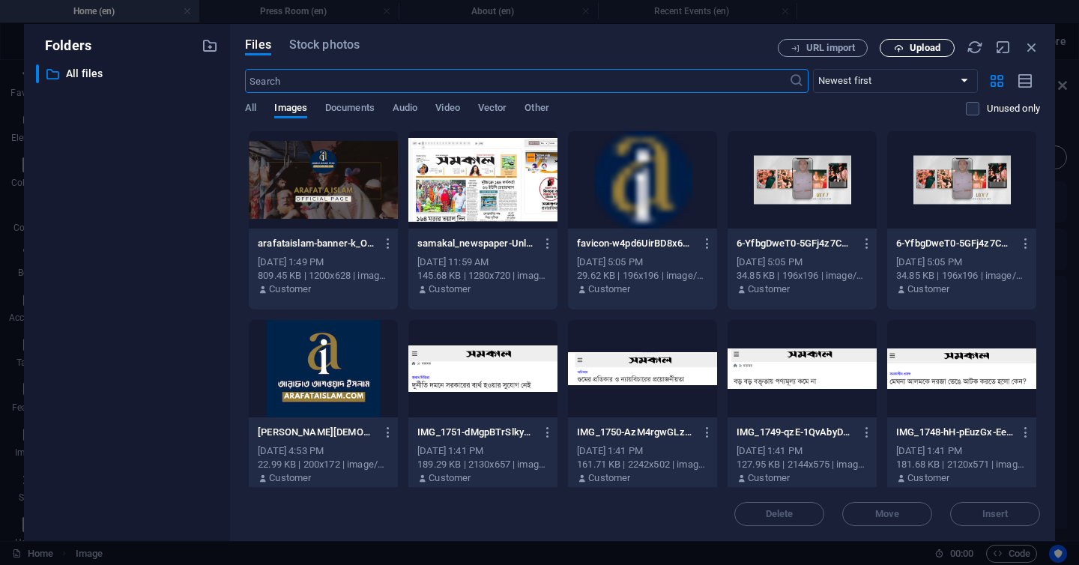
click at [935, 50] on span "Upload" at bounding box center [924, 47] width 31 height 9
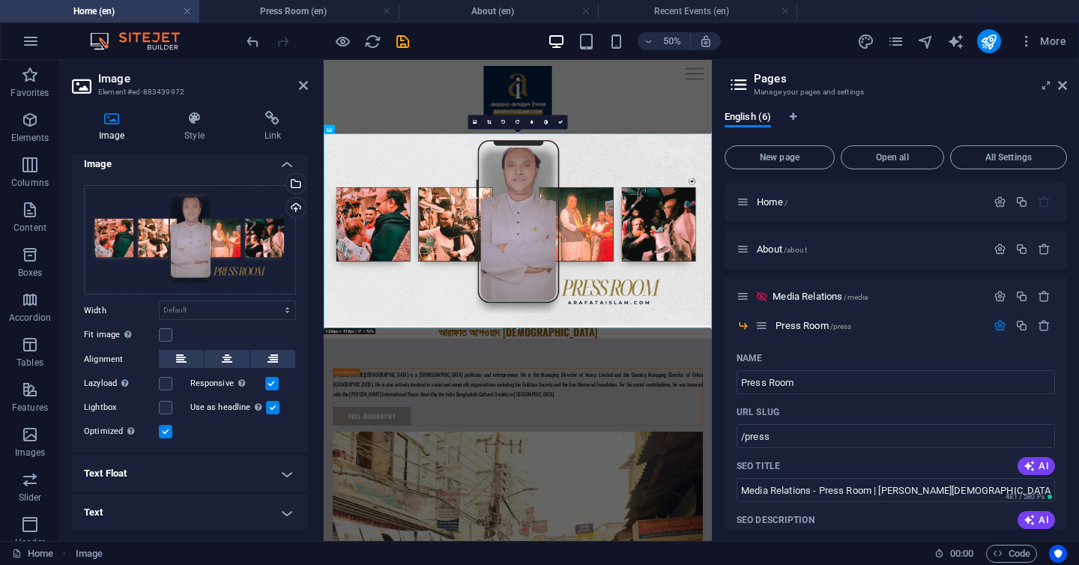
click at [286, 466] on h4 "Text Float" at bounding box center [190, 473] width 236 height 36
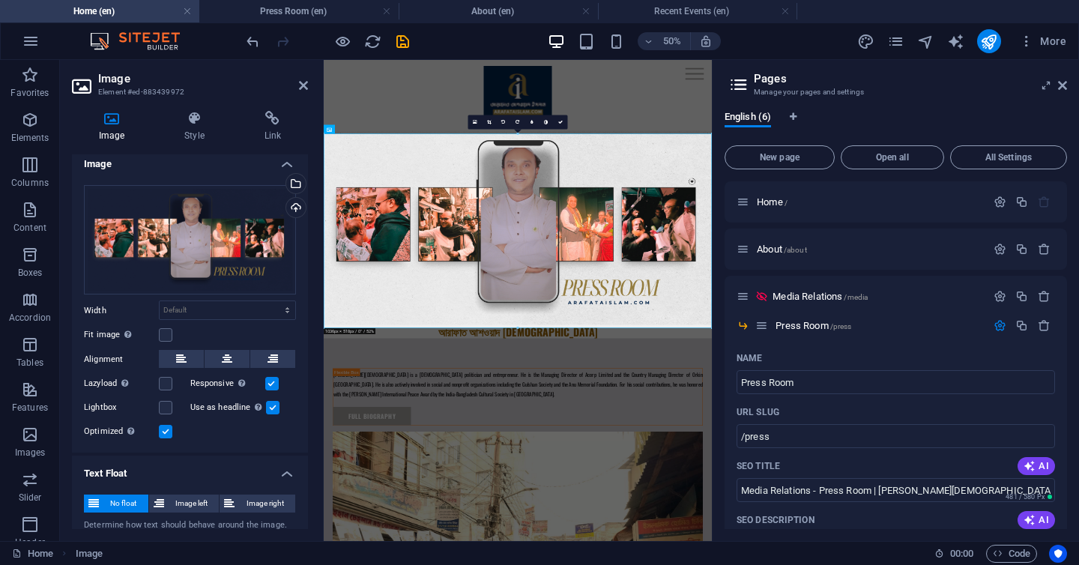
scroll to position [61, 0]
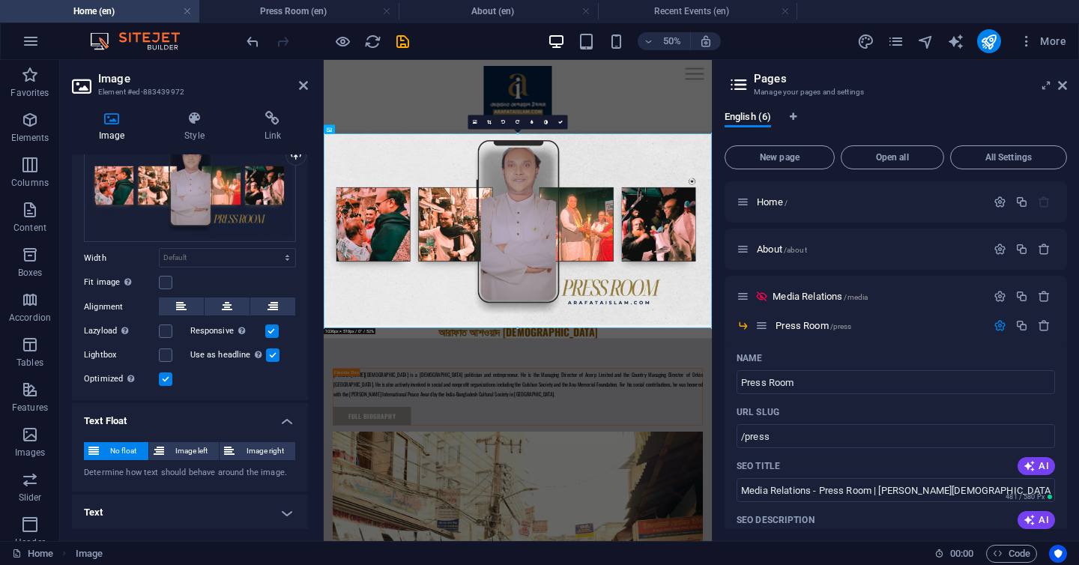
click at [285, 511] on h4 "Text" at bounding box center [190, 512] width 236 height 36
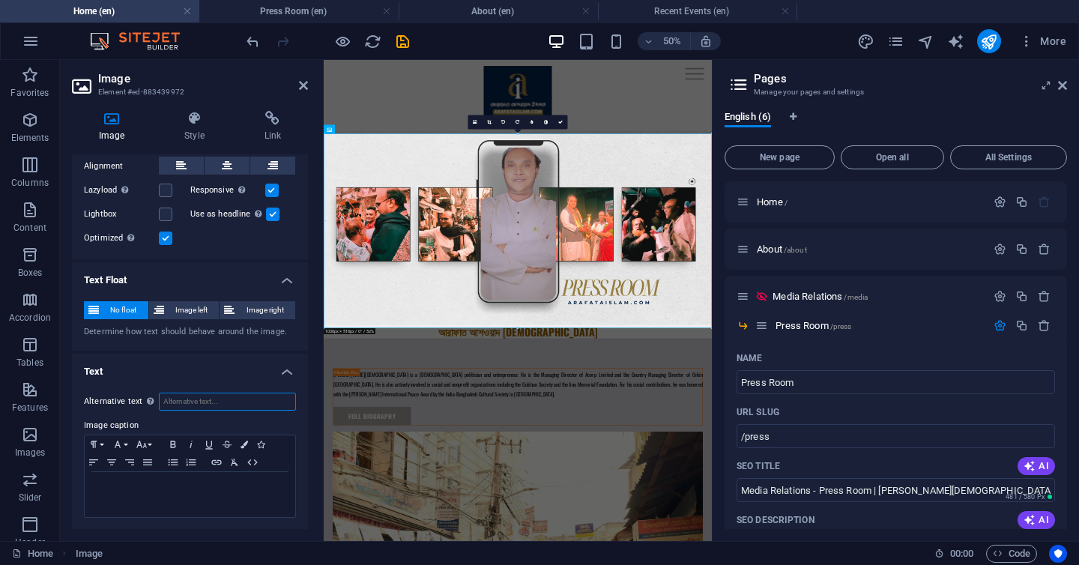
click at [229, 393] on input "Alternative text The alternative text is used by devices that cannot display im…" at bounding box center [227, 402] width 137 height 18
type input "Arafat Islam Official Website"
click at [269, 126] on h4 "Link" at bounding box center [272, 126] width 70 height 31
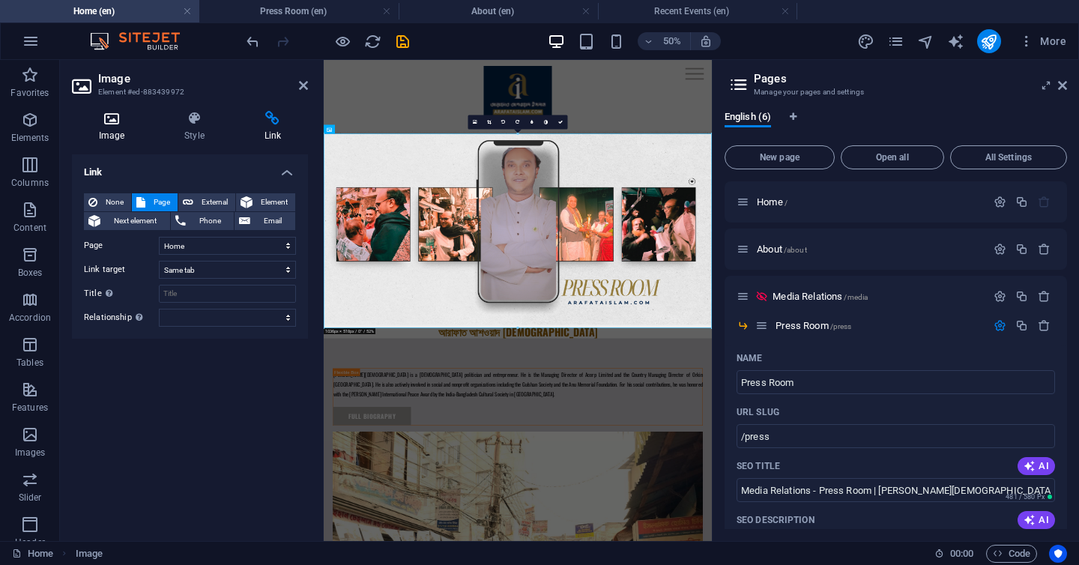
click at [106, 122] on icon at bounding box center [111, 118] width 79 height 15
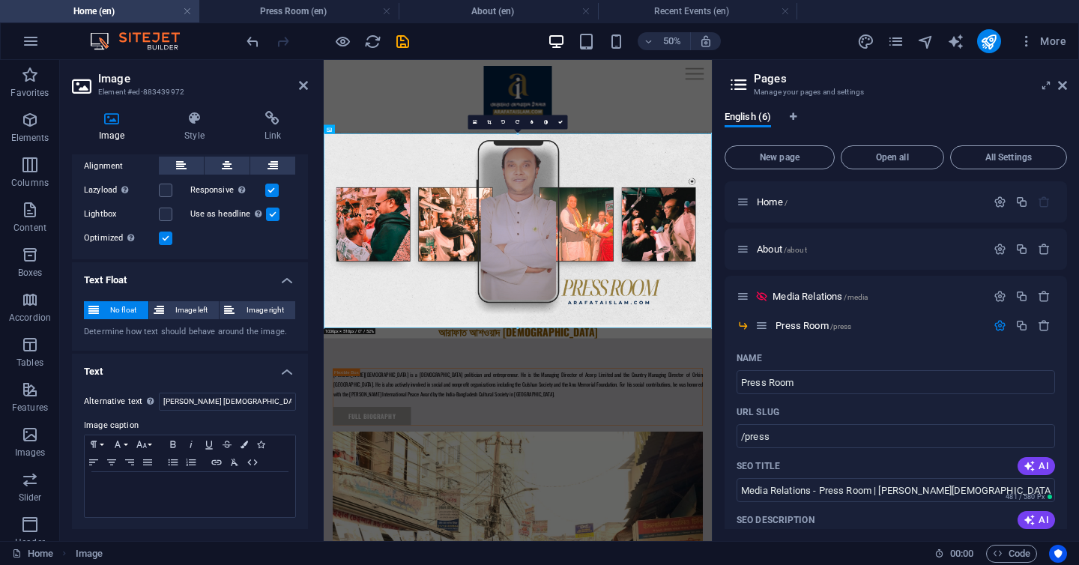
click at [119, 128] on h4 "Image" at bounding box center [114, 126] width 85 height 31
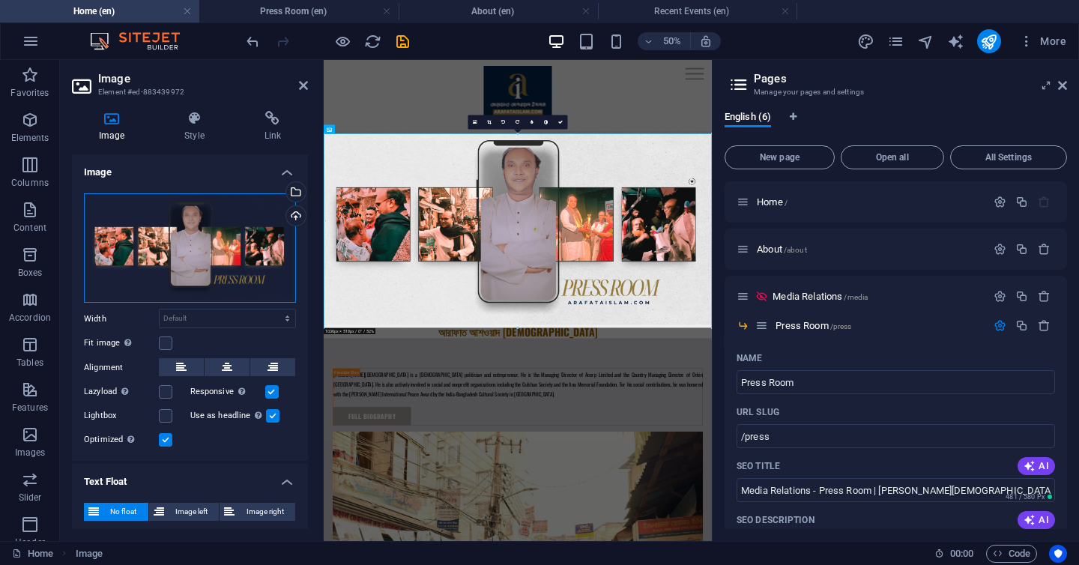
click at [142, 216] on div "Drag files here, click to choose files or select files from Files or our free s…" at bounding box center [190, 248] width 212 height 110
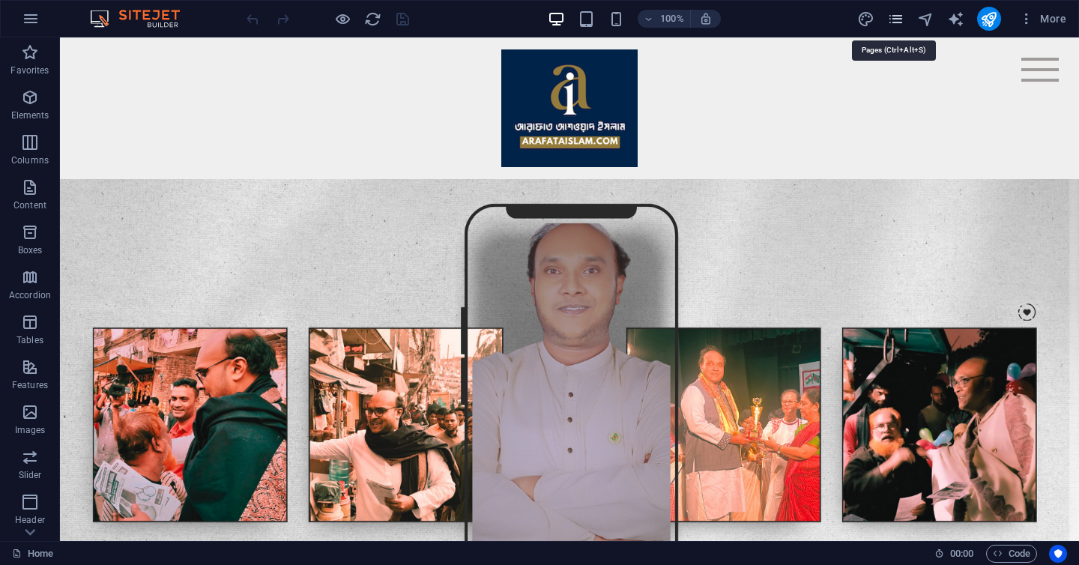
click at [894, 25] on icon "pages" at bounding box center [895, 18] width 17 height 17
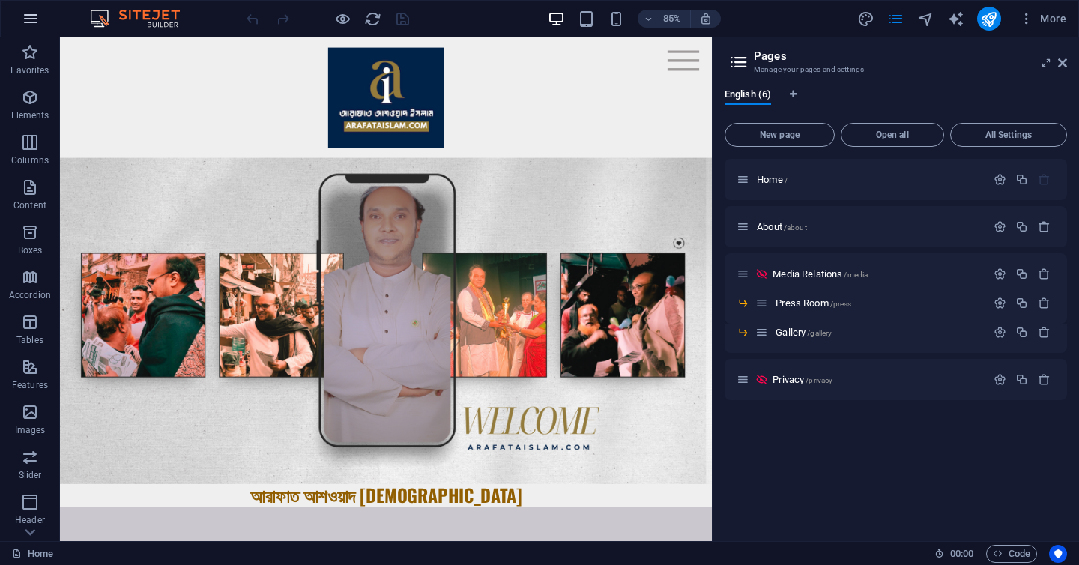
click at [25, 28] on icon "button" at bounding box center [31, 19] width 18 height 18
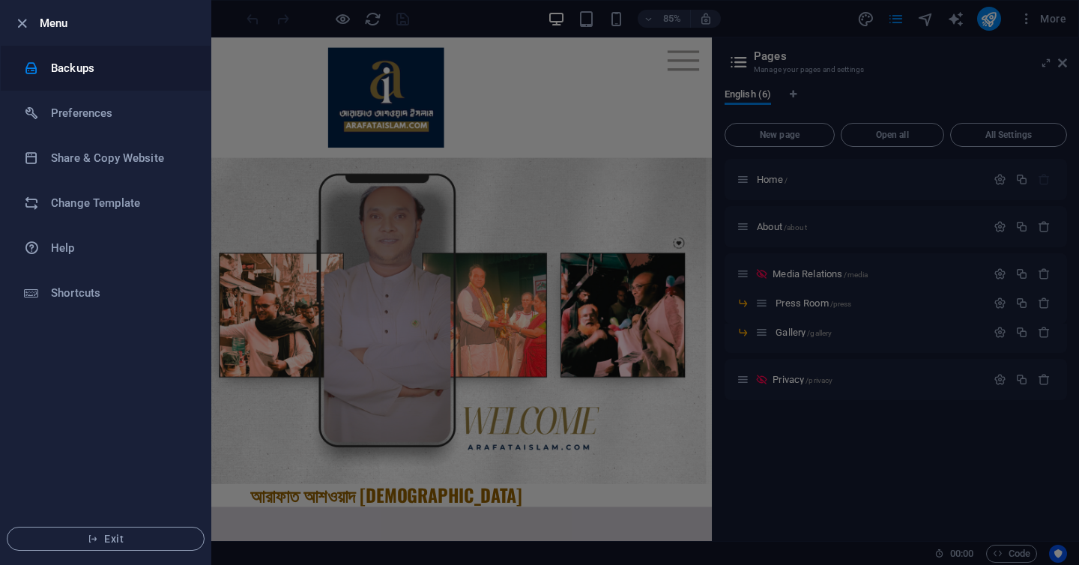
click at [76, 77] on li "Backups" at bounding box center [106, 68] width 210 height 45
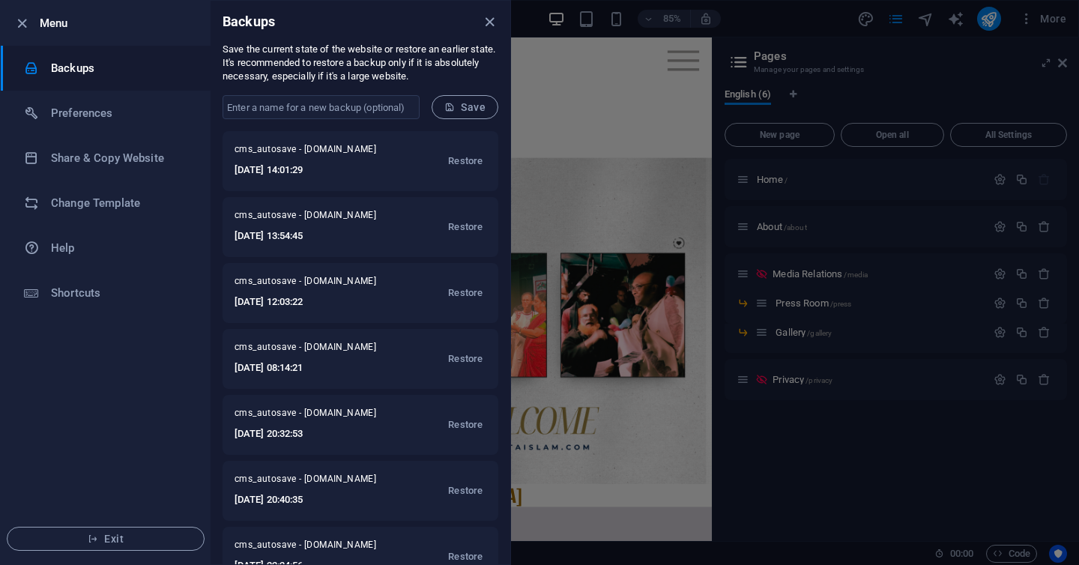
click at [924, 454] on div at bounding box center [539, 282] width 1079 height 565
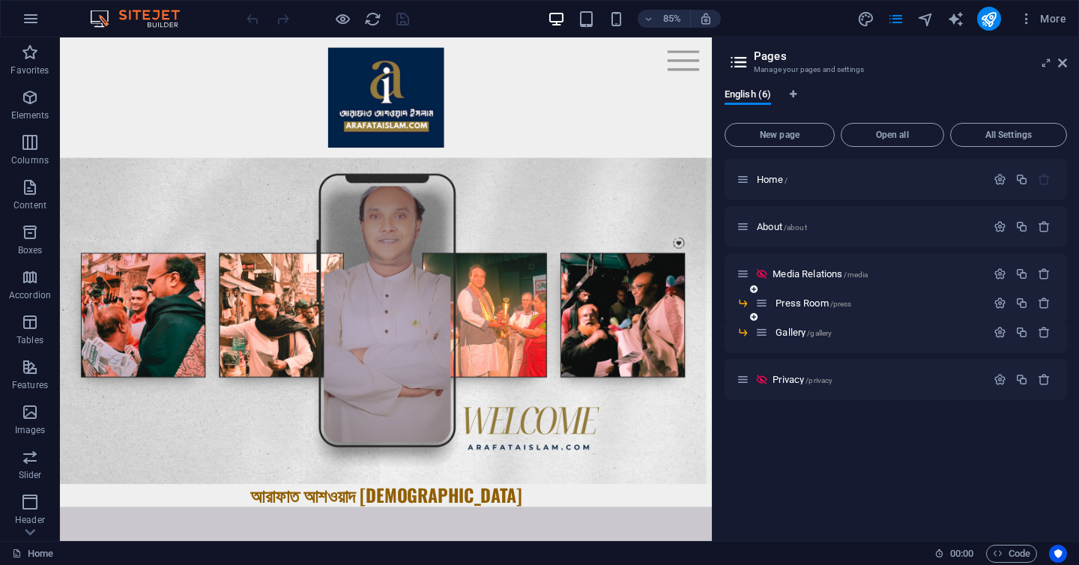
click at [804, 309] on div "Press Room /press" at bounding box center [870, 302] width 231 height 17
click at [804, 305] on span "Press Room /press" at bounding box center [813, 302] width 76 height 11
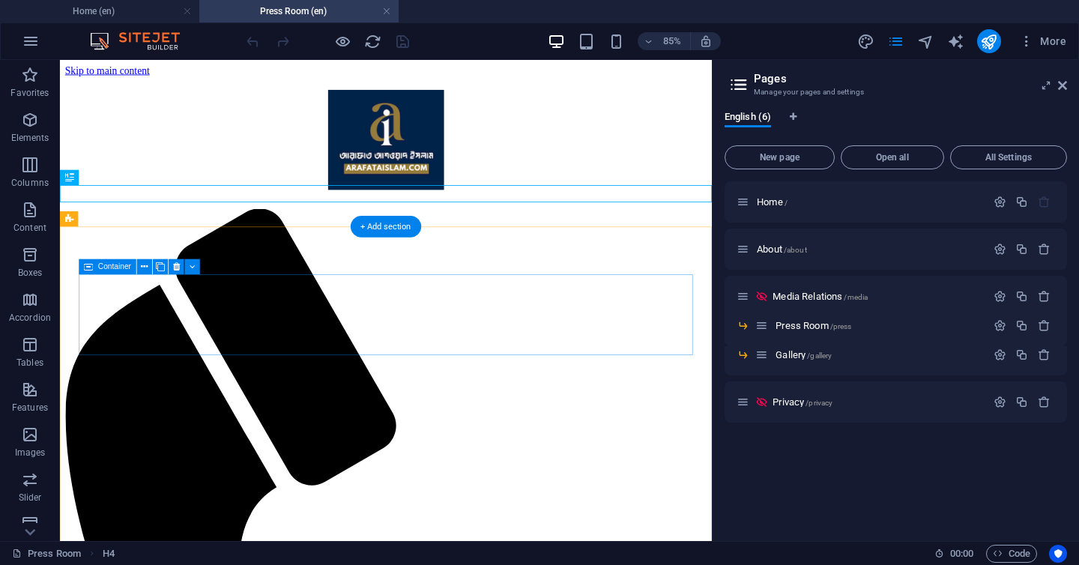
scroll to position [538, 0]
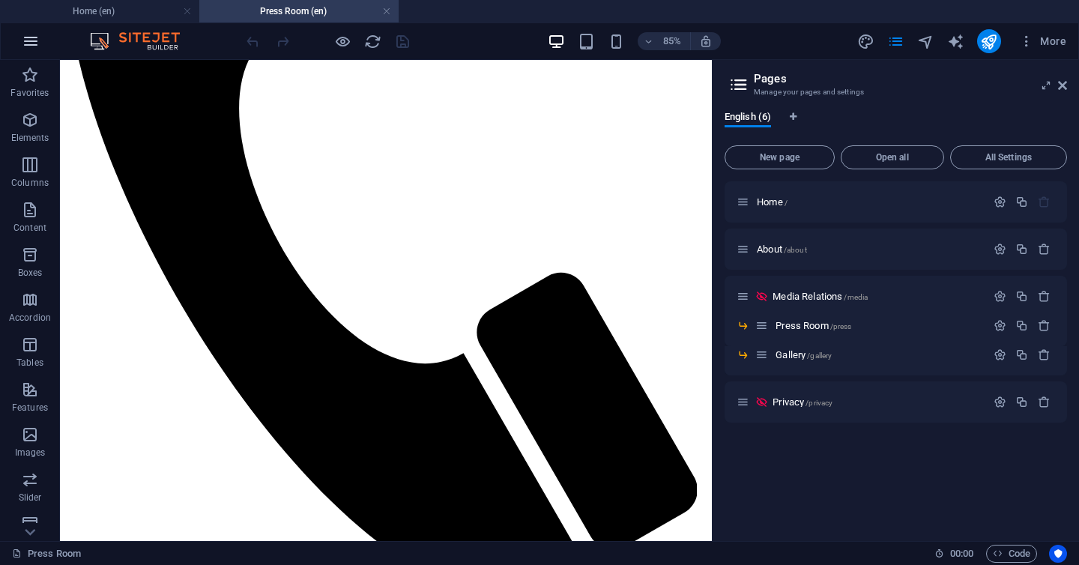
click at [30, 45] on icon "button" at bounding box center [31, 41] width 18 height 18
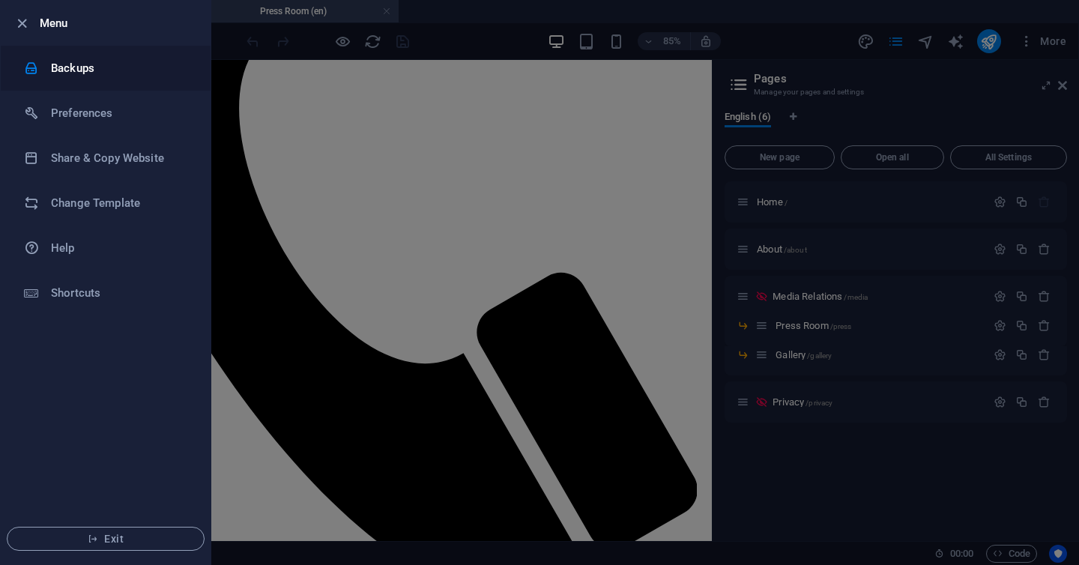
click at [79, 75] on h6 "Backups" at bounding box center [120, 68] width 139 height 18
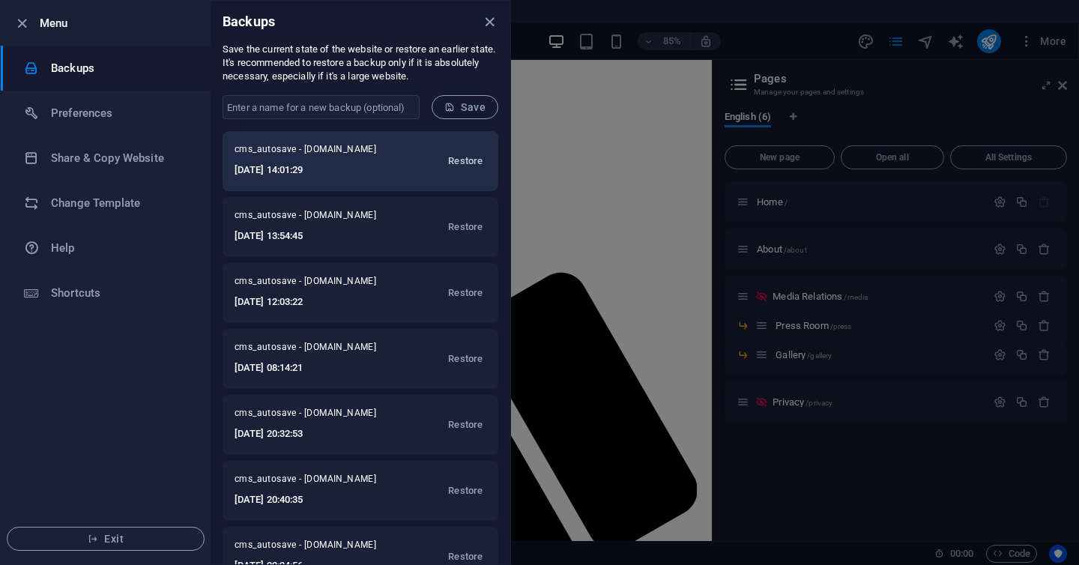
click at [470, 160] on span "Restore" at bounding box center [465, 161] width 34 height 18
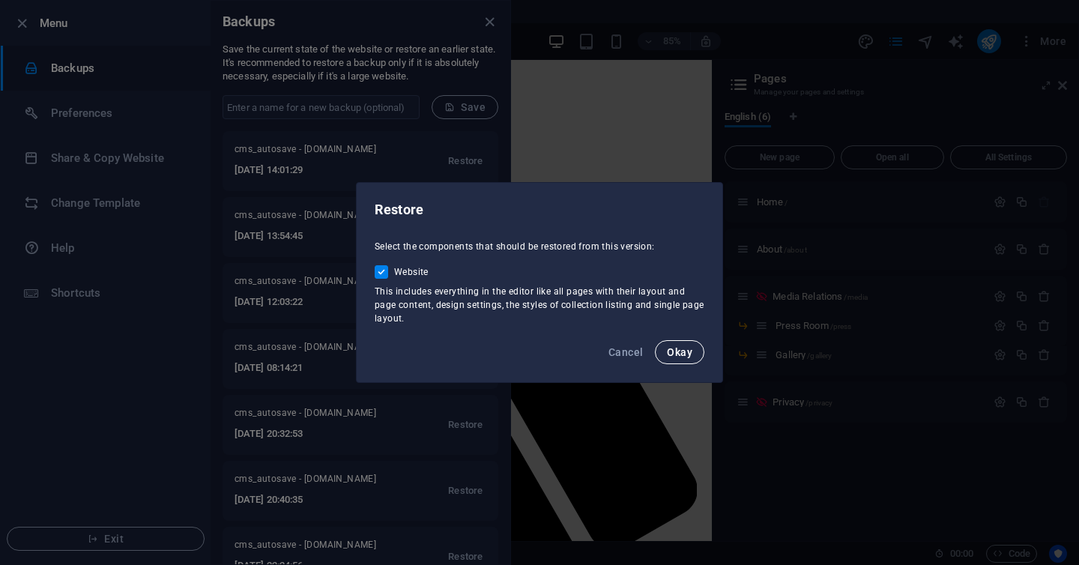
click at [689, 360] on button "Okay" at bounding box center [679, 352] width 49 height 24
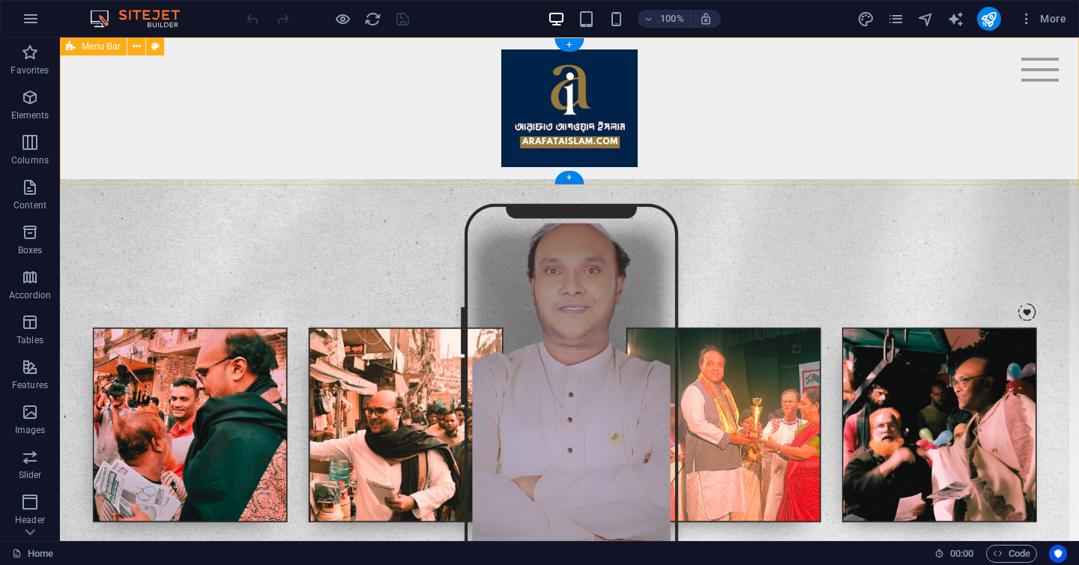
click at [1018, 67] on div "Menu Home About Media Relations Press Room Gallery" at bounding box center [569, 108] width 1019 height 142
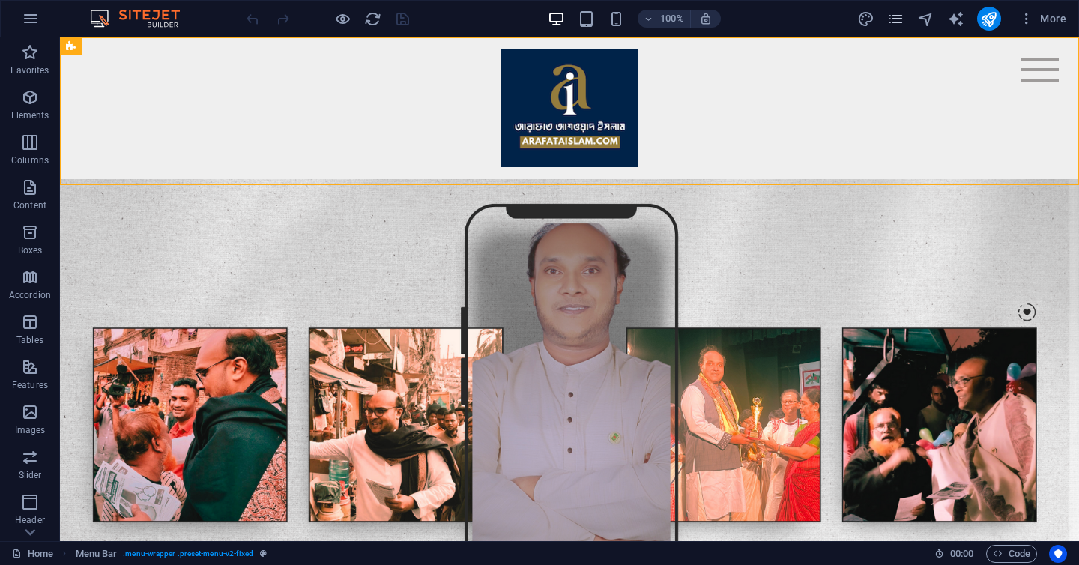
click at [900, 21] on icon "pages" at bounding box center [895, 18] width 17 height 17
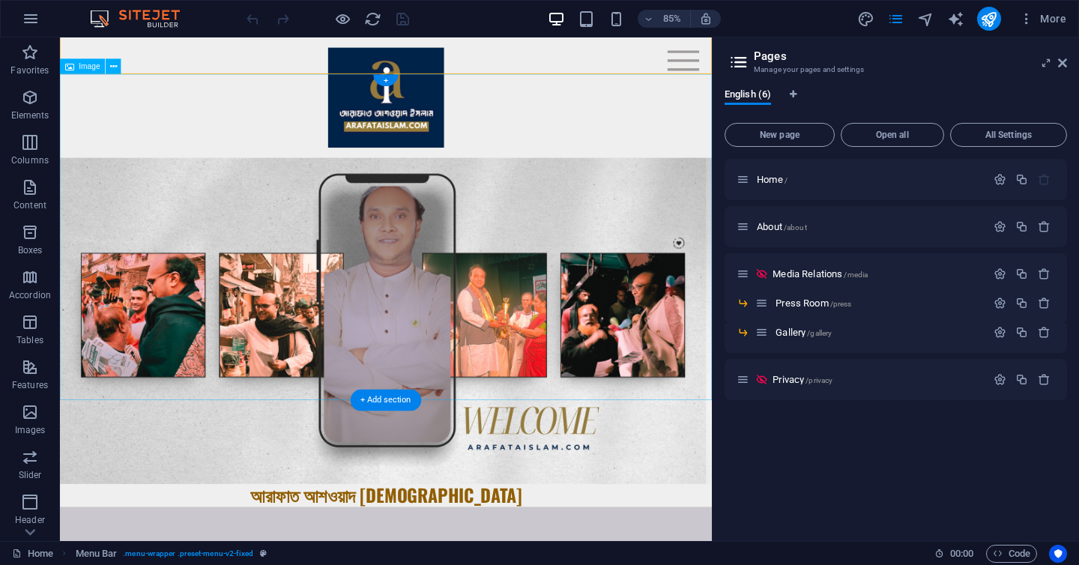
scroll to position [729, 0]
